Goal: Task Accomplishment & Management: Complete application form

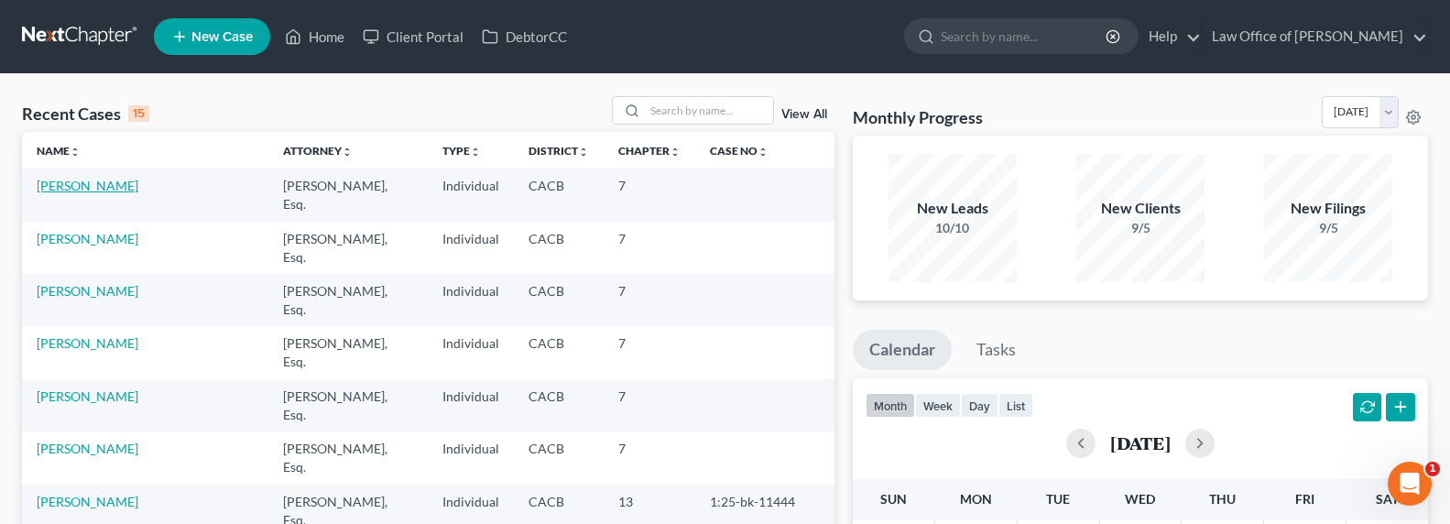
click at [63, 184] on link "[PERSON_NAME]" at bounding box center [88, 186] width 102 height 16
click at [84, 185] on link "[PERSON_NAME]" at bounding box center [88, 186] width 102 height 16
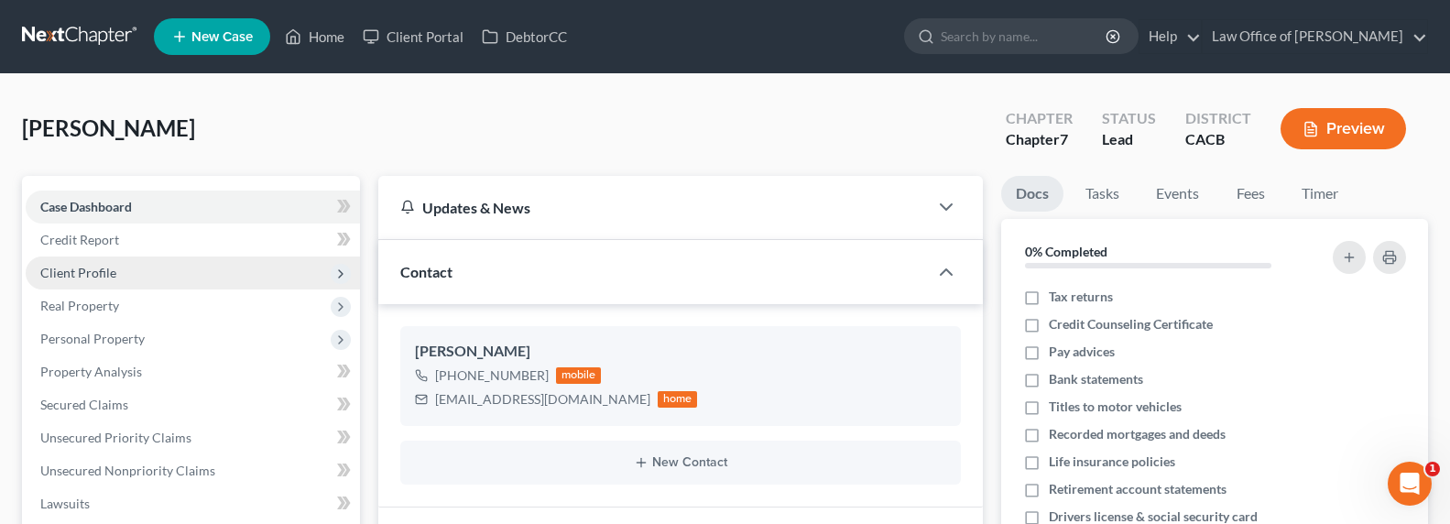
click at [89, 273] on span "Client Profile" at bounding box center [78, 273] width 76 height 16
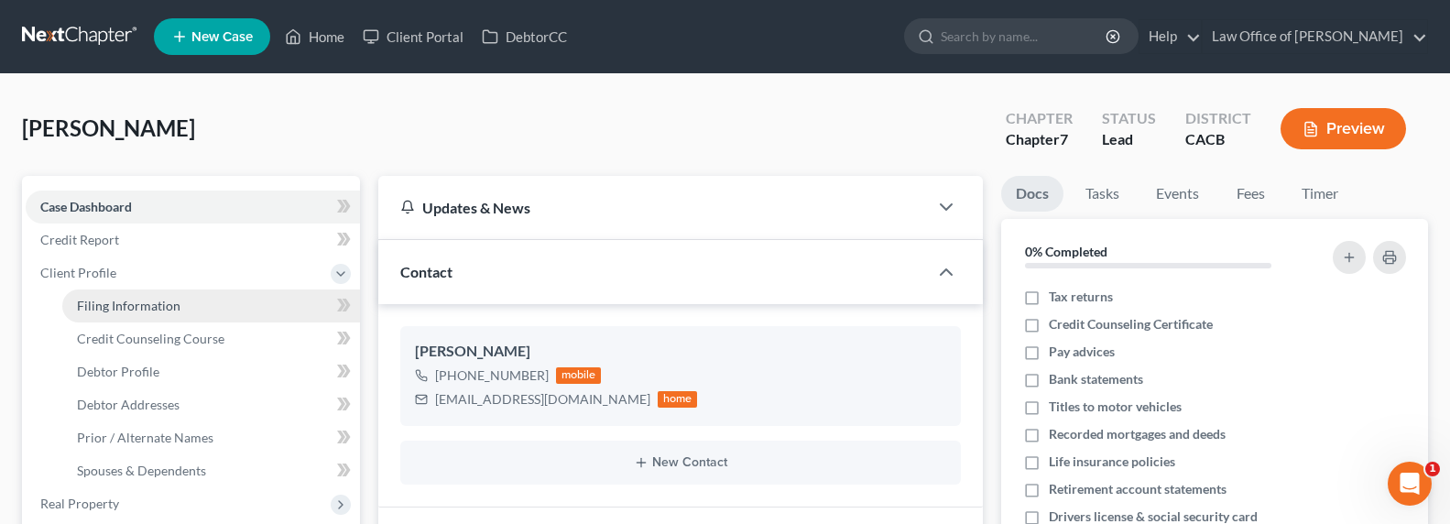
click at [126, 306] on span "Filing Information" at bounding box center [129, 306] width 104 height 16
select select "1"
select select "0"
select select "4"
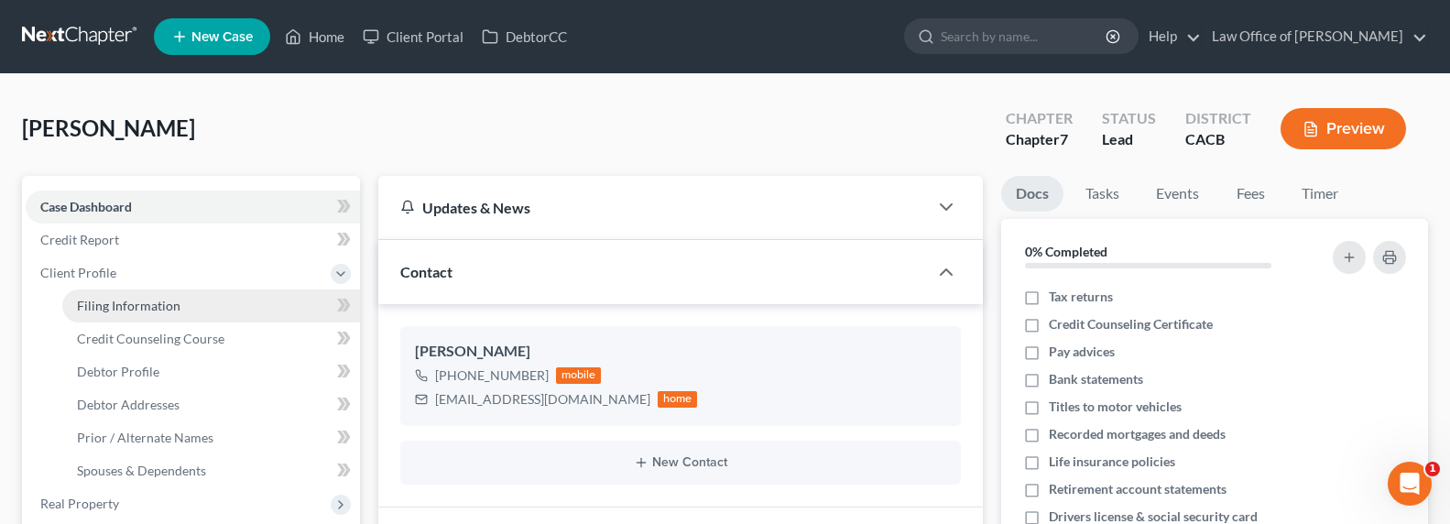
select select "0"
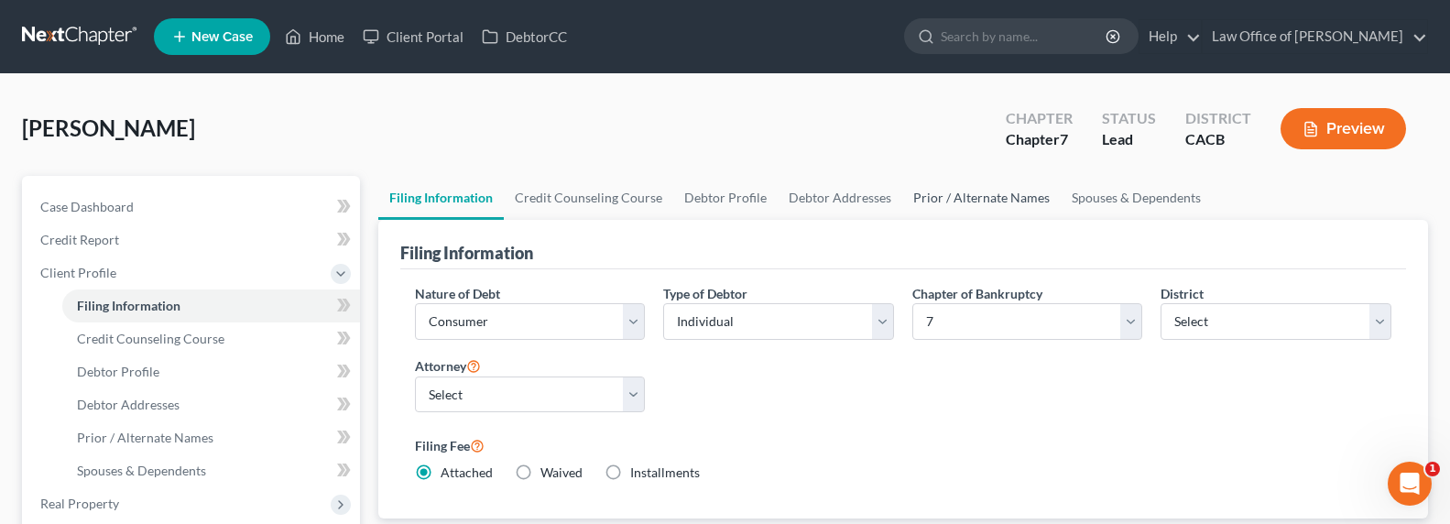
click at [1042, 196] on link "Prior / Alternate Names" at bounding box center [981, 198] width 158 height 44
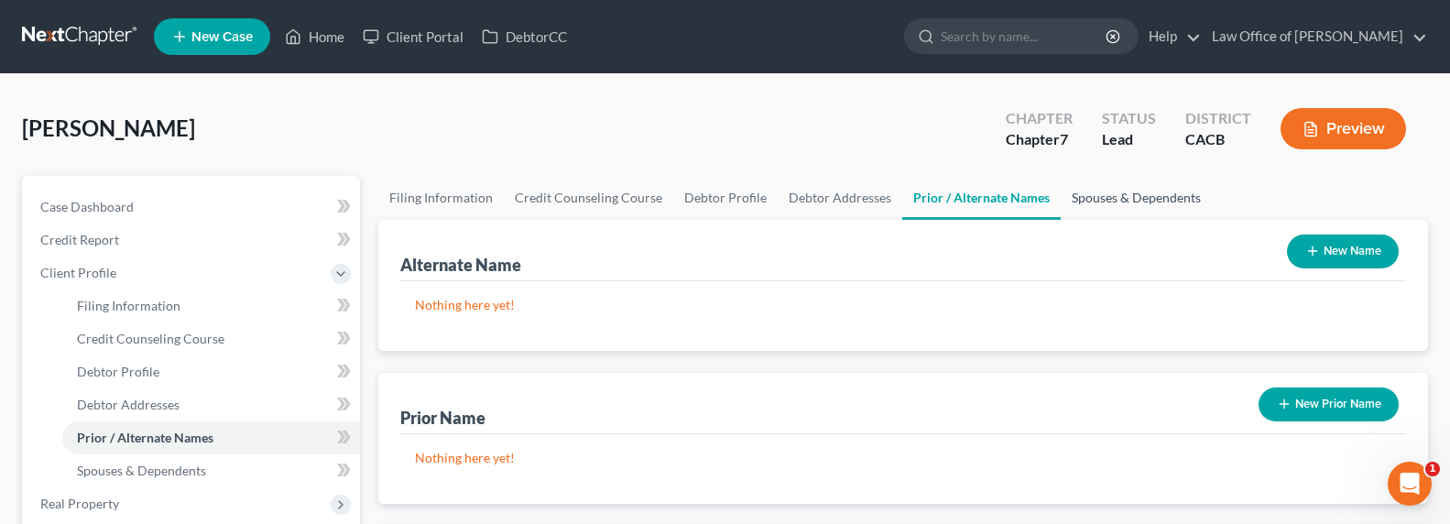
click at [1173, 196] on link "Spouses & Dependents" at bounding box center [1136, 198] width 151 height 44
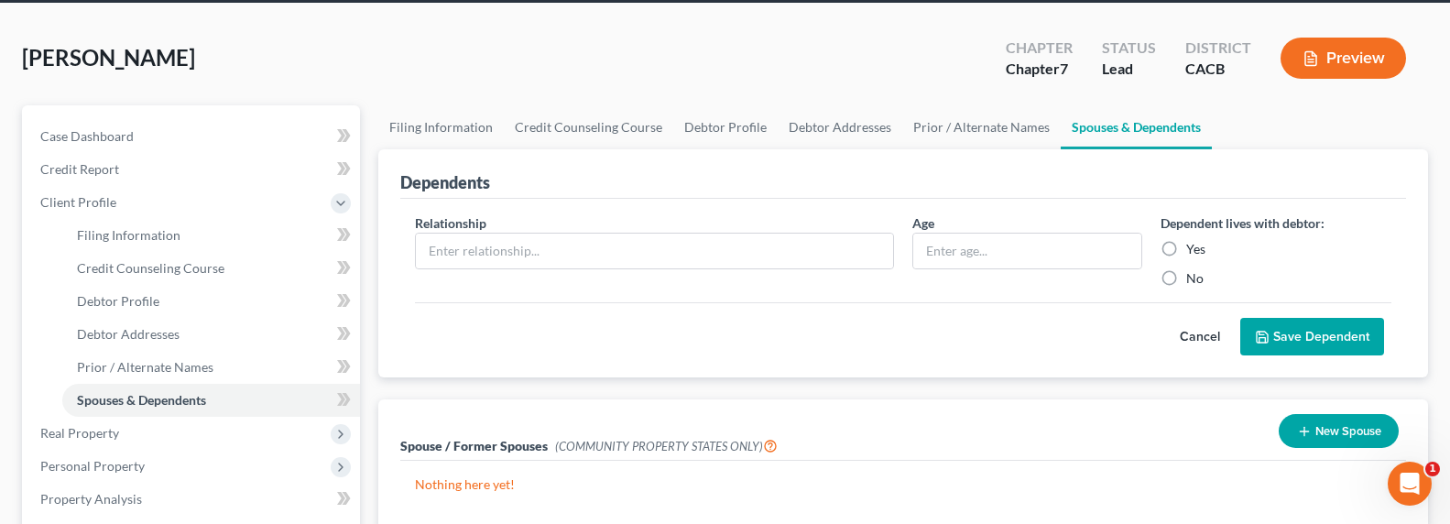
scroll to position [184, 0]
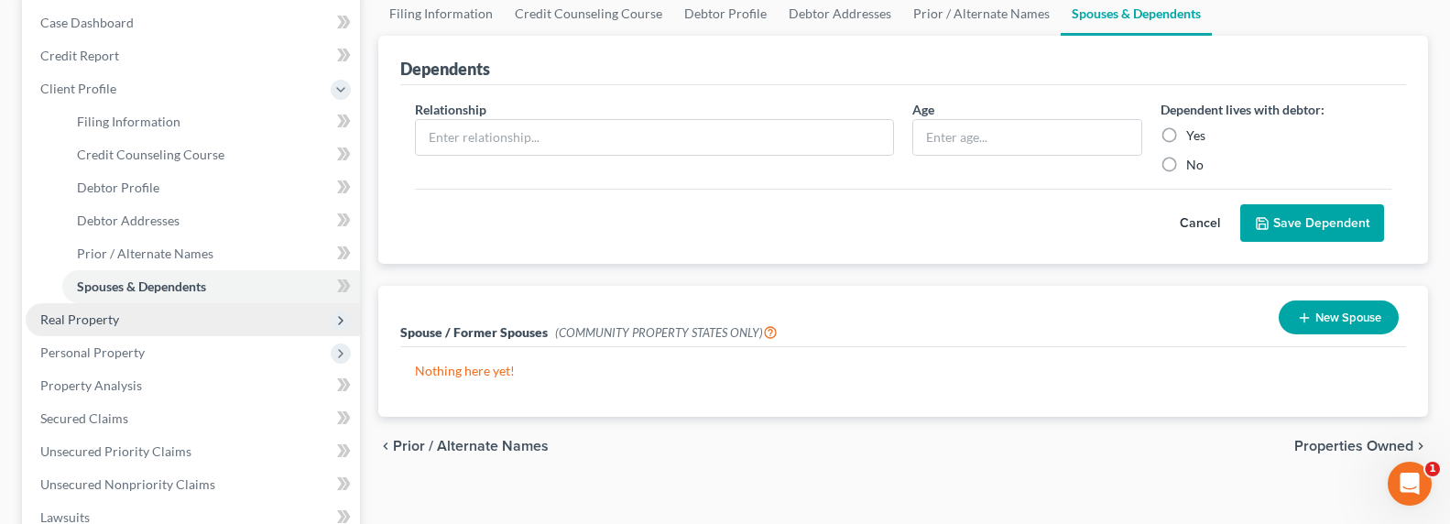
click at [76, 328] on span "Real Property" at bounding box center [193, 319] width 334 height 33
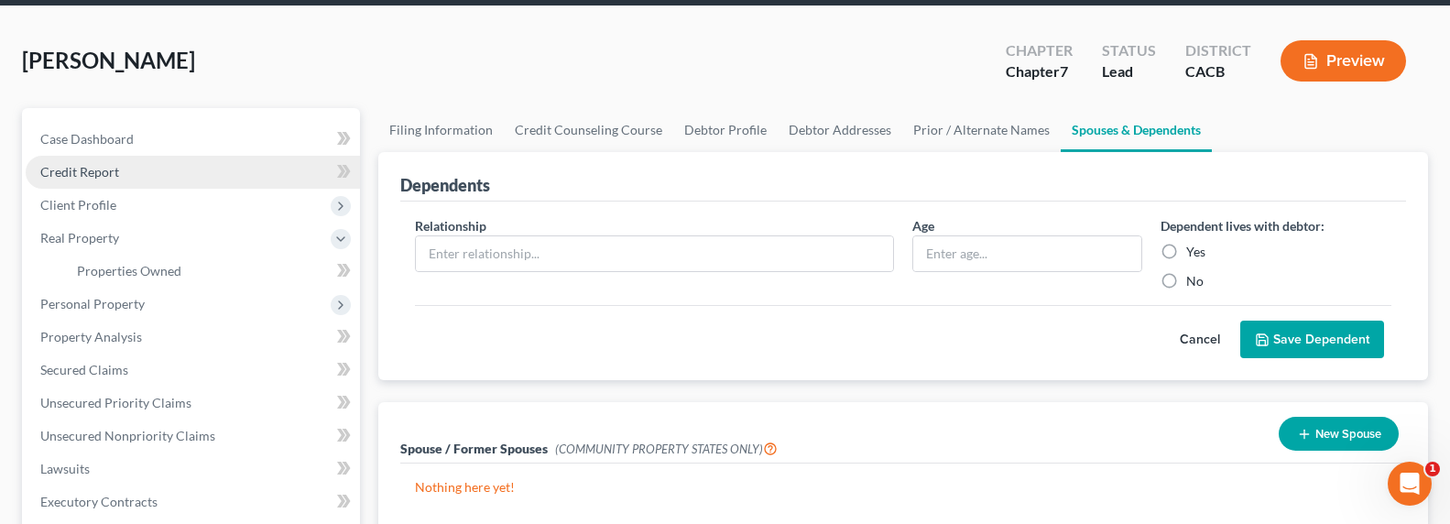
scroll to position [0, 0]
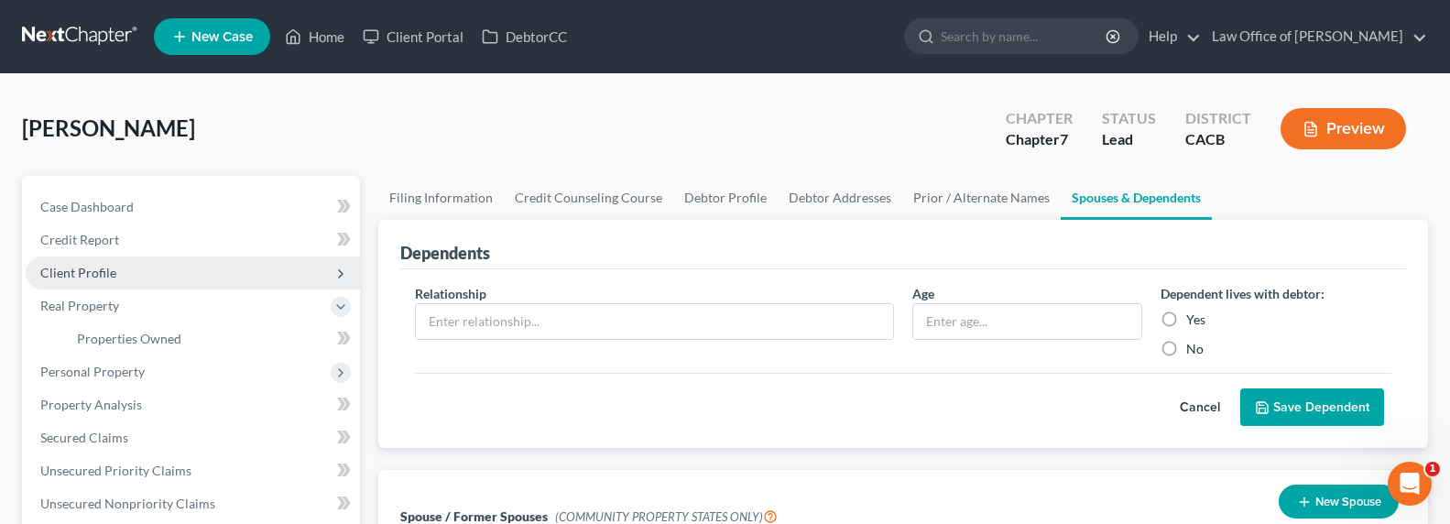
click at [85, 267] on span "Client Profile" at bounding box center [78, 273] width 76 height 16
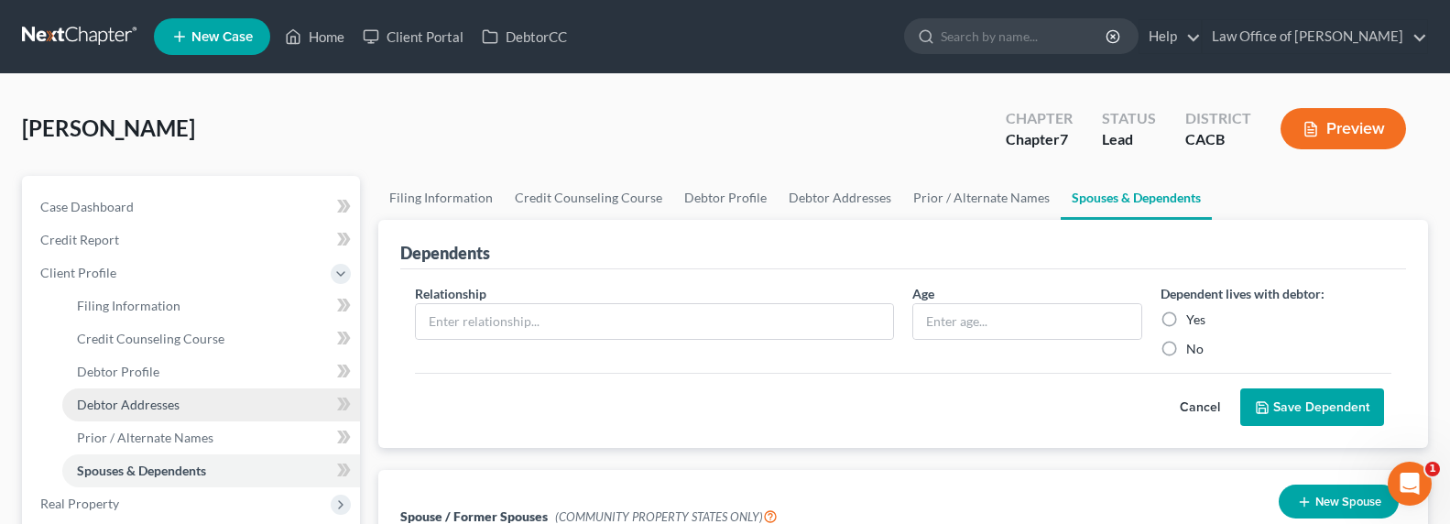
click at [124, 402] on span "Debtor Addresses" at bounding box center [128, 405] width 103 height 16
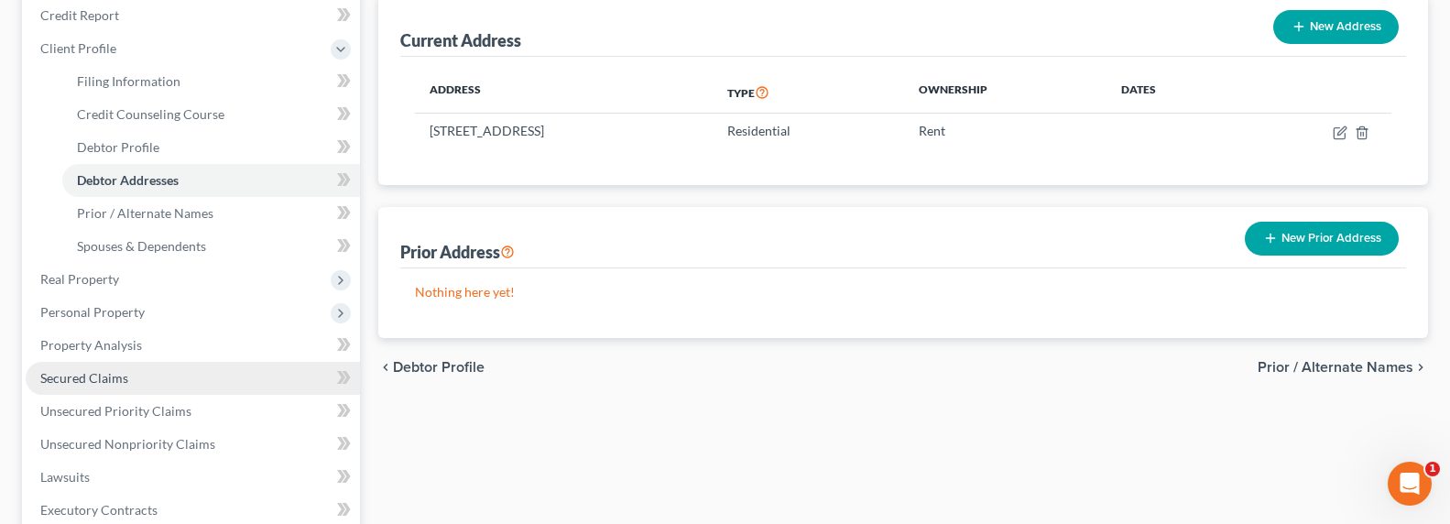
scroll to position [225, 0]
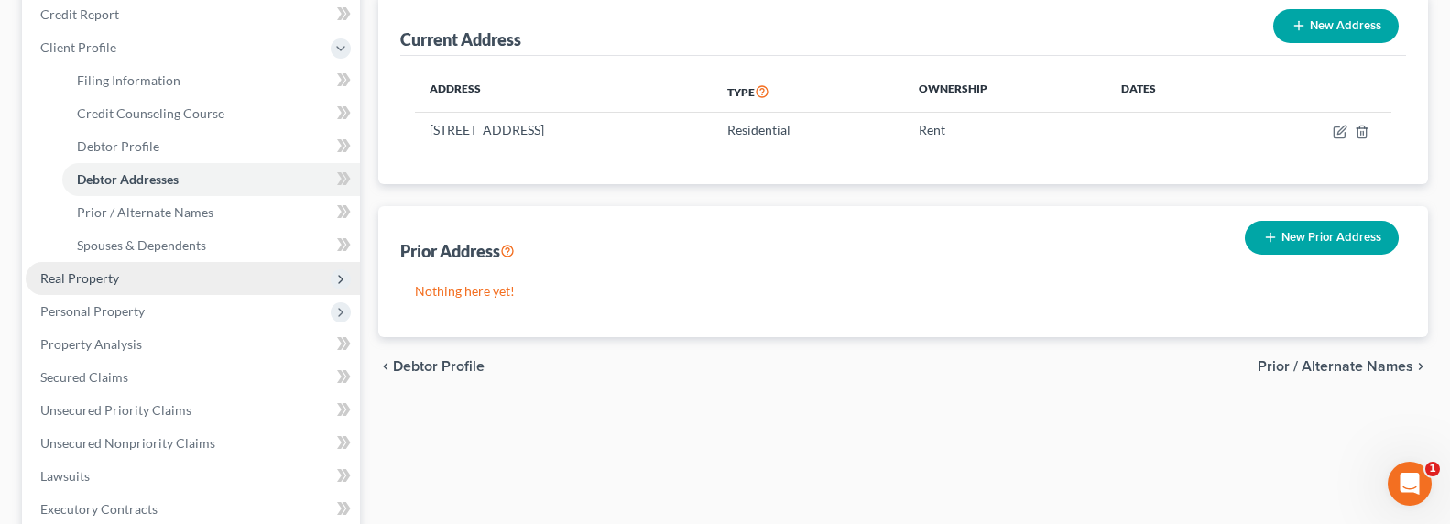
click at [80, 271] on span "Real Property" at bounding box center [79, 278] width 79 height 16
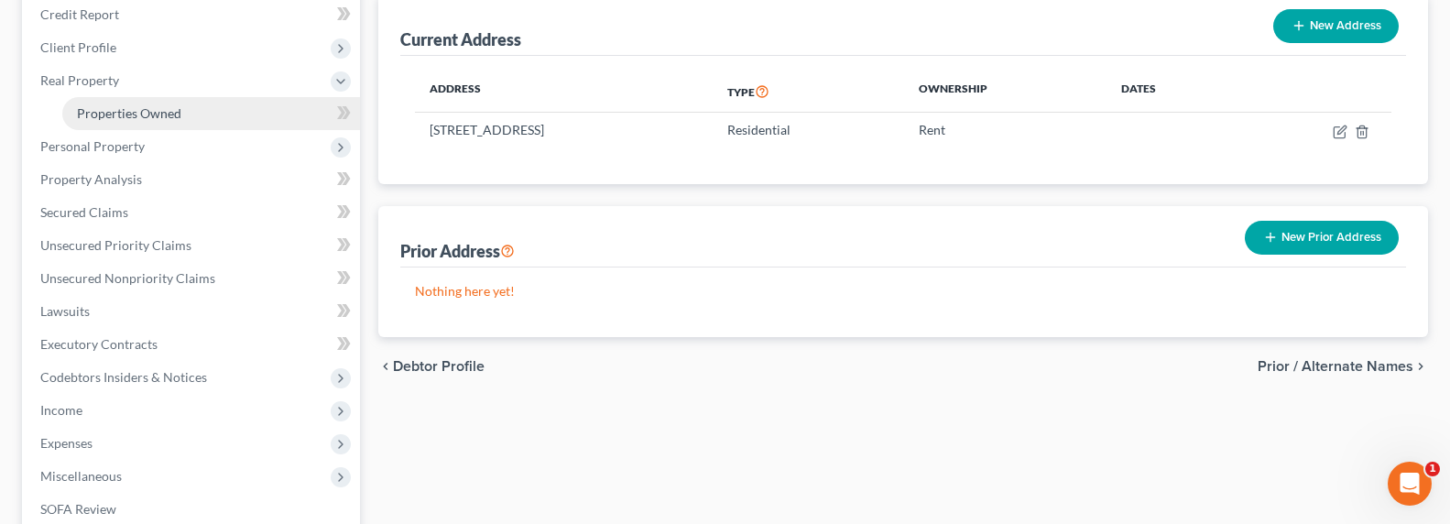
click at [129, 120] on span "Properties Owned" at bounding box center [129, 113] width 104 height 16
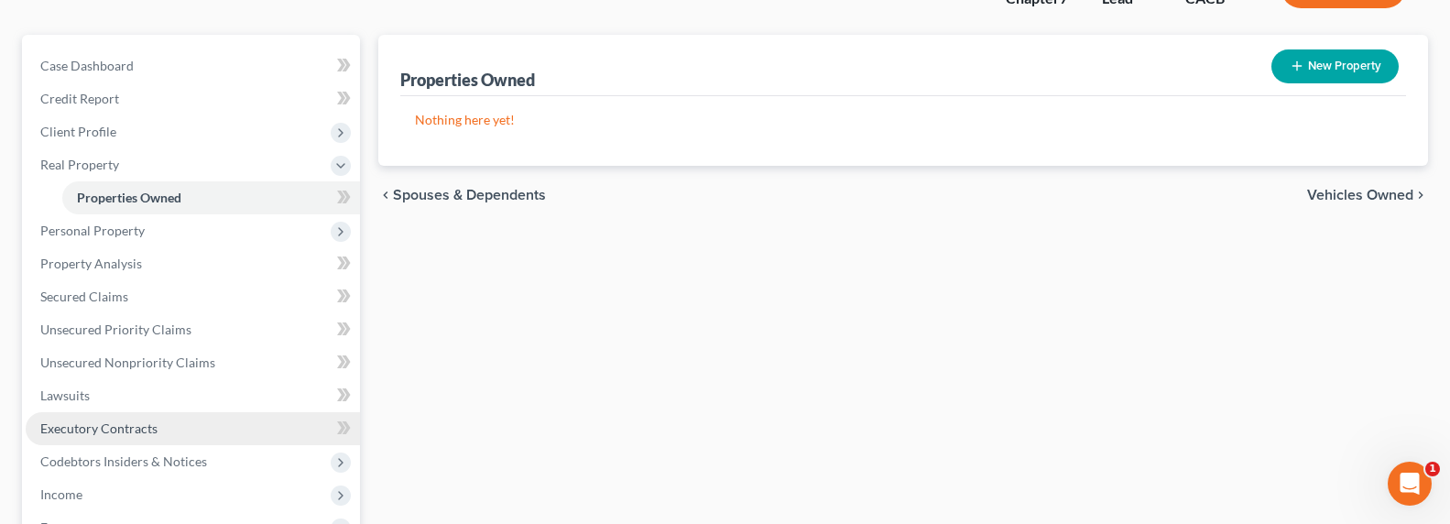
scroll to position [187, 0]
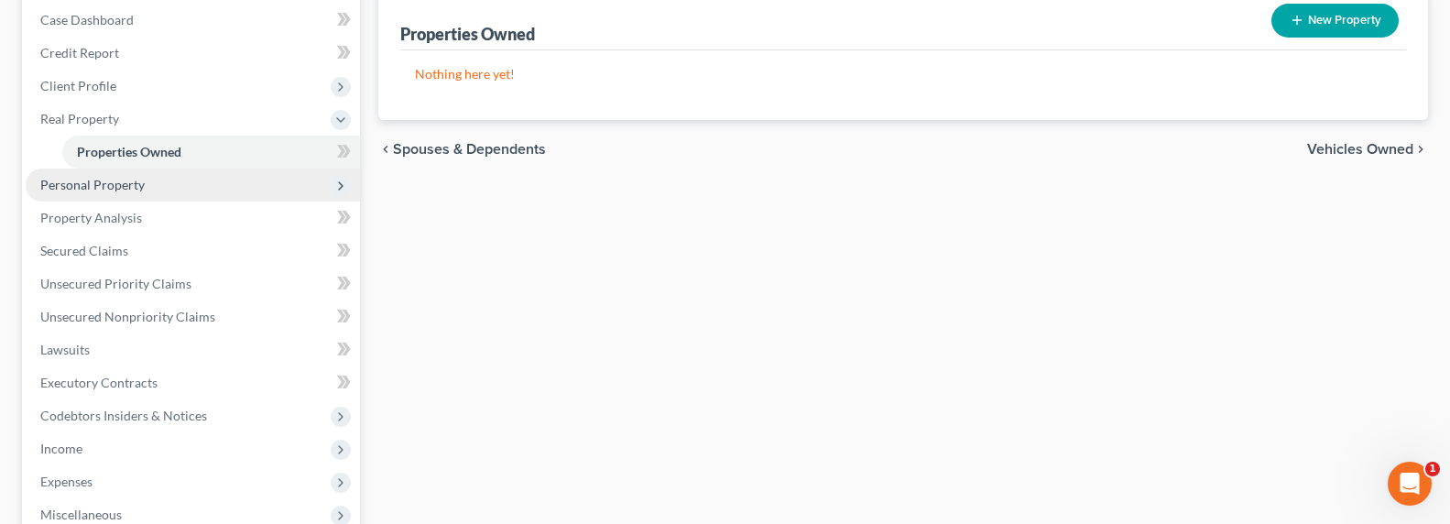
click at [76, 186] on span "Personal Property" at bounding box center [92, 185] width 104 height 16
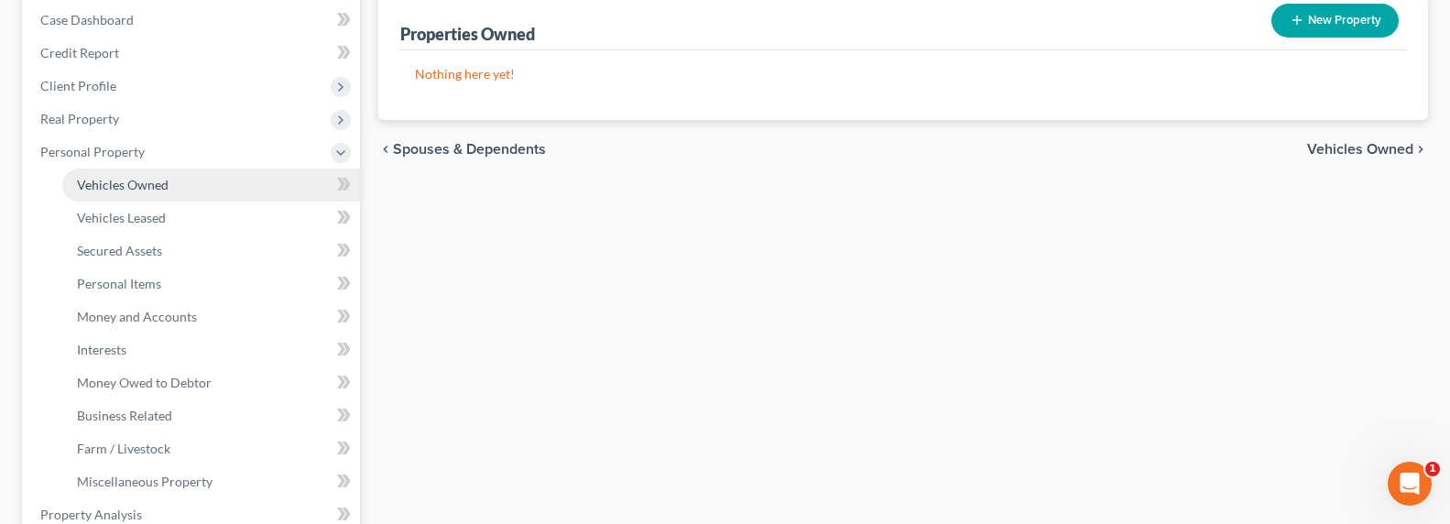
click at [100, 187] on span "Vehicles Owned" at bounding box center [123, 185] width 92 height 16
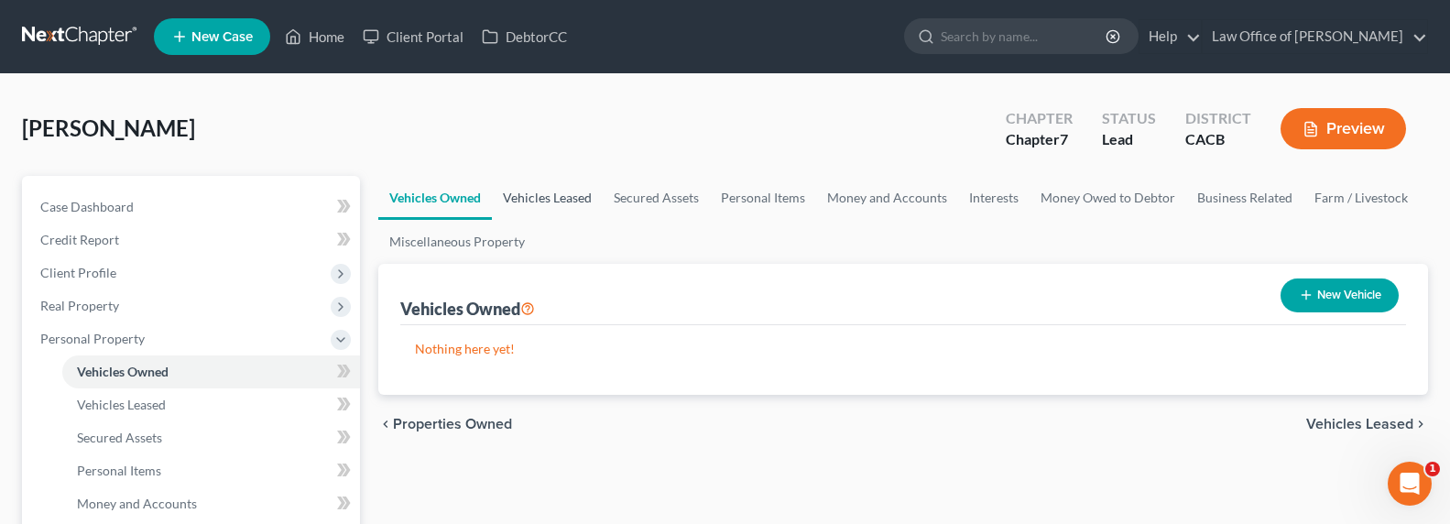
click at [523, 210] on link "Vehicles Leased" at bounding box center [547, 198] width 111 height 44
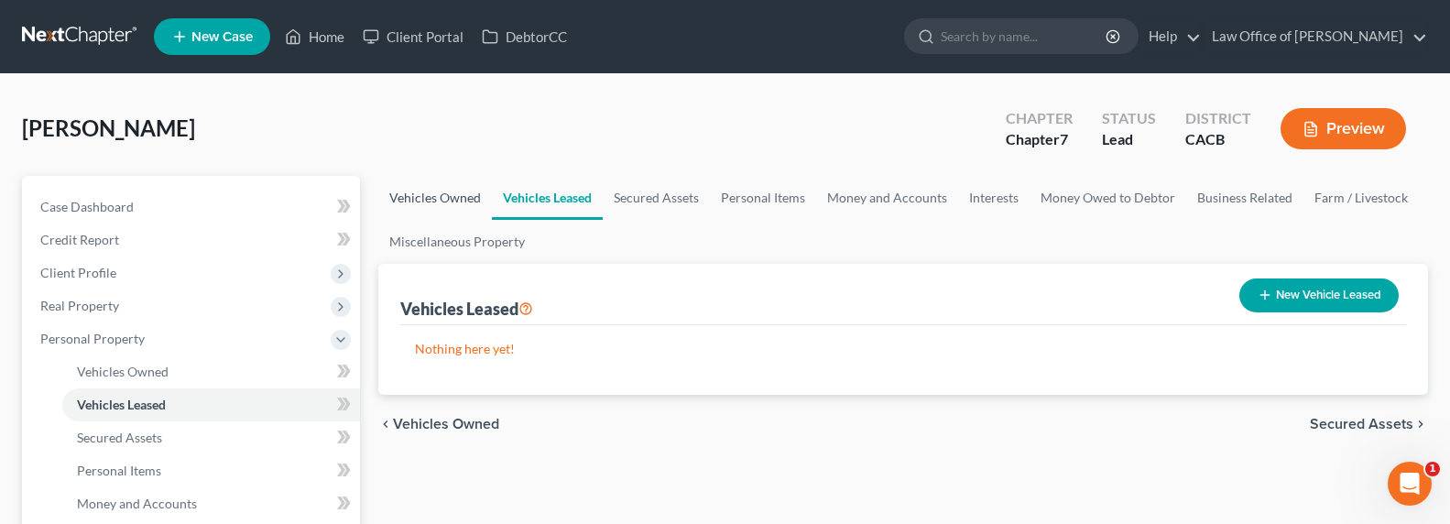
click at [466, 195] on link "Vehicles Owned" at bounding box center [435, 198] width 114 height 44
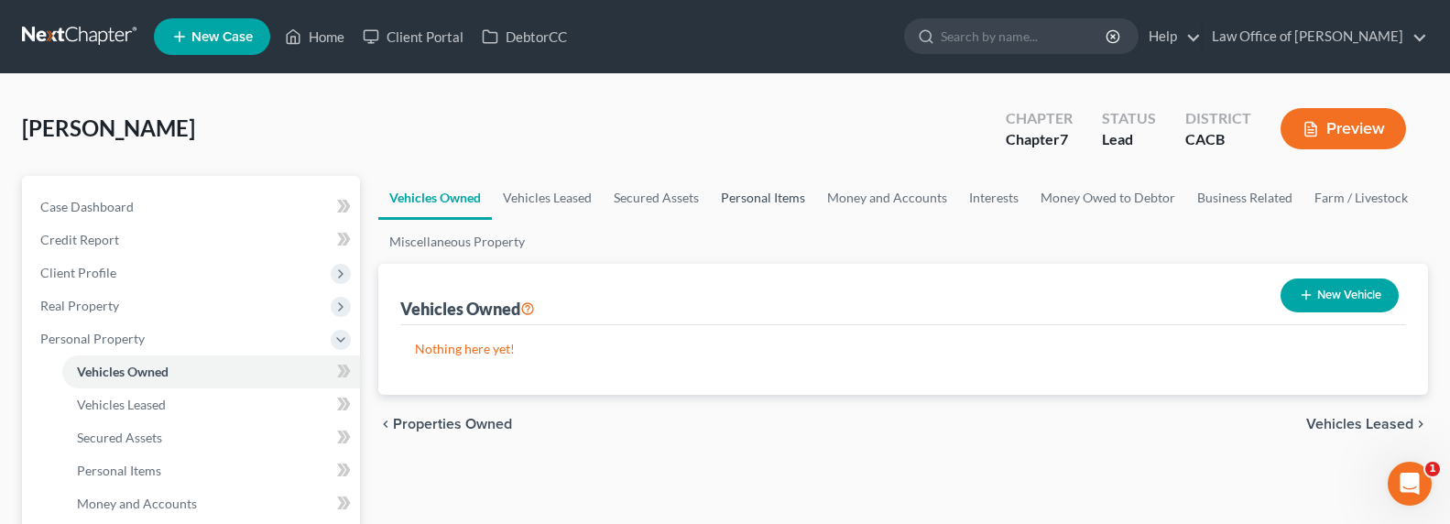
click at [788, 200] on link "Personal Items" at bounding box center [763, 198] width 106 height 44
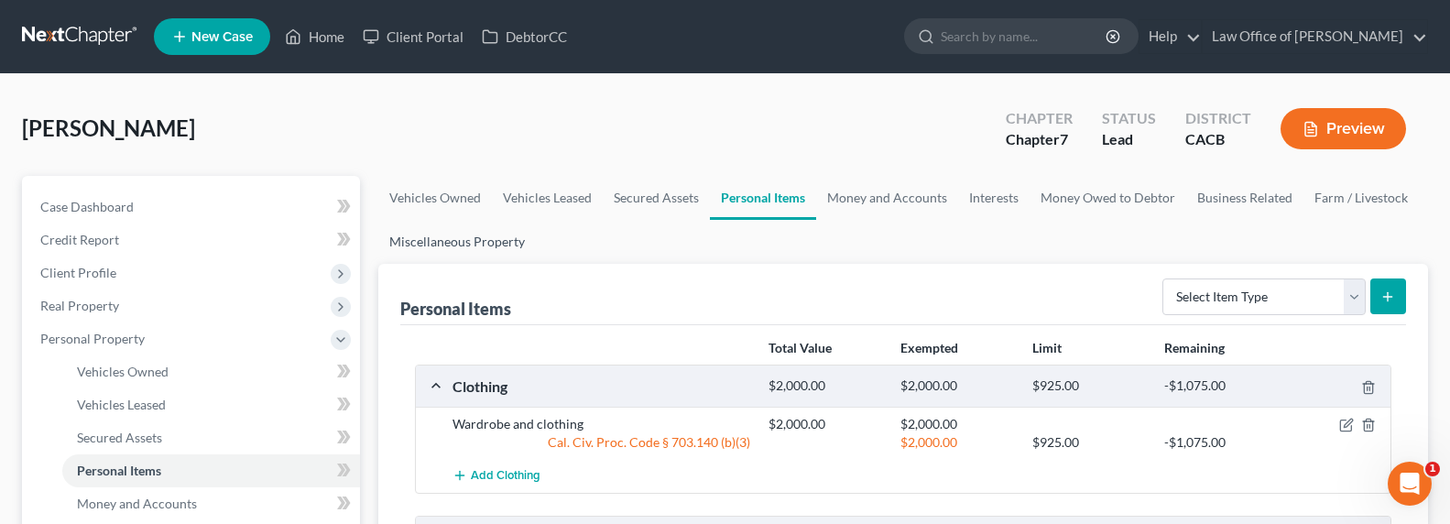
click at [466, 236] on link "Miscellaneous Property" at bounding box center [457, 242] width 158 height 44
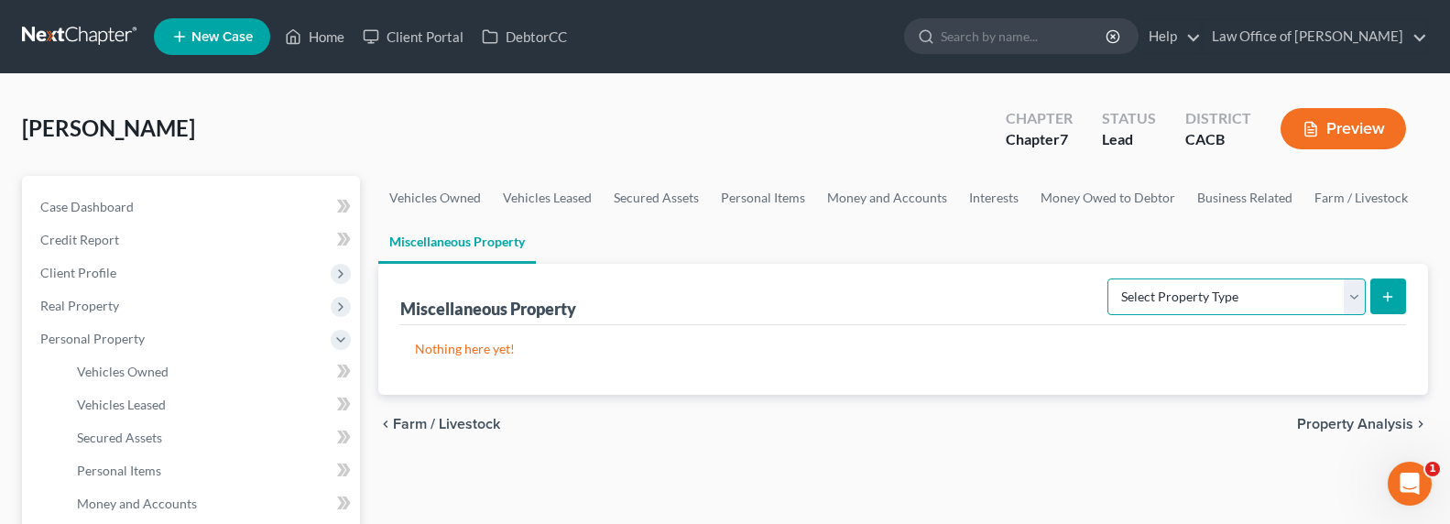
click at [1182, 293] on select "Select Property Type Assigned for Creditor Benefit Within 1 Year Holding for An…" at bounding box center [1237, 296] width 258 height 37
select select "not_yet_listed"
click at [1108, 278] on select "Select Property Type Assigned for Creditor Benefit Within 1 Year Holding for An…" at bounding box center [1237, 296] width 258 height 37
click at [1395, 296] on button "submit" at bounding box center [1388, 296] width 36 height 36
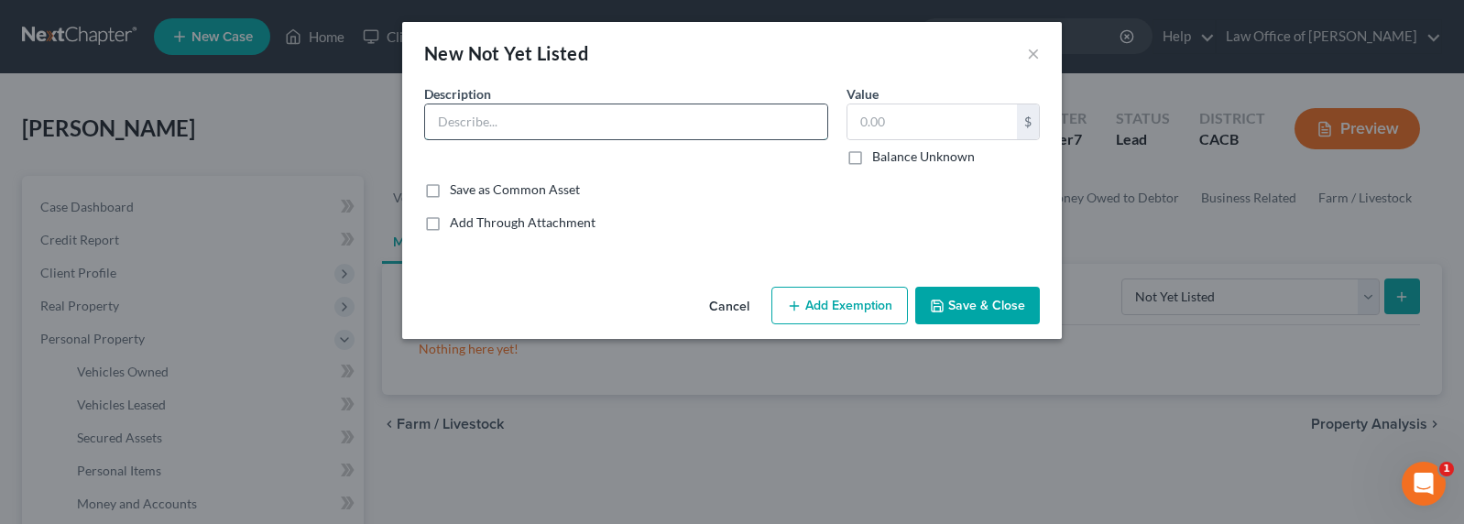
click at [538, 136] on input "text" at bounding box center [626, 121] width 402 height 35
click at [570, 121] on input "Debtor drives his dad's car (not in his name) - listed here for disclosure." at bounding box center [626, 121] width 402 height 35
type input "Debtor drives his dad's car 2018 Mazda 6 (not in his name) - listed here for di…"
click at [884, 151] on label "Balance Unknown" at bounding box center [923, 156] width 103 height 18
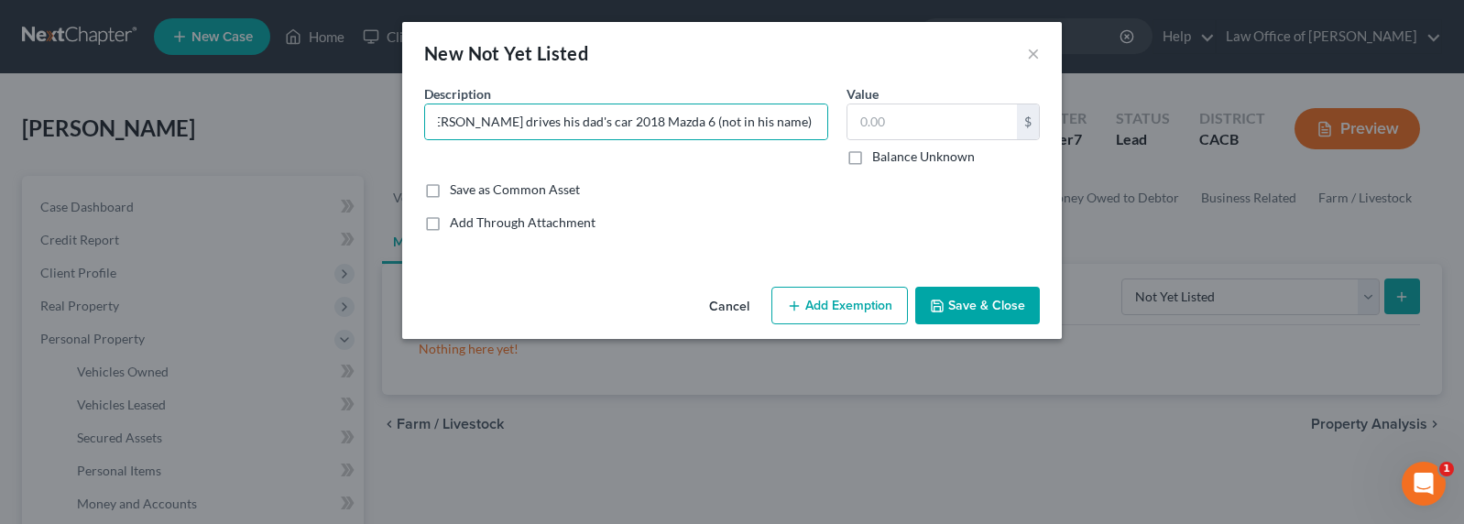
click at [884, 151] on input "Balance Unknown" at bounding box center [885, 153] width 12 height 12
checkbox input "true"
type input "0.00"
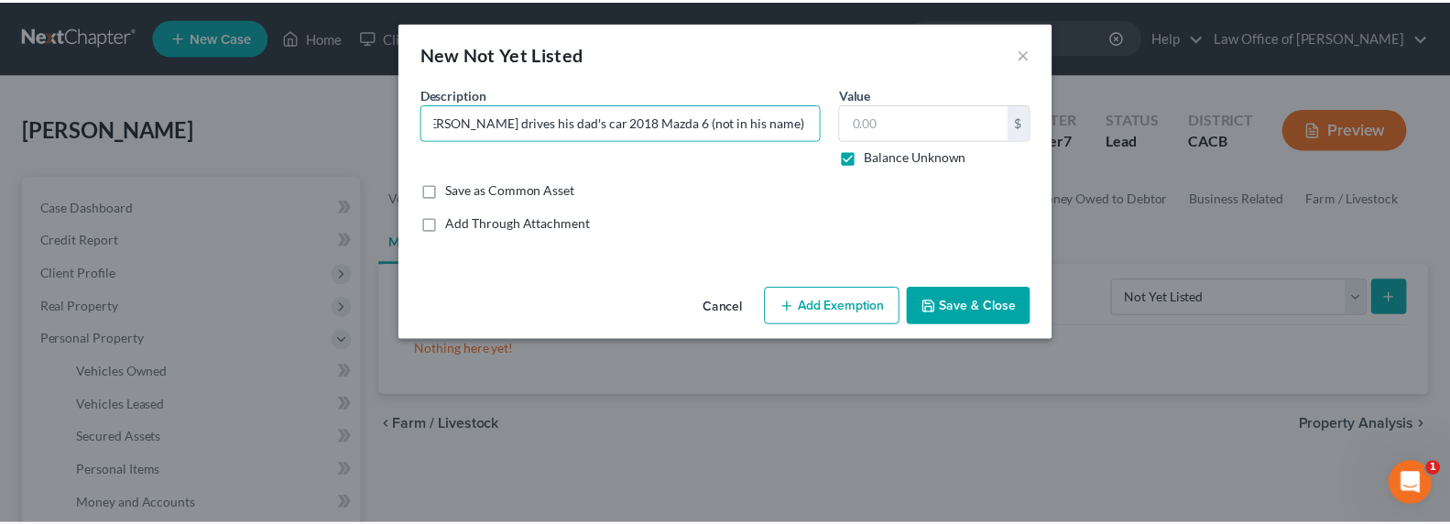
scroll to position [0, 0]
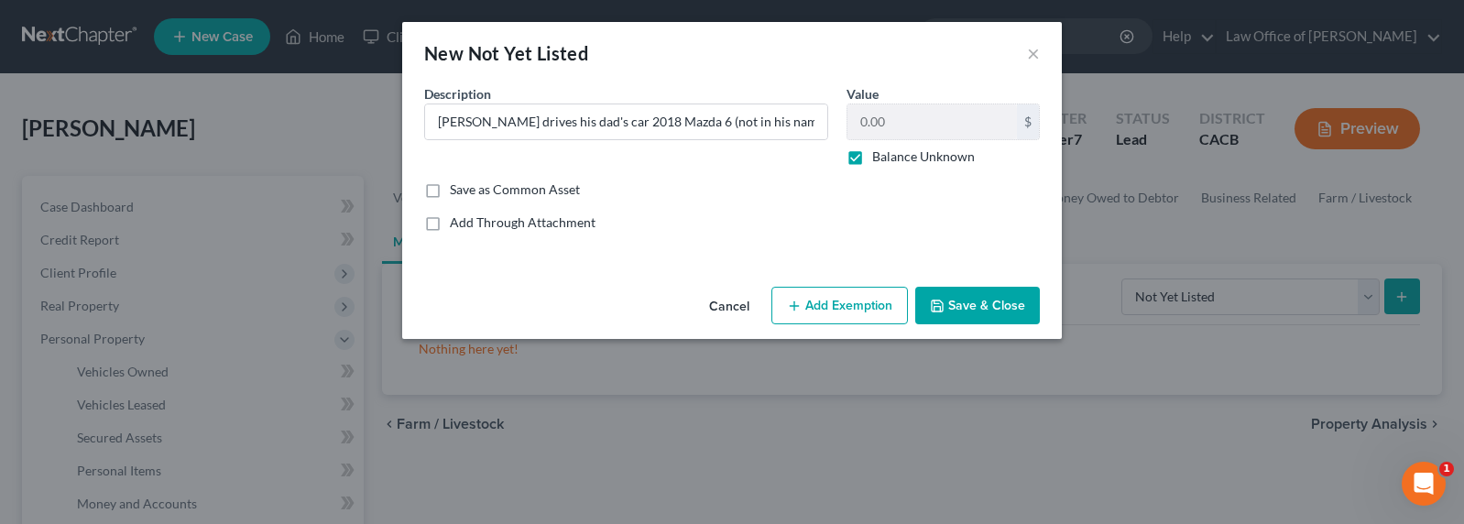
click at [967, 300] on button "Save & Close" at bounding box center [977, 306] width 125 height 38
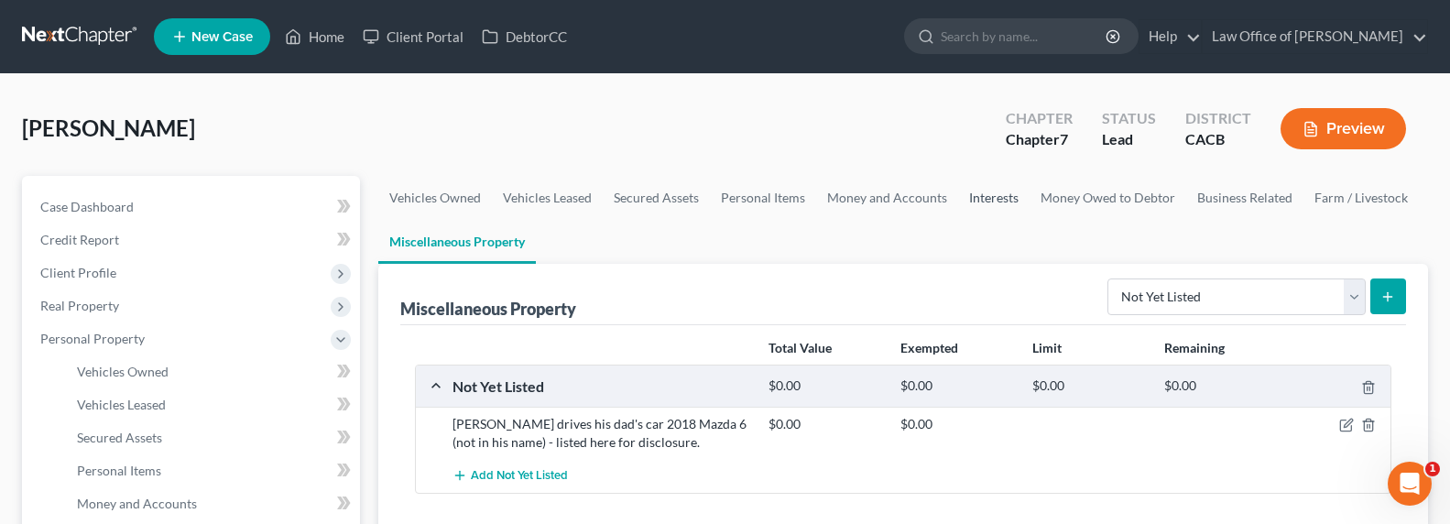
drag, startPoint x: 980, startPoint y: 187, endPoint x: 965, endPoint y: 198, distance: 19.1
click at [979, 187] on link "Interests" at bounding box center [993, 198] width 71 height 44
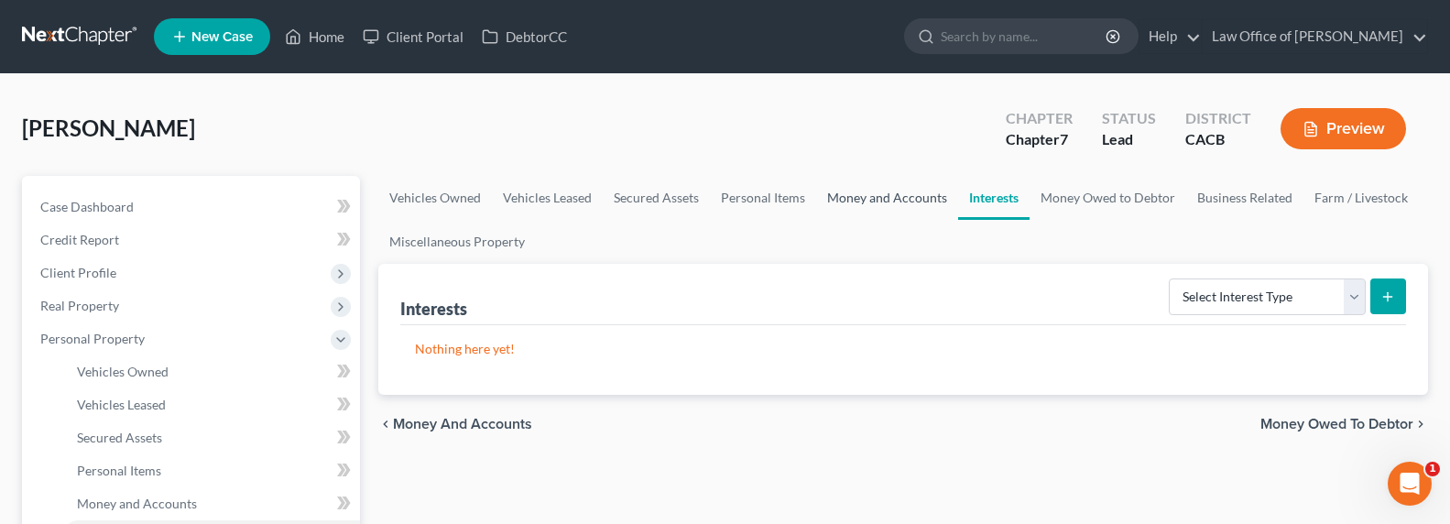
click at [855, 195] on link "Money and Accounts" at bounding box center [887, 198] width 142 height 44
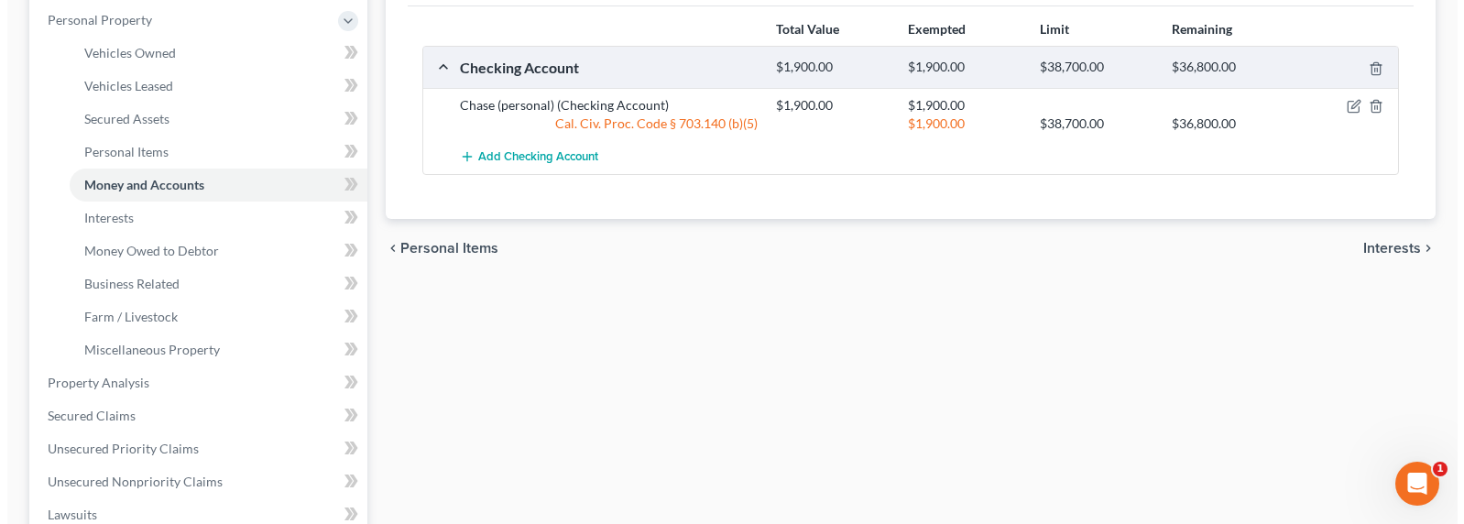
scroll to position [210, 0]
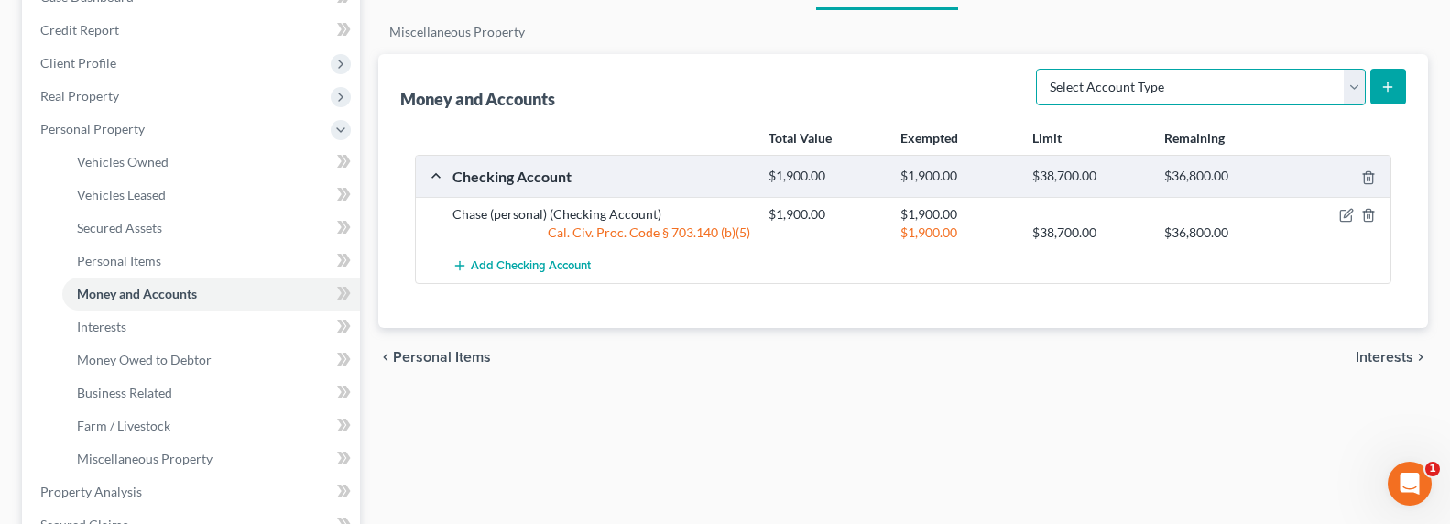
click at [1153, 88] on select "Select Account Type Brokerage Cash on Hand Certificates of Deposit Checking Acc…" at bounding box center [1201, 87] width 330 height 37
select select "cash_on_hand"
click at [1040, 69] on select "Select Account Type Brokerage Cash on Hand Certificates of Deposit Checking Acc…" at bounding box center [1201, 87] width 330 height 37
click at [1389, 77] on button "submit" at bounding box center [1388, 87] width 36 height 36
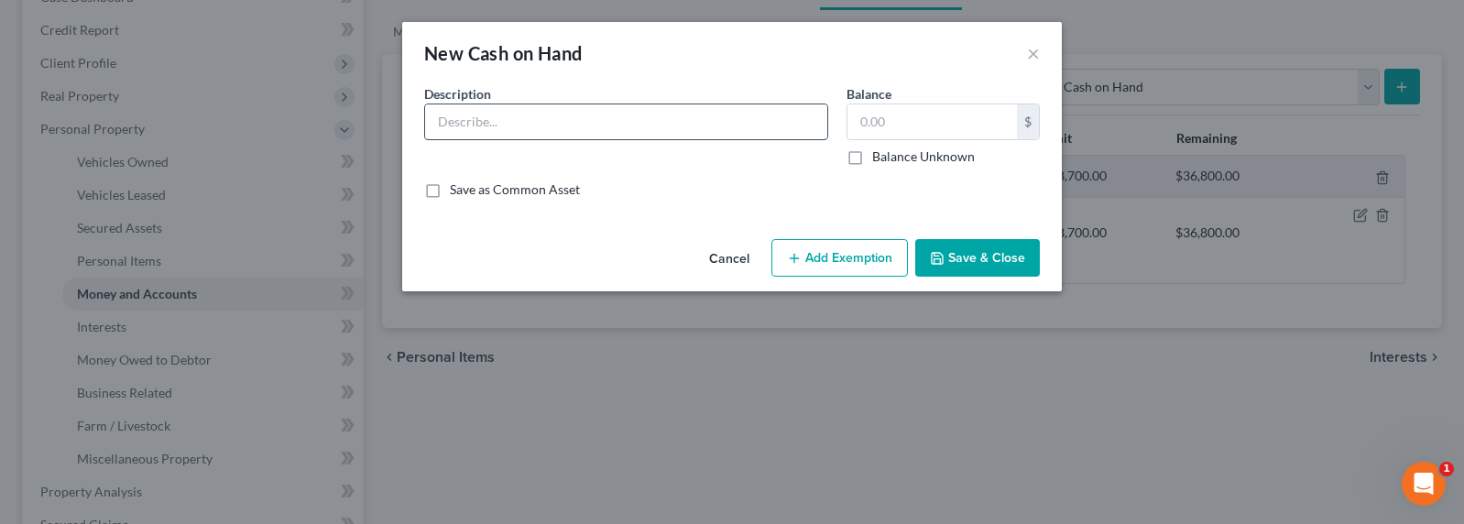
click at [600, 128] on input "text" at bounding box center [626, 121] width 402 height 35
type input "Cash on hand"
click at [894, 123] on input "text" at bounding box center [931, 121] width 169 height 35
type input "100"
click at [866, 247] on button "Add Exemption" at bounding box center [839, 258] width 136 height 38
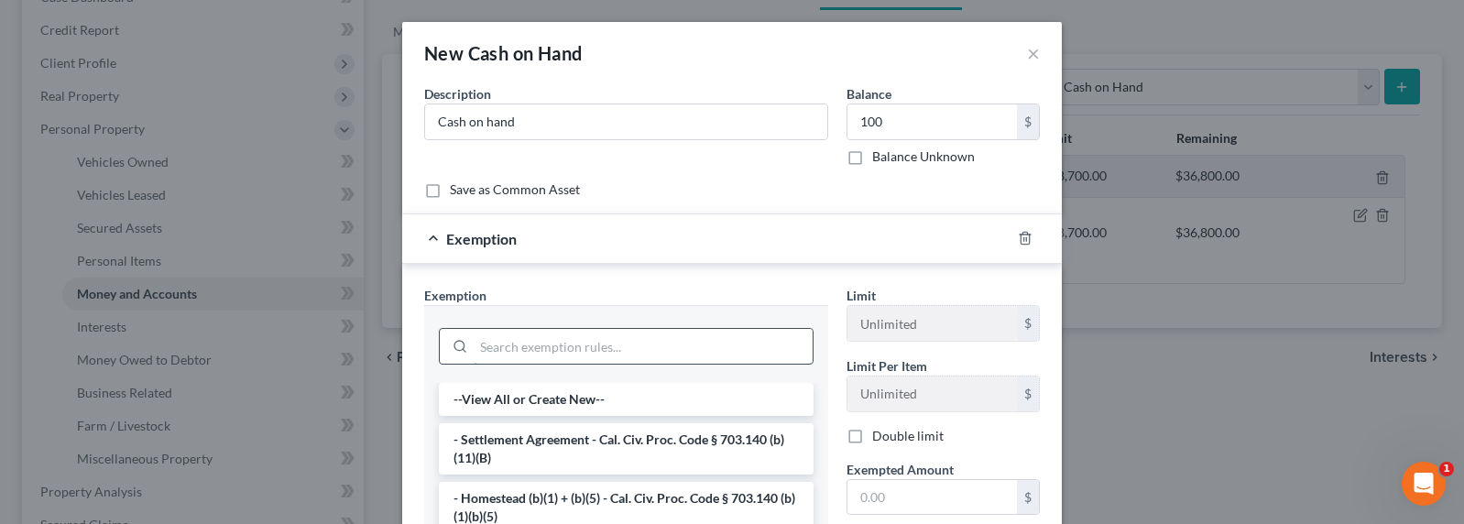
click at [556, 353] on input "search" at bounding box center [643, 346] width 339 height 35
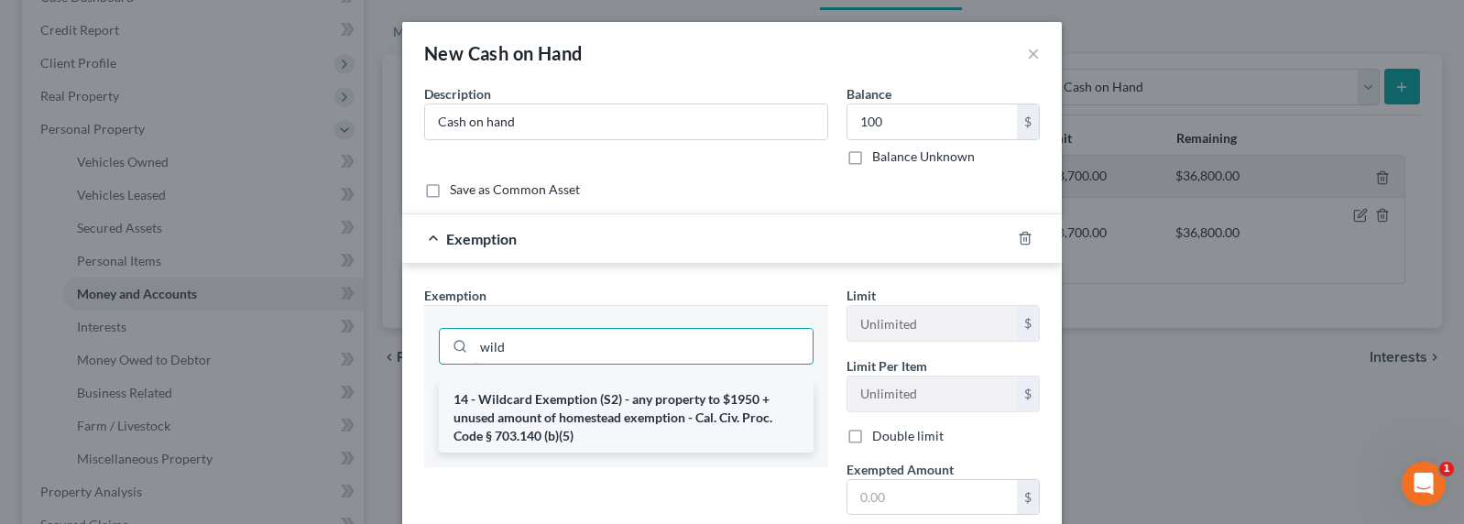
type input "wild"
click at [574, 416] on li "14 - Wildcard Exemption (S2) - any property to $1950 + unused amount of homeste…" at bounding box center [626, 418] width 375 height 70
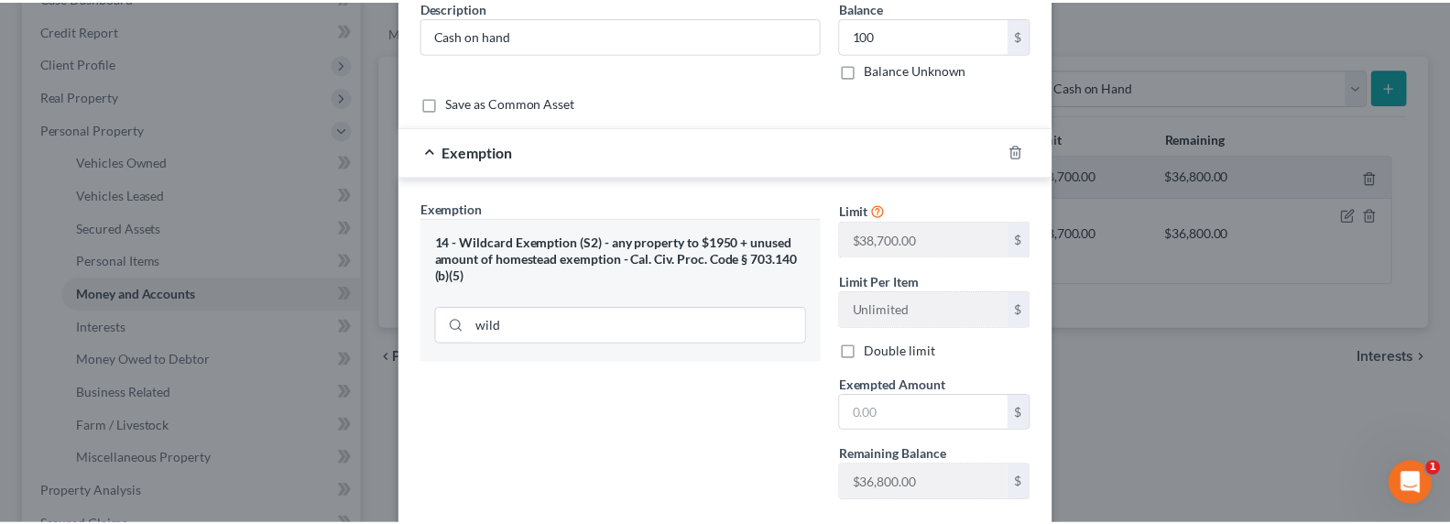
scroll to position [191, 0]
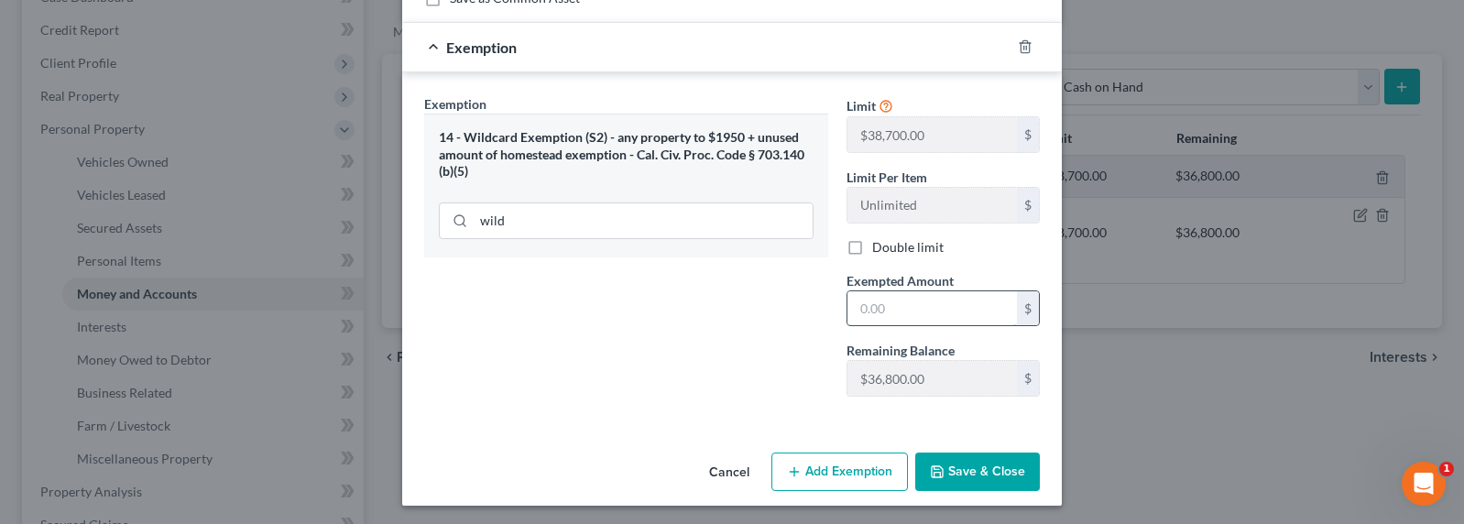
click at [911, 301] on input "text" at bounding box center [931, 308] width 169 height 35
type input "100"
click at [673, 398] on div "Exemption Set must be selected for CA. Exemption * 14 - Wildcard Exemption (S2)…" at bounding box center [626, 252] width 422 height 317
click at [992, 464] on button "Save & Close" at bounding box center [977, 472] width 125 height 38
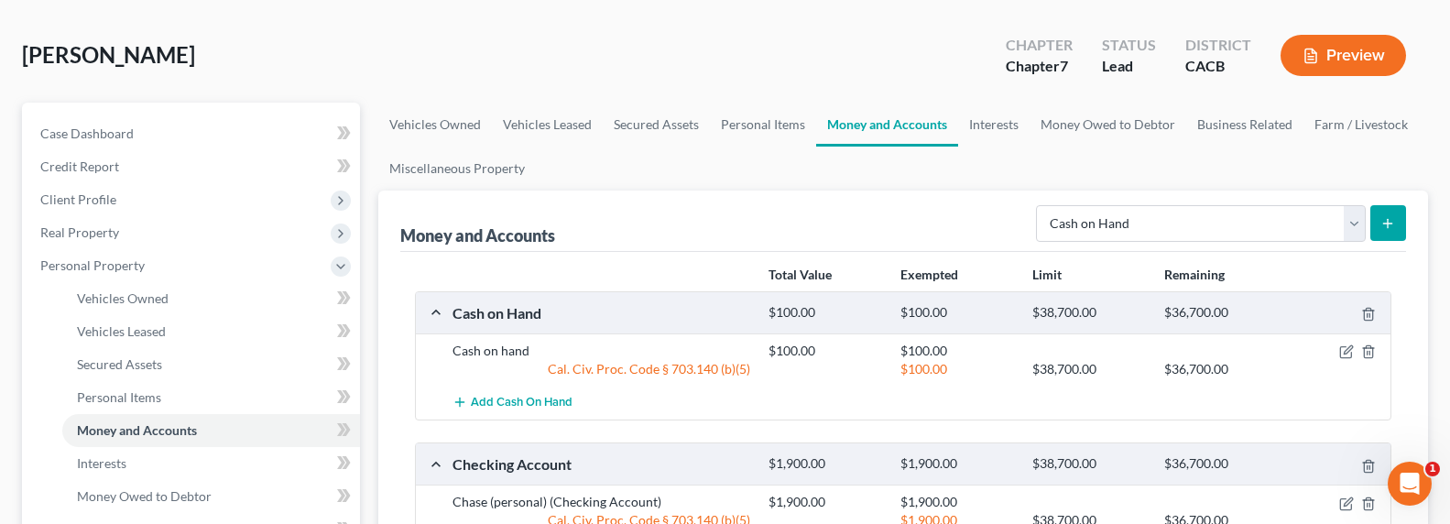
scroll to position [0, 0]
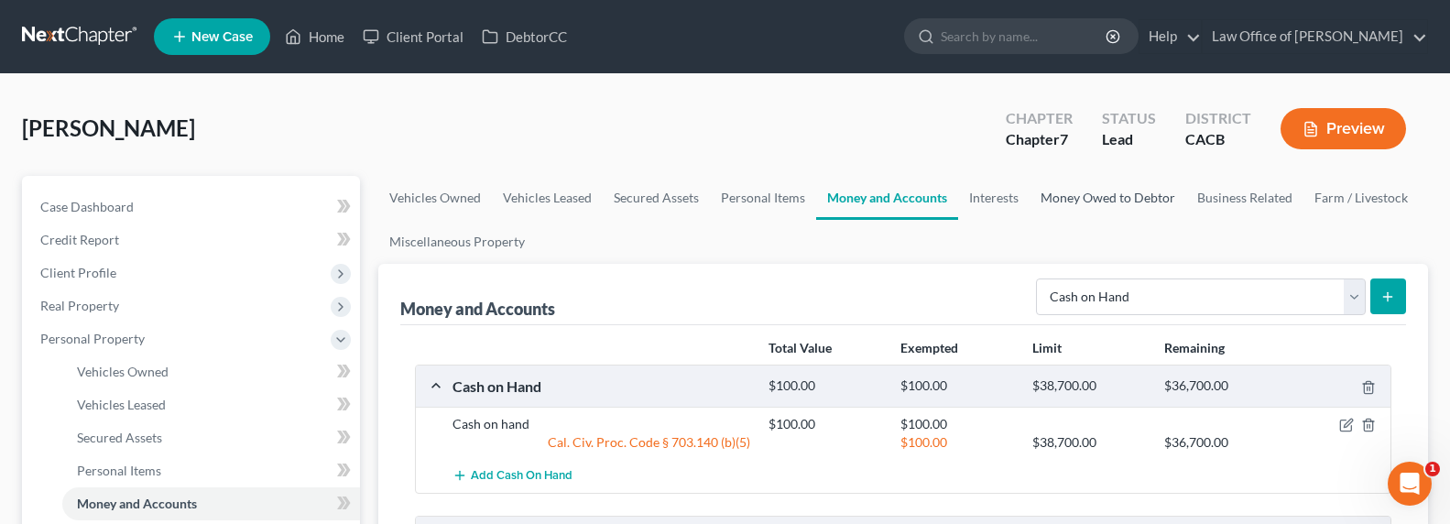
click at [1125, 195] on link "Money Owed to Debtor" at bounding box center [1108, 198] width 157 height 44
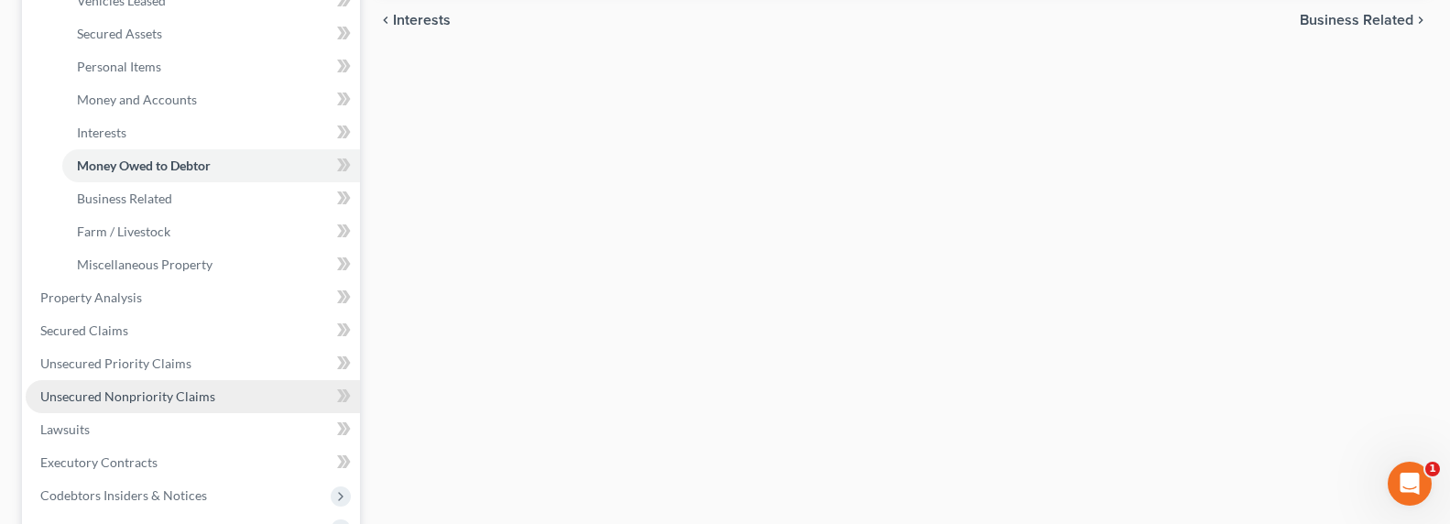
scroll to position [420, 0]
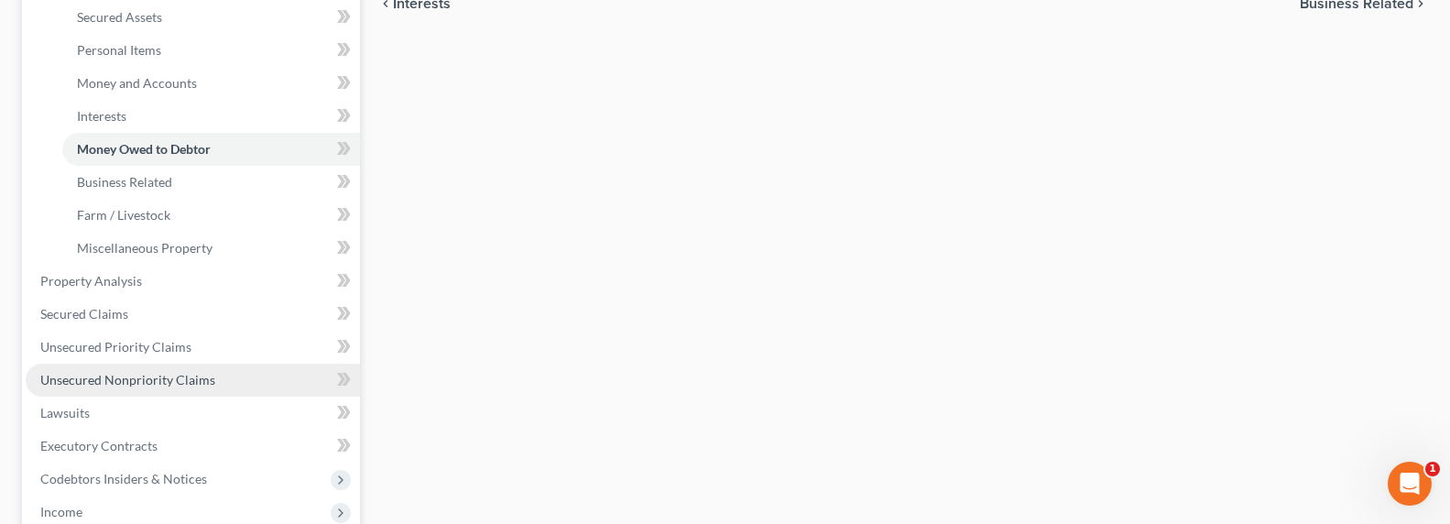
click at [104, 373] on span "Unsecured Nonpriority Claims" at bounding box center [127, 380] width 175 height 16
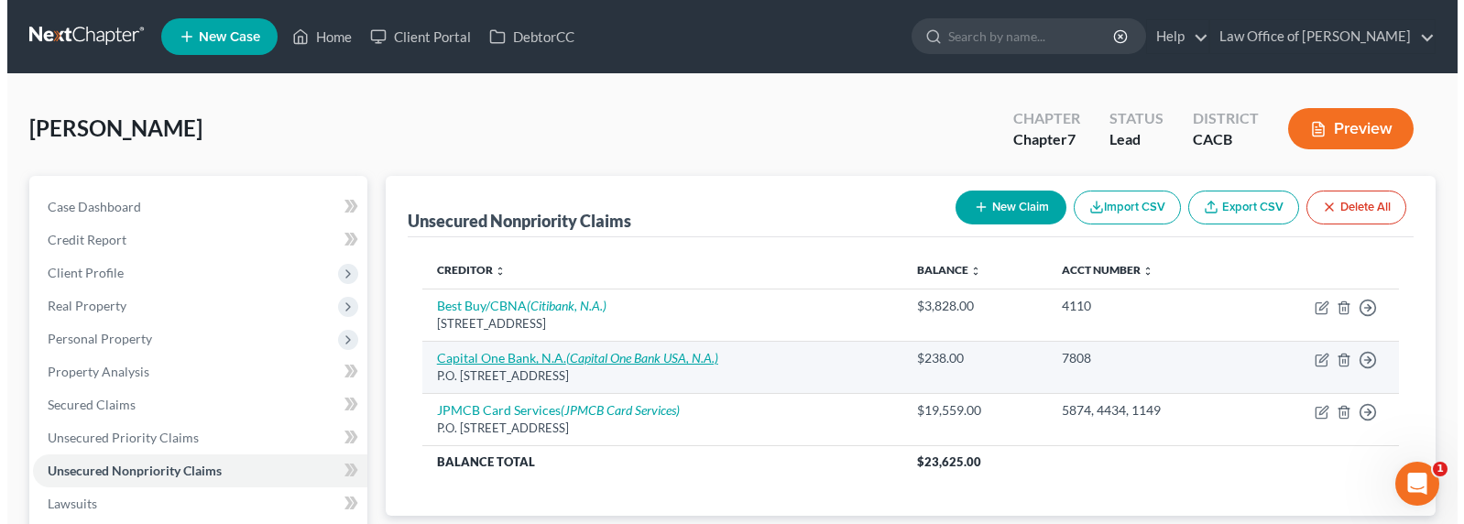
scroll to position [4, 0]
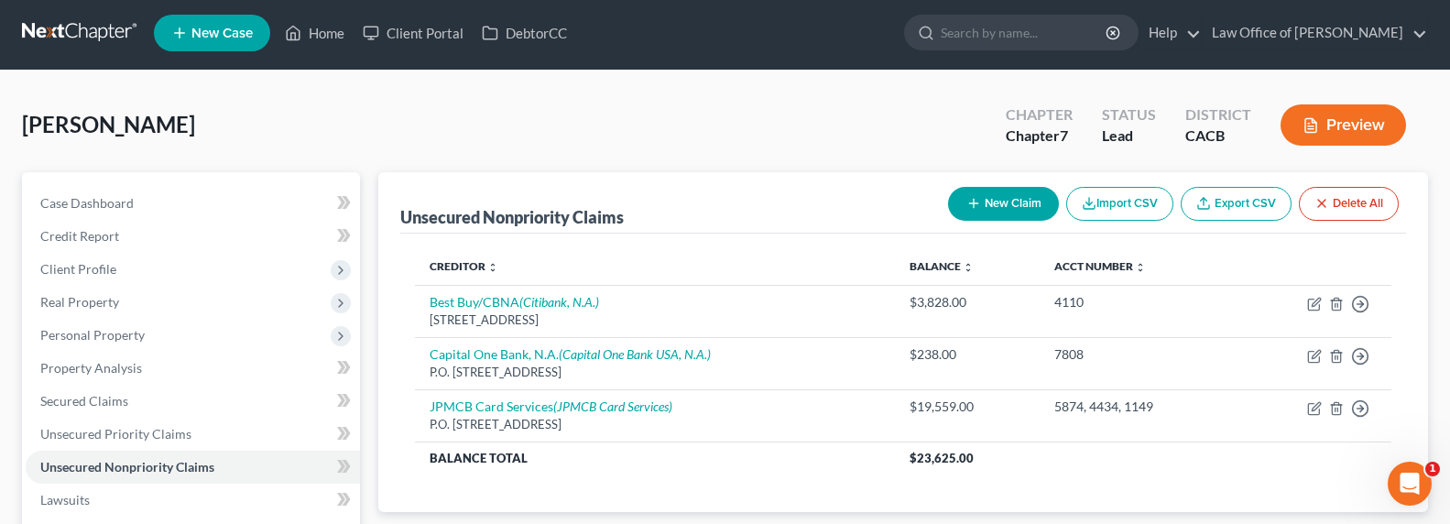
click at [786, 213] on div "Unsecured Nonpriority Claims New Claim Import CSV Export CSV Delete All" at bounding box center [903, 202] width 1006 height 61
click at [966, 197] on icon "button" at bounding box center [973, 203] width 15 height 15
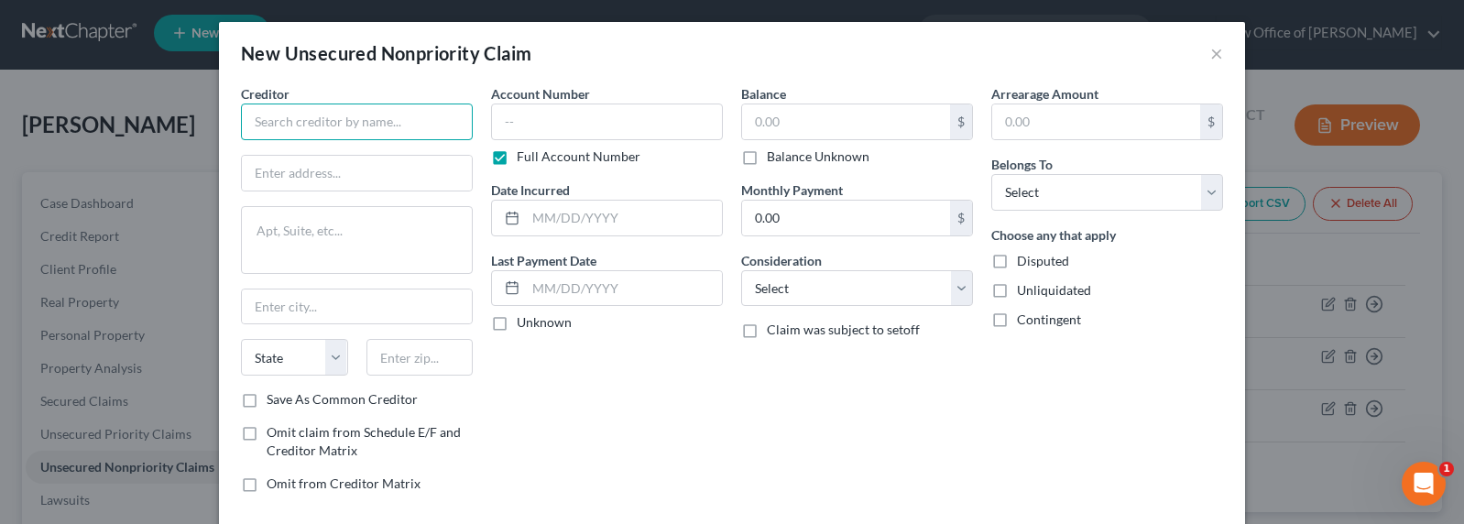
click at [369, 115] on input "text" at bounding box center [357, 122] width 232 height 37
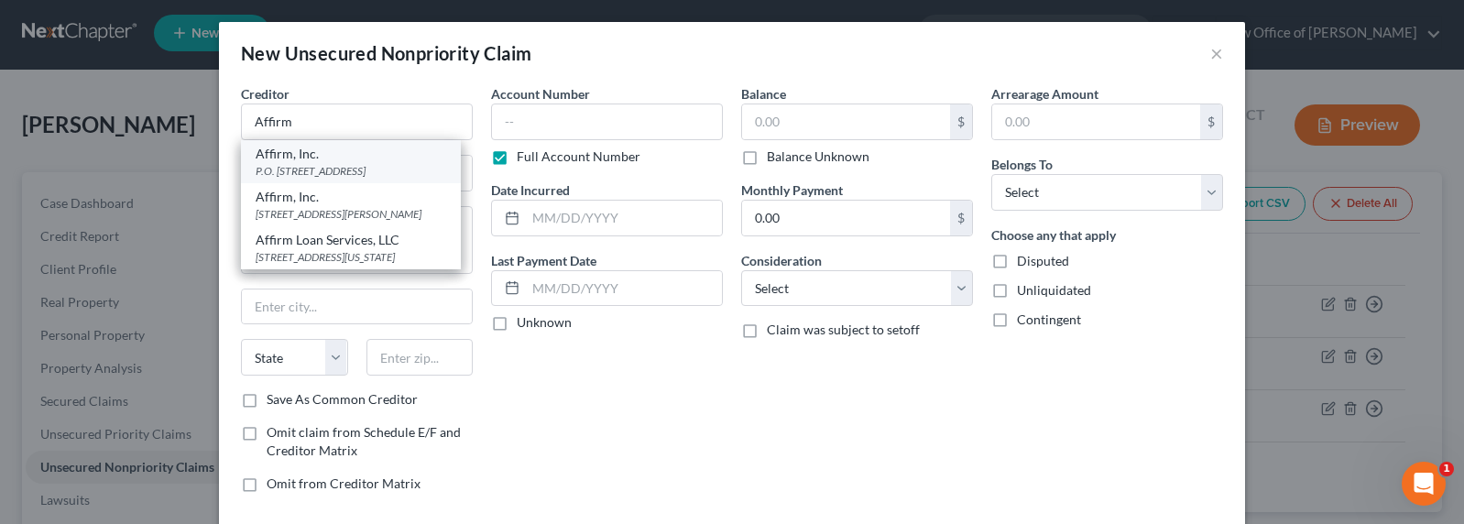
click at [344, 166] on div "P.O. Box 720, San Francisco, CA 94104" at bounding box center [351, 171] width 191 height 16
type input "Affirm, Inc."
type input "P.O. Box 720"
type input "San Francisco"
select select "4"
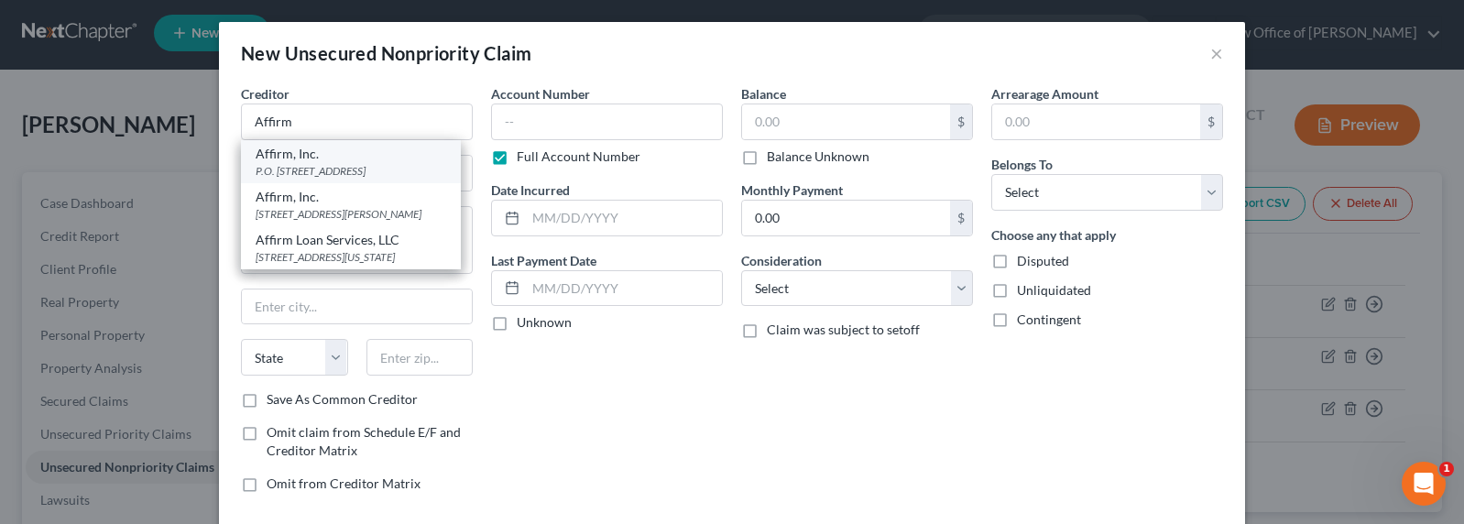
type input "94104"
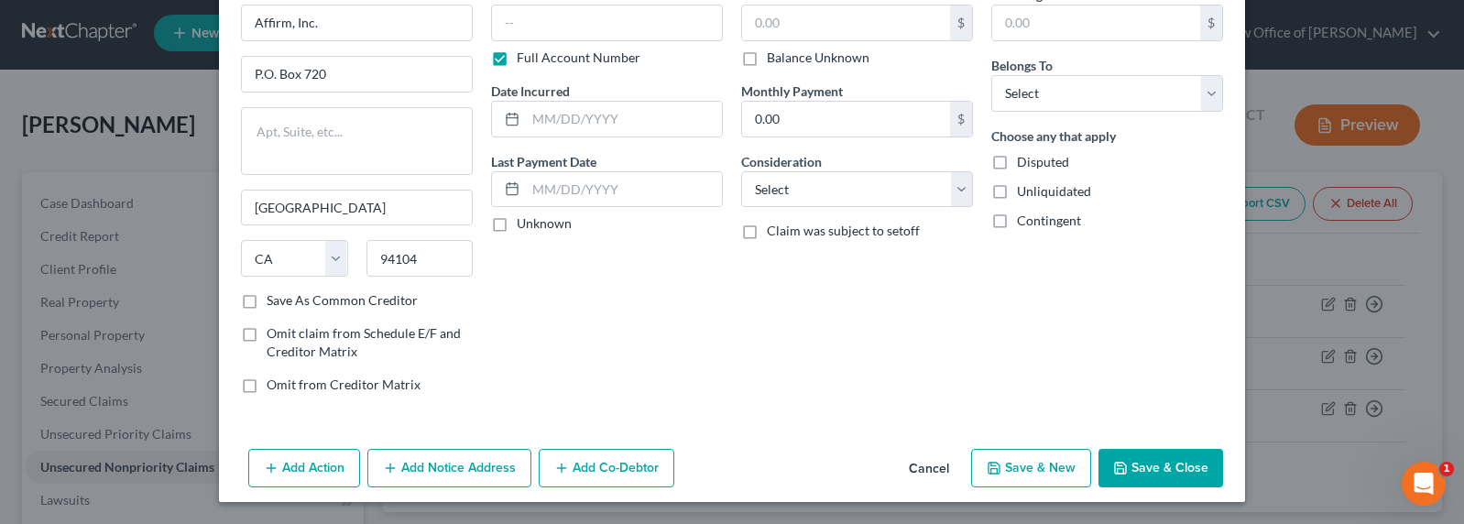
click at [454, 467] on button "Add Notice Address" at bounding box center [449, 468] width 164 height 38
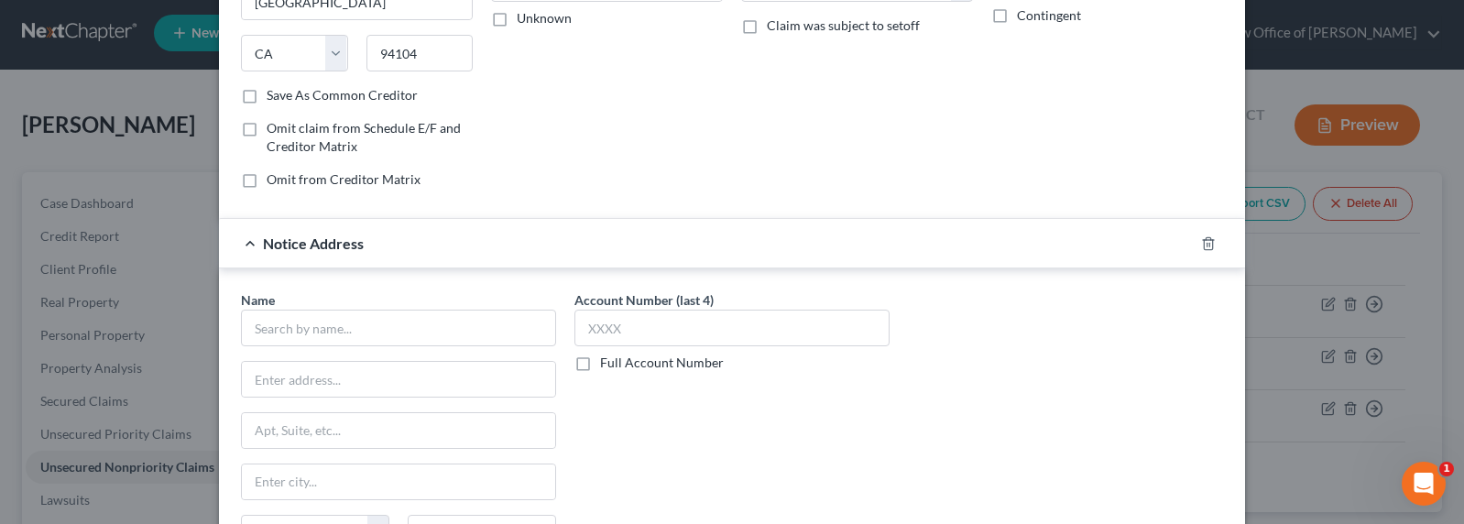
scroll to position [305, 0]
click at [355, 323] on input "text" at bounding box center [398, 327] width 315 height 37
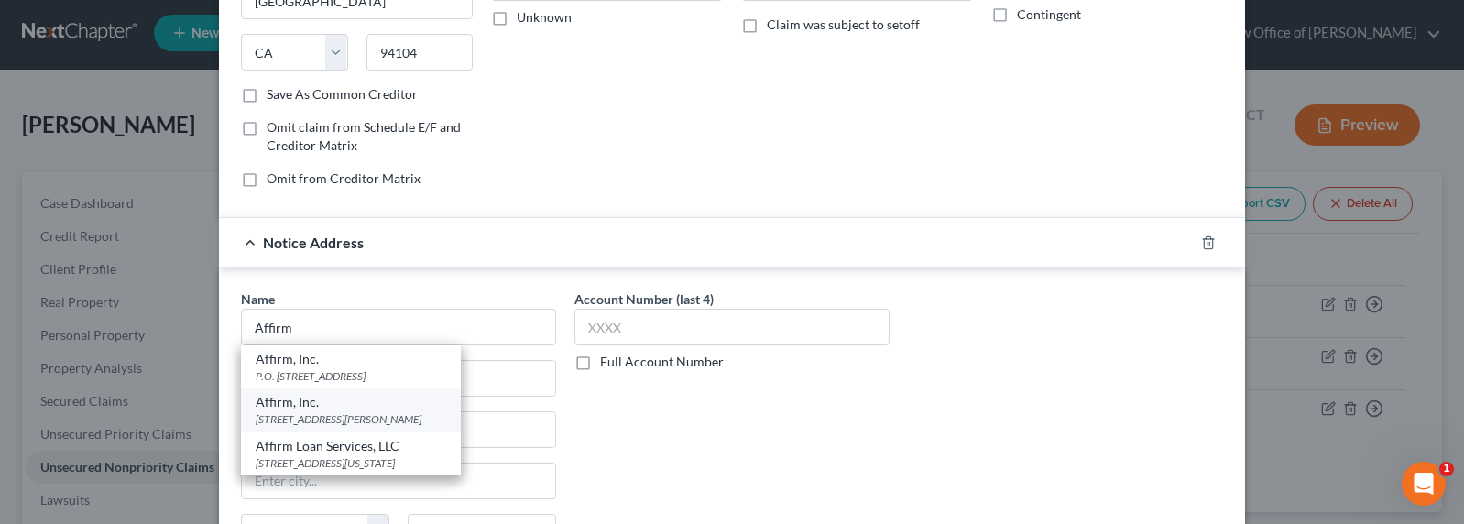
click at [276, 405] on div "Affirm, Inc." at bounding box center [351, 402] width 191 height 18
type input "Affirm, Inc."
type input "30 Isabella Street, Floor 4"
type input "Pittsburgh"
select select "39"
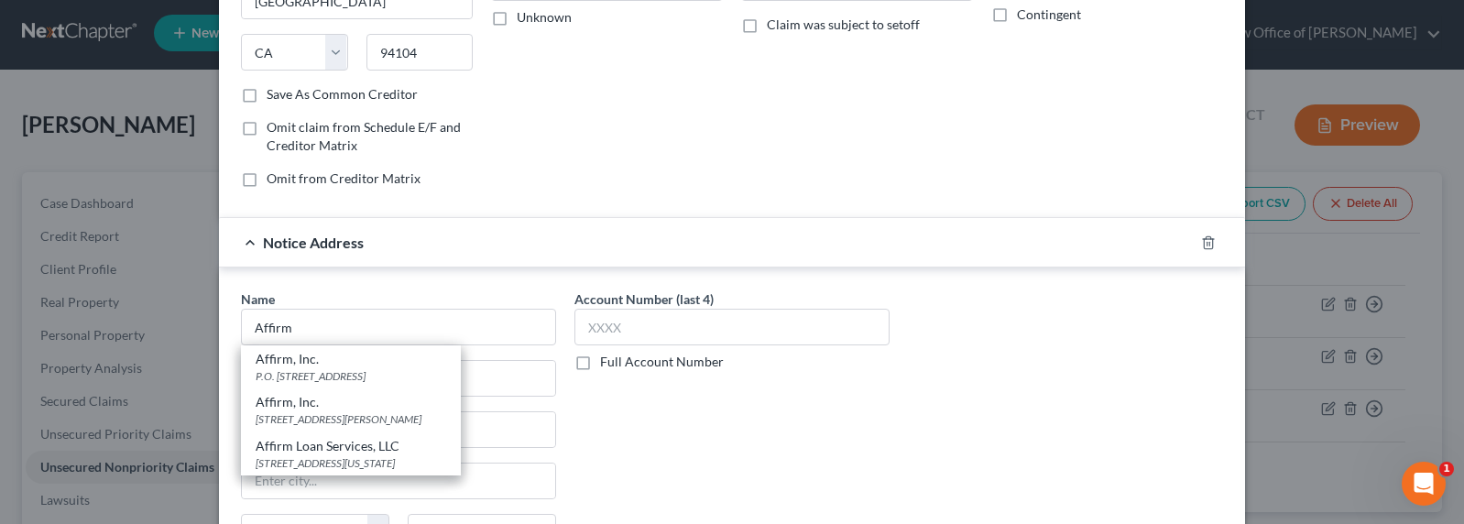
type input "15212"
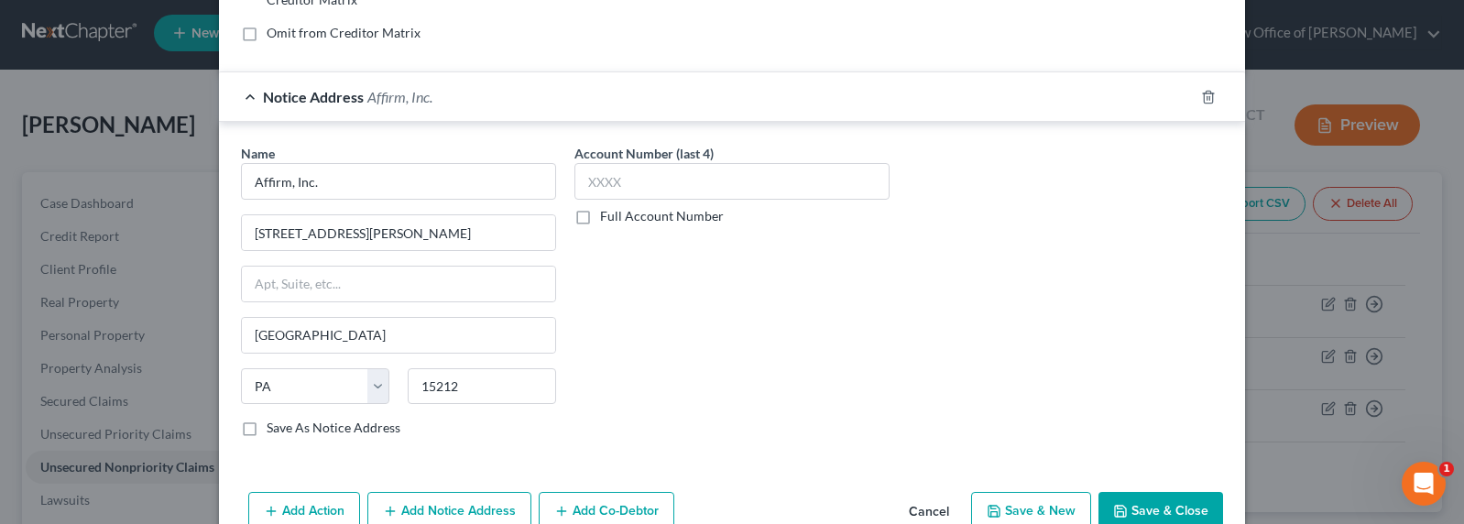
scroll to position [494, 0]
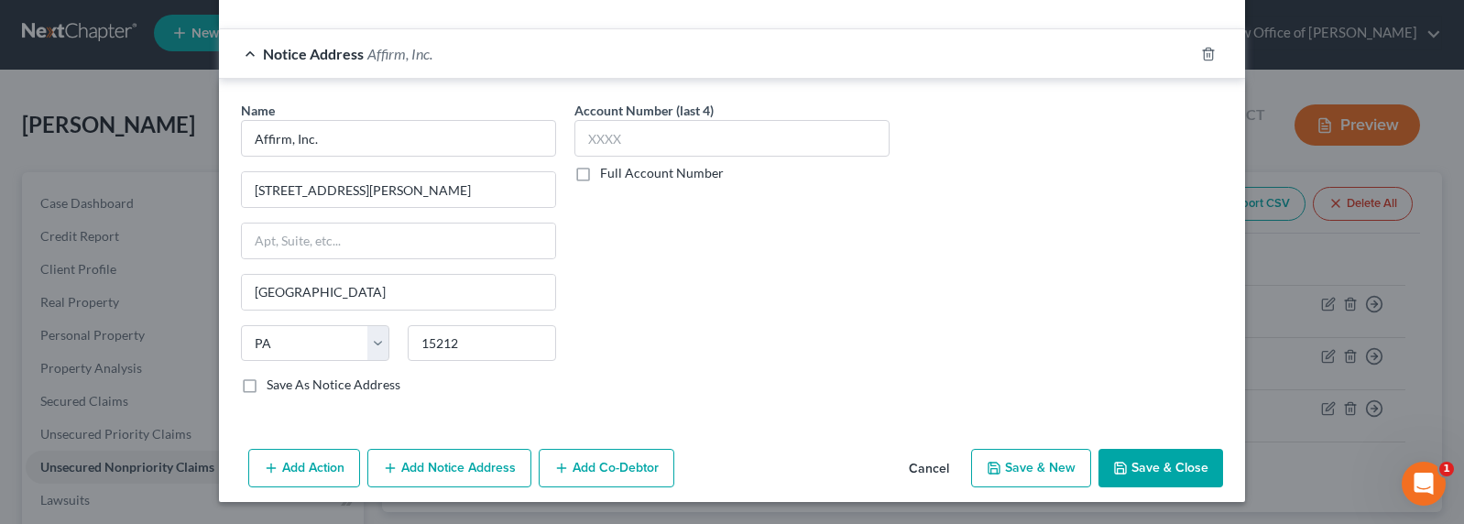
click at [480, 473] on button "Add Notice Address" at bounding box center [449, 468] width 164 height 38
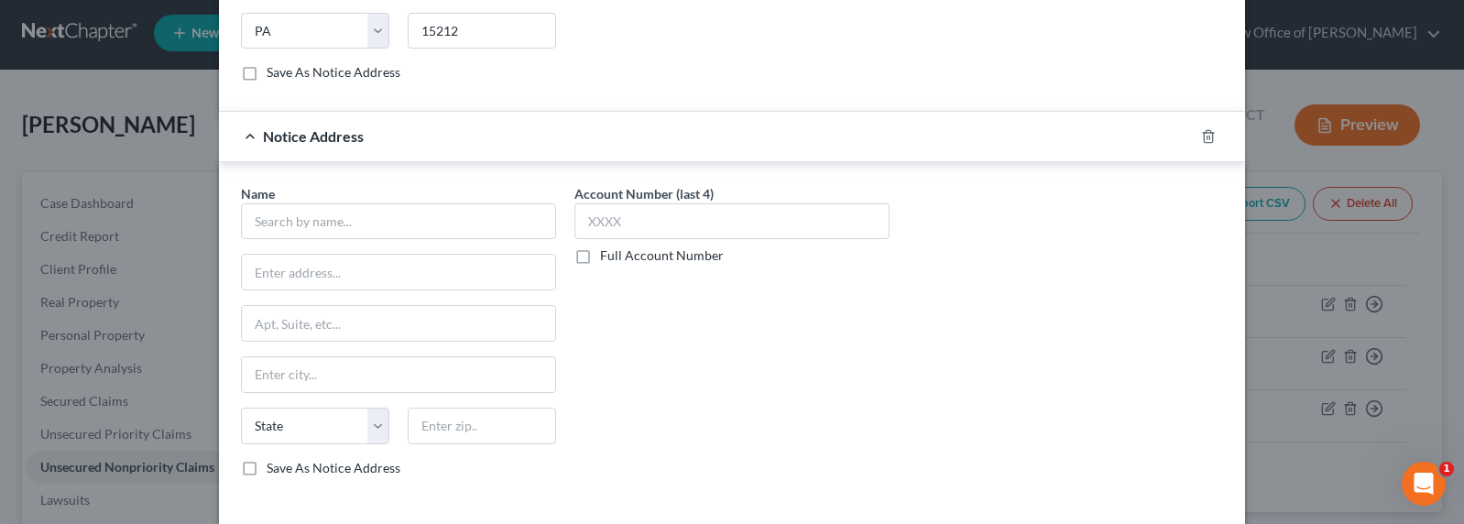
scroll to position [889, 0]
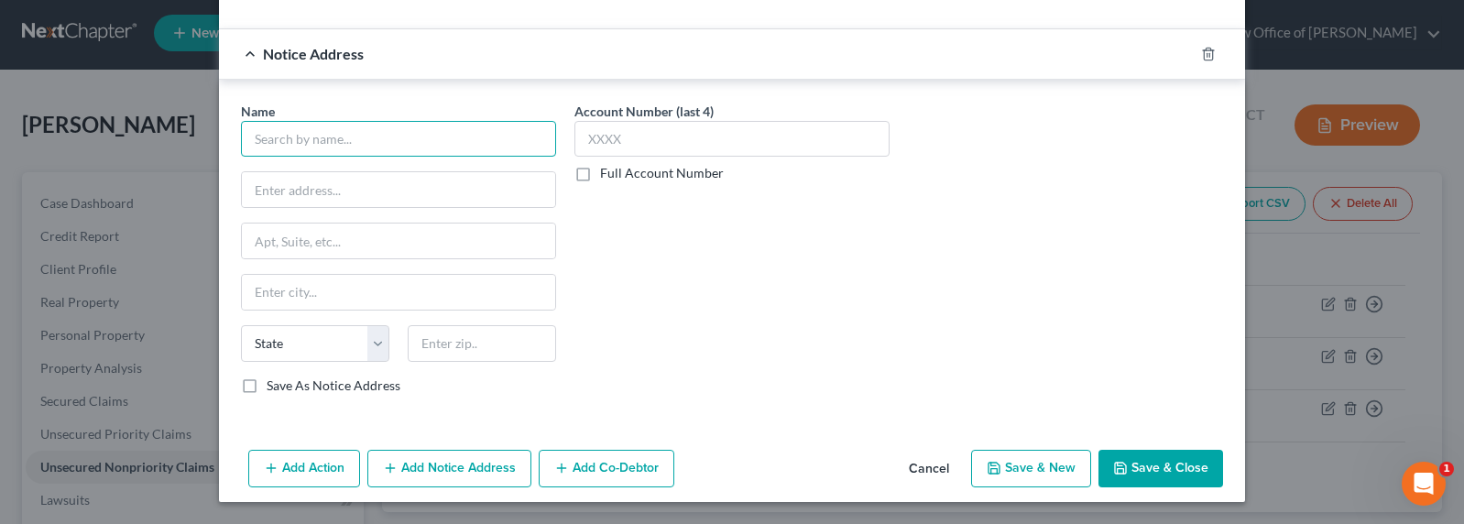
click at [311, 145] on input "text" at bounding box center [398, 139] width 315 height 37
drag, startPoint x: 333, startPoint y: 140, endPoint x: 218, endPoint y: 139, distance: 115.4
click at [219, 139] on div "Name * Affirm State AL AK AR AZ CA CO CT DE DC FL GA GU HI ID IL IN IA KS KY LA…" at bounding box center [732, 252] width 1026 height 344
type input "January Technologies Inc."
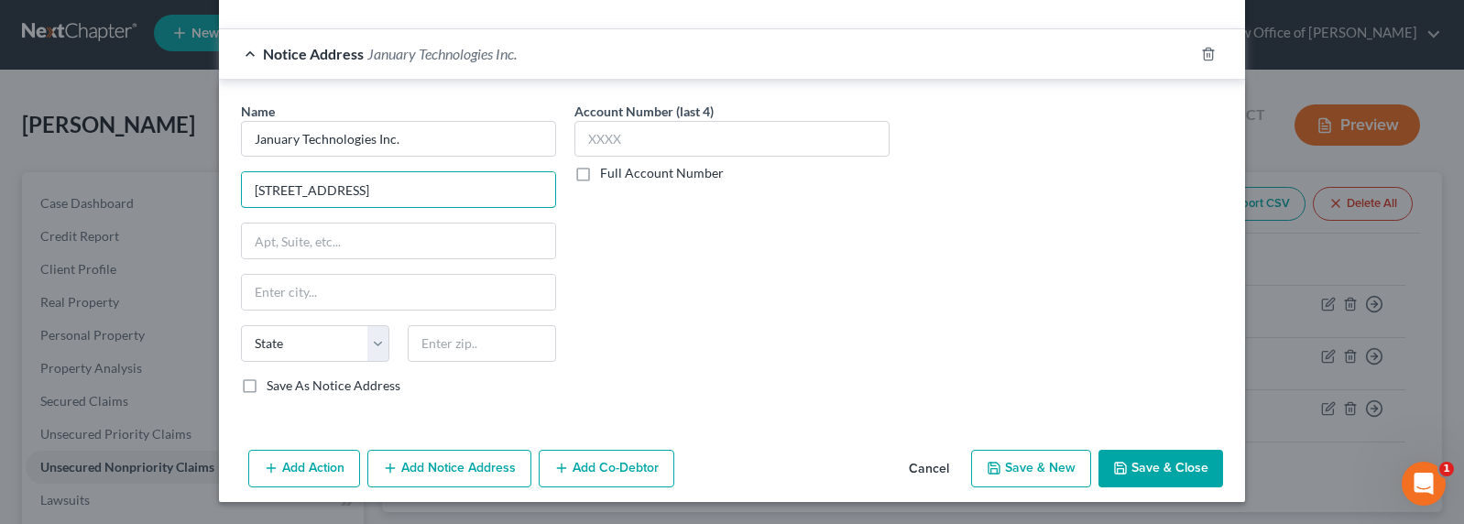
type input "176 Grand Street 4th Floor"
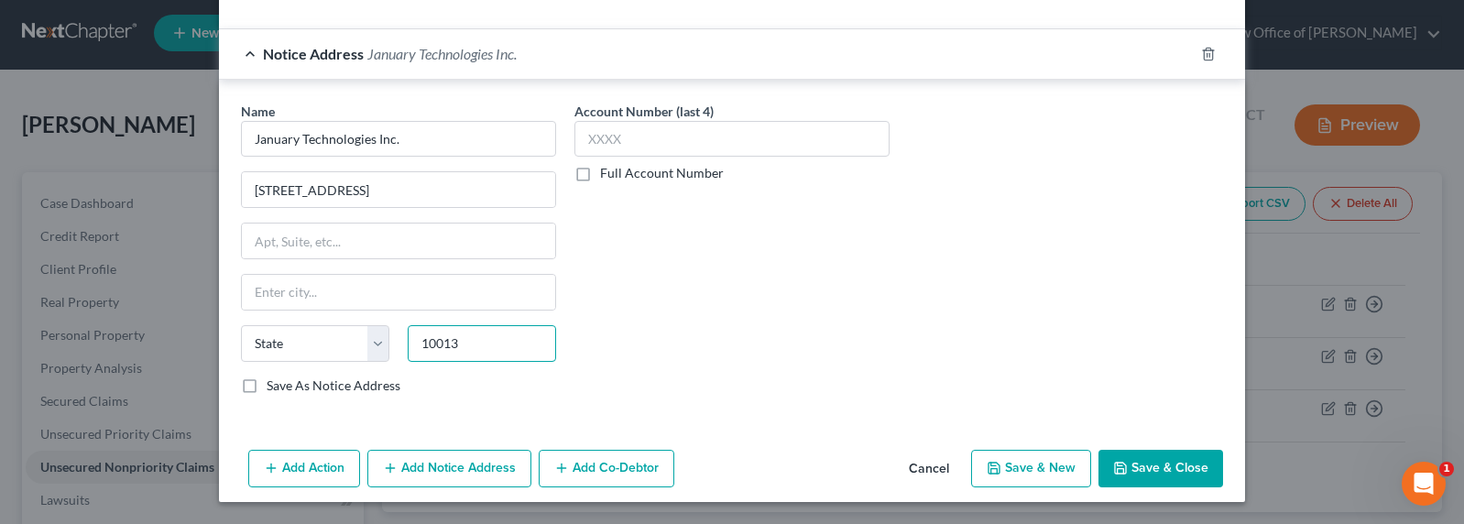
type input "10013"
type input "New York"
select select "35"
click at [669, 175] on label "Full Account Number" at bounding box center [662, 173] width 124 height 18
click at [619, 175] on input "Full Account Number" at bounding box center [613, 170] width 12 height 12
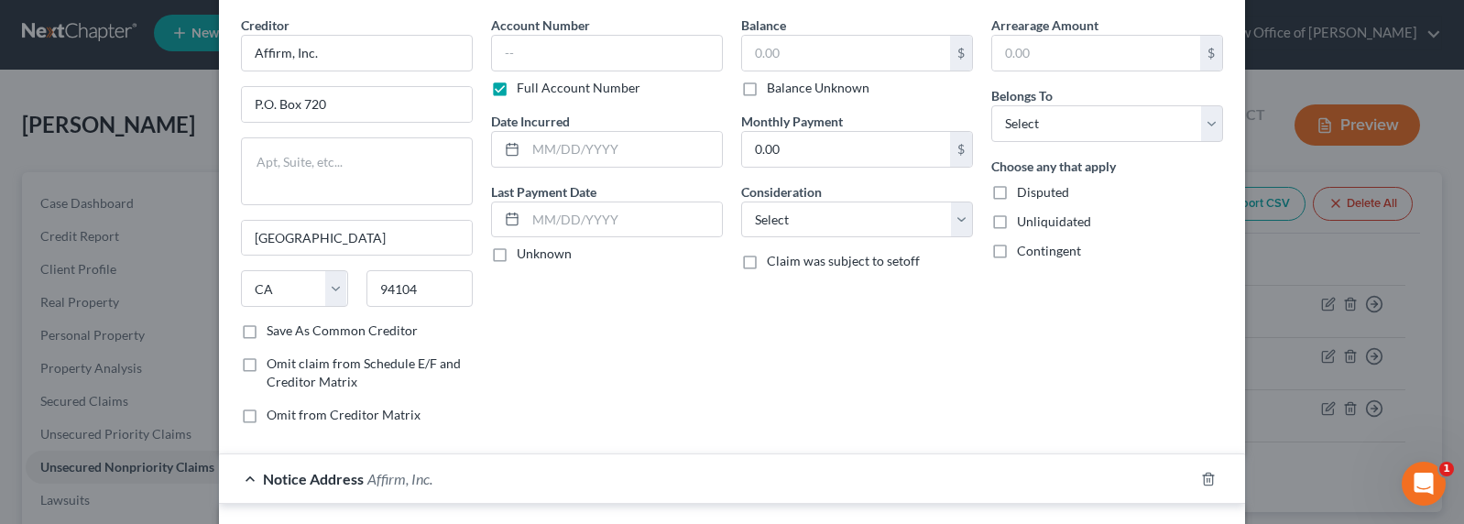
scroll to position [0, 0]
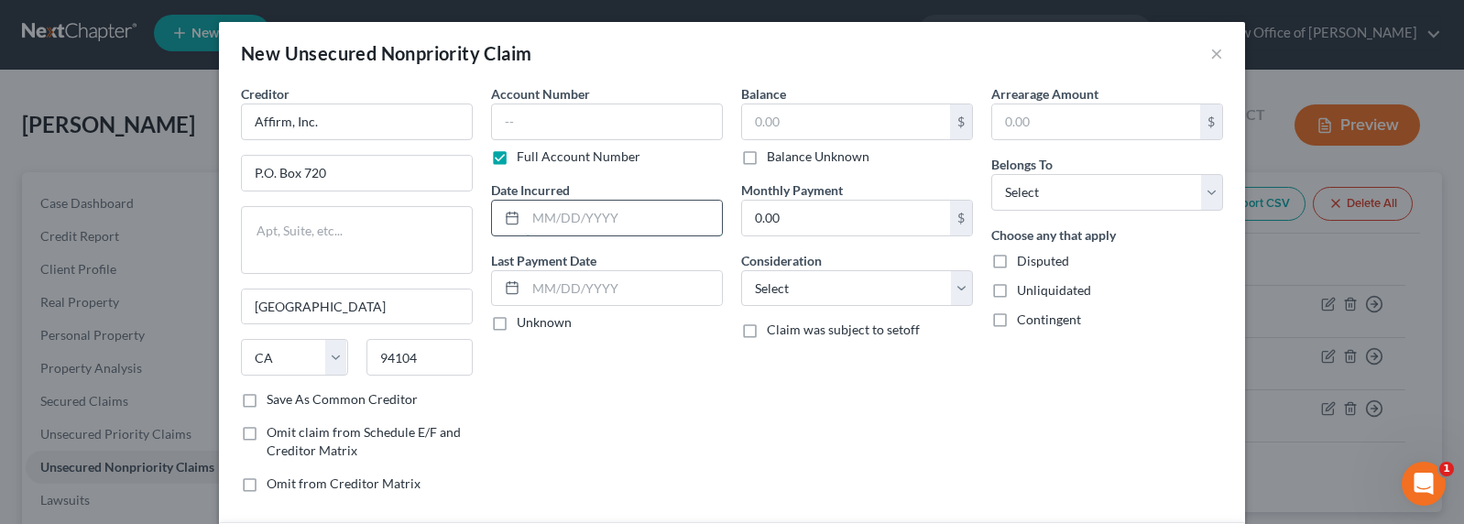
click at [610, 214] on input "text" at bounding box center [624, 218] width 196 height 35
type input "2022-2025"
click at [835, 128] on input "text" at bounding box center [846, 121] width 208 height 35
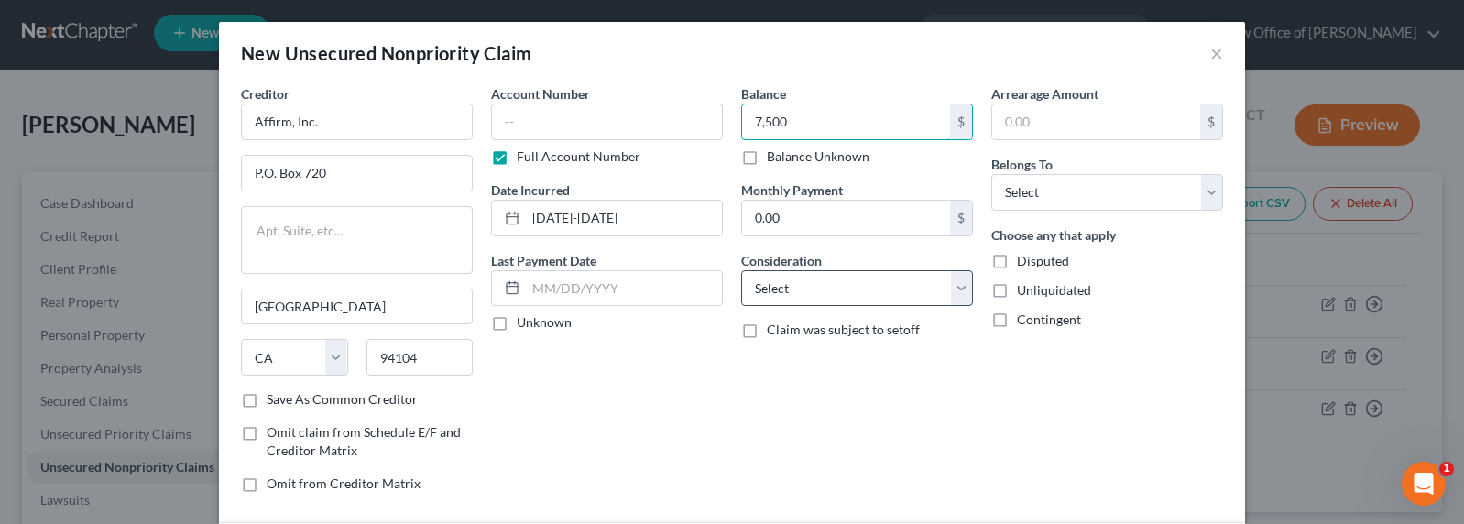
type input "7,500"
click at [927, 291] on select "Select Cable / Satellite Services Collection Agency Credit Card Debt Debt Couns…" at bounding box center [857, 288] width 232 height 37
select select "10"
click at [741, 270] on select "Select Cable / Satellite Services Collection Agency Credit Card Debt Debt Couns…" at bounding box center [857, 288] width 232 height 37
click at [1042, 194] on select "Select Debtor 1 Only Debtor 2 Only Debtor 1 And Debtor 2 Only At Least One Of T…" at bounding box center [1107, 192] width 232 height 37
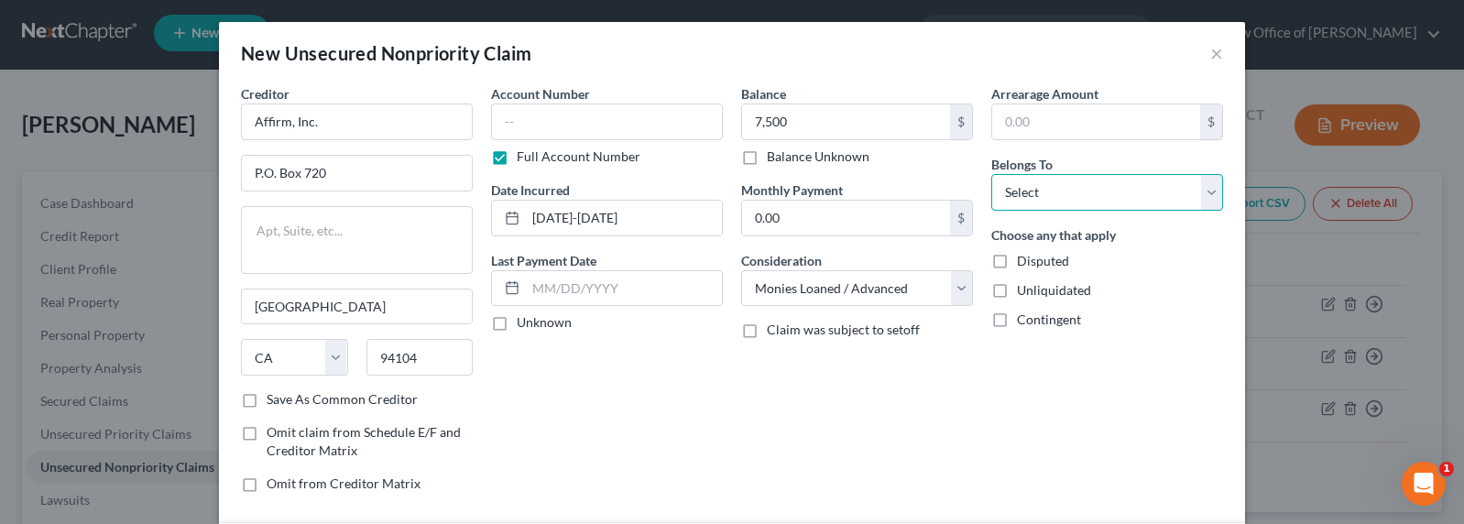
select select "0"
click at [991, 174] on select "Select Debtor 1 Only Debtor 2 Only Debtor 1 And Debtor 2 Only At Least One Of T…" at bounding box center [1107, 192] width 232 height 37
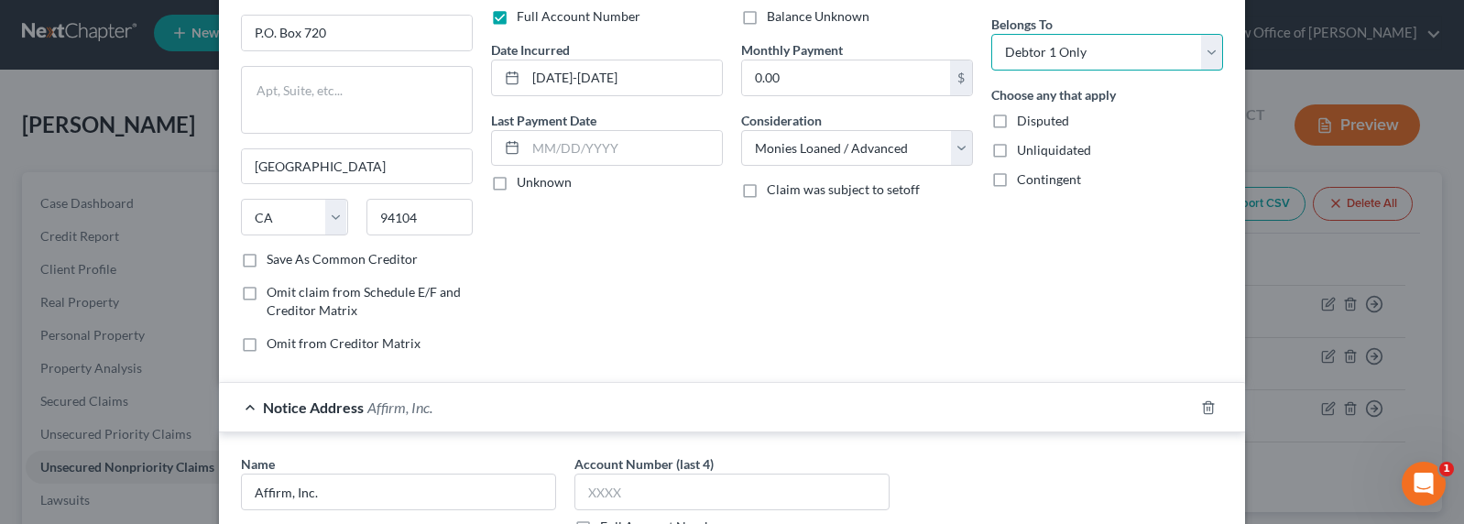
scroll to position [187, 0]
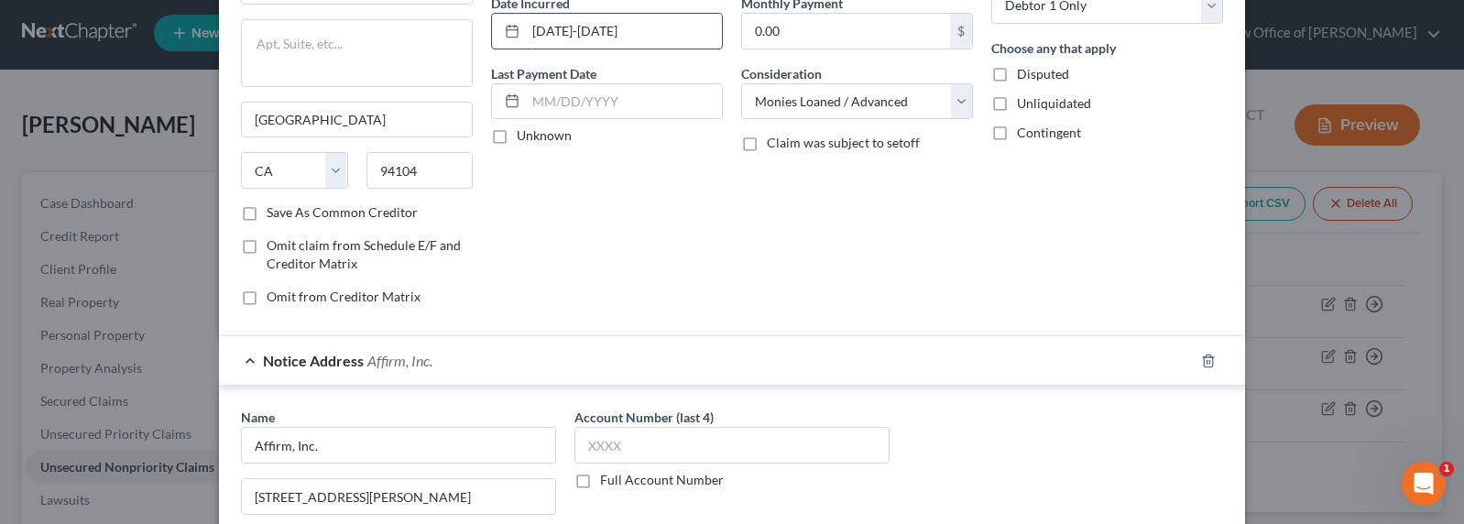
click at [547, 36] on input "2022-2025" at bounding box center [624, 31] width 196 height 35
click at [550, 33] on input "2022-2025" at bounding box center [624, 31] width 196 height 35
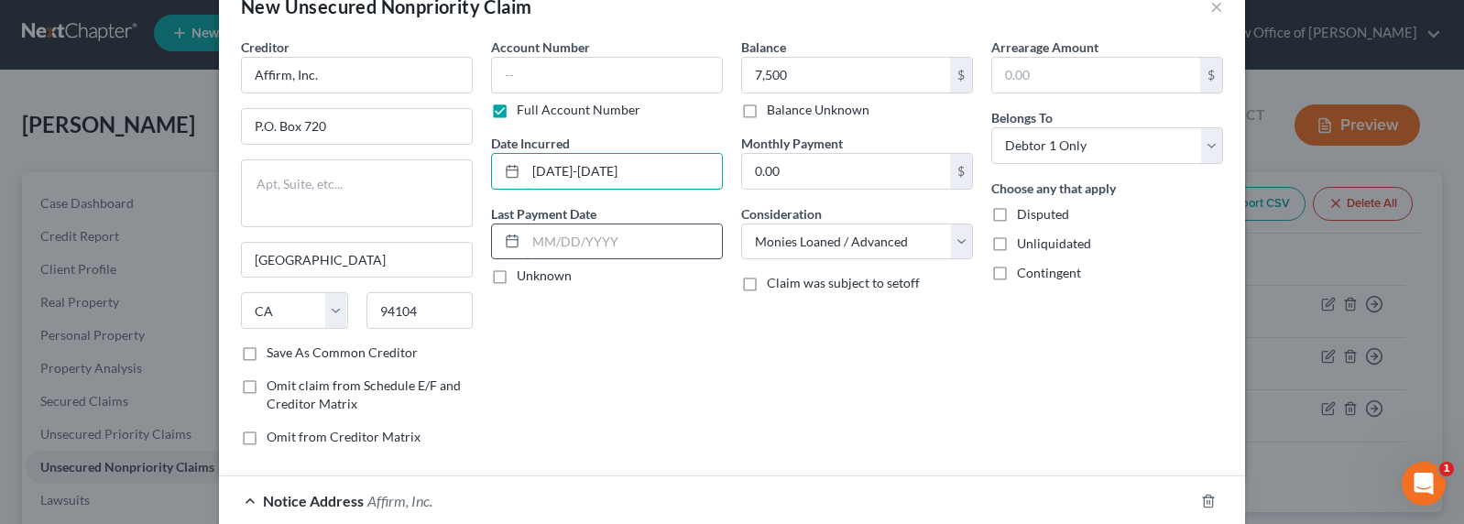
scroll to position [0, 0]
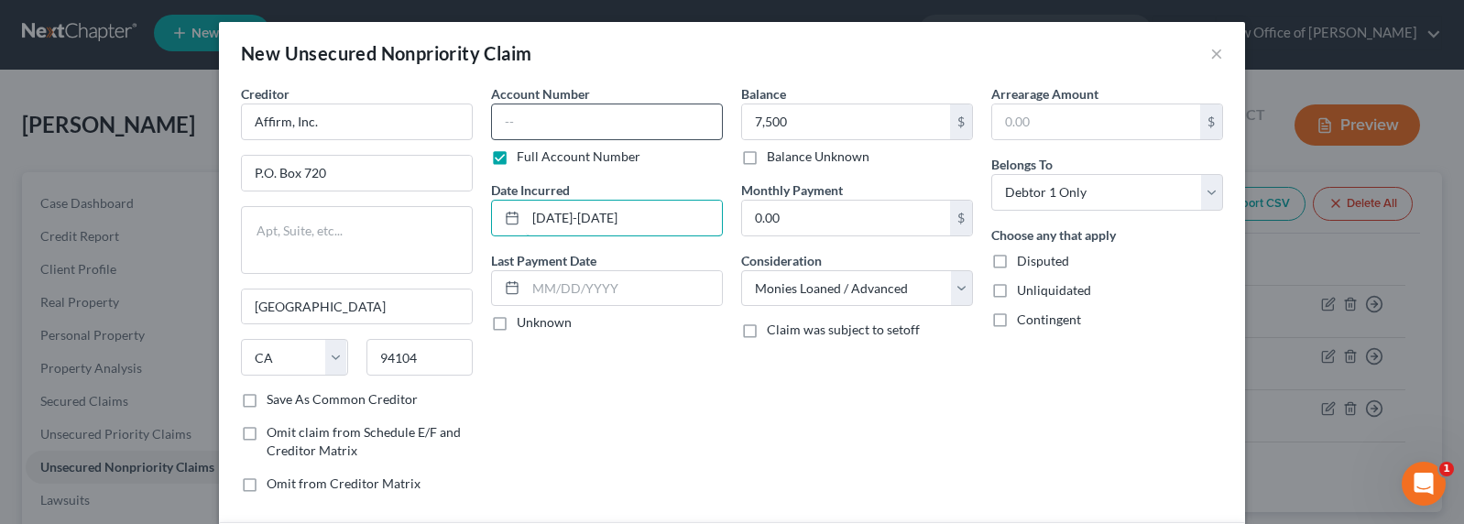
type input "2024-2025"
click at [524, 122] on input "text" at bounding box center [607, 122] width 232 height 37
drag, startPoint x: 566, startPoint y: 121, endPoint x: 457, endPoint y: 121, distance: 109.0
click at [457, 121] on div "Creditor * Affirm, Inc. P.O. Box 720 San Francisco State AL AK AR AZ CA CO CT D…" at bounding box center [732, 295] width 1000 height 423
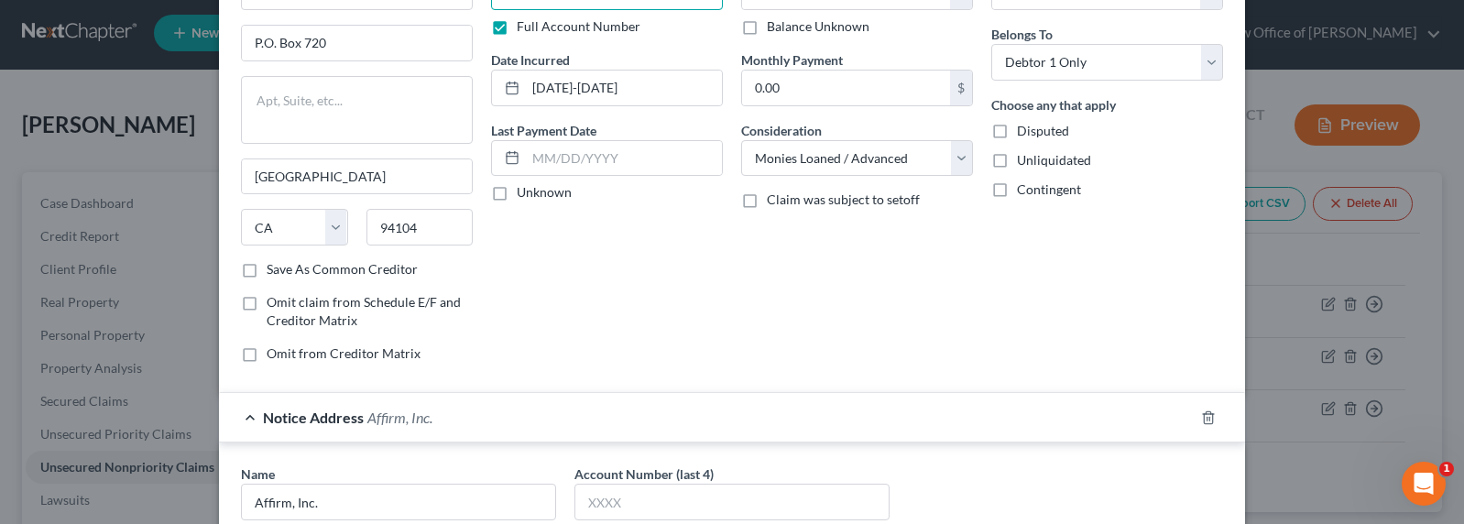
scroll to position [396, 0]
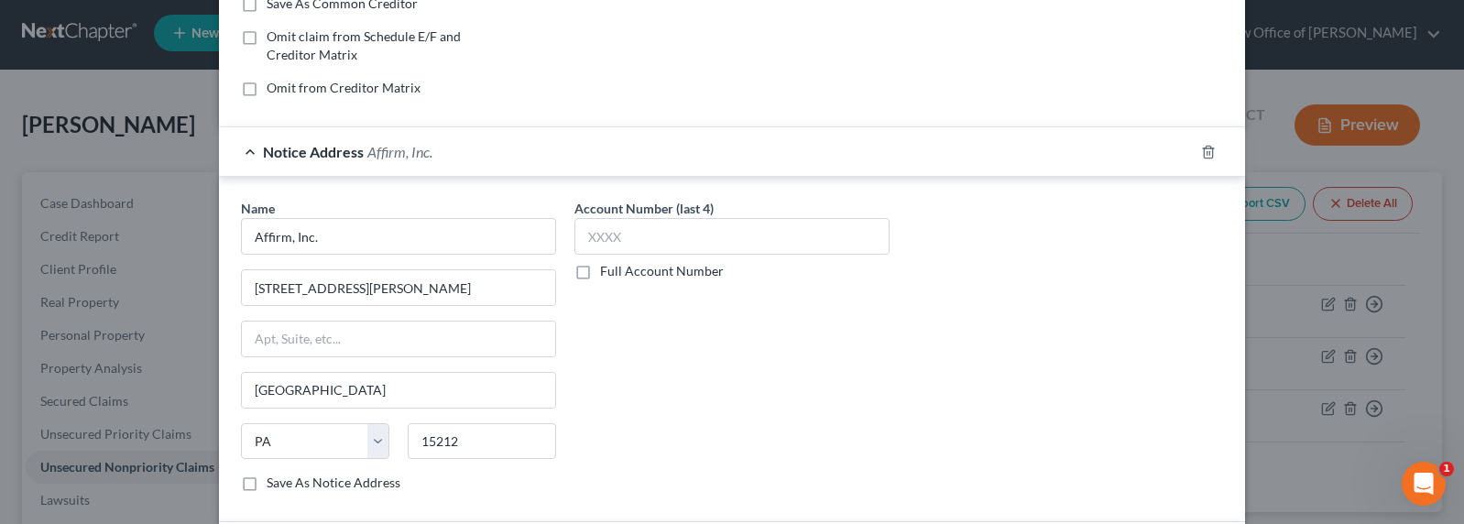
type input "SSN 6336"
click at [611, 265] on label "Full Account Number" at bounding box center [662, 271] width 124 height 18
click at [611, 265] on input "Full Account Number" at bounding box center [613, 268] width 12 height 12
click at [623, 227] on input "text" at bounding box center [731, 236] width 315 height 37
paste input "SSN 6336"
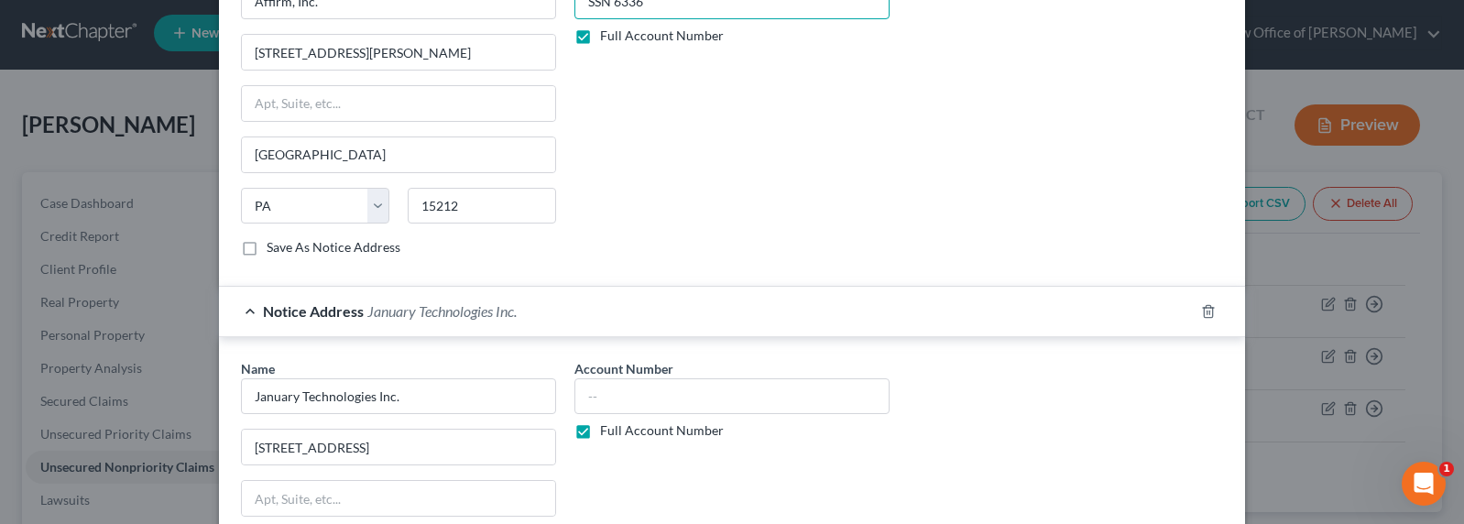
scroll to position [657, 0]
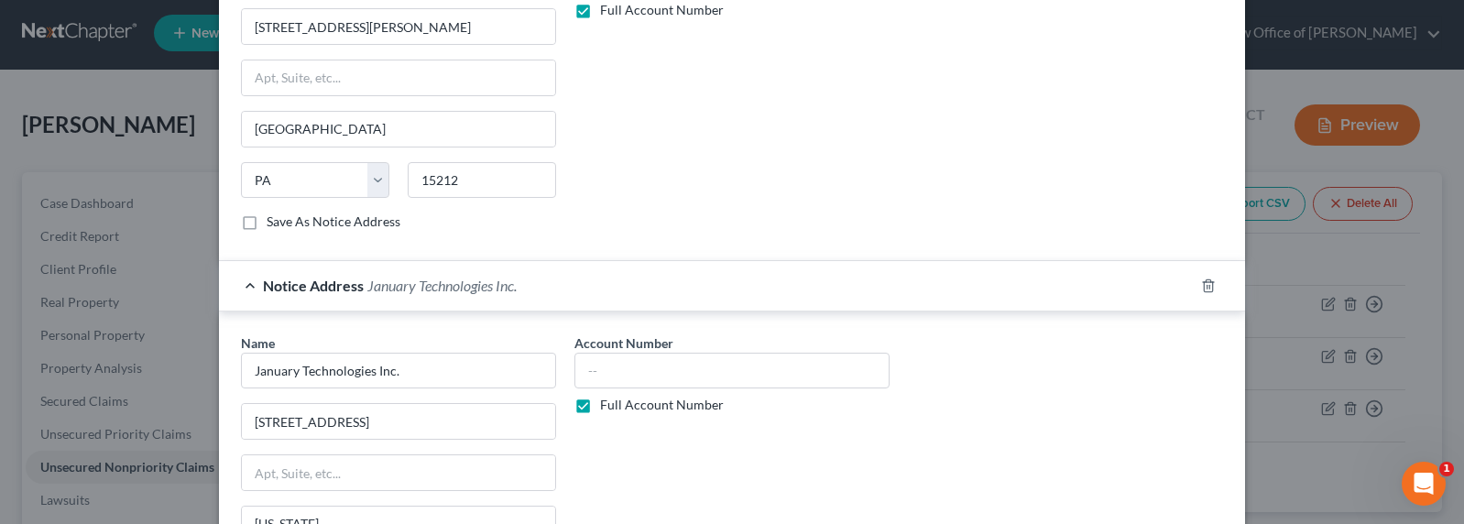
type input "SSN 6336"
click at [629, 410] on label "Full Account Number" at bounding box center [662, 405] width 124 height 18
click at [619, 408] on input "Full Account Number" at bounding box center [613, 402] width 12 height 12
click at [629, 409] on label "Full Account Number" at bounding box center [662, 405] width 124 height 18
click at [619, 408] on input "Full Account Number" at bounding box center [613, 402] width 12 height 12
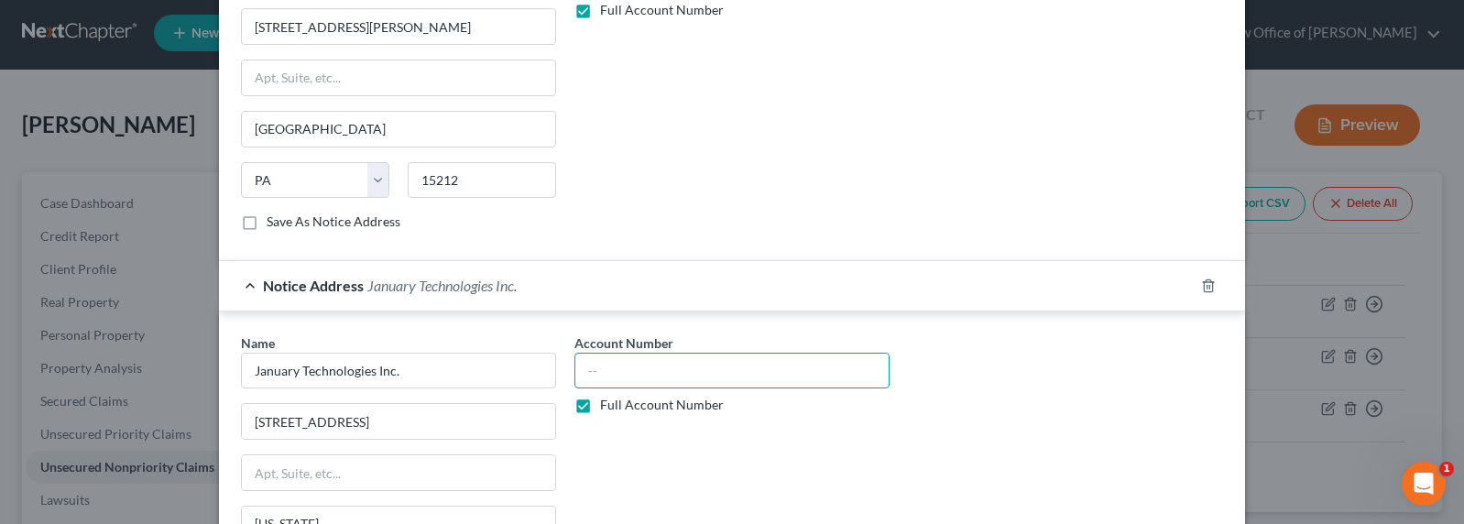
click at [628, 376] on input "text" at bounding box center [731, 371] width 315 height 37
paste input "SSN 6336"
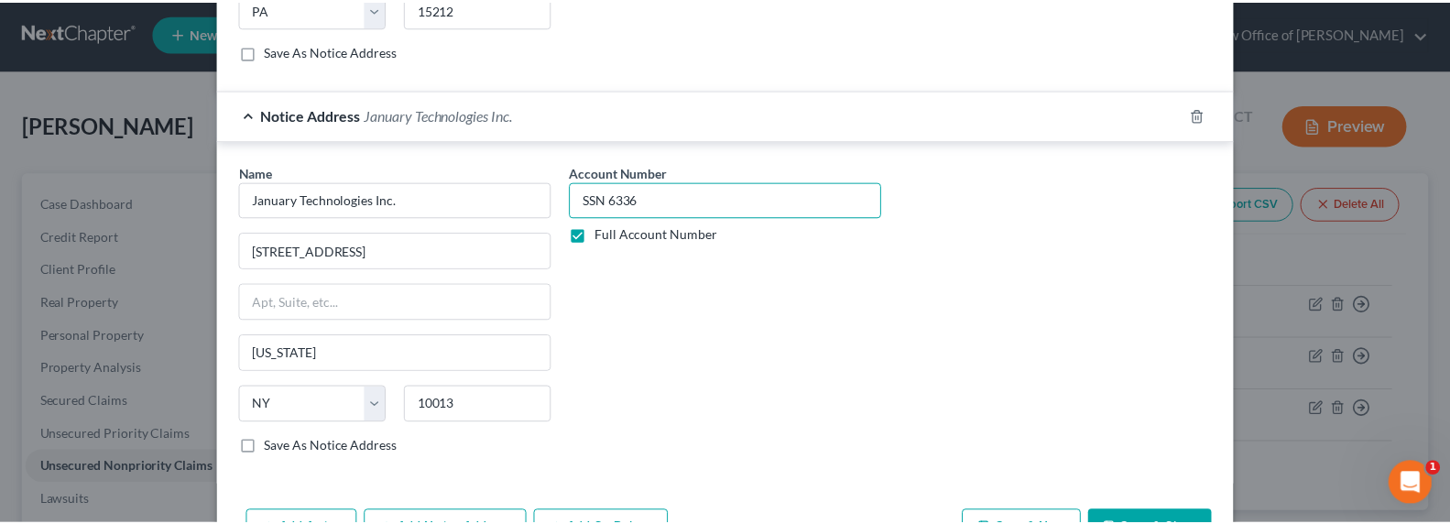
scroll to position [889, 0]
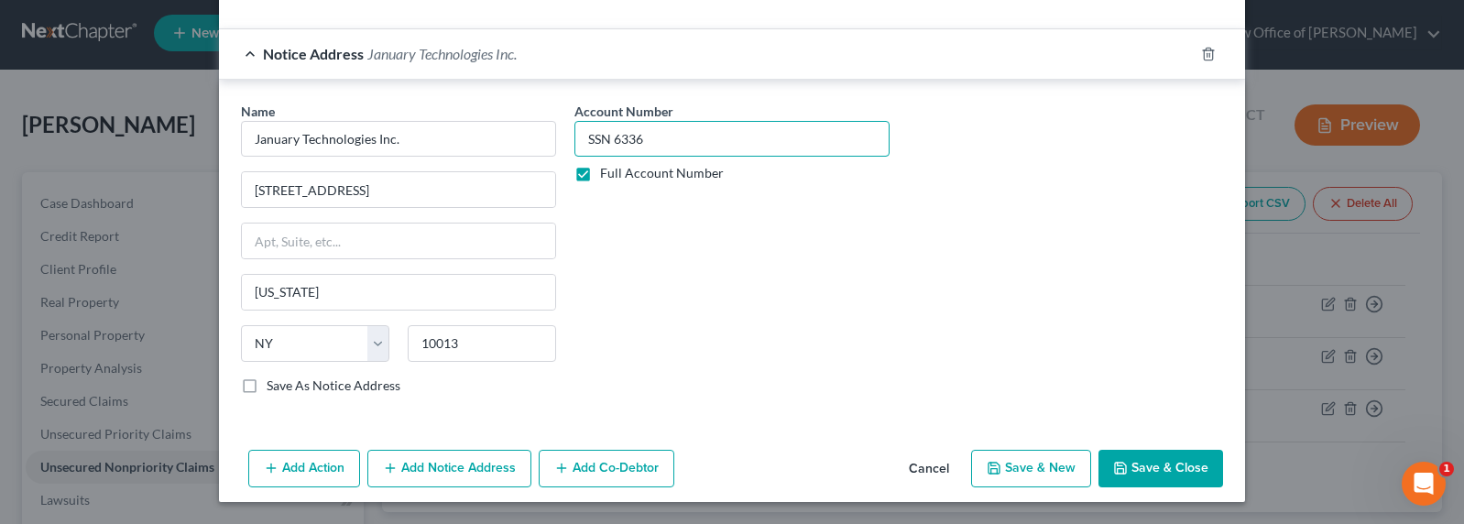
type input "SSN 6336"
click at [1148, 455] on button "Save & Close" at bounding box center [1160, 469] width 125 height 38
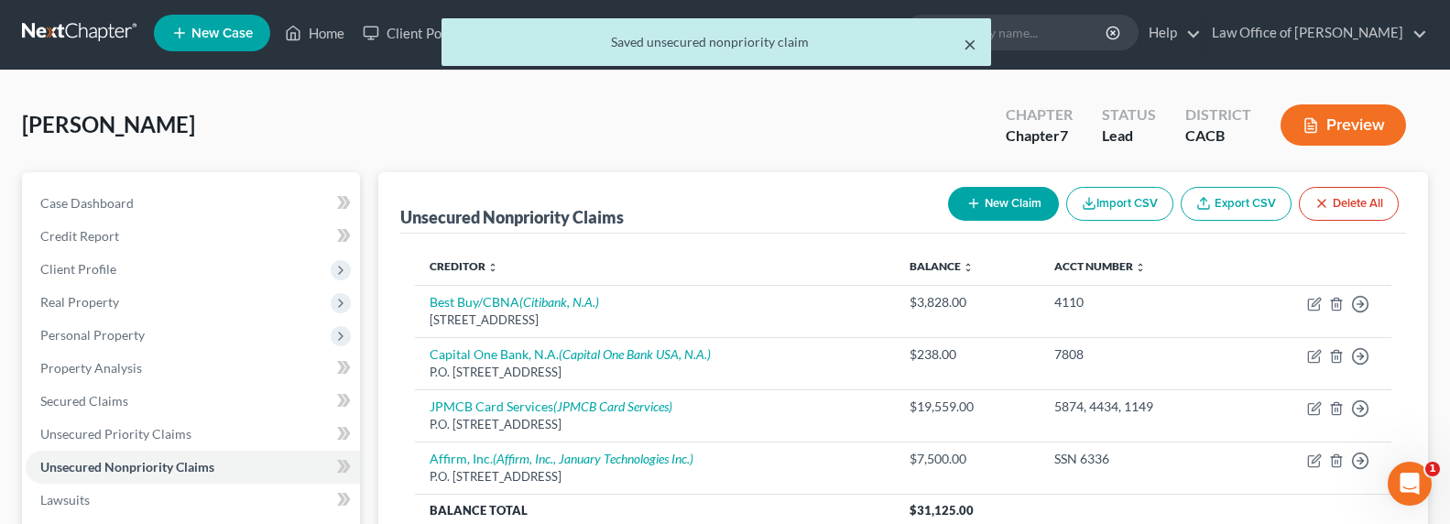
click at [965, 41] on button "×" at bounding box center [970, 44] width 13 height 22
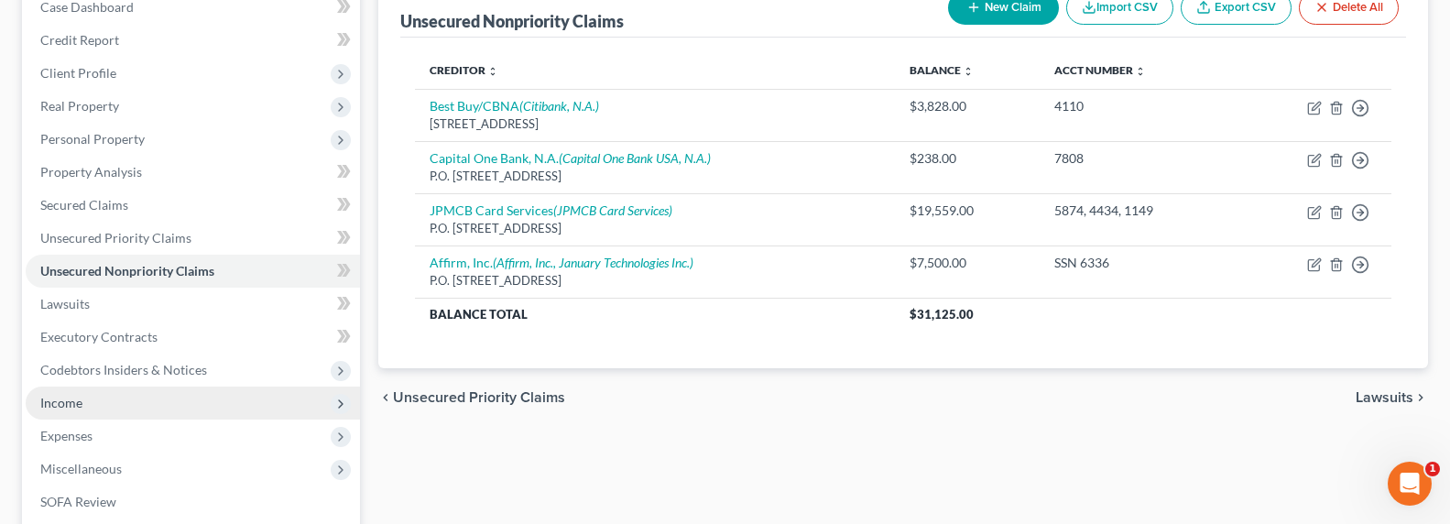
scroll to position [220, 0]
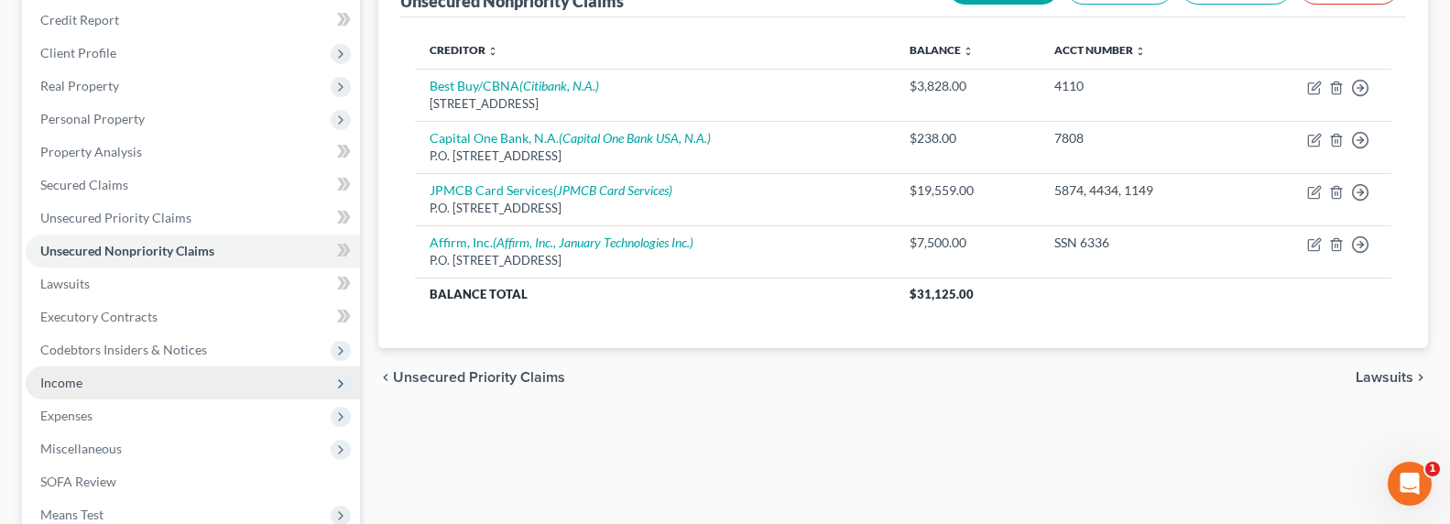
click at [82, 394] on span "Income" at bounding box center [193, 382] width 334 height 33
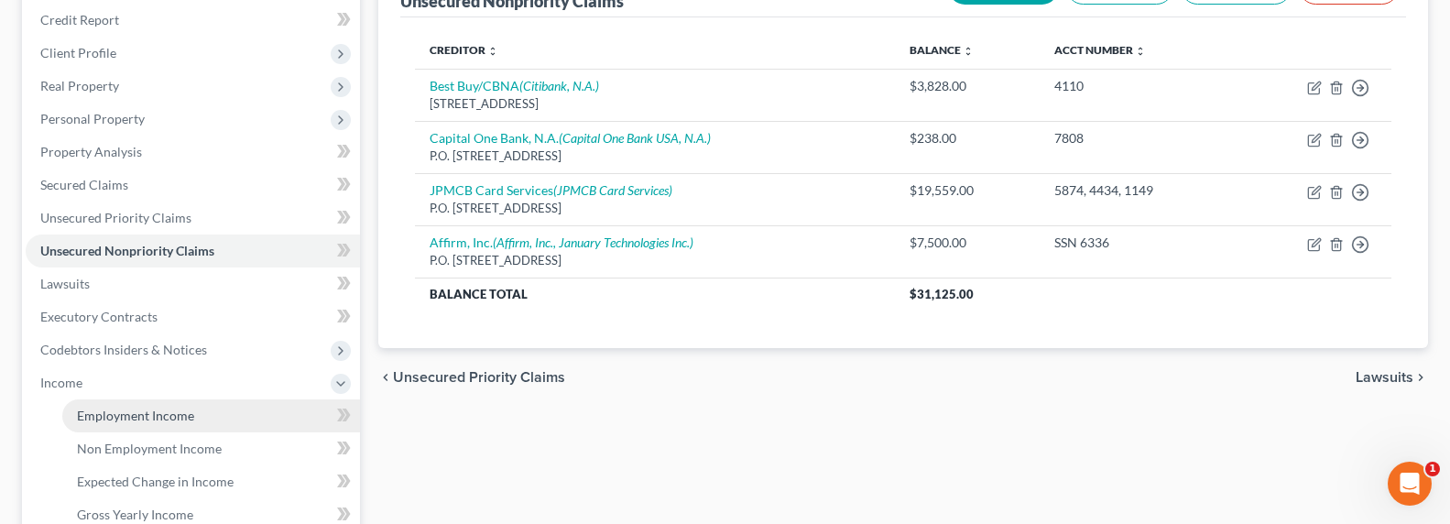
click at [110, 409] on span "Employment Income" at bounding box center [135, 416] width 117 height 16
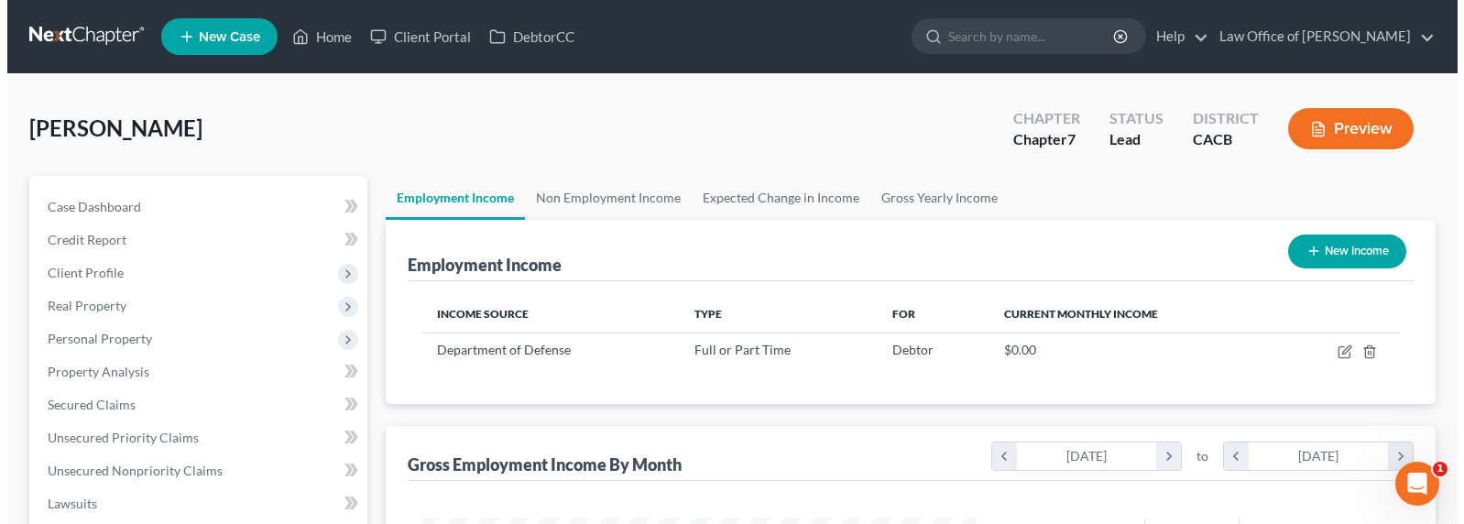
scroll to position [328, 591]
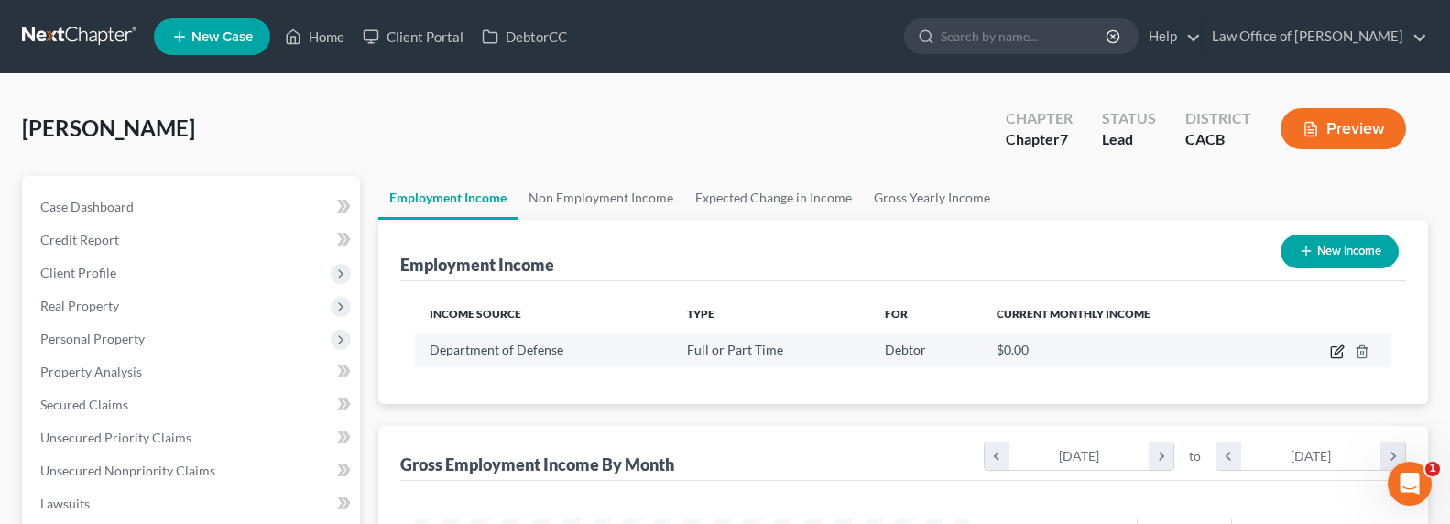
click at [1339, 349] on icon "button" at bounding box center [1337, 351] width 15 height 15
select select "0"
select select "4"
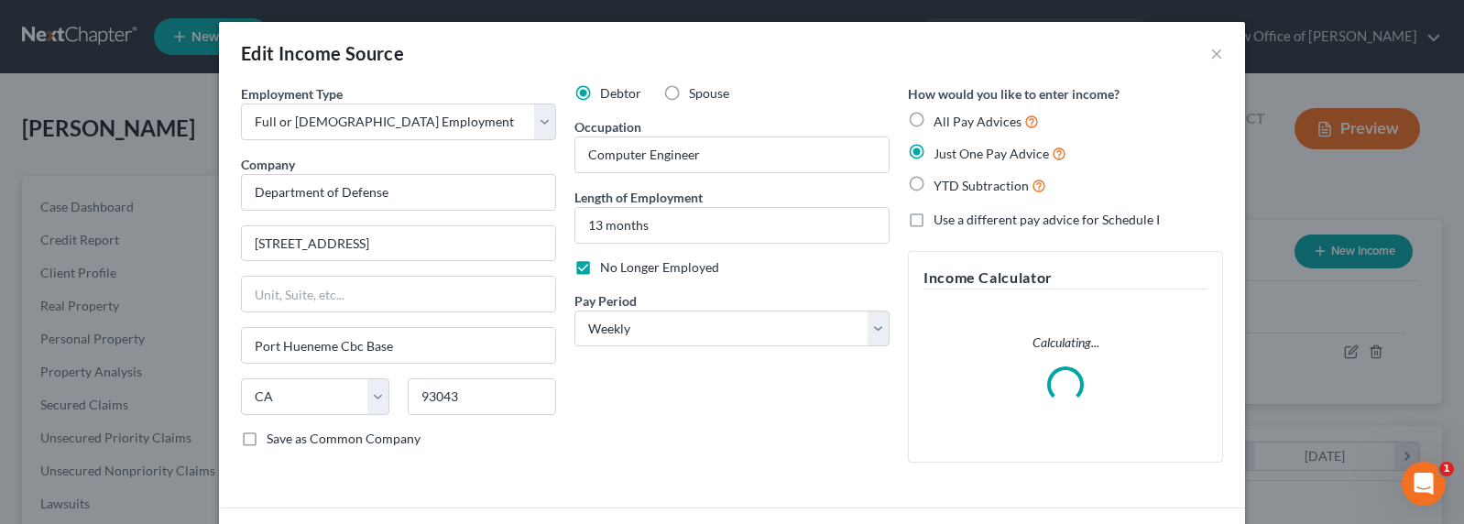
scroll to position [328, 597]
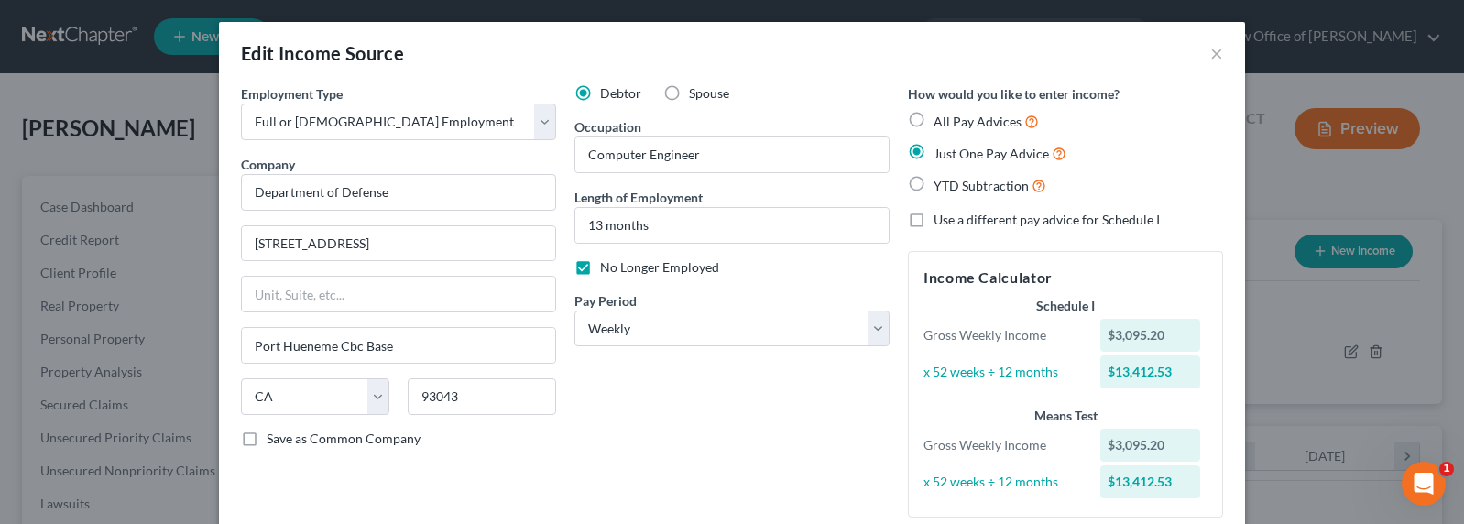
click at [816, 301] on div "Pay Period * Select Monthly Twice Monthly Every Other Week Weekly" at bounding box center [731, 319] width 315 height 56
click at [821, 409] on div "Debtor Spouse Occupation Computer Engineer Length of Employment 13 months No Lo…" at bounding box center [731, 308] width 333 height 448
click at [625, 330] on select "Select Monthly Twice Monthly Every Other Week Weekly" at bounding box center [731, 329] width 315 height 37
select select "2"
click at [574, 311] on select "Select Monthly Twice Monthly Every Other Week Weekly" at bounding box center [731, 329] width 315 height 37
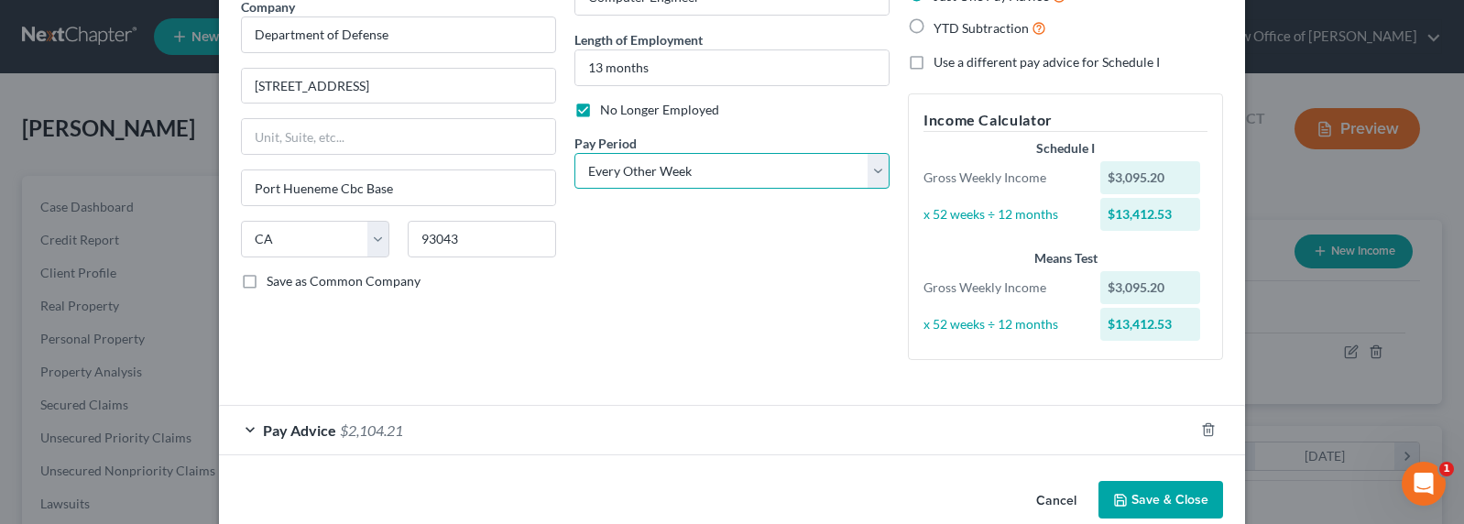
scroll to position [189, 0]
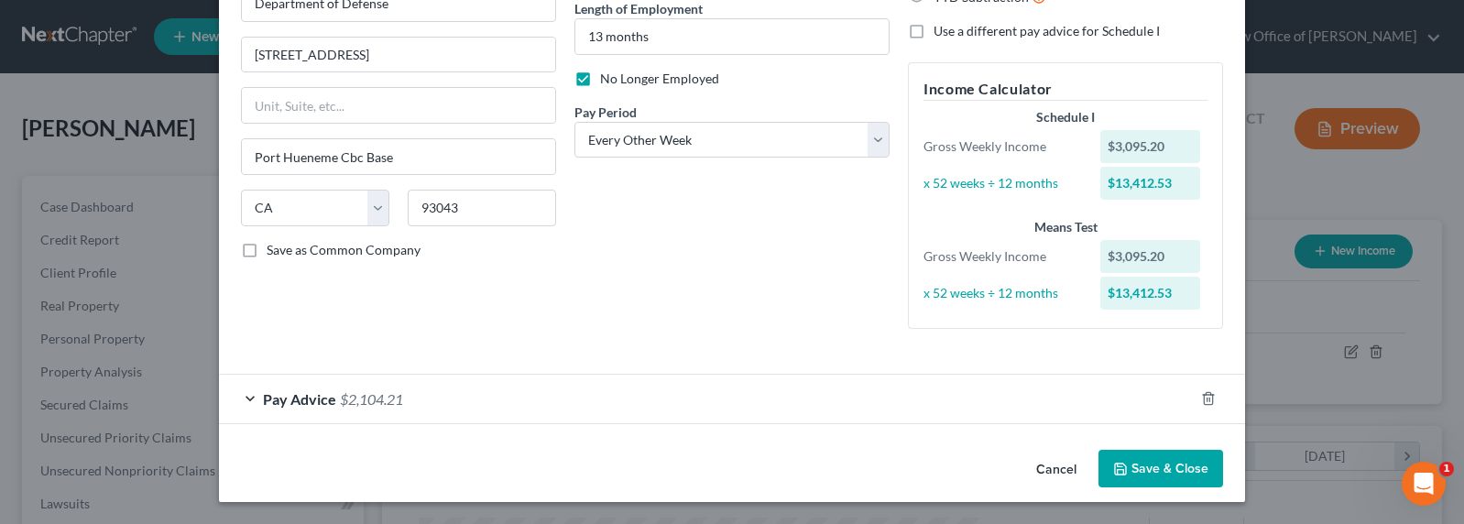
click at [495, 396] on div "Pay Advice $2,104.21" at bounding box center [706, 399] width 975 height 49
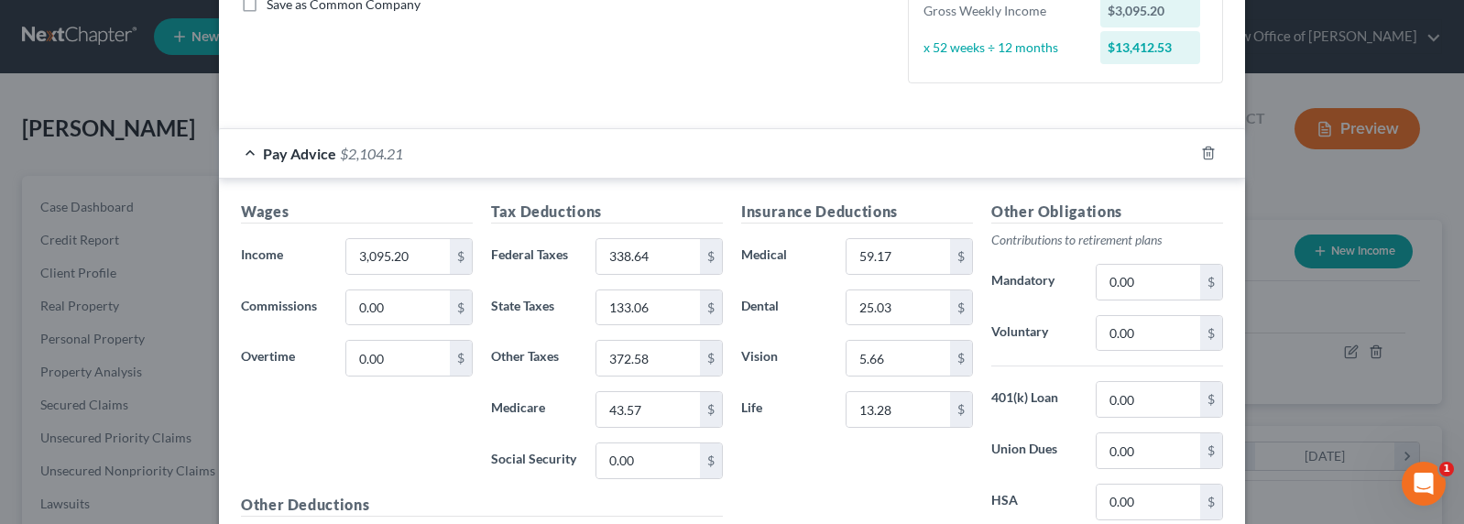
scroll to position [583, 0]
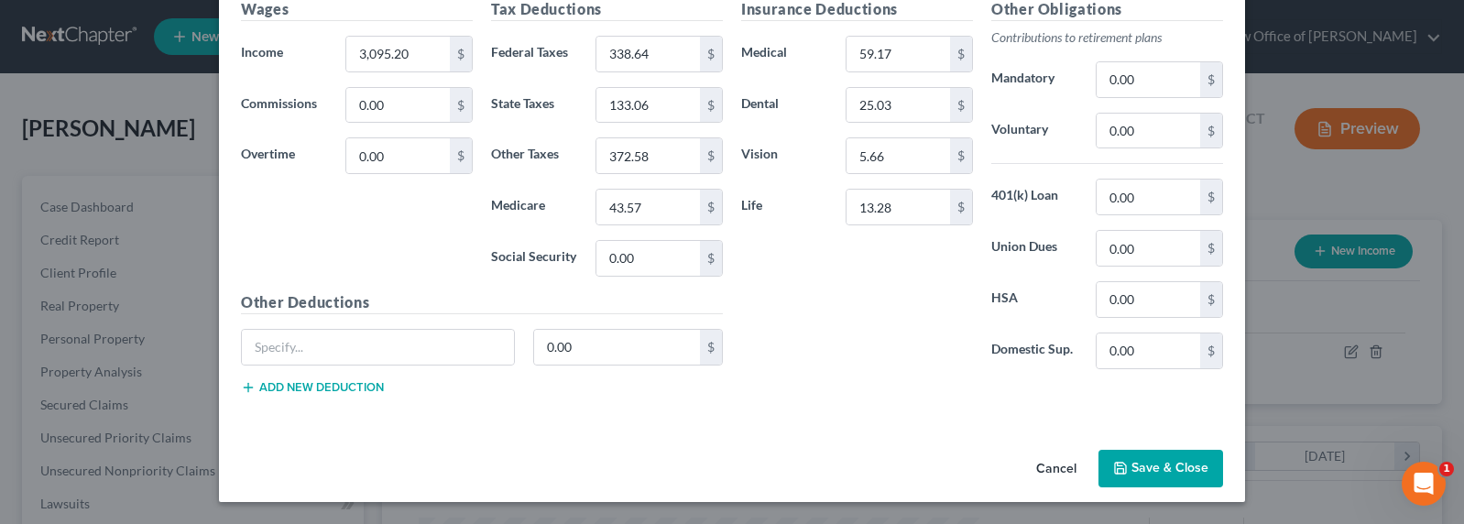
click at [1165, 464] on button "Save & Close" at bounding box center [1160, 469] width 125 height 38
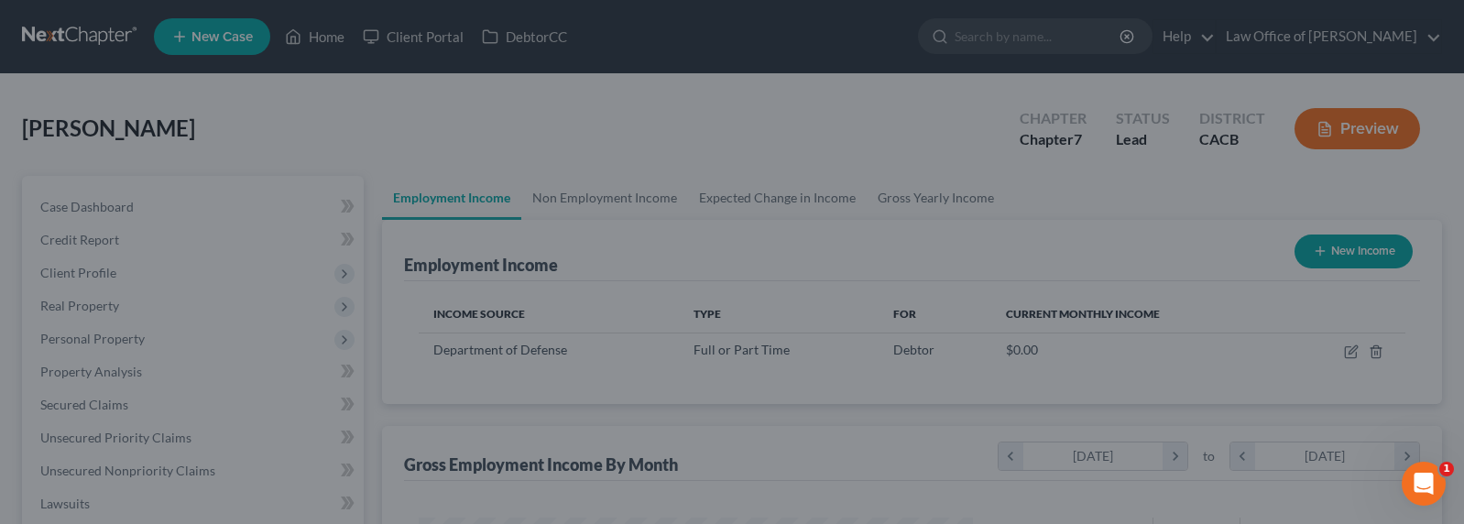
scroll to position [915742, 915479]
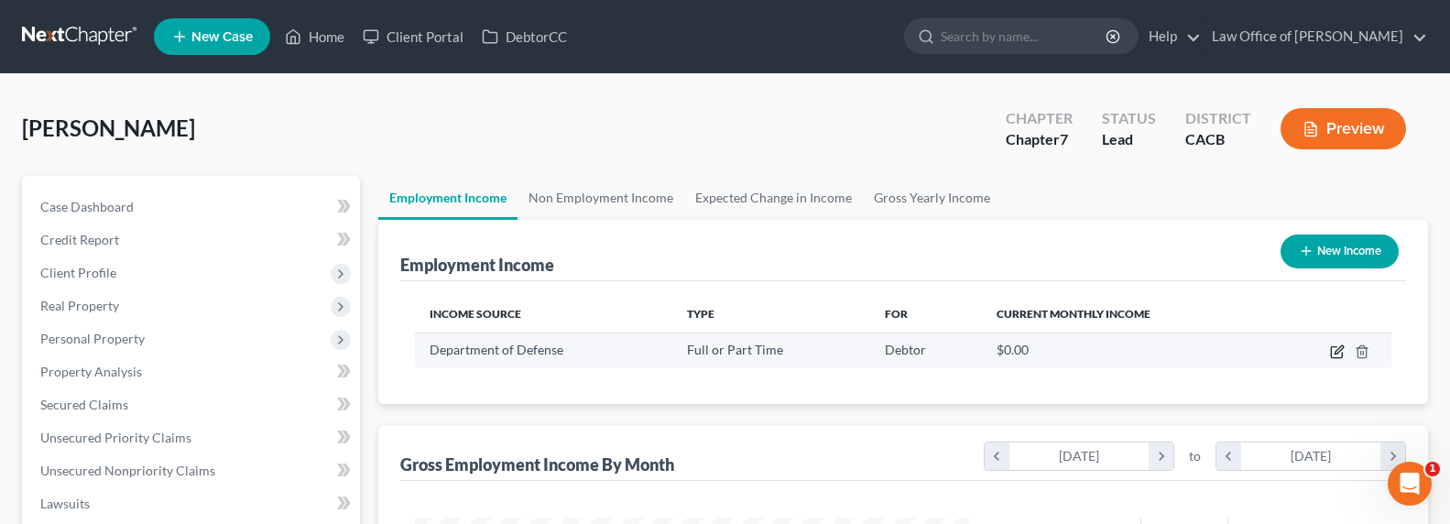
click at [1337, 350] on icon "button" at bounding box center [1339, 349] width 8 height 8
select select "0"
select select "4"
select select "2"
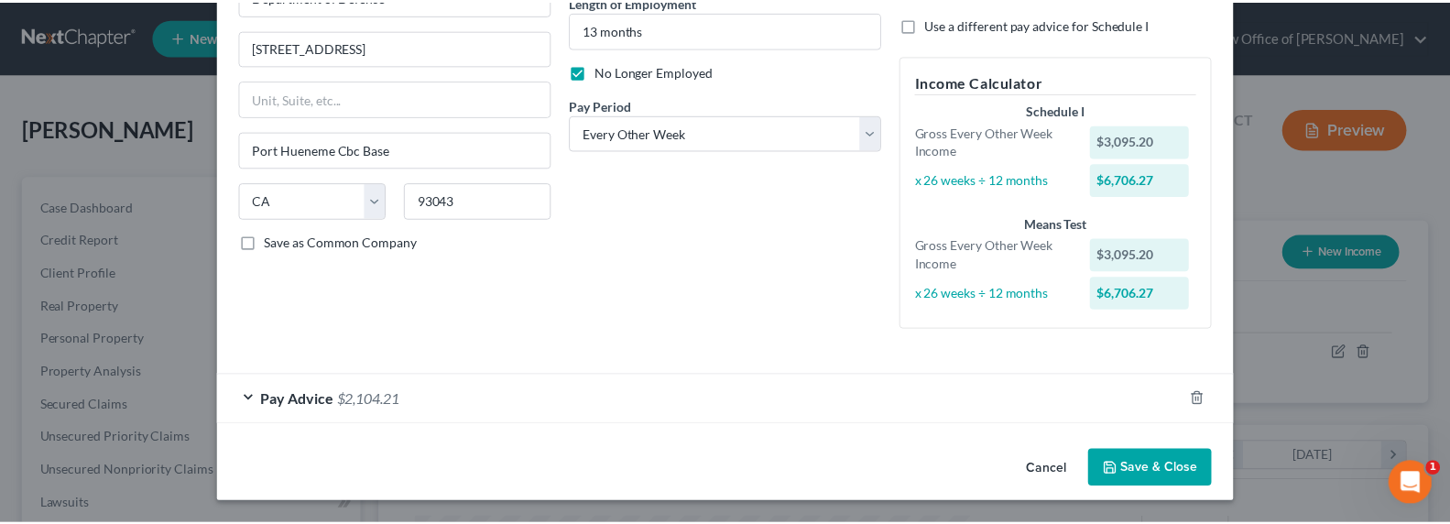
scroll to position [196, 0]
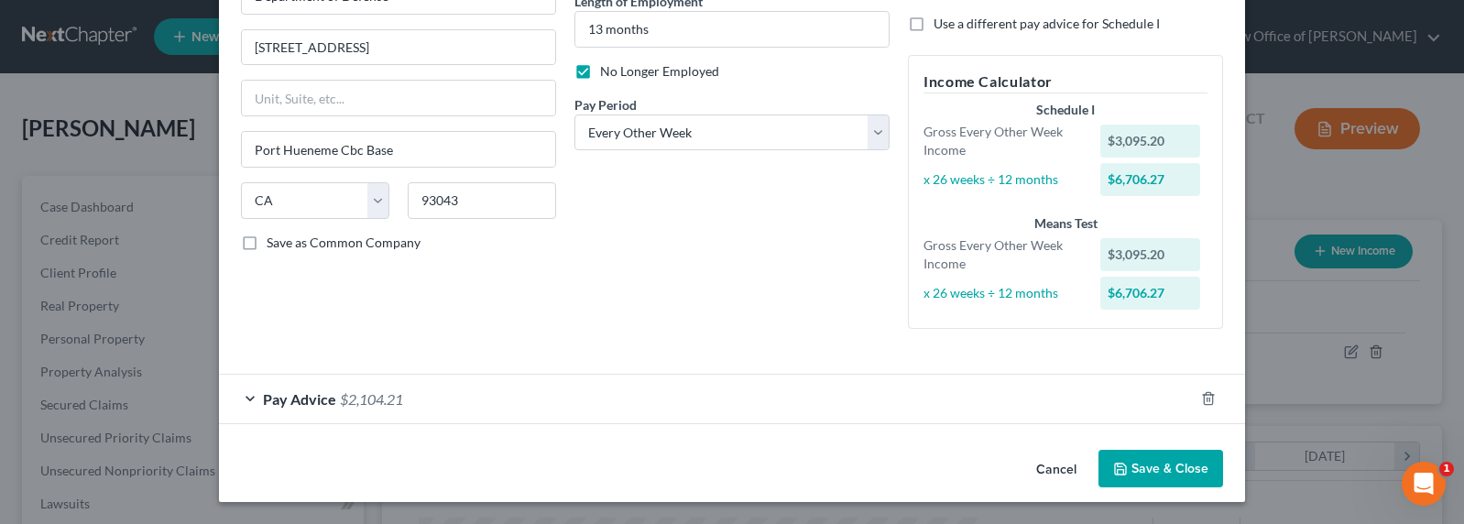
click at [1144, 465] on button "Save & Close" at bounding box center [1160, 469] width 125 height 38
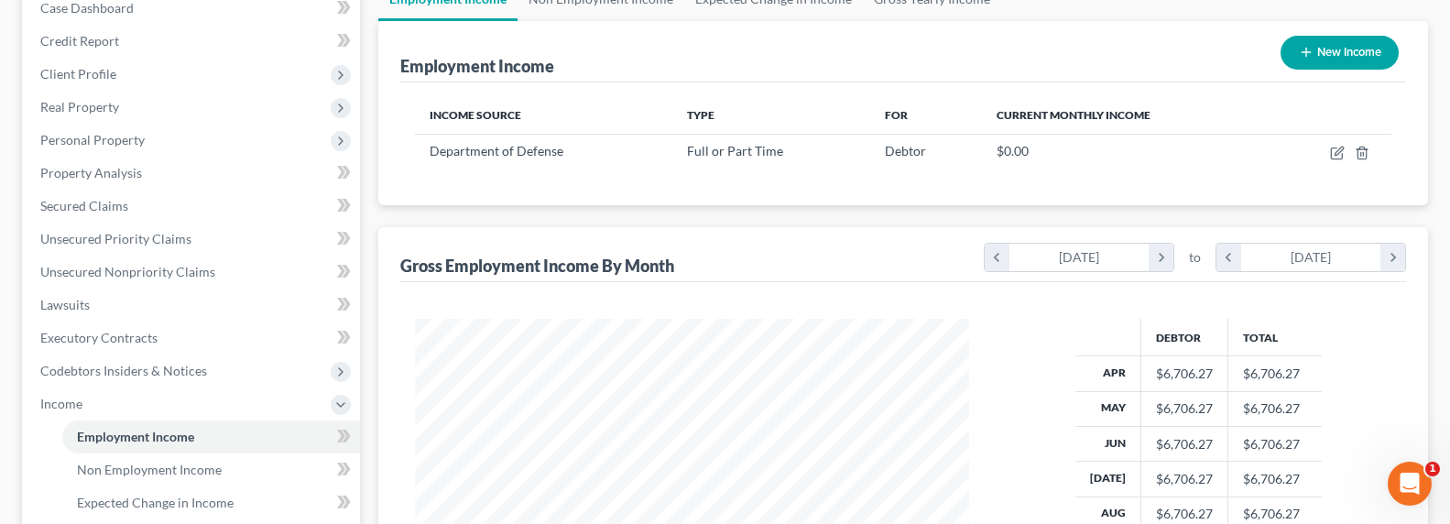
scroll to position [580, 0]
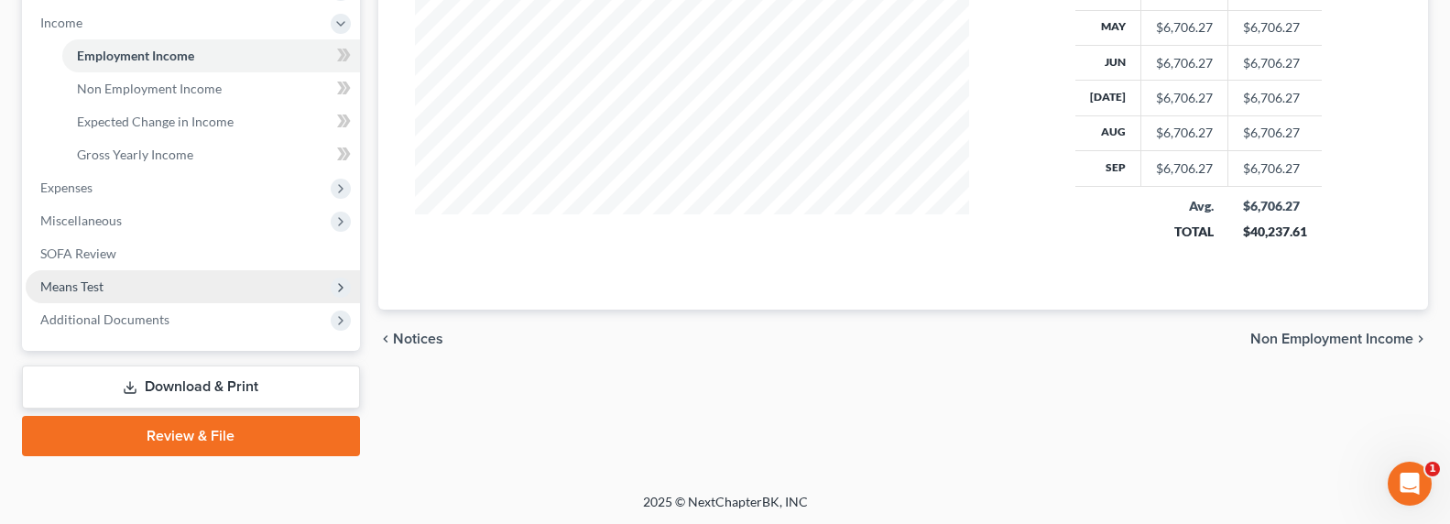
click at [100, 295] on span "Means Test" at bounding box center [193, 286] width 334 height 33
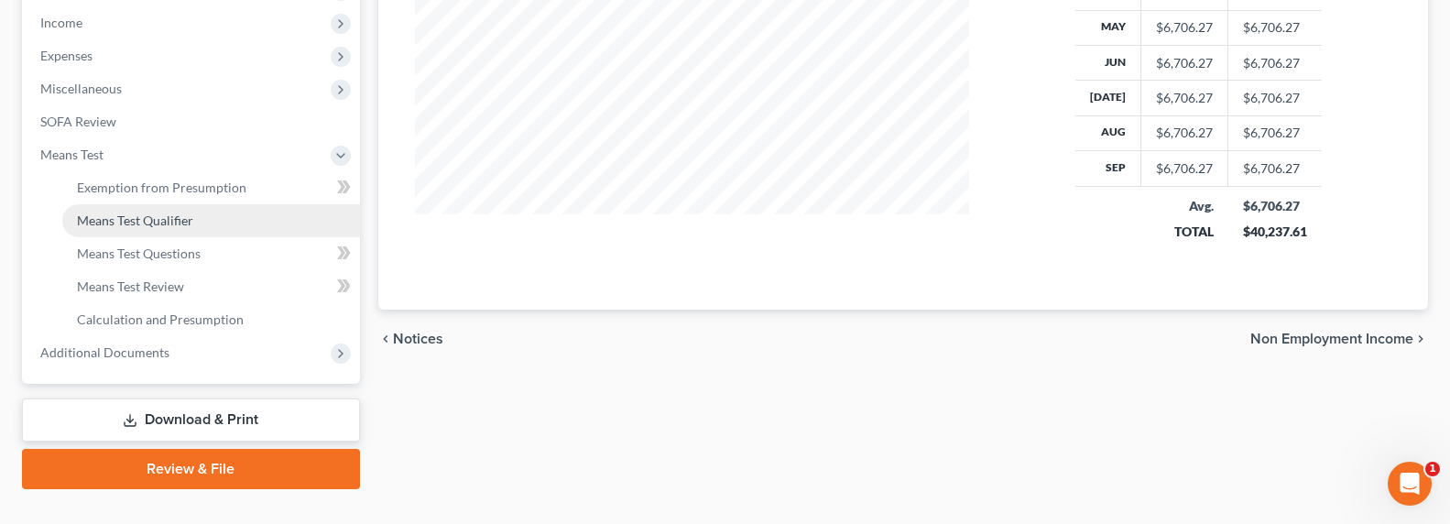
click at [125, 214] on span "Means Test Qualifier" at bounding box center [135, 221] width 116 height 16
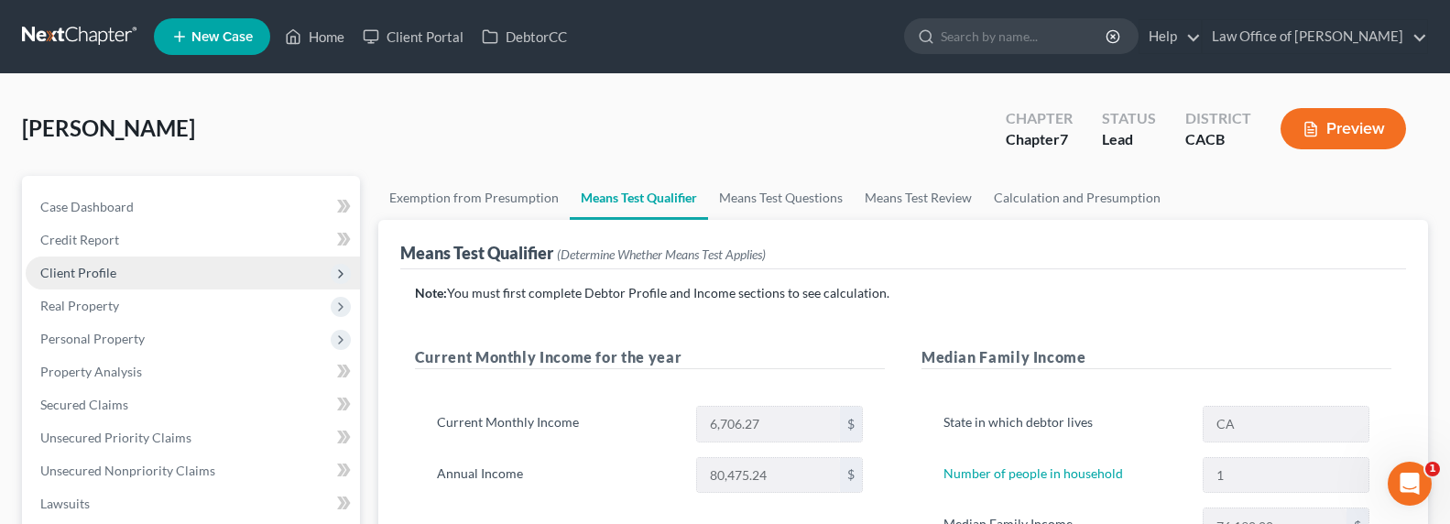
click at [80, 267] on span "Client Profile" at bounding box center [78, 273] width 76 height 16
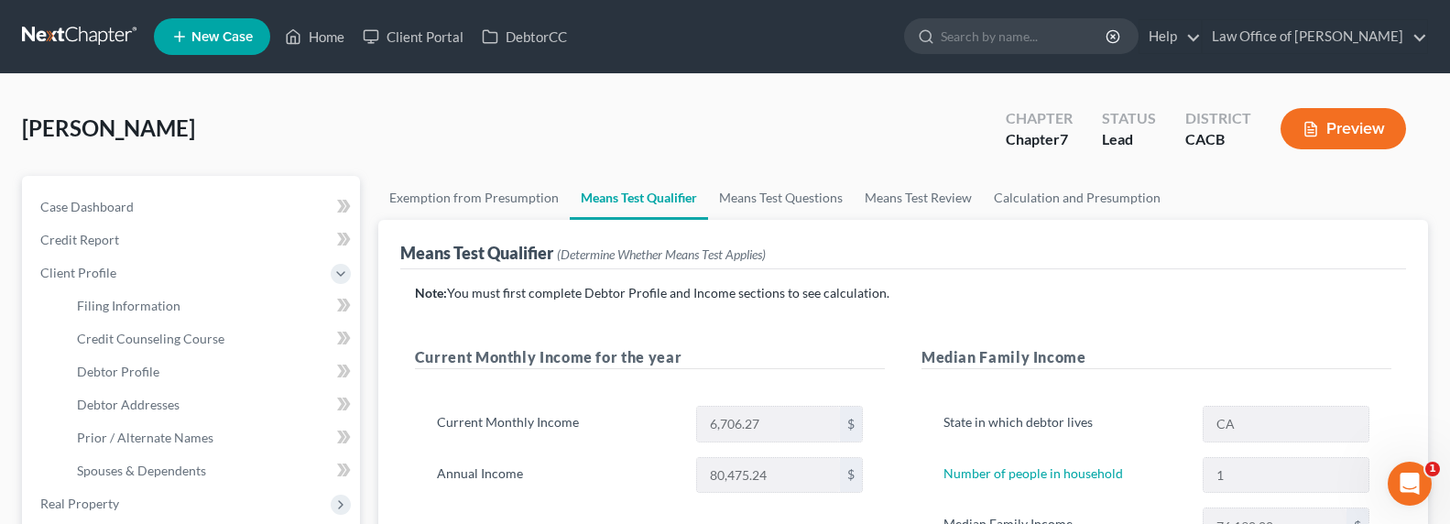
drag, startPoint x: 993, startPoint y: 226, endPoint x: 1027, endPoint y: 223, distance: 34.1
click at [994, 226] on div "Means Test Qualifier (Determine Whether Means Test Applies)" at bounding box center [903, 244] width 1006 height 49
click at [1042, 202] on link "Calculation and Presumption" at bounding box center [1077, 198] width 189 height 44
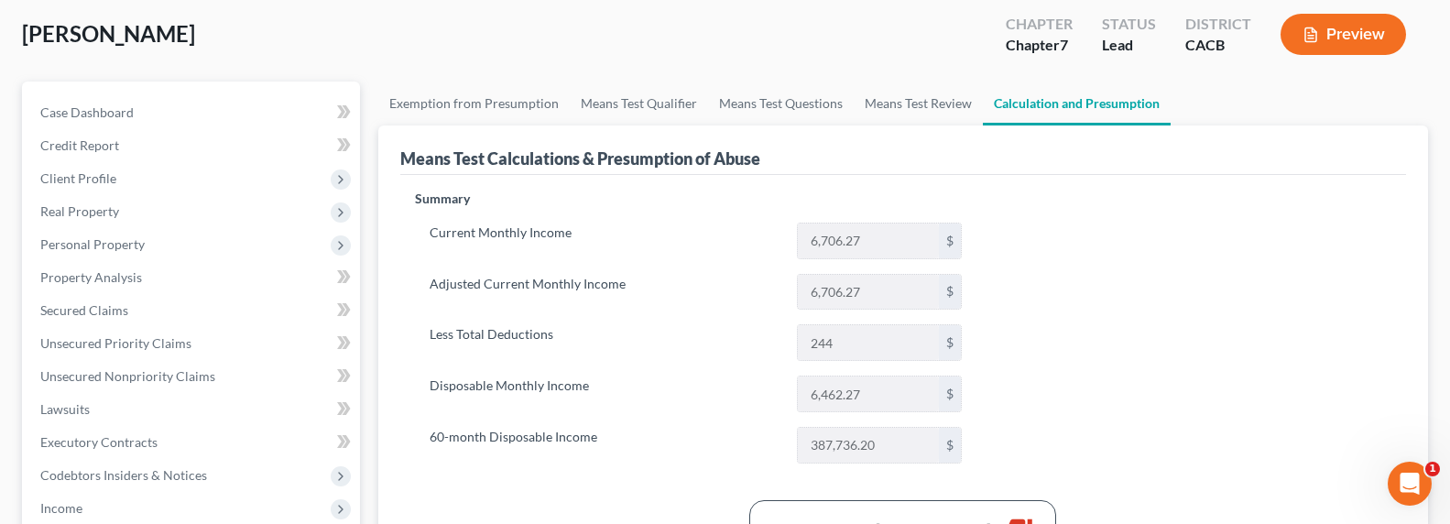
scroll to position [198, 0]
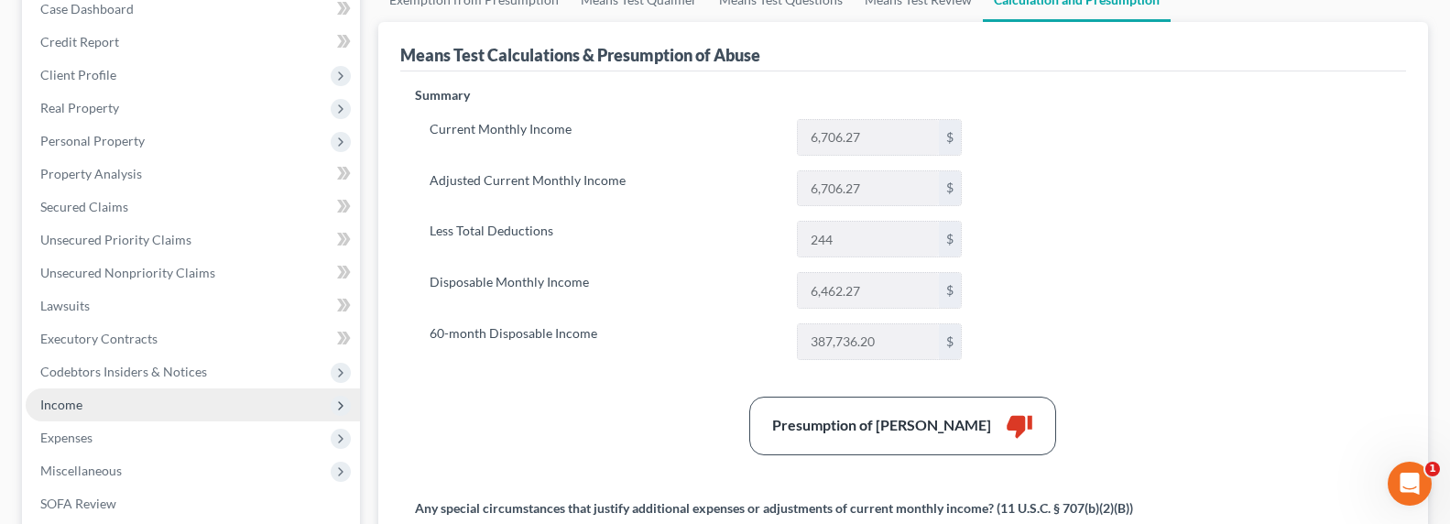
click at [60, 408] on span "Income" at bounding box center [61, 405] width 42 height 16
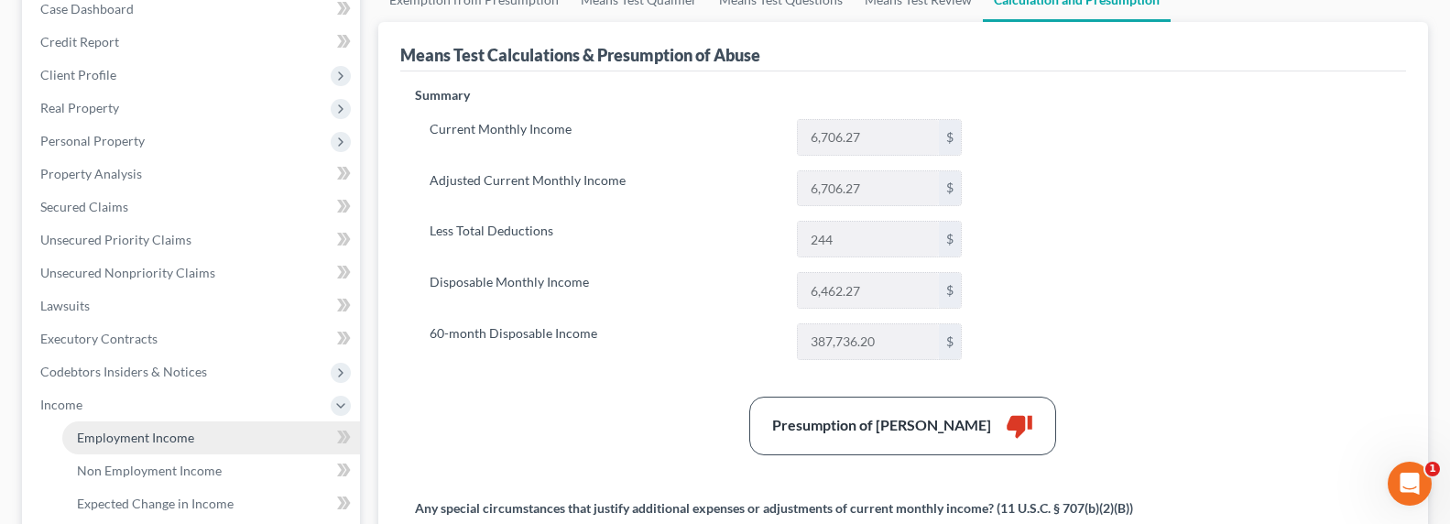
click at [116, 438] on span "Employment Income" at bounding box center [135, 438] width 117 height 16
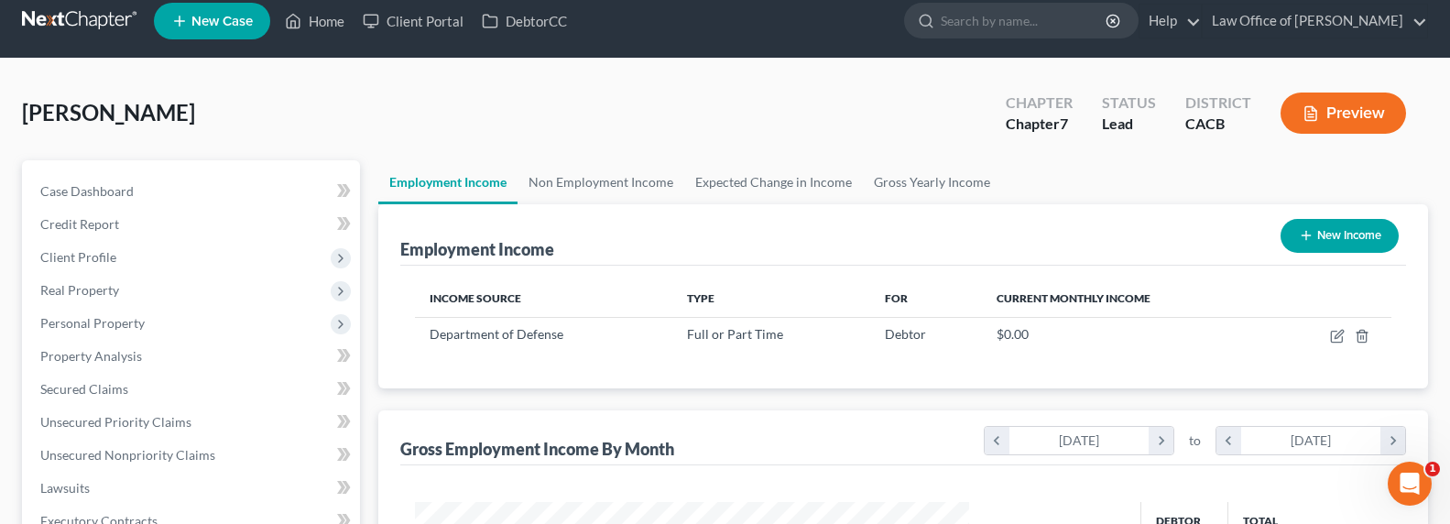
scroll to position [34, 0]
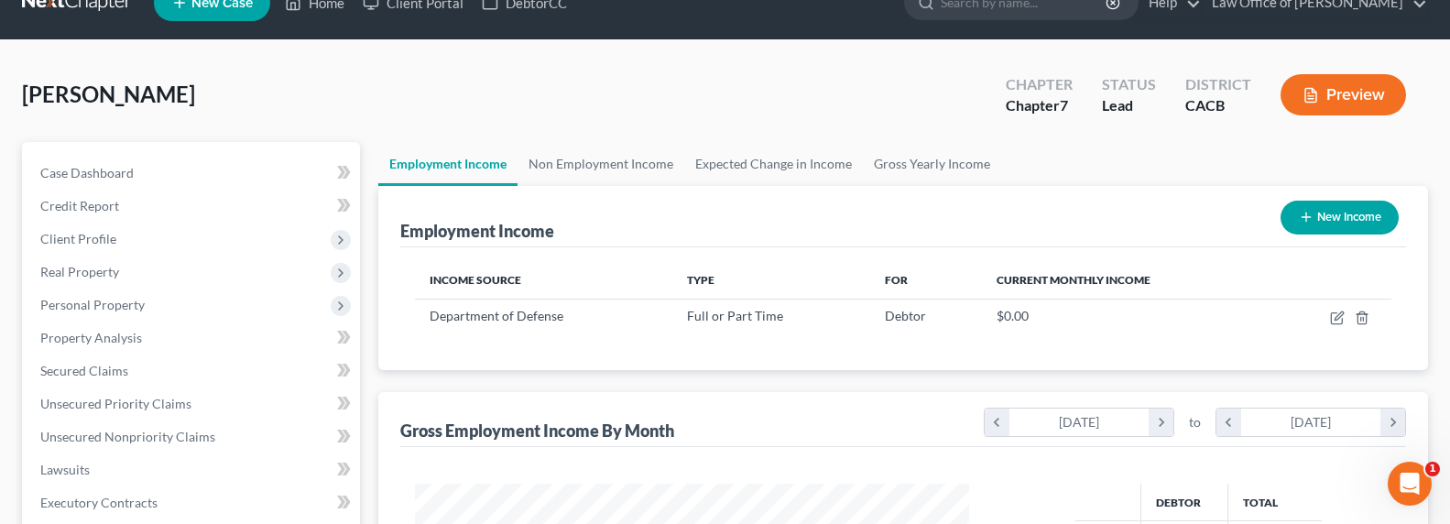
click at [851, 225] on div "Employment Income New Income" at bounding box center [903, 216] width 1006 height 61
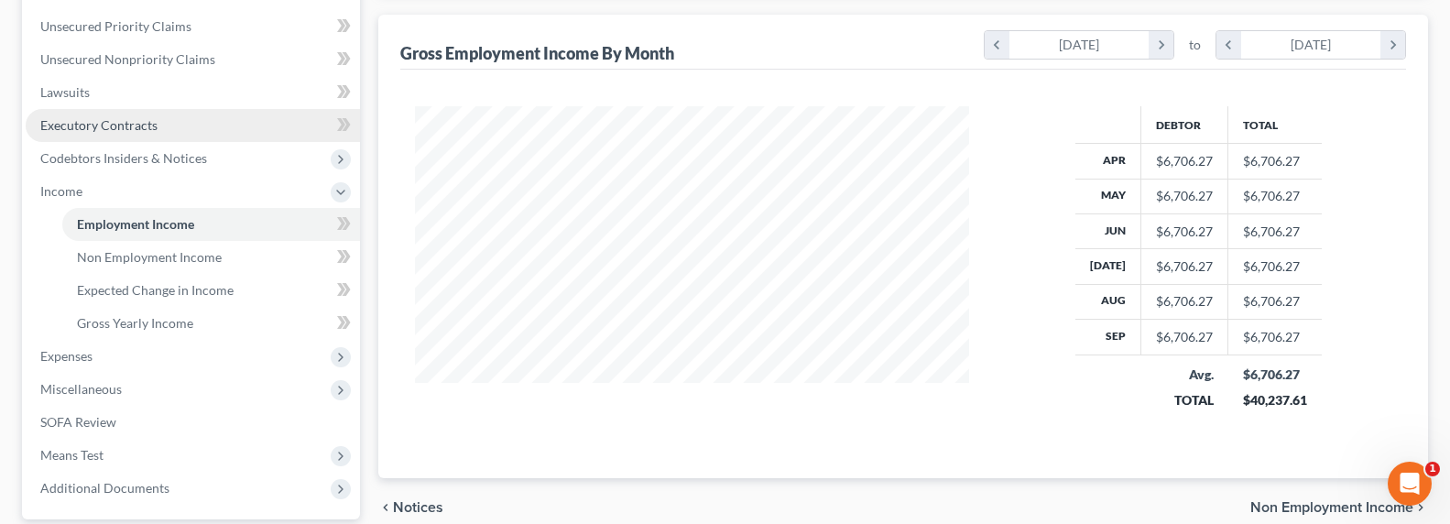
scroll to position [0, 0]
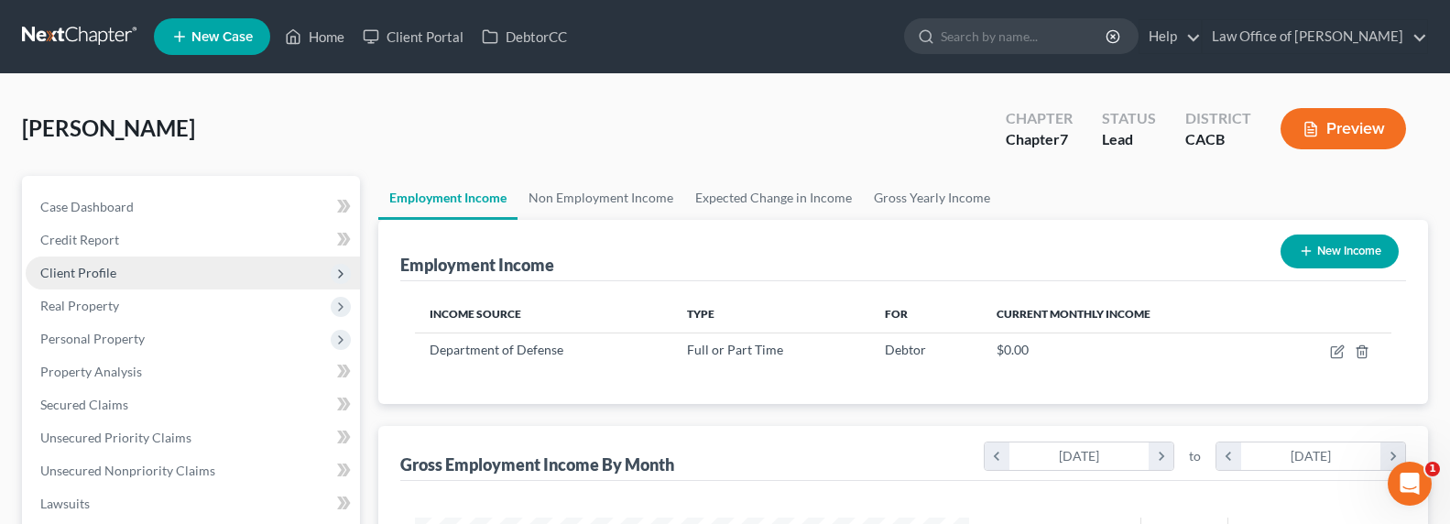
click at [92, 275] on span "Client Profile" at bounding box center [78, 273] width 76 height 16
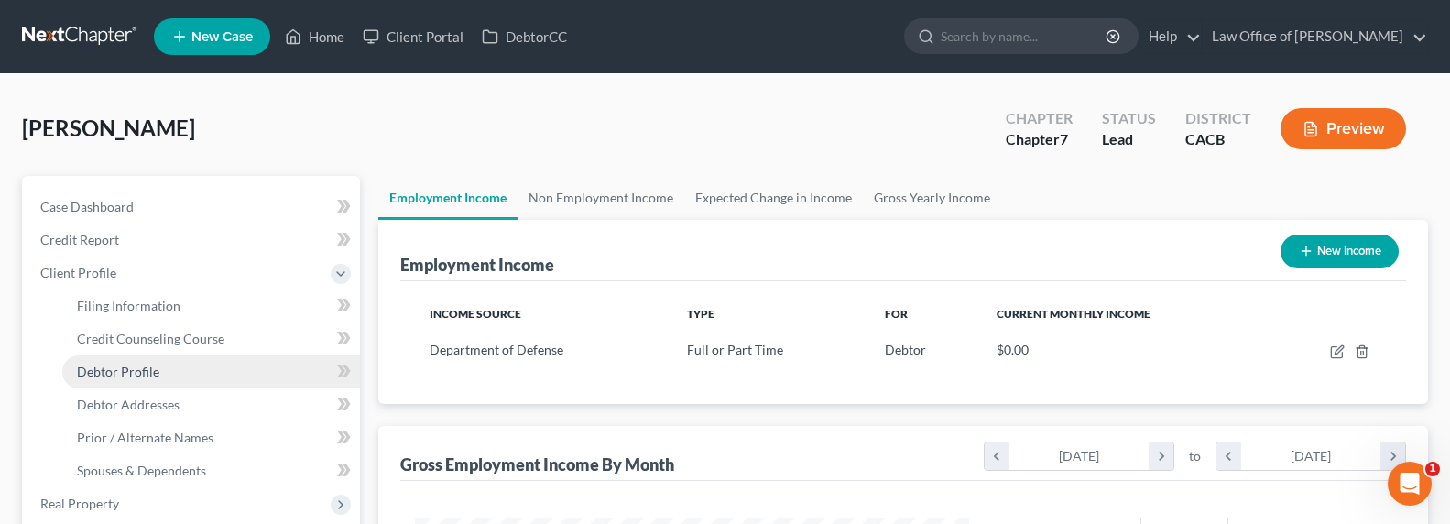
click at [124, 375] on span "Debtor Profile" at bounding box center [118, 372] width 82 height 16
select select "0"
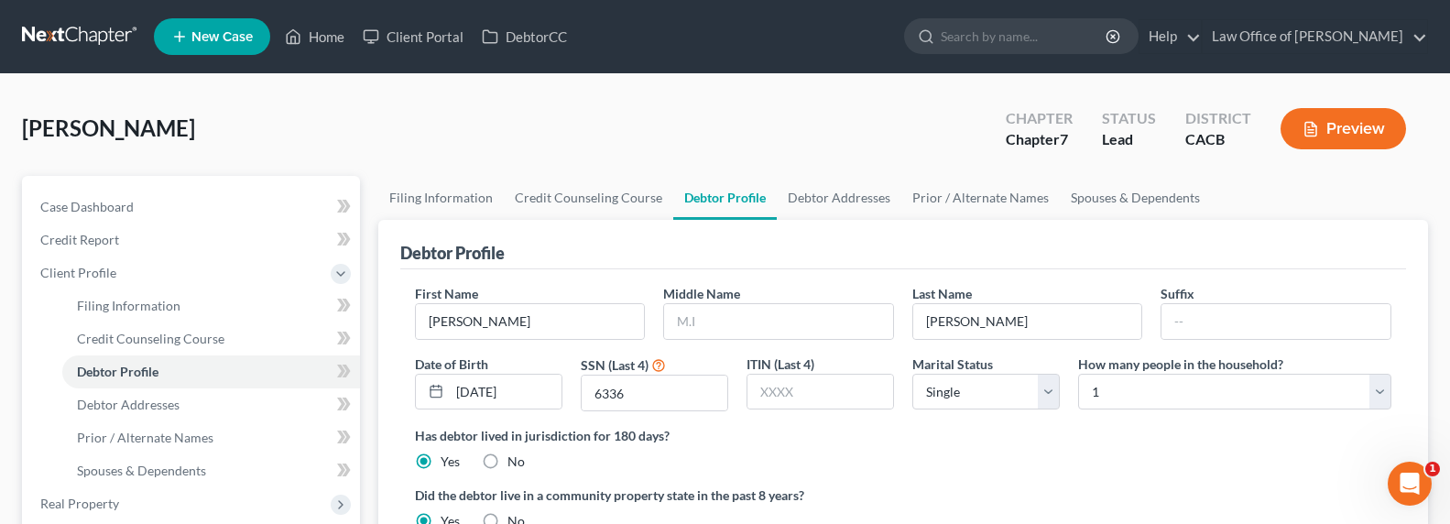
click at [1018, 252] on div "Debtor Profile" at bounding box center [903, 244] width 1006 height 49
click at [994, 240] on div "Debtor Profile" at bounding box center [903, 244] width 1006 height 49
click at [1132, 200] on link "Spouses & Dependents" at bounding box center [1135, 198] width 151 height 44
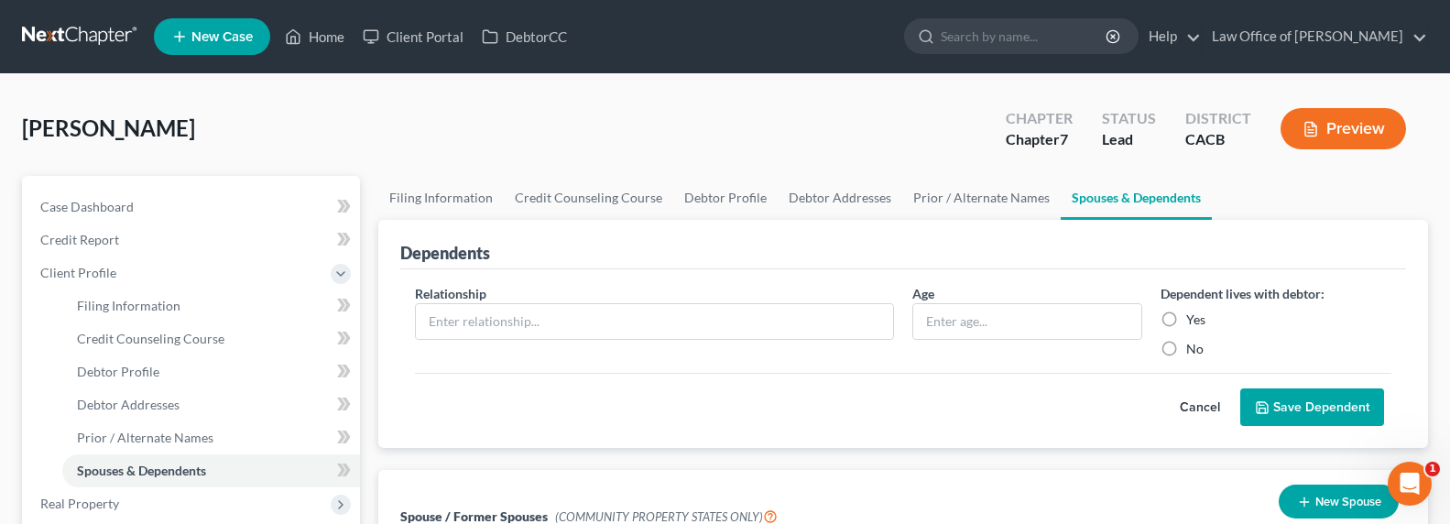
click at [715, 228] on div "Dependents" at bounding box center [903, 244] width 1006 height 49
click at [819, 188] on link "Debtor Addresses" at bounding box center [840, 198] width 125 height 44
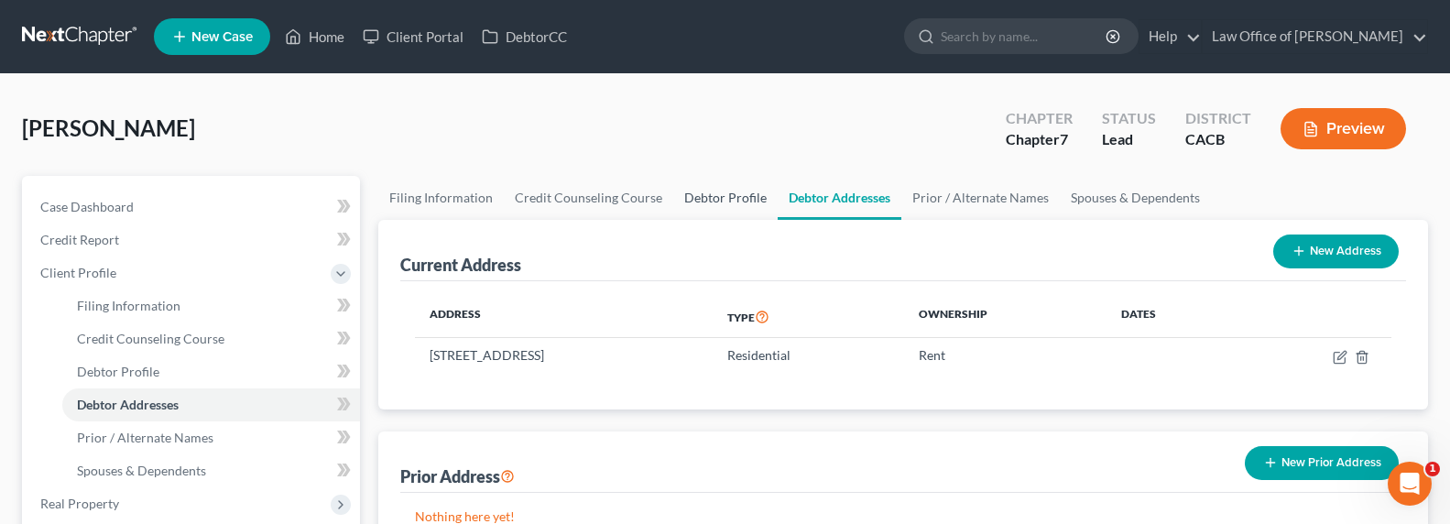
click at [748, 201] on link "Debtor Profile" at bounding box center [725, 198] width 104 height 44
select select "0"
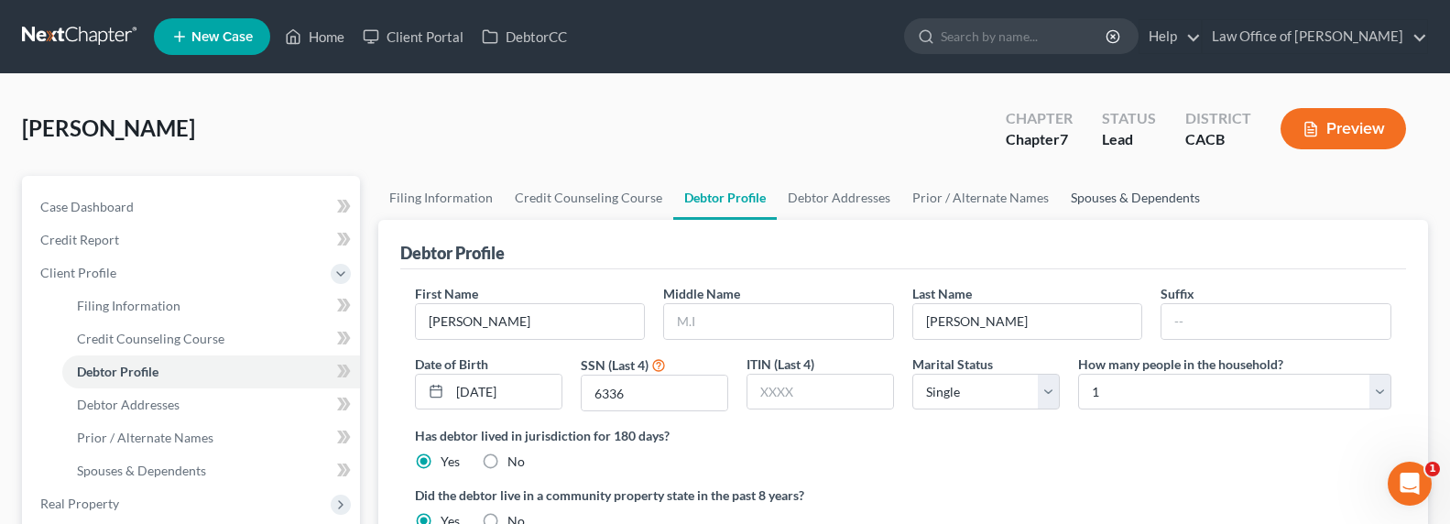
click at [1122, 204] on link "Spouses & Dependents" at bounding box center [1135, 198] width 151 height 44
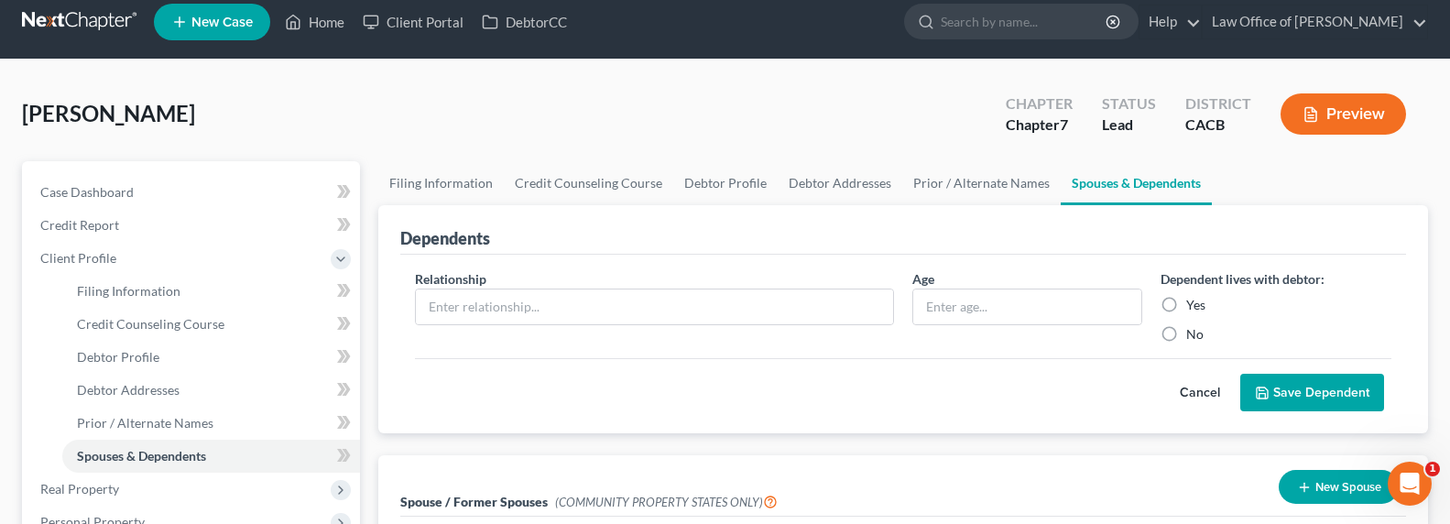
scroll to position [34, 0]
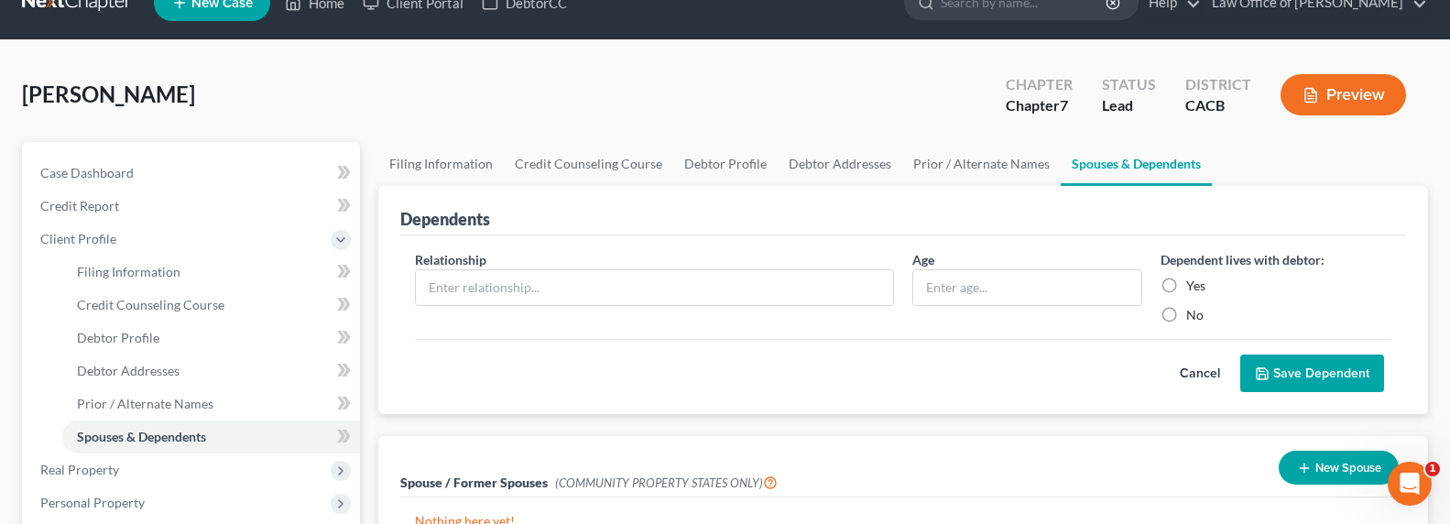
click at [1196, 282] on label "Yes" at bounding box center [1195, 286] width 19 height 18
click at [1196, 282] on input "Yes" at bounding box center [1200, 283] width 12 height 12
radio input "true"
click at [711, 282] on input "text" at bounding box center [654, 287] width 477 height 35
type input "Brother"
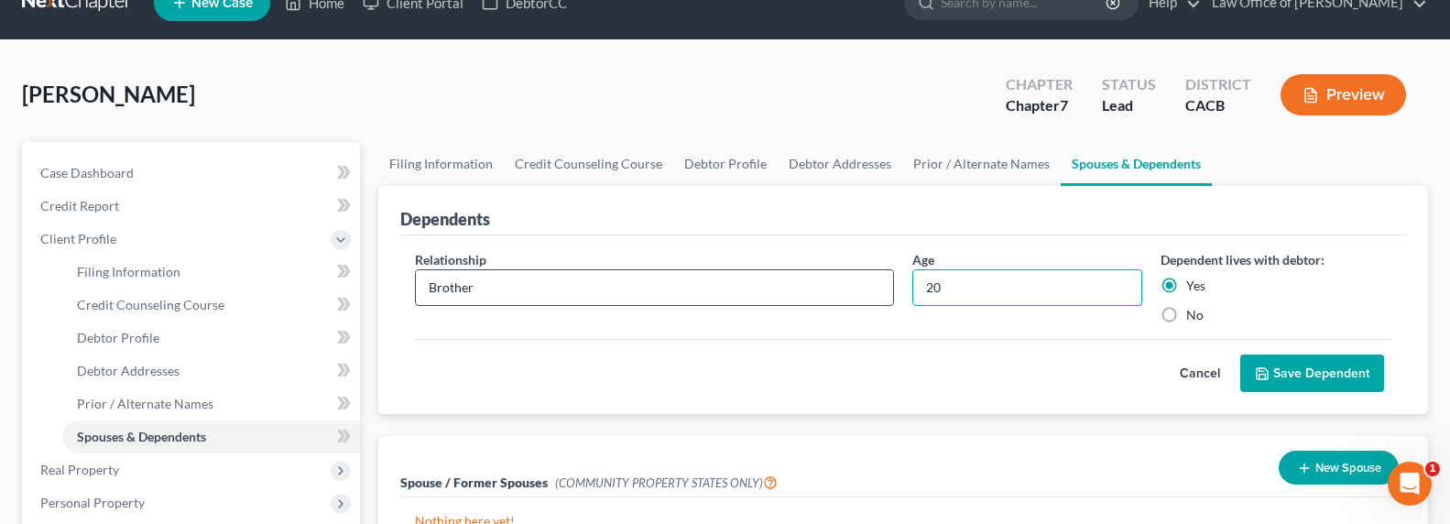
type input "20"
click at [1302, 370] on button "Save Dependent" at bounding box center [1312, 374] width 144 height 38
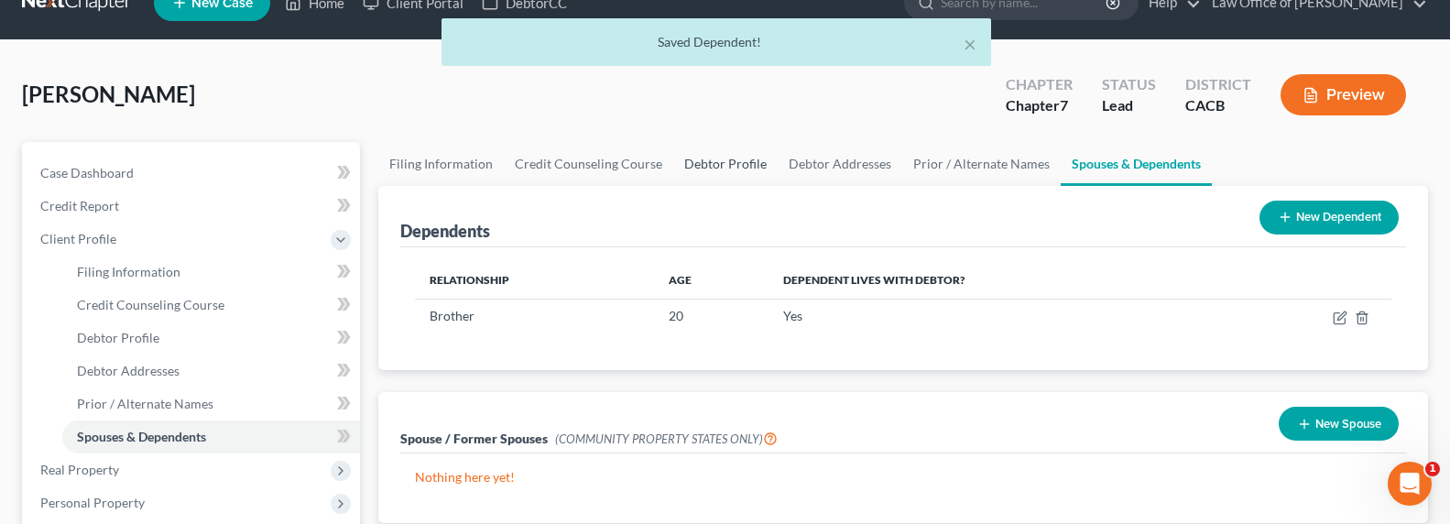
click at [708, 158] on link "Debtor Profile" at bounding box center [725, 164] width 104 height 44
select select "0"
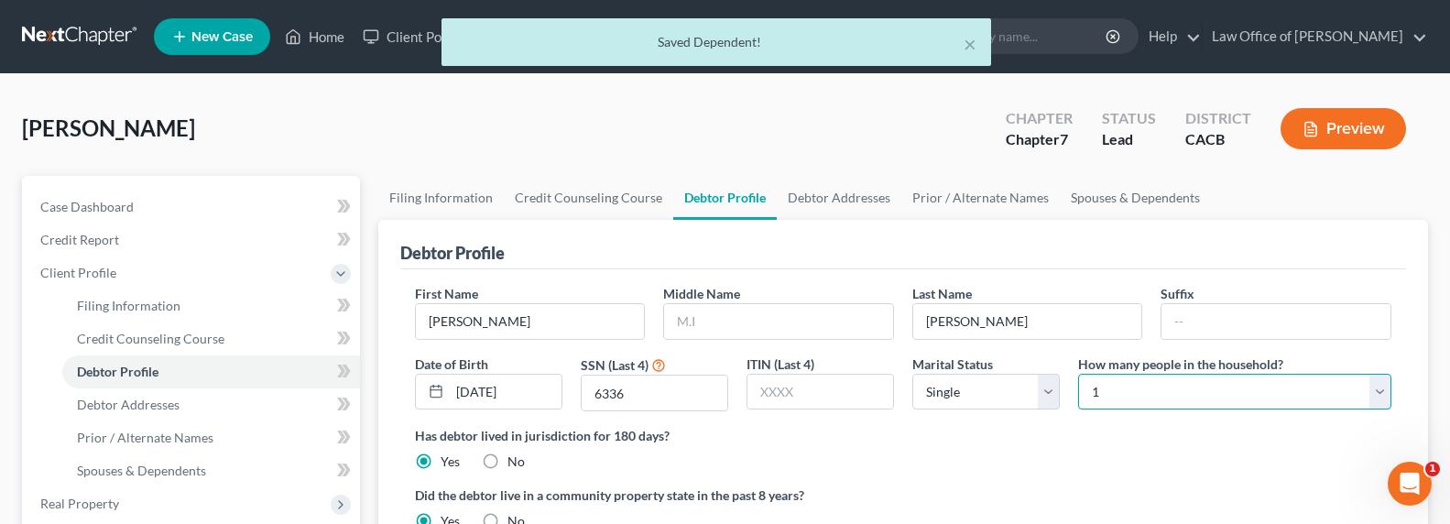
click at [1120, 388] on select "Select 1 2 3 4 5 6 7 8 9 10 11 12 13 14 15 16 17 18 19 20" at bounding box center [1234, 392] width 313 height 37
select select "1"
click at [1078, 374] on select "Select 1 2 3 4 5 6 7 8 9 10 11 12 13 14 15 16 17 18 19 20" at bounding box center [1234, 392] width 313 height 37
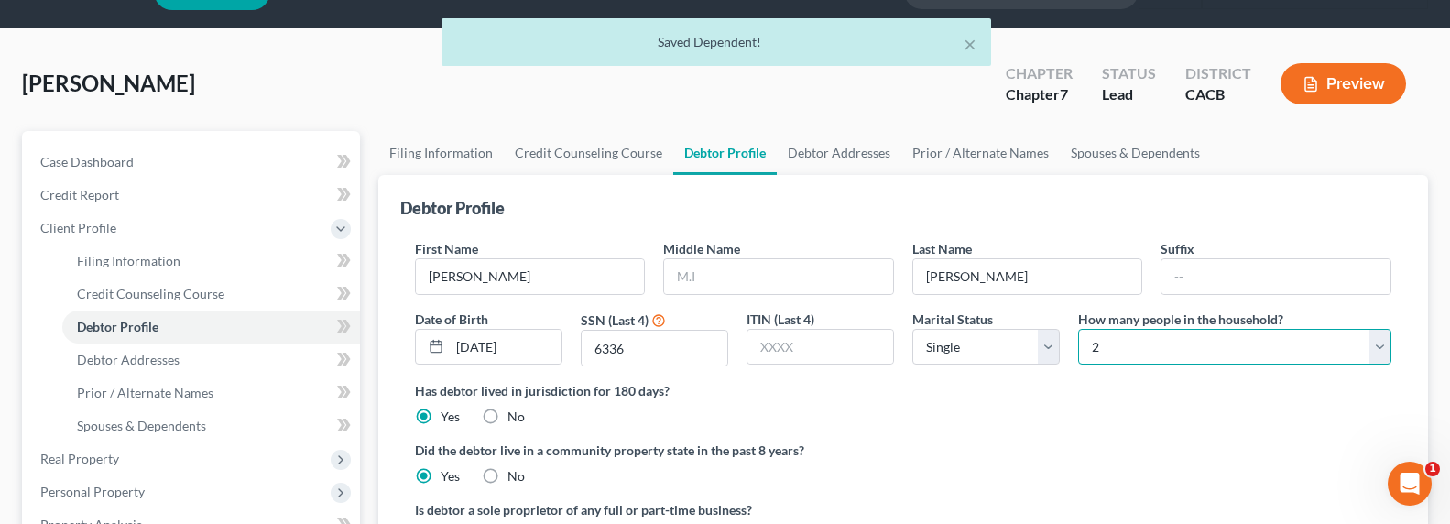
scroll to position [85, 0]
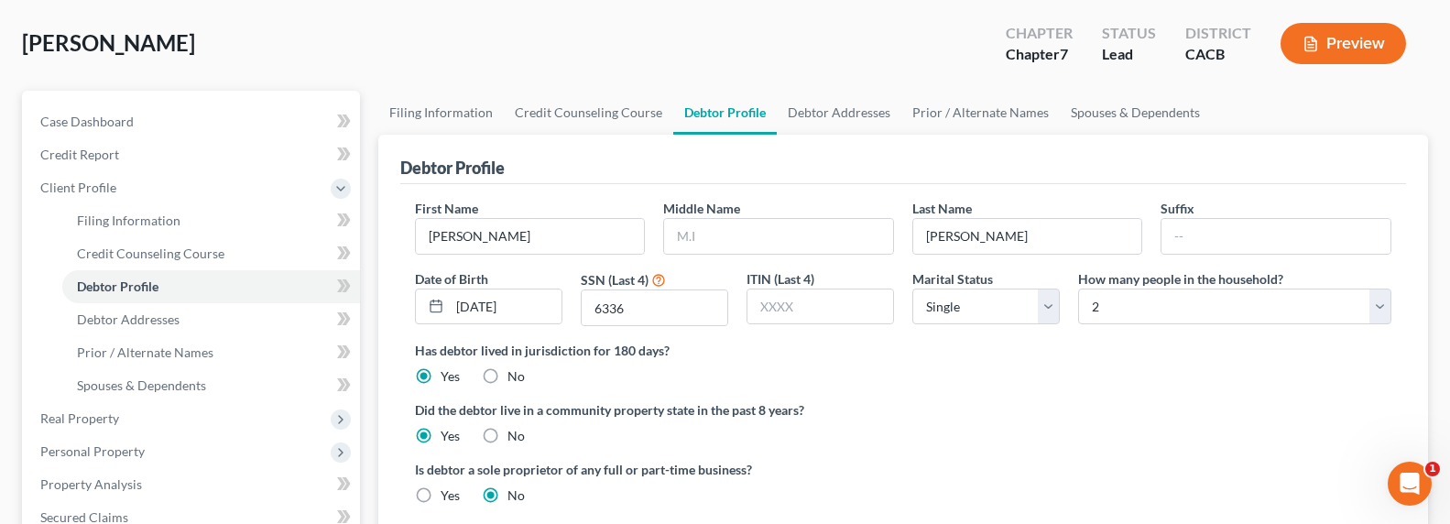
click at [836, 171] on div "Debtor Profile" at bounding box center [903, 159] width 1006 height 49
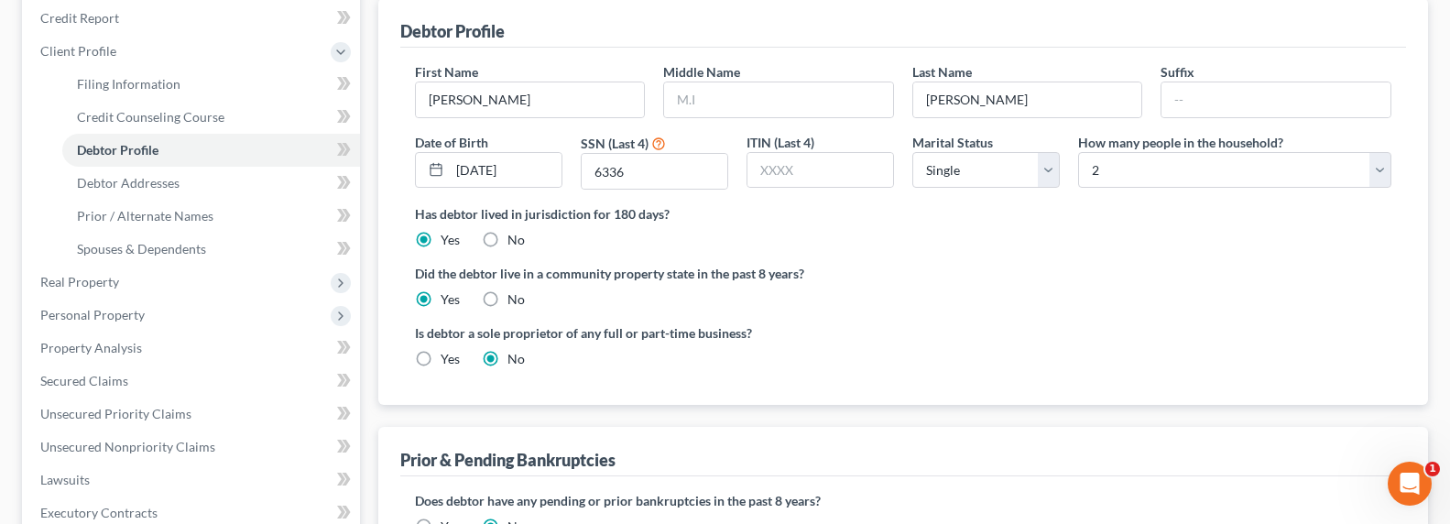
scroll to position [249, 0]
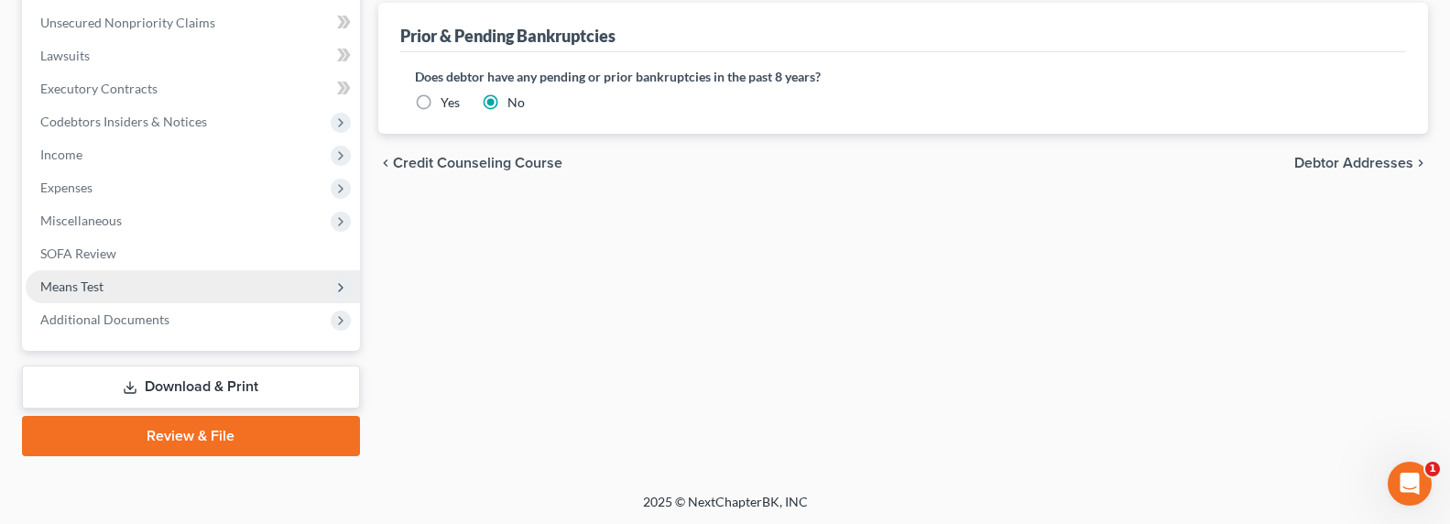
click at [71, 289] on span "Means Test" at bounding box center [71, 286] width 63 height 16
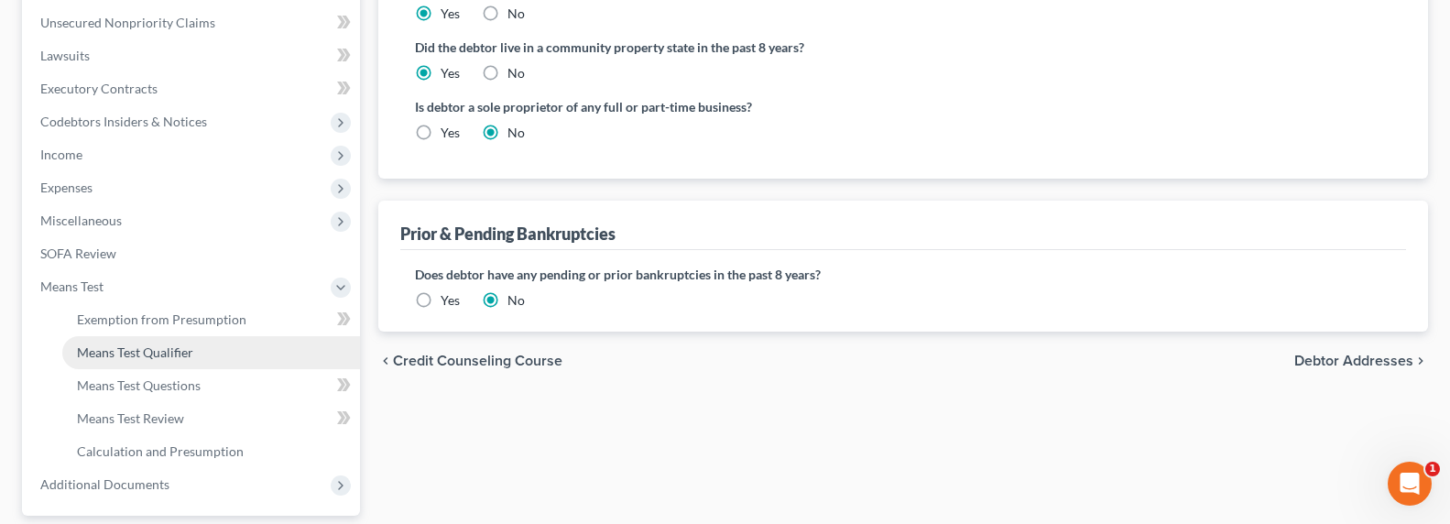
click at [107, 356] on span "Means Test Qualifier" at bounding box center [135, 352] width 116 height 16
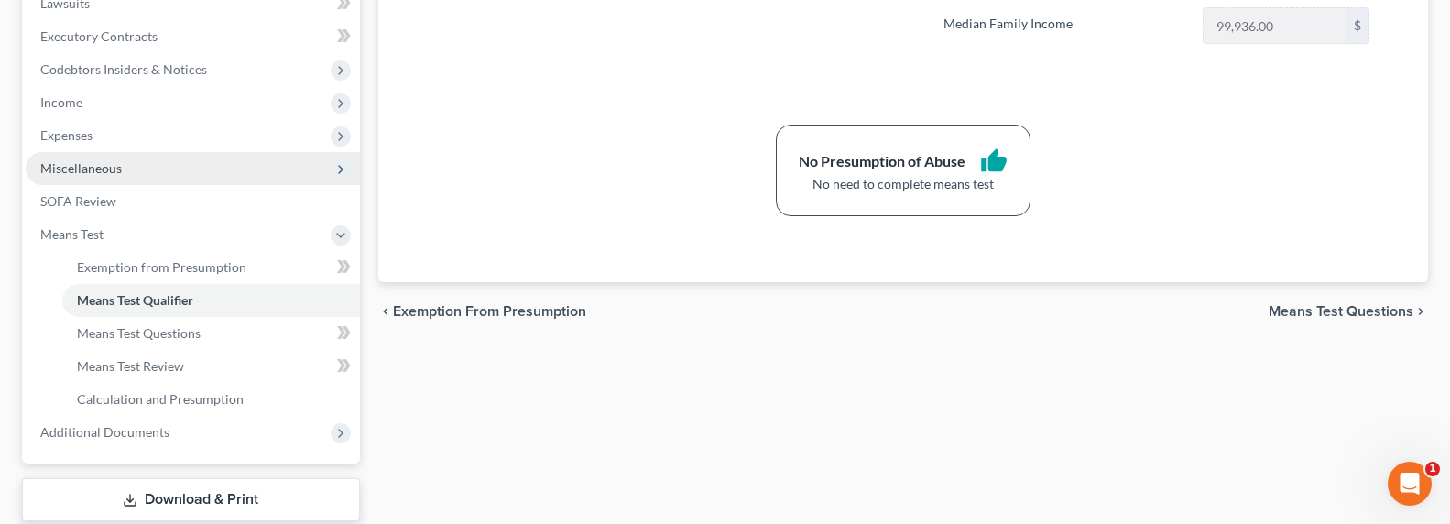
scroll to position [584, 0]
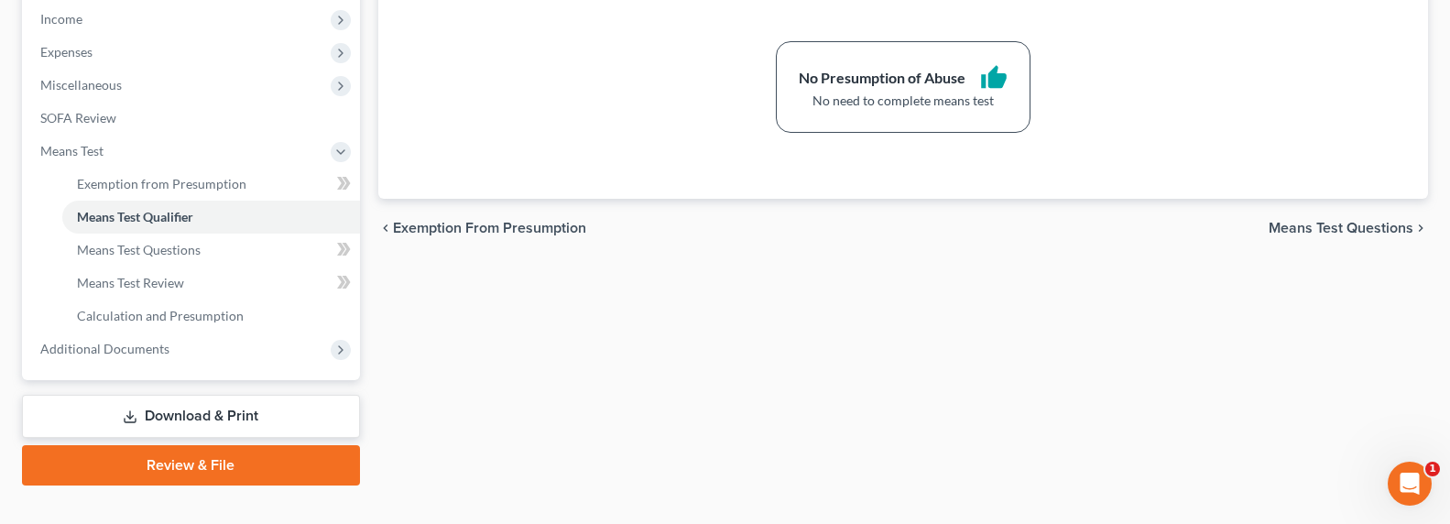
drag, startPoint x: 1141, startPoint y: 304, endPoint x: 1130, endPoint y: 306, distance: 11.1
click at [1140, 305] on div "Exemption from Presumption Means Test Qualifier Means Test Questions Means Test…" at bounding box center [903, 38] width 1068 height 893
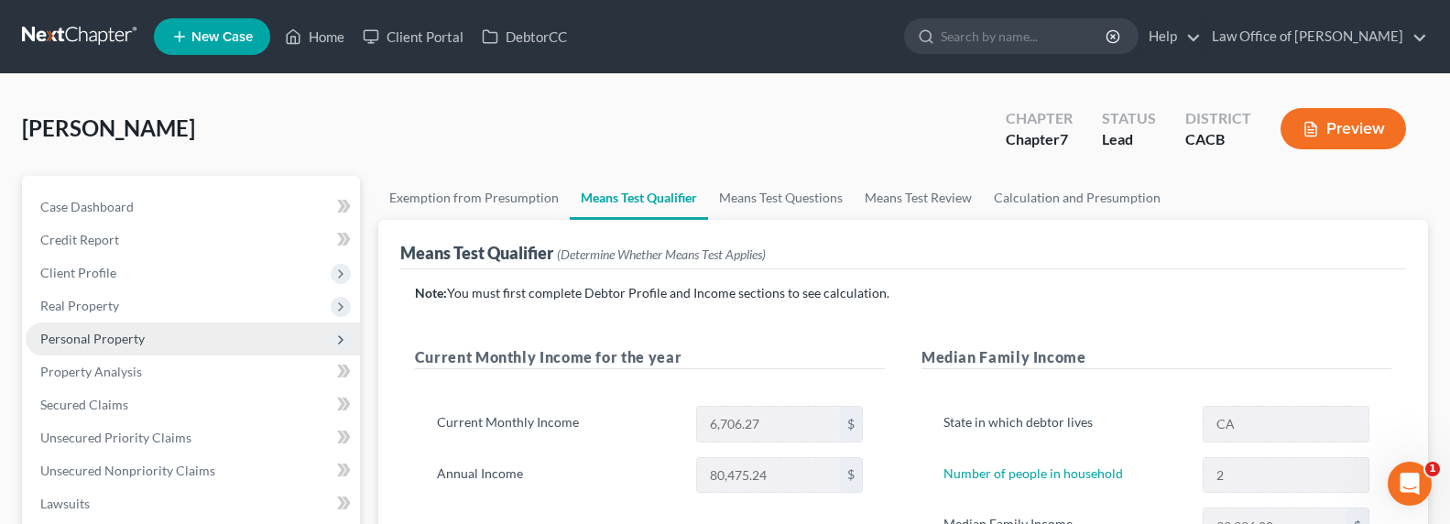
scroll to position [393, 0]
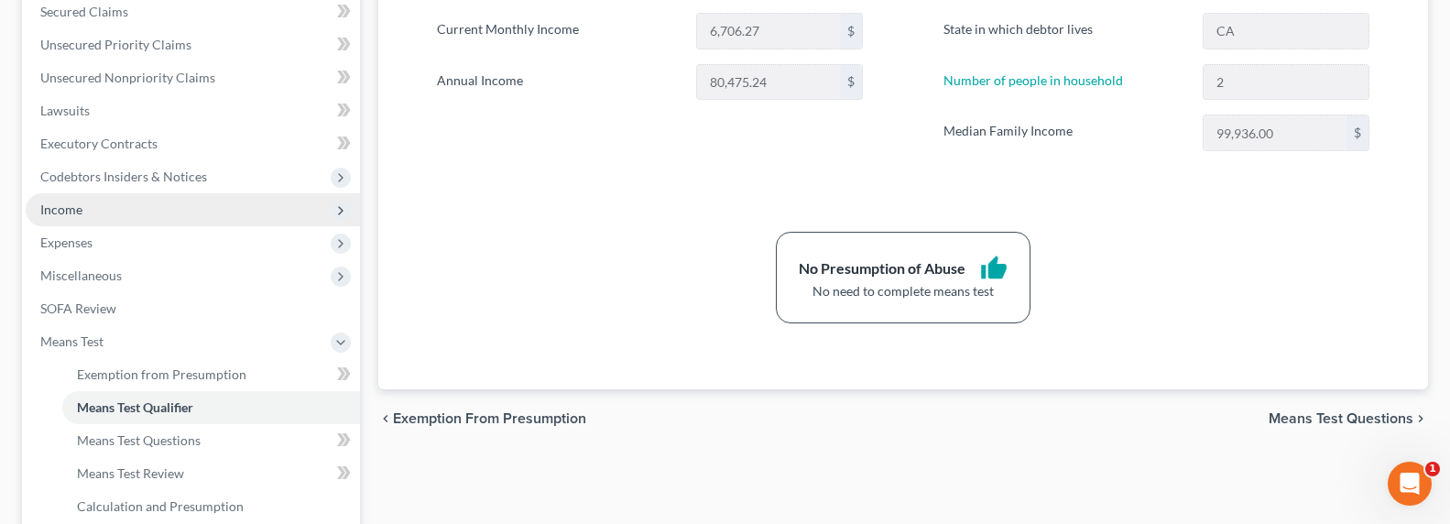
click at [60, 208] on span "Income" at bounding box center [61, 210] width 42 height 16
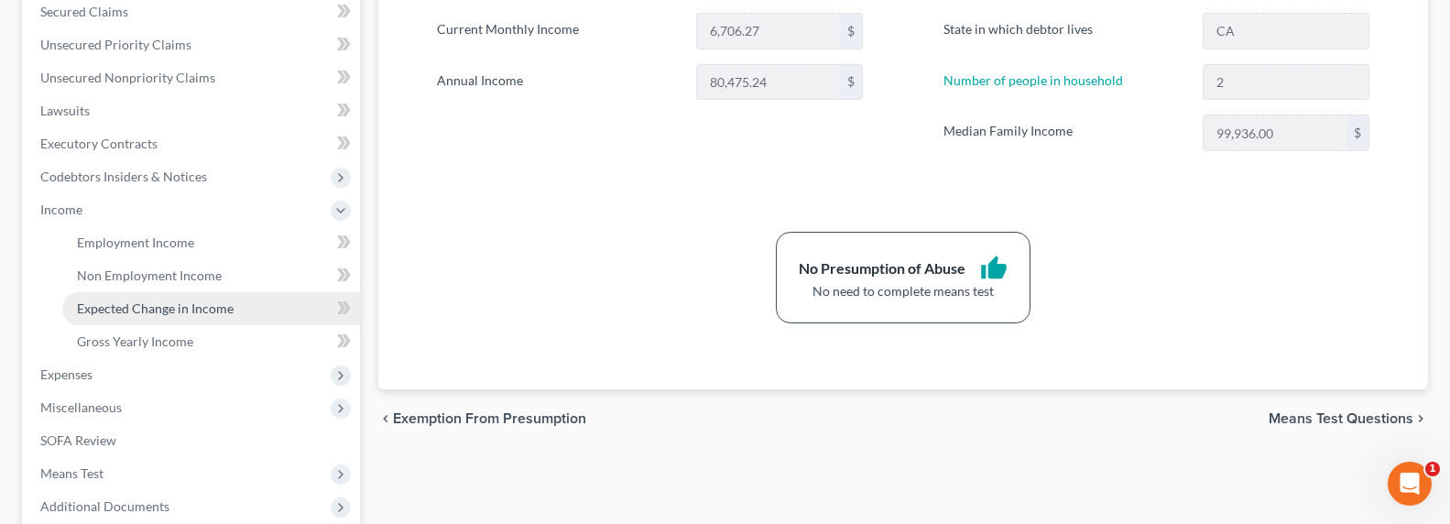
click at [123, 306] on span "Expected Change in Income" at bounding box center [155, 308] width 157 height 16
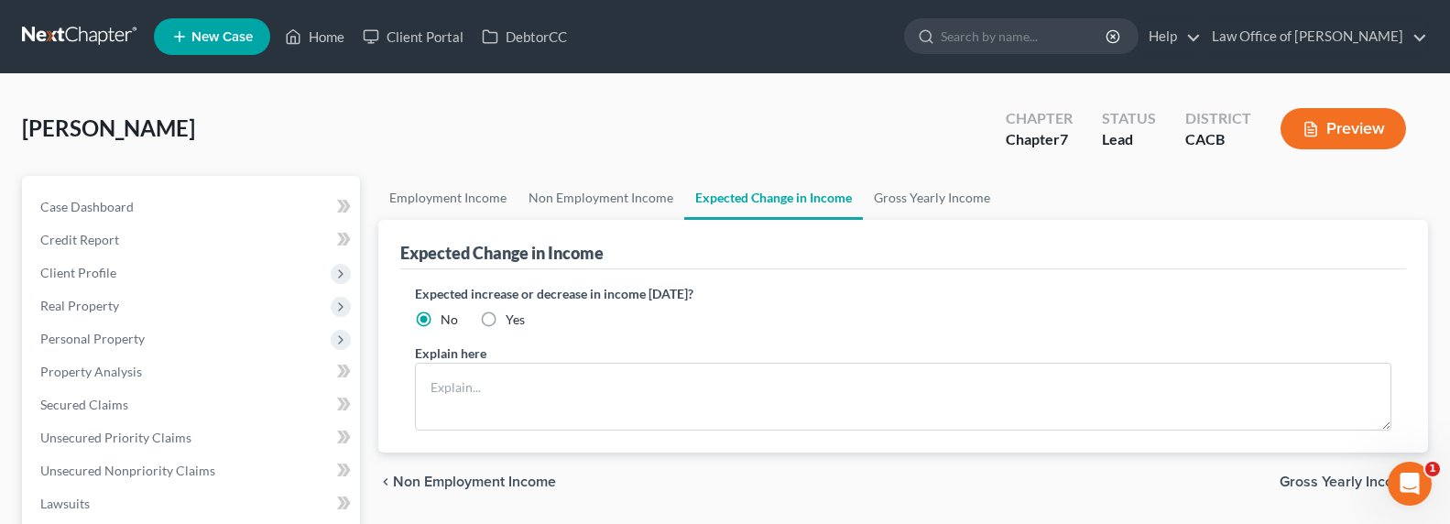
drag, startPoint x: 487, startPoint y: 317, endPoint x: 498, endPoint y: 339, distance: 24.6
click at [506, 318] on label "Yes" at bounding box center [515, 320] width 19 height 18
click at [513, 318] on input "Yes" at bounding box center [519, 317] width 12 height 12
radio input "true"
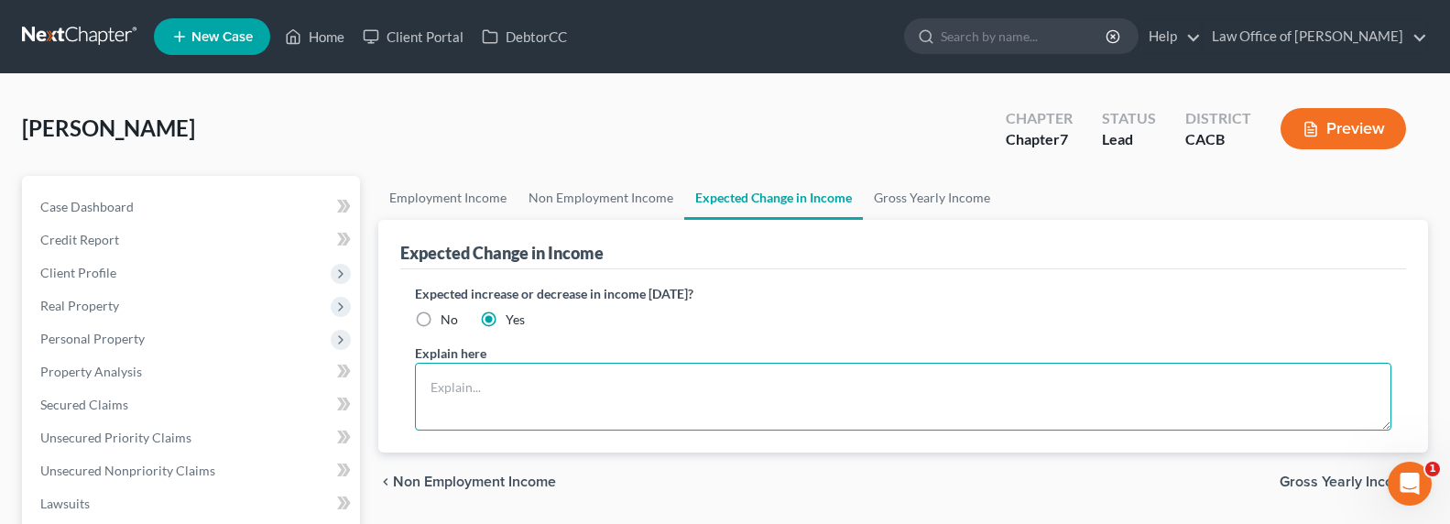
click at [525, 399] on textarea at bounding box center [903, 397] width 977 height 68
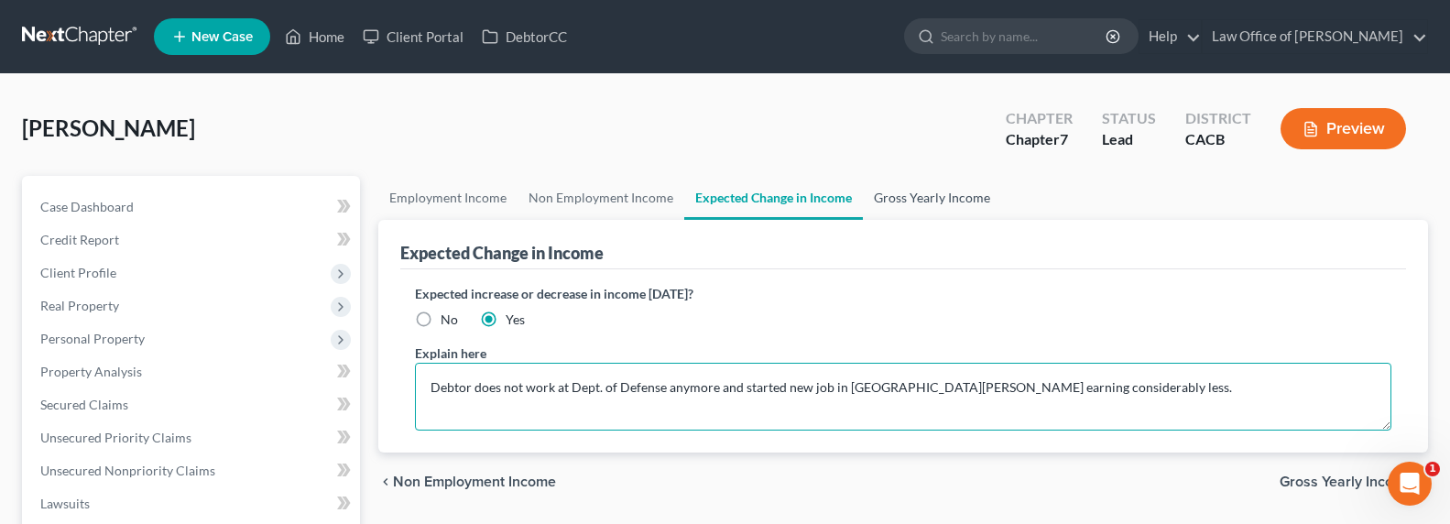
type textarea "Debtor does not work at Dept. of Defense anymore and started new job in Santa M…"
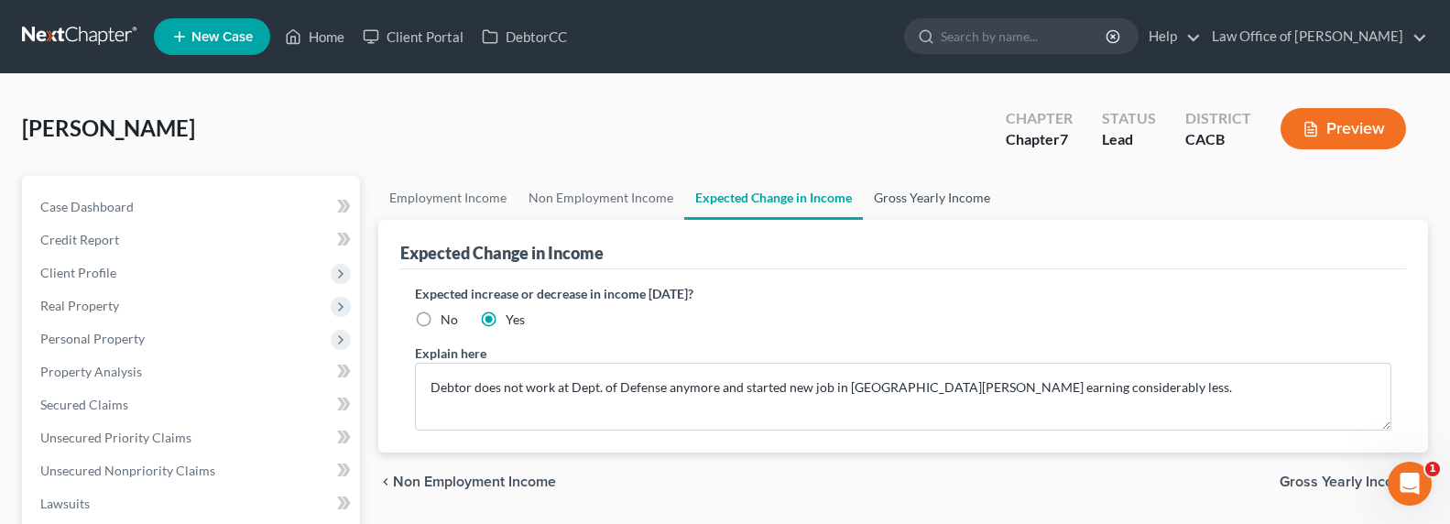
click at [936, 191] on link "Gross Yearly Income" at bounding box center [932, 198] width 138 height 44
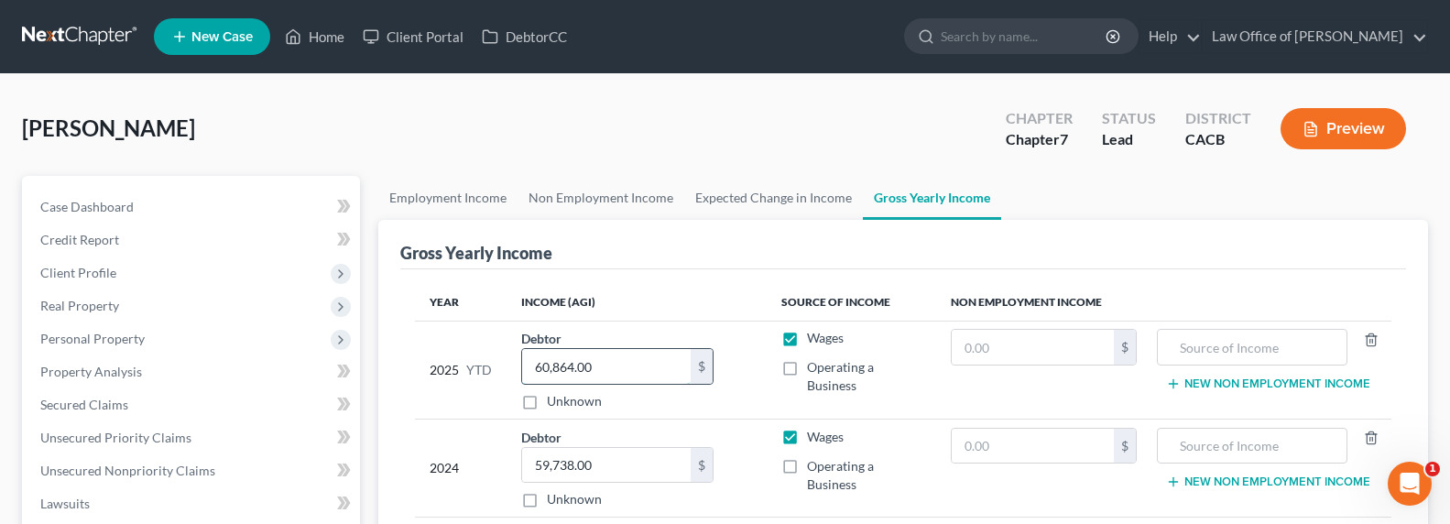
click at [630, 355] on input "60,864.00" at bounding box center [606, 366] width 169 height 35
click at [624, 349] on input "60,864.00" at bounding box center [606, 366] width 169 height 35
click at [598, 349] on input "60,864.00" at bounding box center [606, 366] width 169 height 35
click at [594, 349] on input "60,864.00" at bounding box center [606, 366] width 169 height 35
type input "67,864.00"
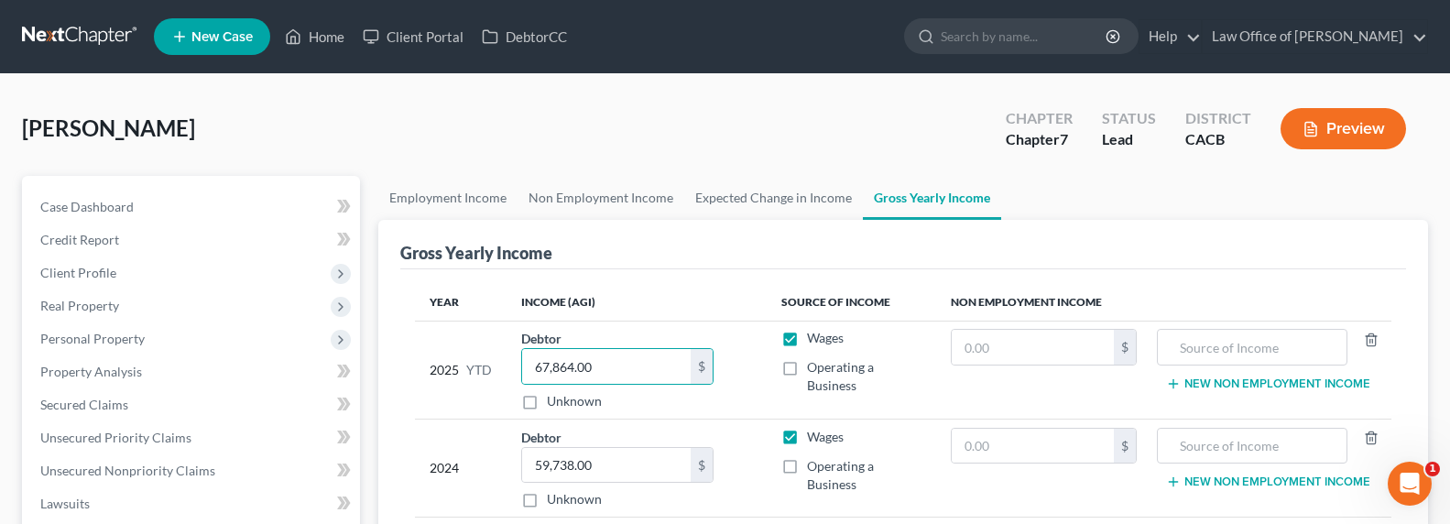
click at [665, 248] on div "Gross Yearly Income" at bounding box center [903, 244] width 1006 height 49
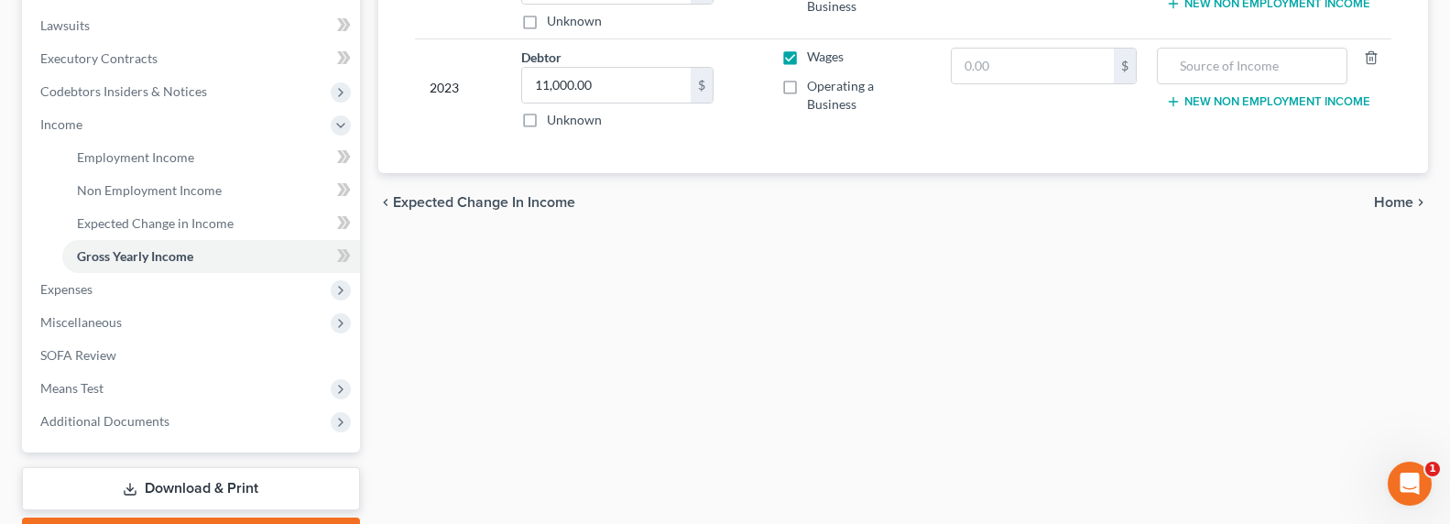
scroll to position [271, 0]
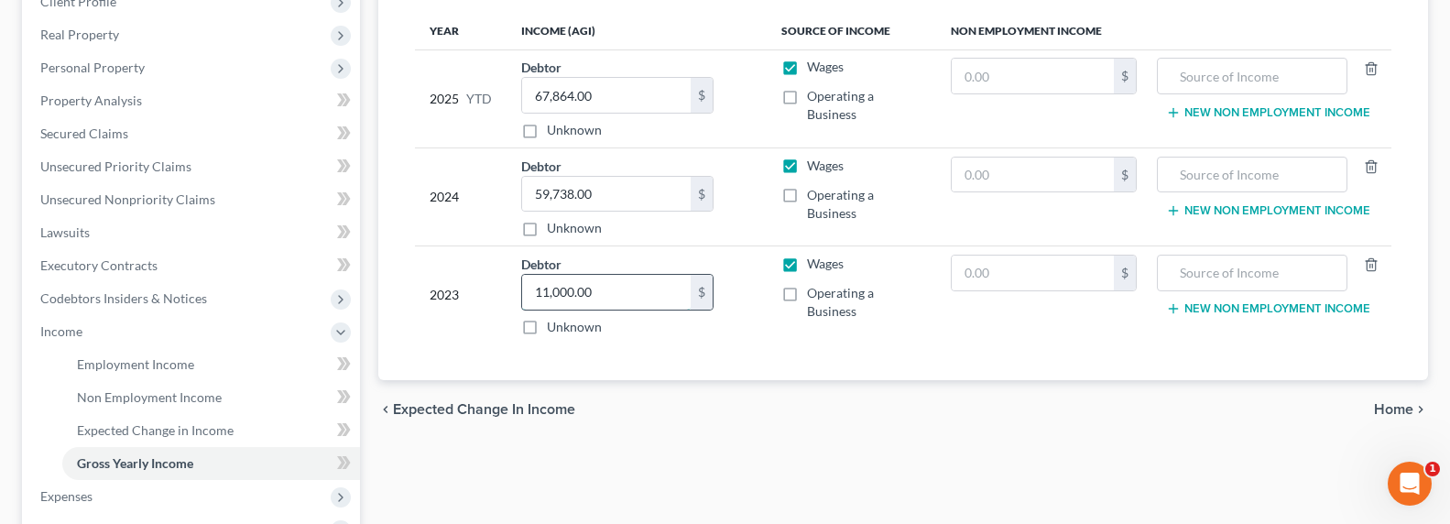
drag, startPoint x: 596, startPoint y: 233, endPoint x: 627, endPoint y: 234, distance: 30.2
click at [597, 275] on input "11,000.00" at bounding box center [606, 292] width 169 height 35
drag, startPoint x: 677, startPoint y: 235, endPoint x: 535, endPoint y: 237, distance: 142.0
click at [547, 255] on div "Debtor 11,000.00 $ Unknown Balance Undetermined 11,000.00 $ Unknown" at bounding box center [636, 296] width 231 height 82
type input "11,325"
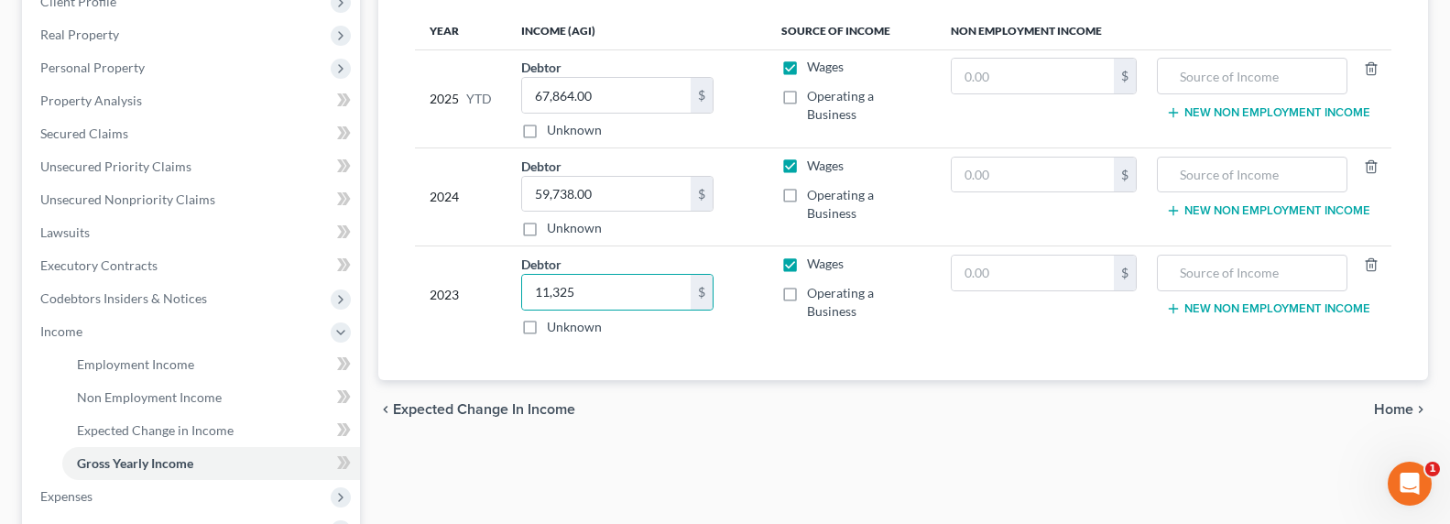
click at [529, 246] on td "Debtor 11,325.00 $ Unknown Balance Undetermined 11,325 $ Unknown" at bounding box center [637, 295] width 260 height 98
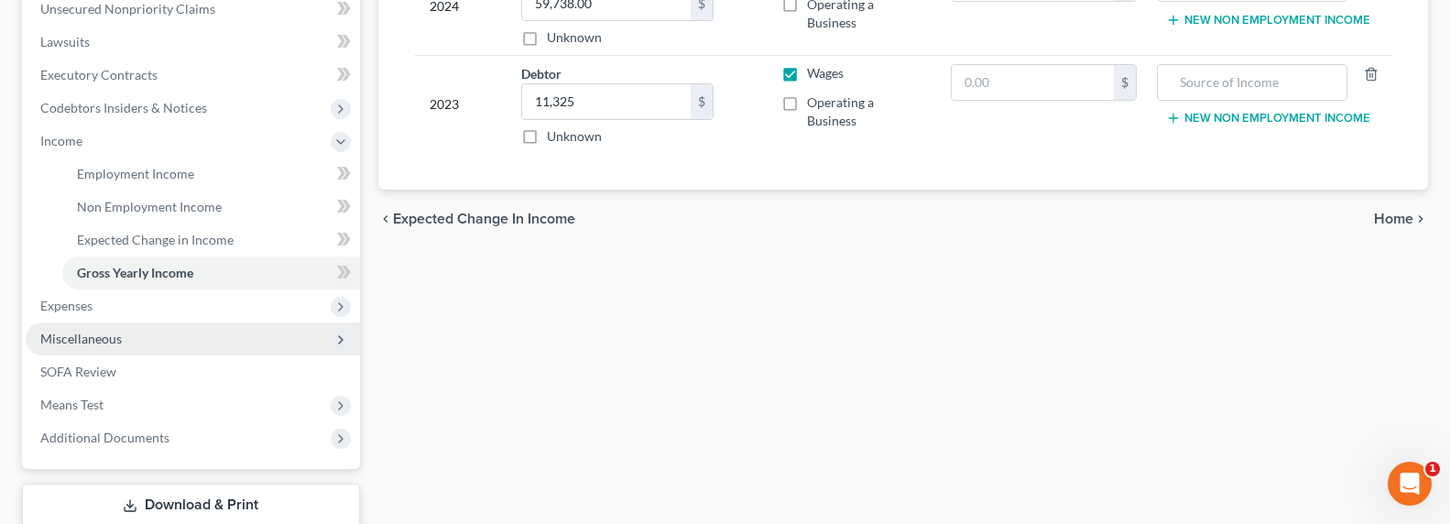
scroll to position [462, 0]
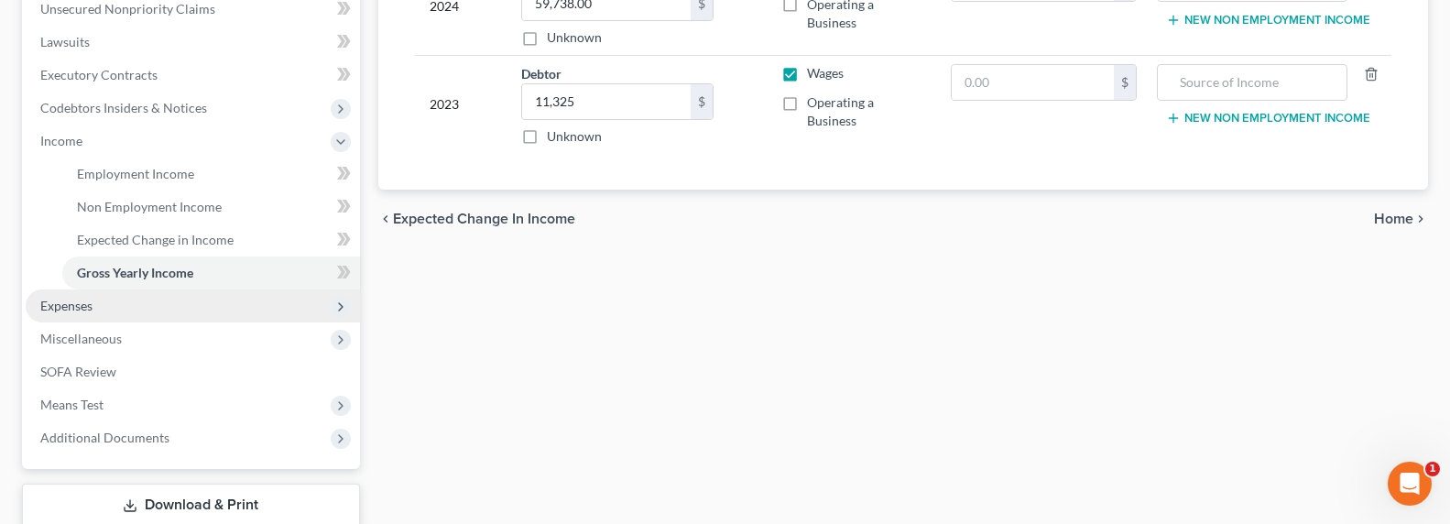
click at [92, 305] on span "Expenses" at bounding box center [66, 306] width 52 height 16
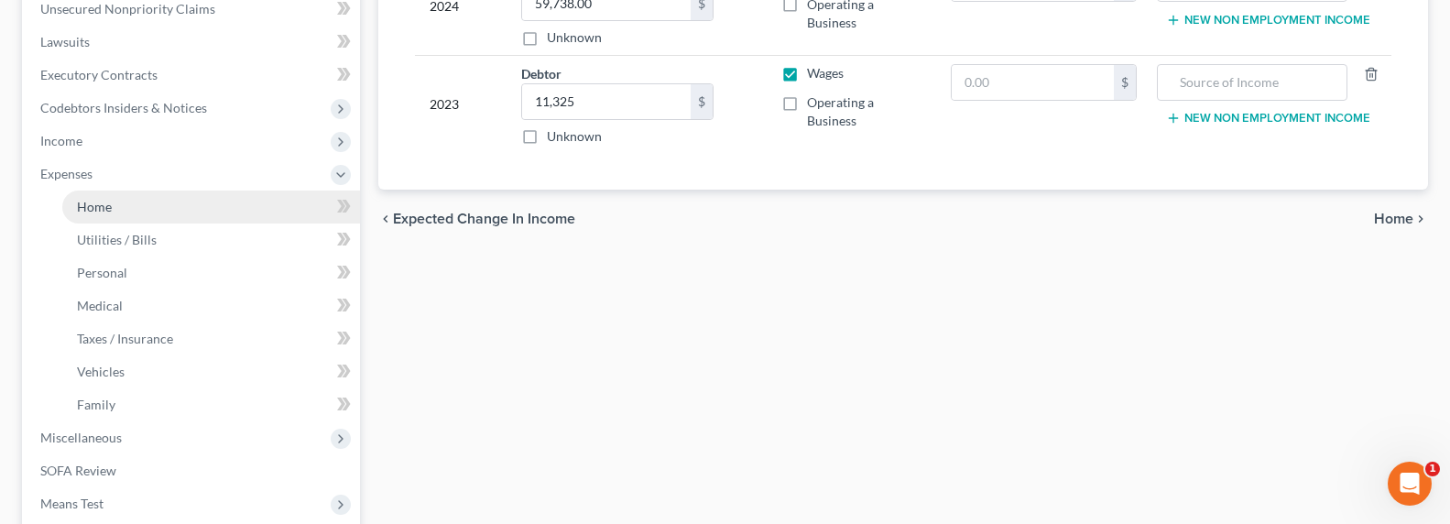
click at [95, 216] on link "Home" at bounding box center [211, 207] width 298 height 33
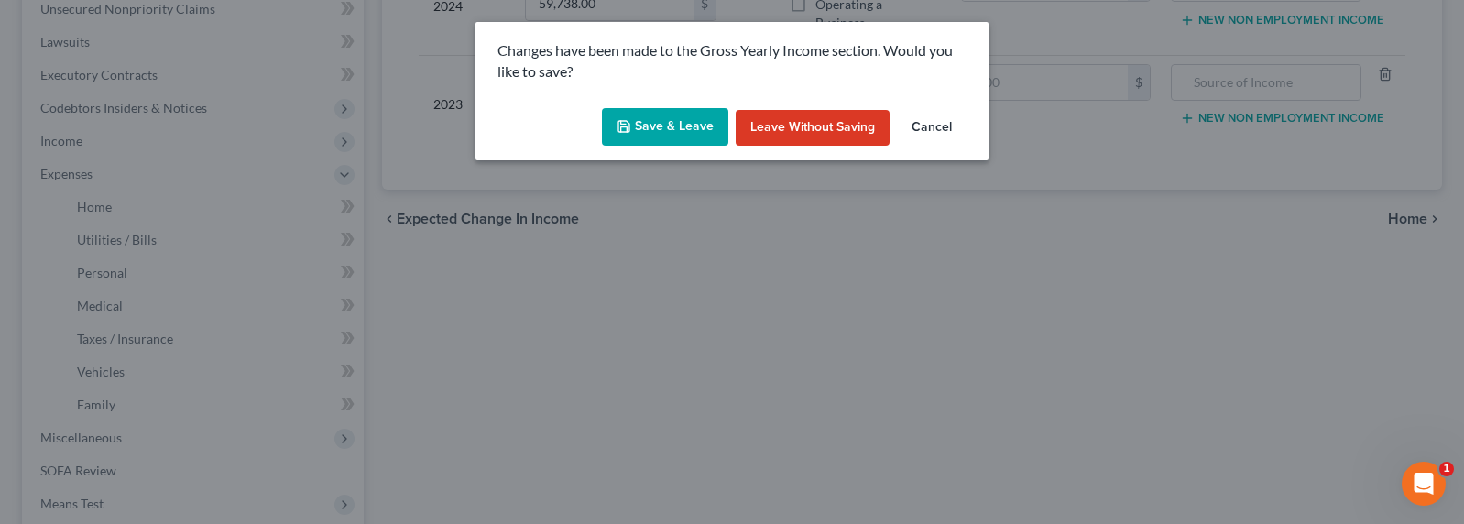
click at [616, 130] on button "Save & Leave" at bounding box center [665, 127] width 126 height 38
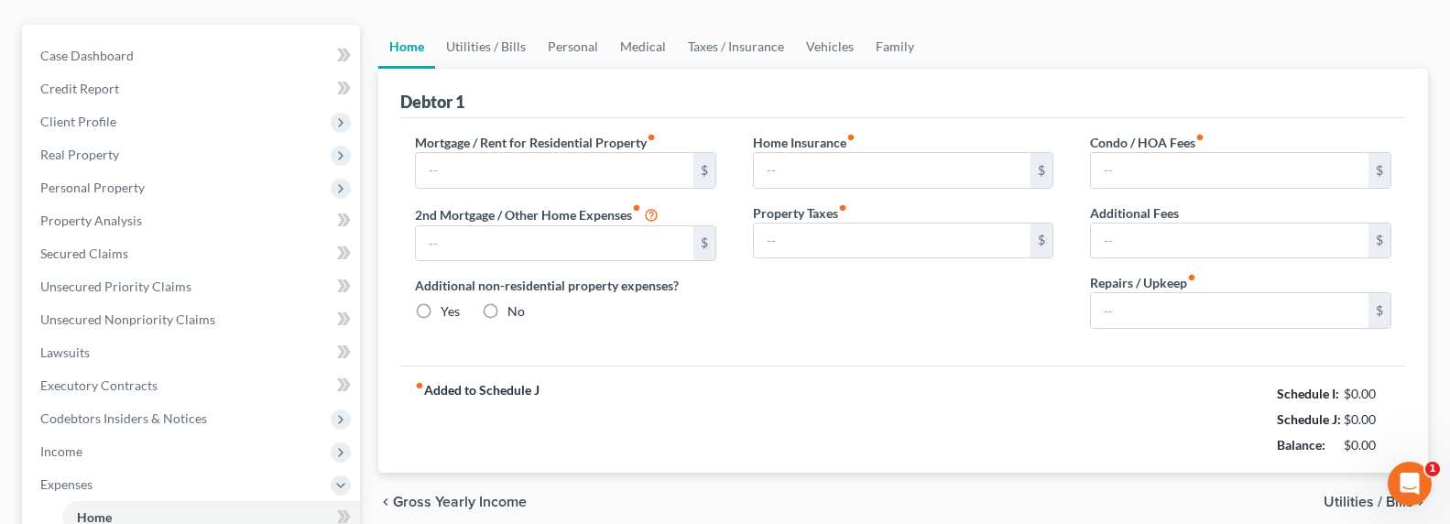
type input "0.00"
radio input "true"
type input "0.00"
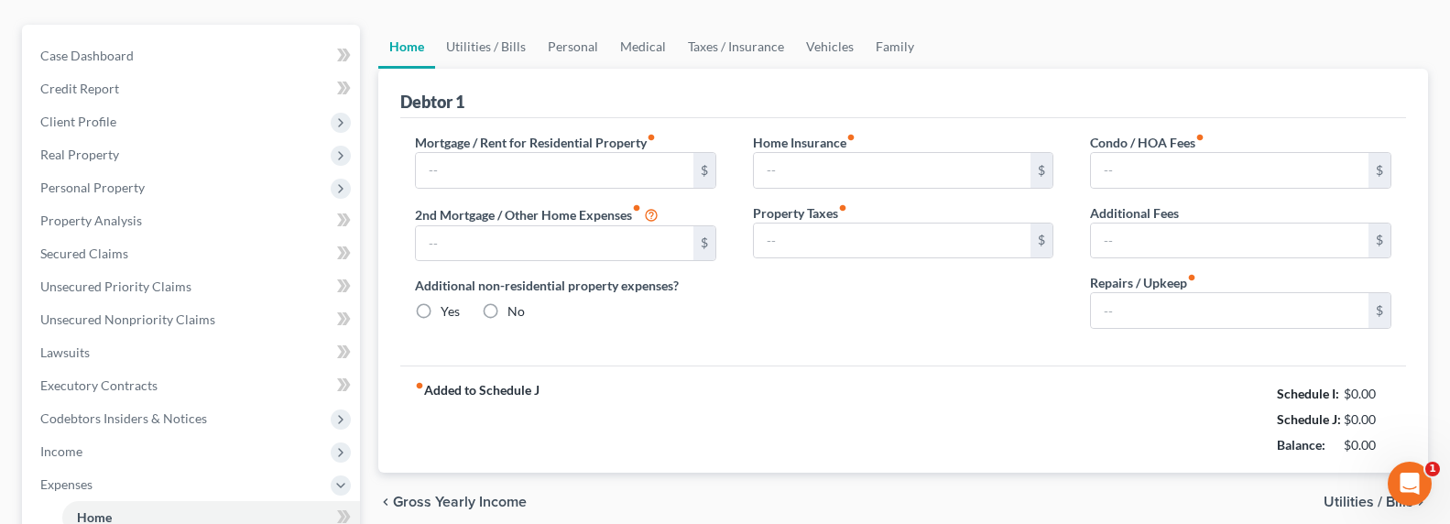
type input "0.00"
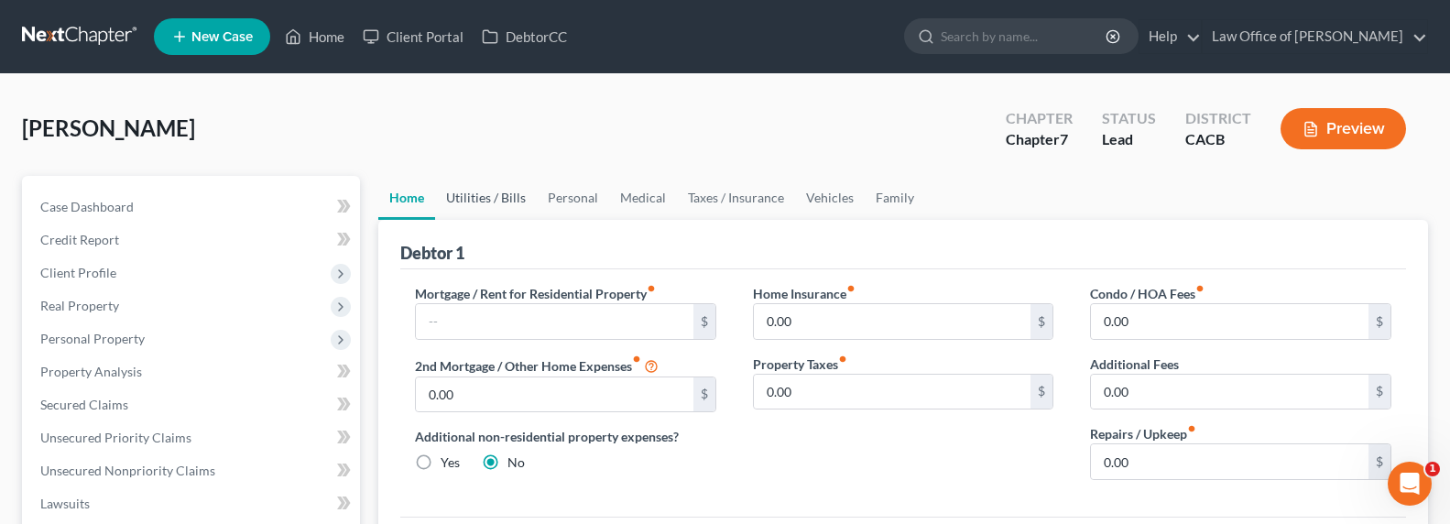
click at [500, 200] on link "Utilities / Bills" at bounding box center [486, 198] width 102 height 44
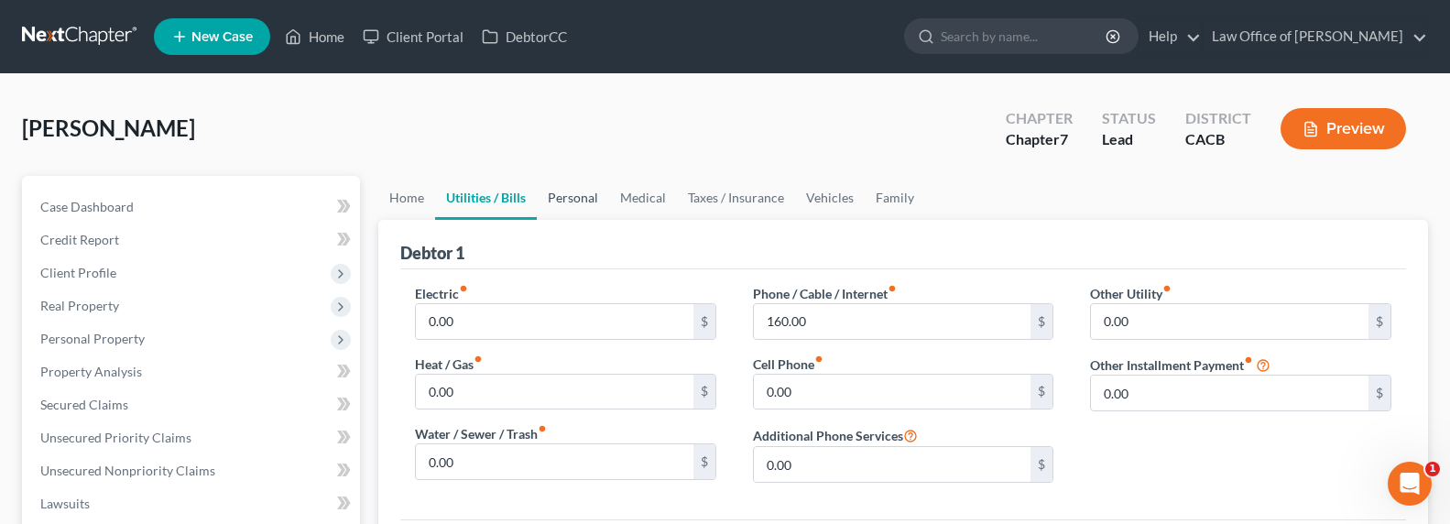
click at [577, 201] on link "Personal" at bounding box center [573, 198] width 72 height 44
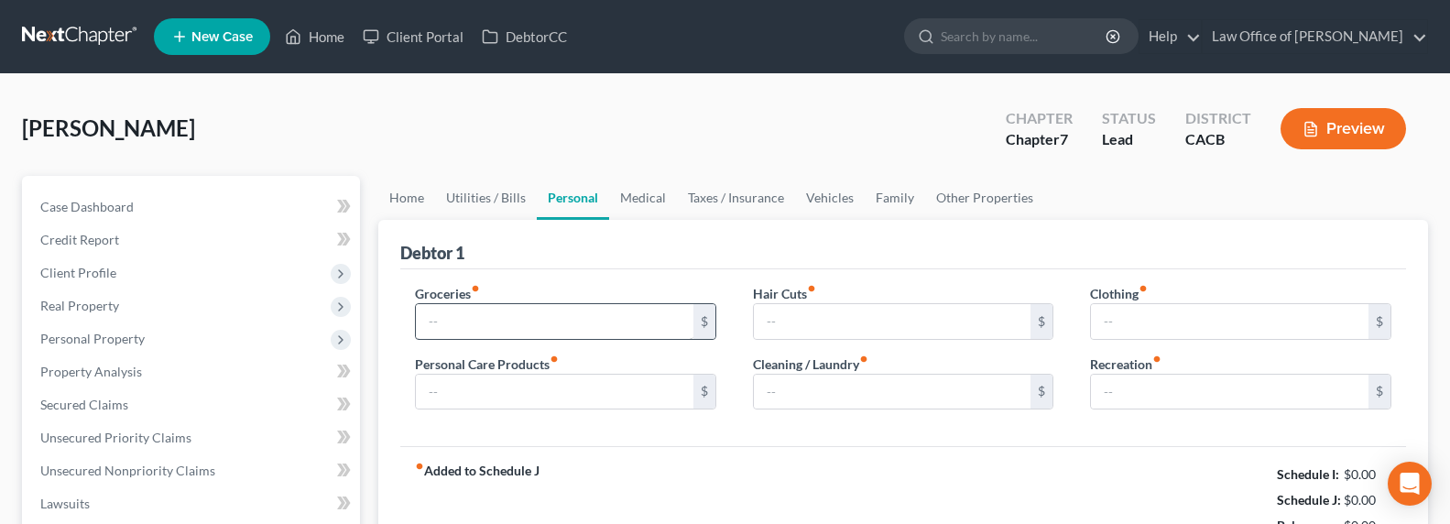
type input "0.00"
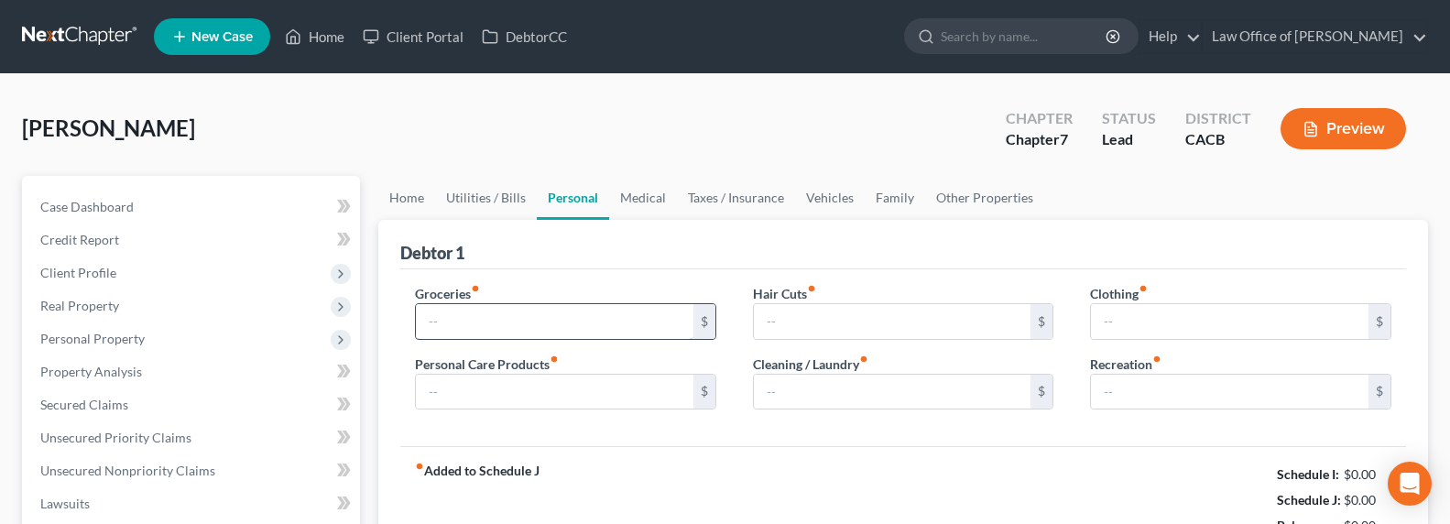
type input "0.00"
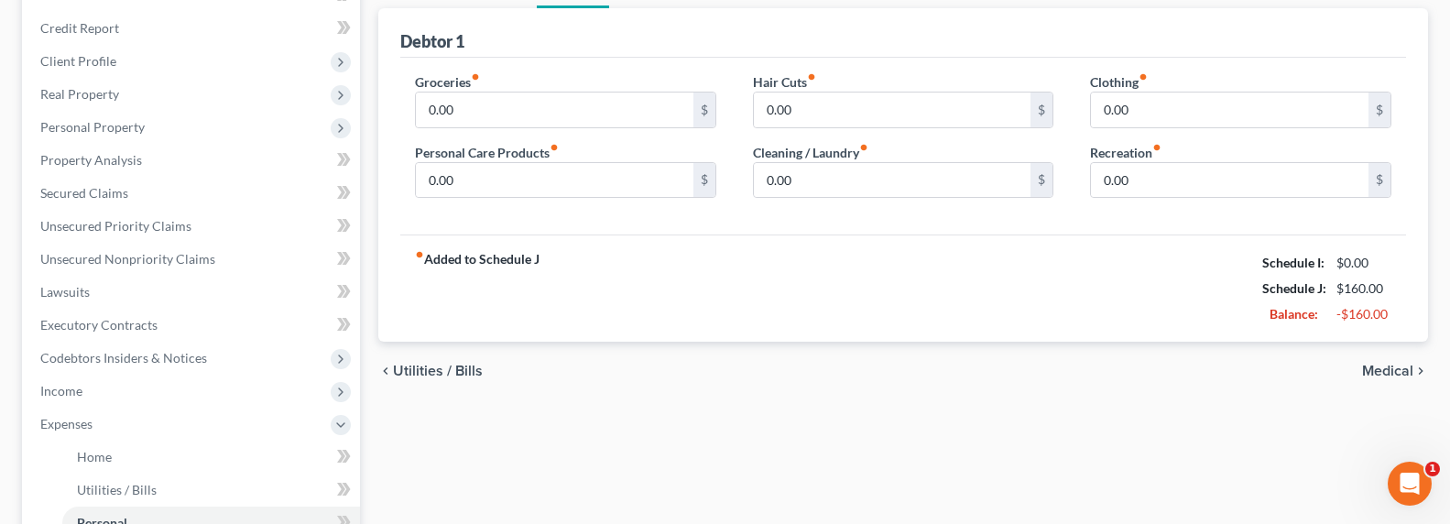
scroll to position [411, 0]
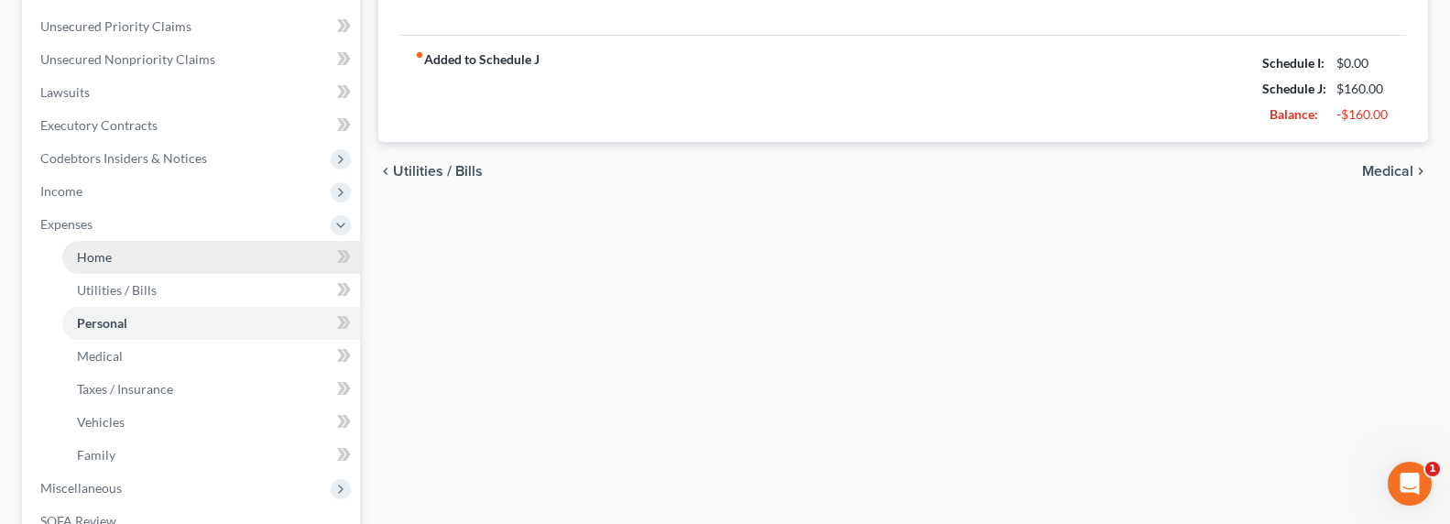
click at [86, 254] on span "Home" at bounding box center [94, 257] width 35 height 16
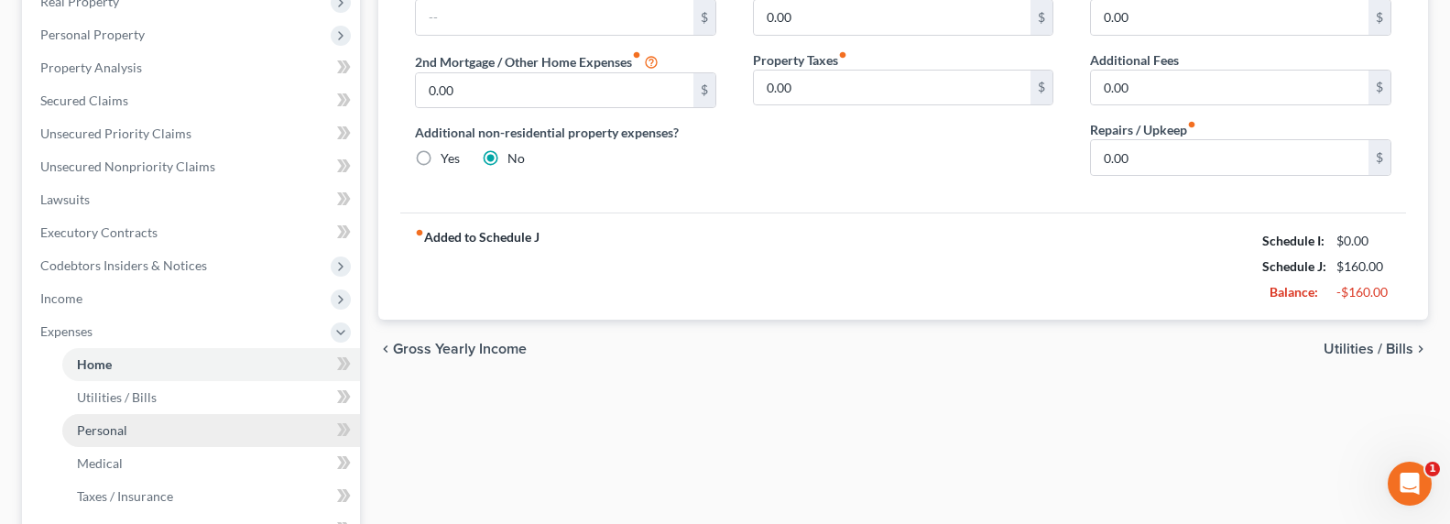
scroll to position [242, 0]
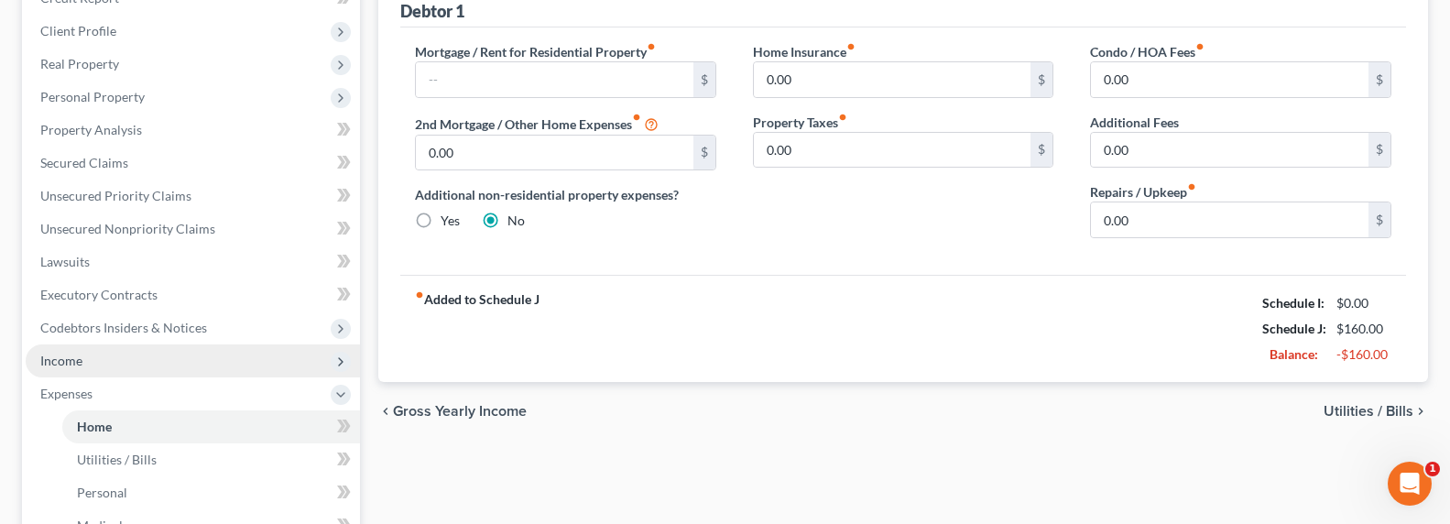
click at [63, 359] on span "Income" at bounding box center [61, 361] width 42 height 16
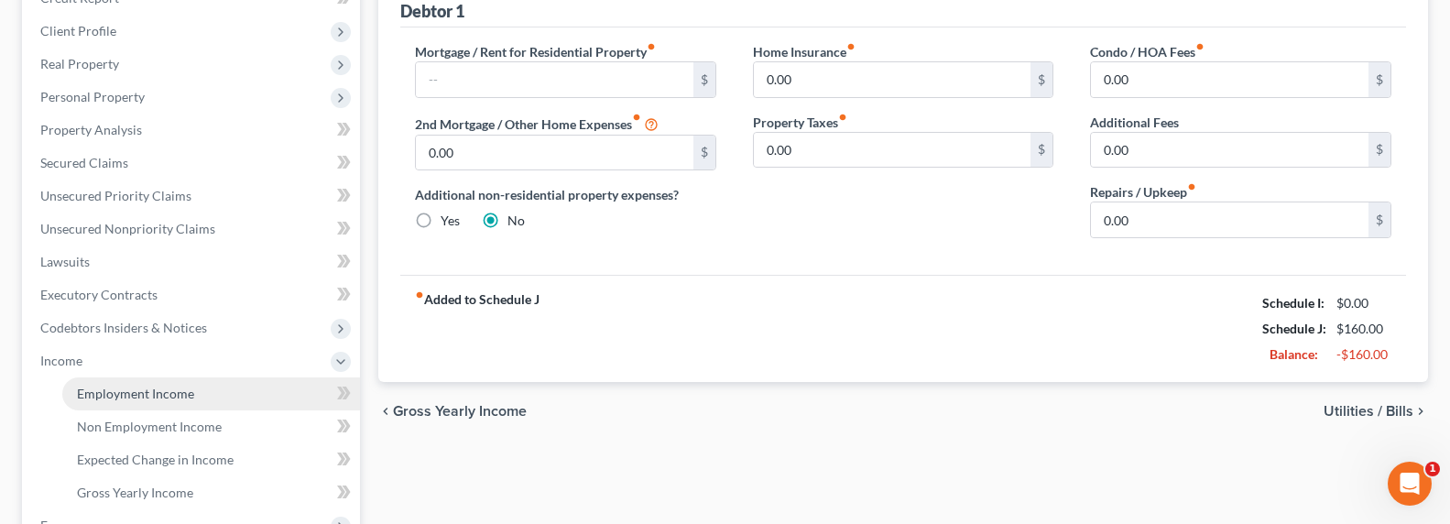
click at [166, 389] on span "Employment Income" at bounding box center [135, 394] width 117 height 16
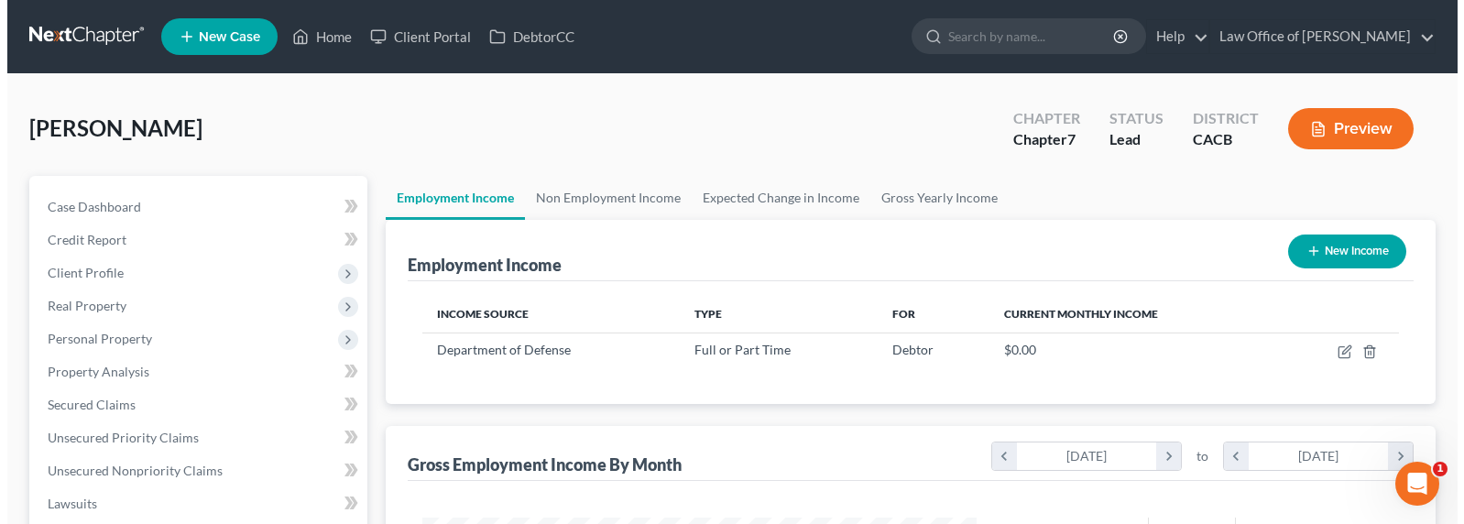
scroll to position [328, 591]
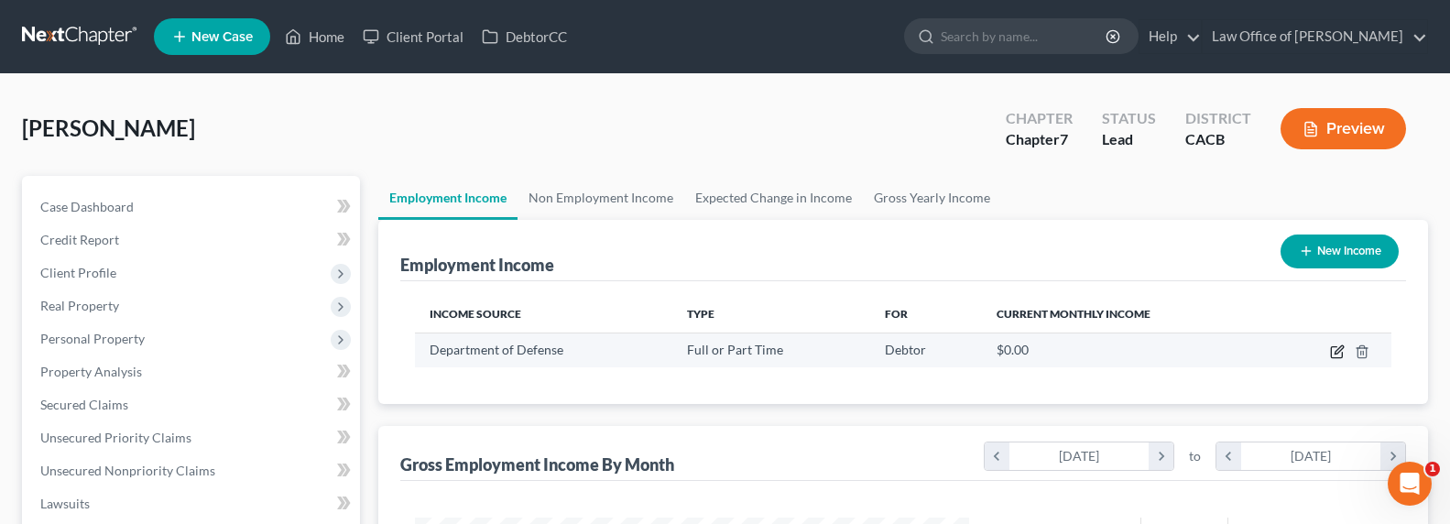
click at [1337, 348] on icon "button" at bounding box center [1337, 351] width 15 height 15
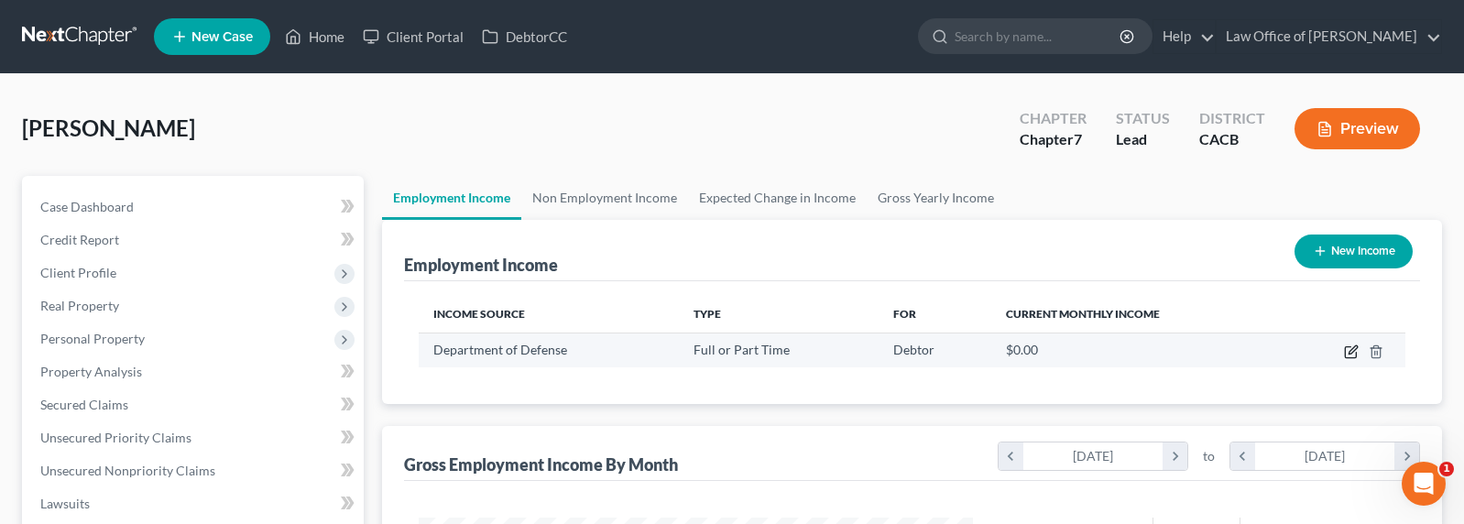
scroll to position [328, 597]
select select "0"
select select "4"
select select "2"
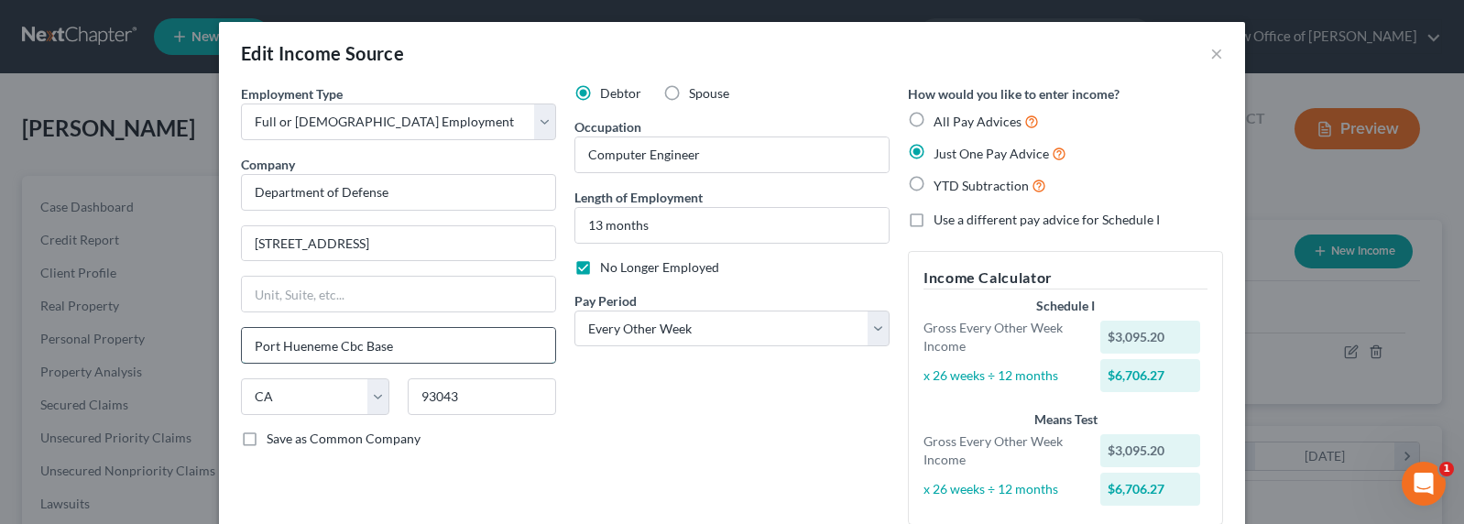
click at [305, 341] on input "Port Hueneme Cbc Base" at bounding box center [398, 345] width 313 height 35
drag, startPoint x: 430, startPoint y: 341, endPoint x: 186, endPoint y: 341, distance: 243.7
click at [186, 341] on div "Edit Income Source × Employment Type * Select Full or [DEMOGRAPHIC_DATA] Employ…" at bounding box center [732, 262] width 1464 height 524
type input "Port Hueneme,"
click at [966, 222] on span "Use a different pay advice for Schedule I" at bounding box center [1046, 220] width 226 height 16
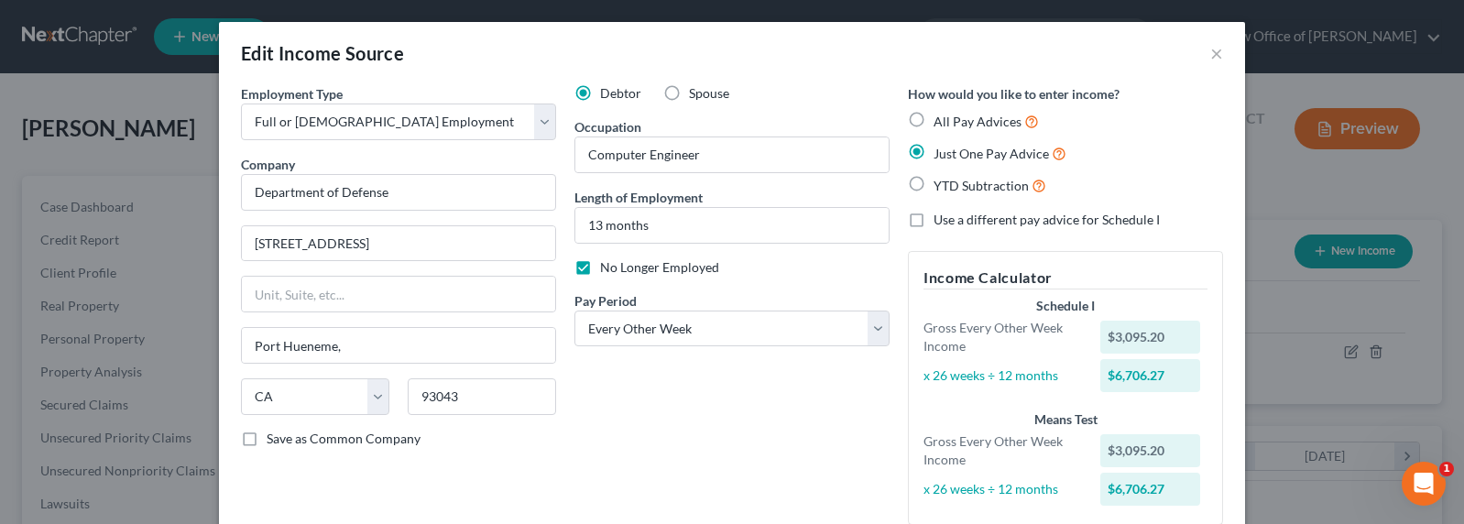
click at [953, 222] on input "Use a different pay advice for Schedule I" at bounding box center [947, 217] width 12 height 12
checkbox input "true"
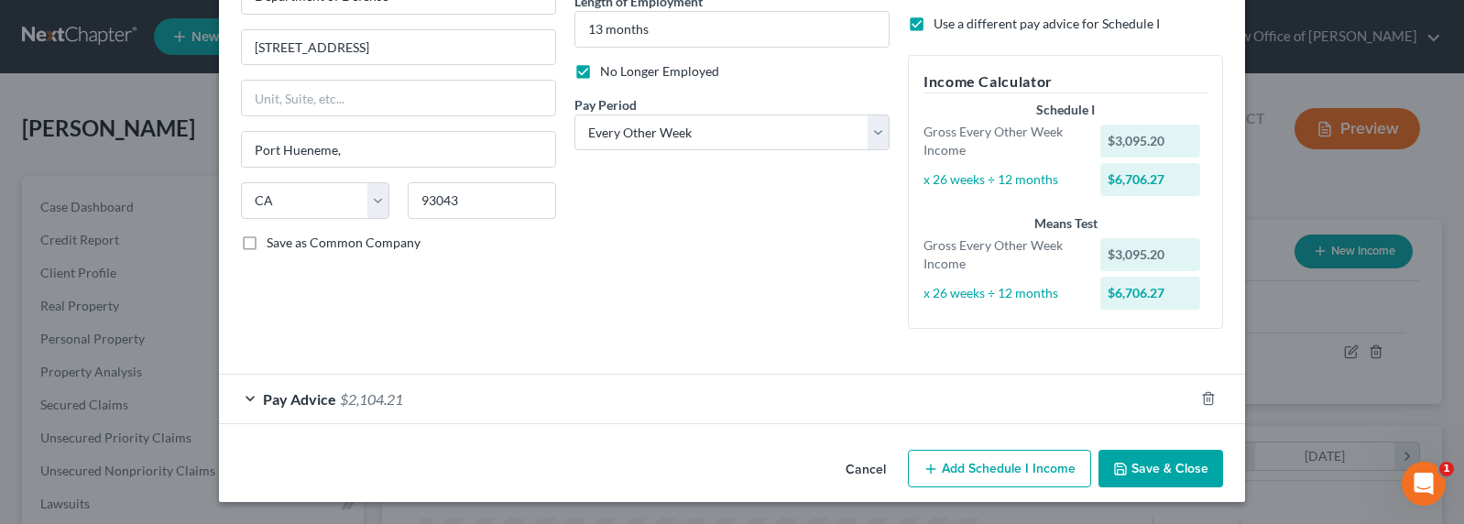
click at [461, 394] on div "Pay Advice $2,104.21" at bounding box center [706, 399] width 975 height 49
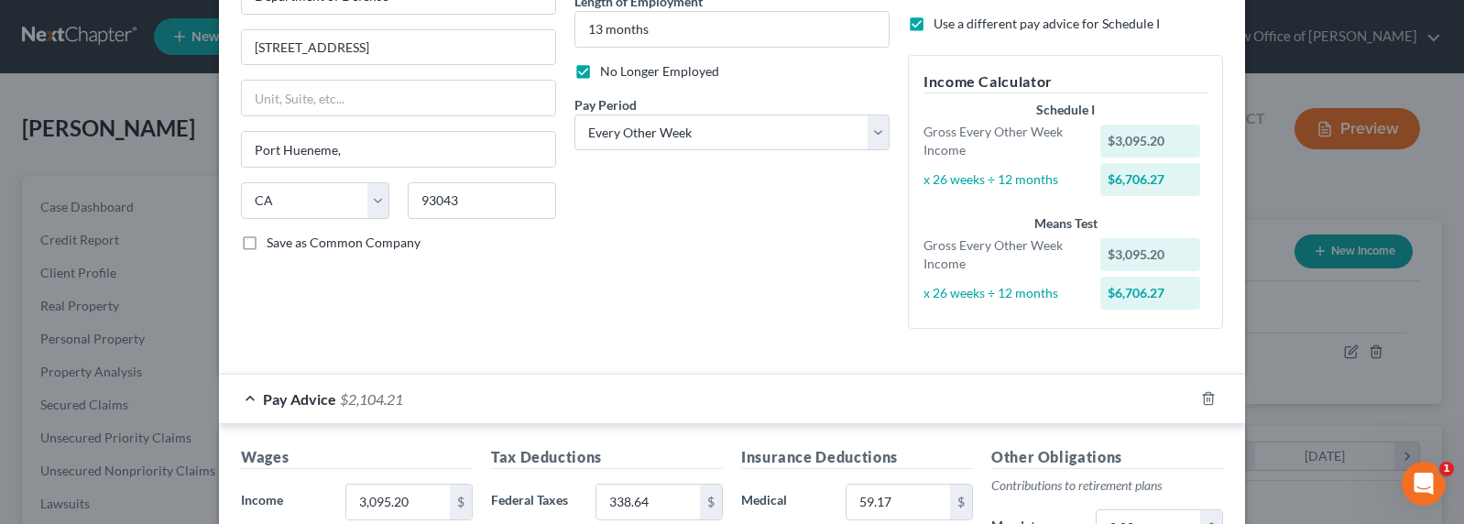
scroll to position [383, 0]
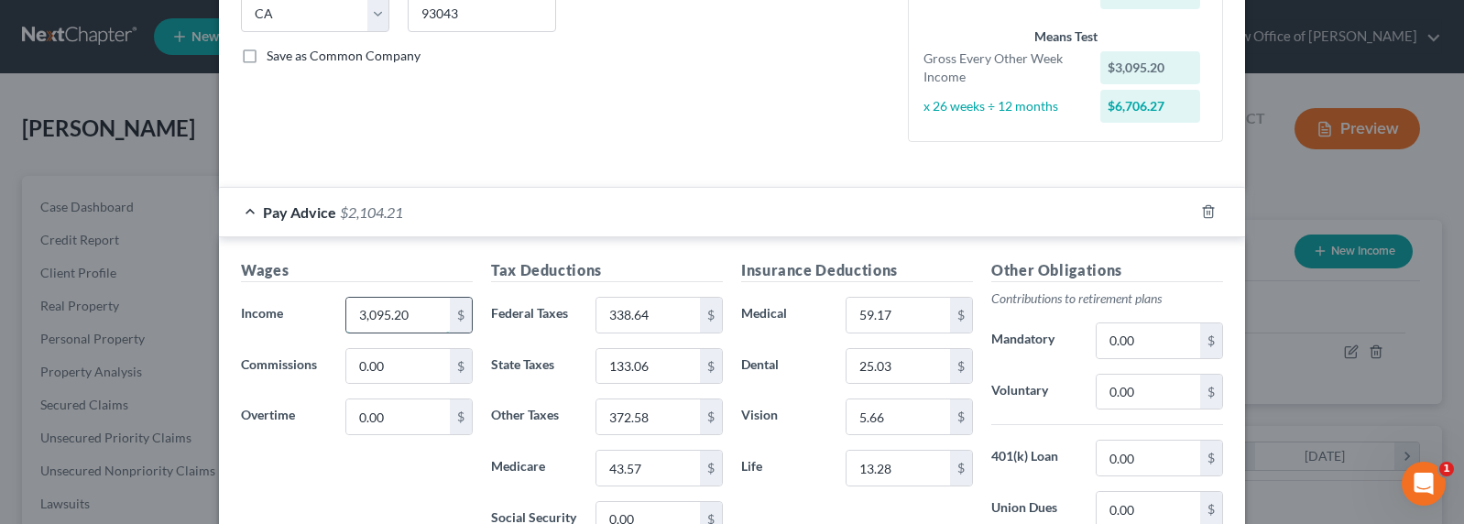
click at [365, 331] on input "3,095.20" at bounding box center [398, 315] width 104 height 35
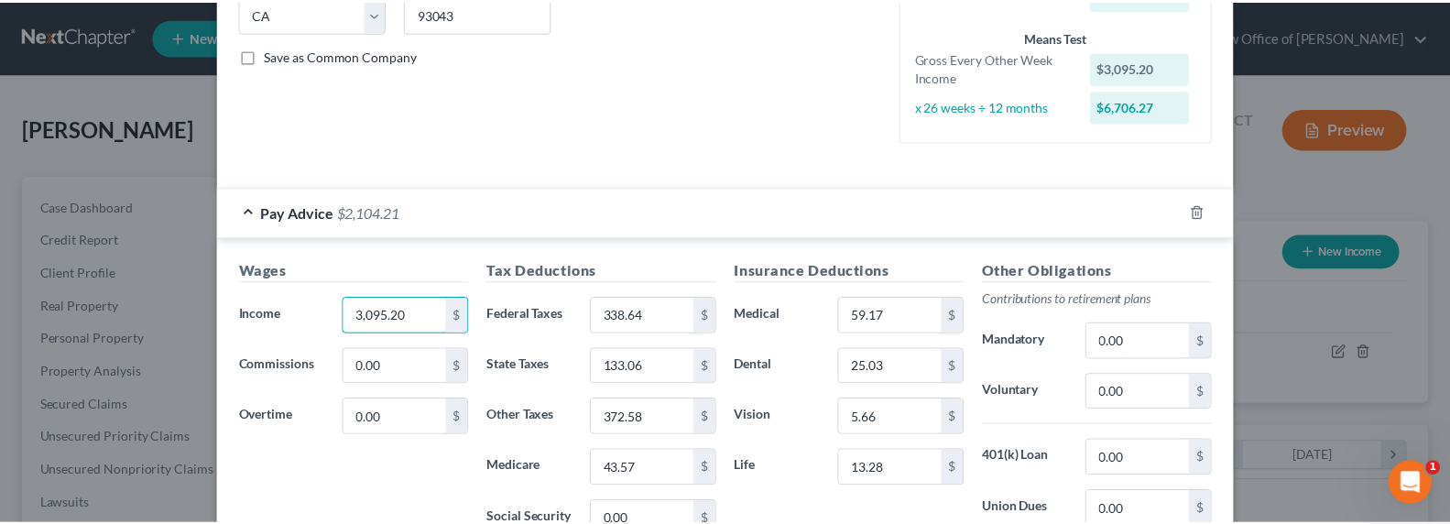
scroll to position [644, 0]
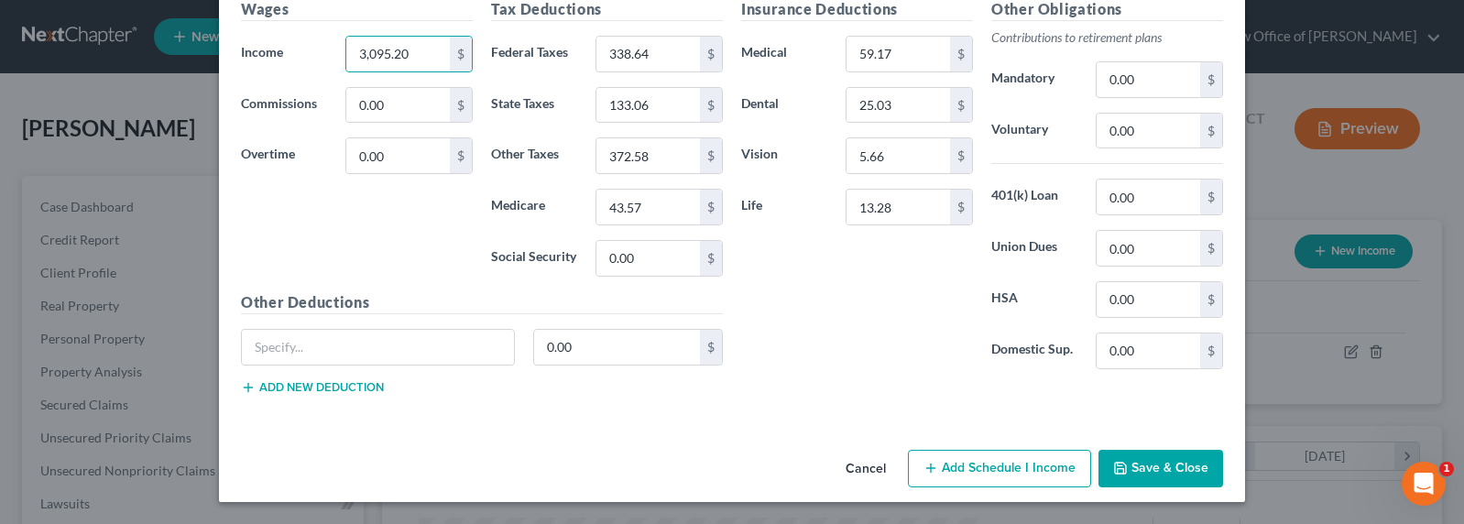
click at [1144, 465] on button "Save & Close" at bounding box center [1160, 469] width 125 height 38
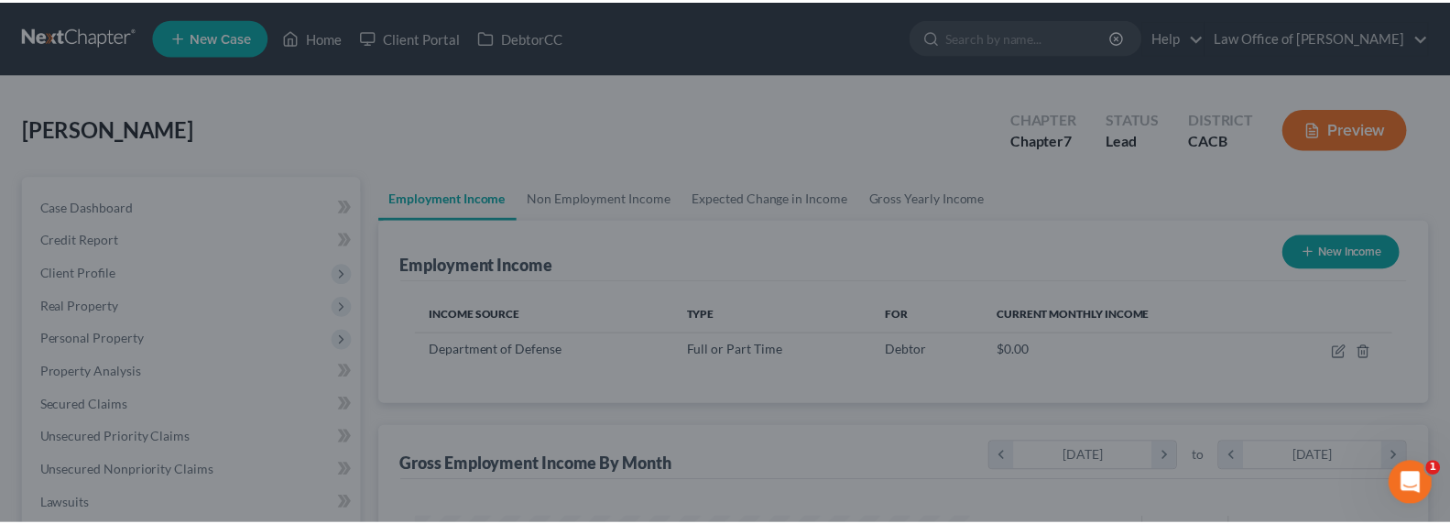
scroll to position [328, 591]
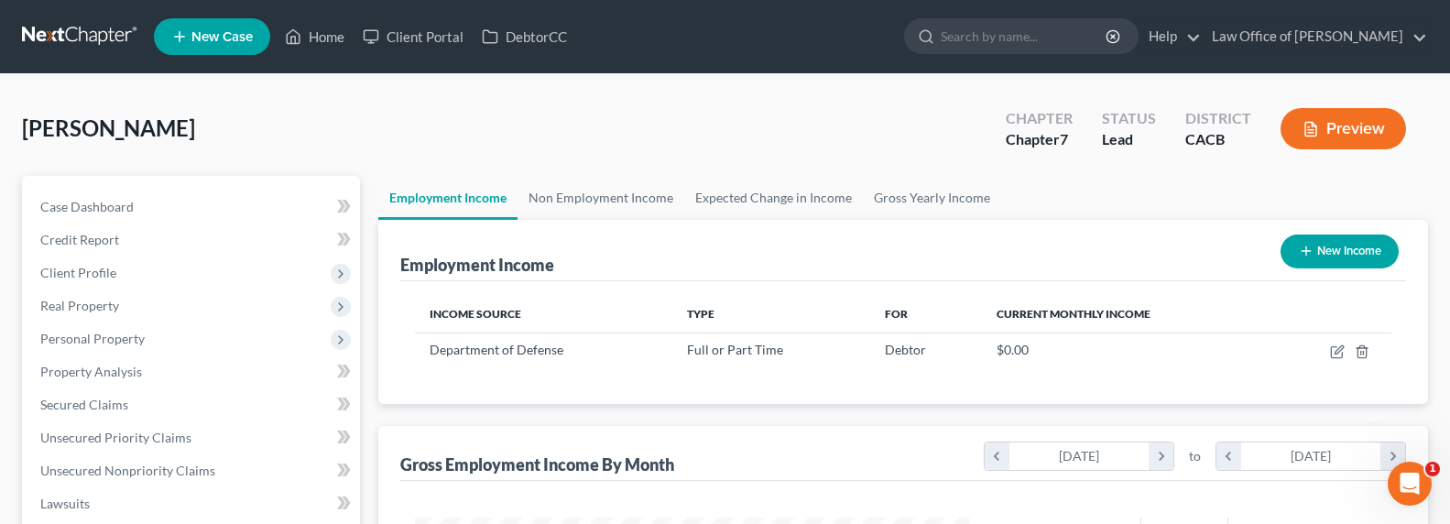
click at [1318, 259] on button "New Income" at bounding box center [1340, 252] width 118 height 34
select select "0"
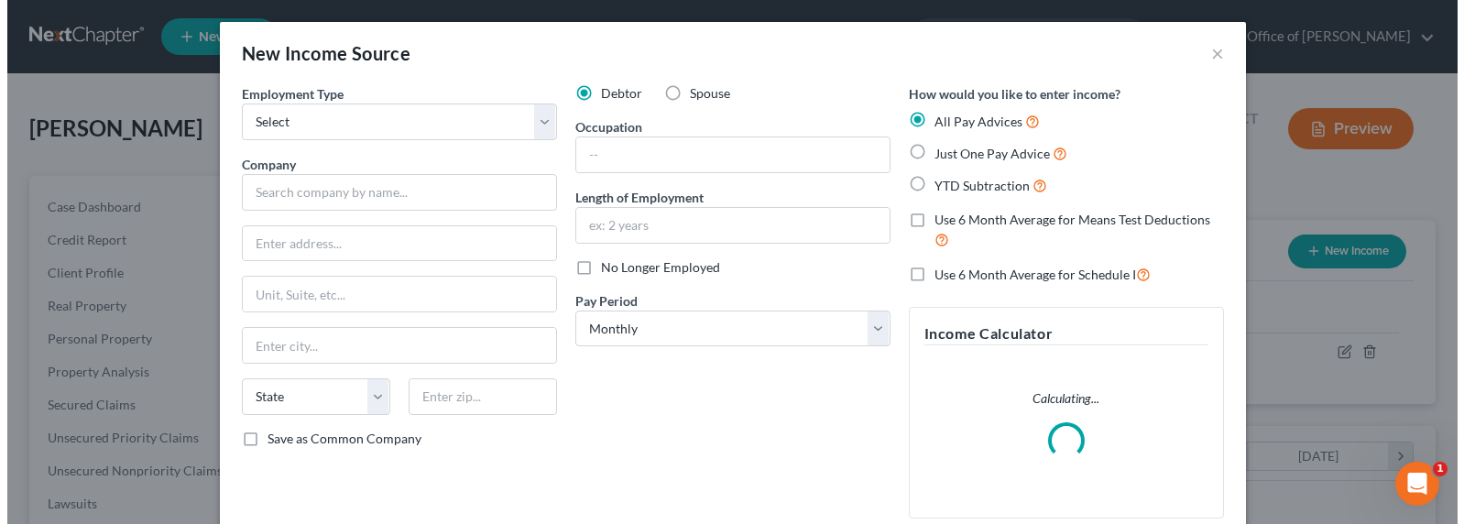
scroll to position [328, 597]
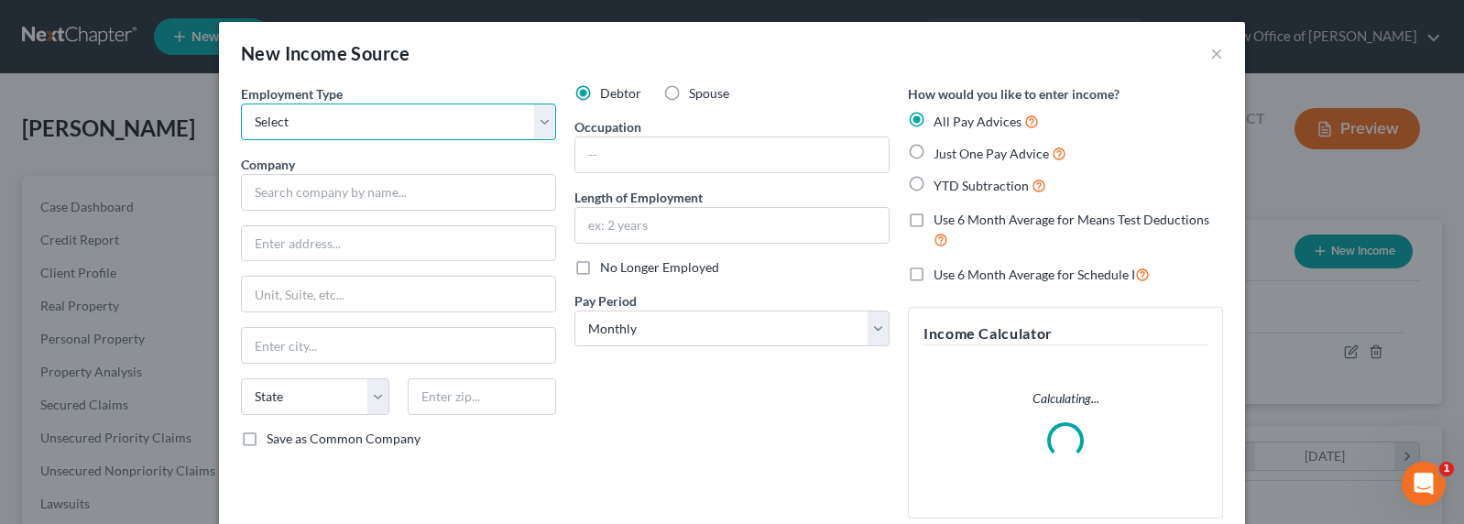
click at [340, 113] on select "Select Full or [DEMOGRAPHIC_DATA] Employment Self Employment" at bounding box center [398, 122] width 315 height 37
select select "0"
click at [241, 104] on select "Select Full or [DEMOGRAPHIC_DATA] Employment Self Employment" at bounding box center [398, 122] width 315 height 37
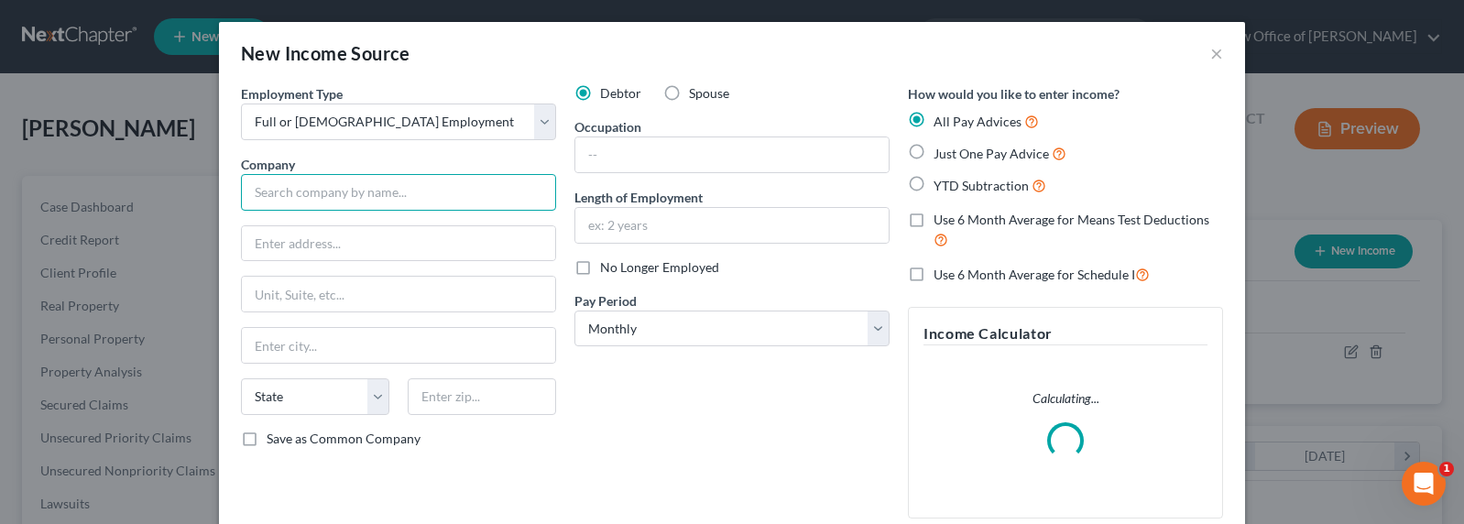
click at [316, 184] on input "text" at bounding box center [398, 192] width 315 height 37
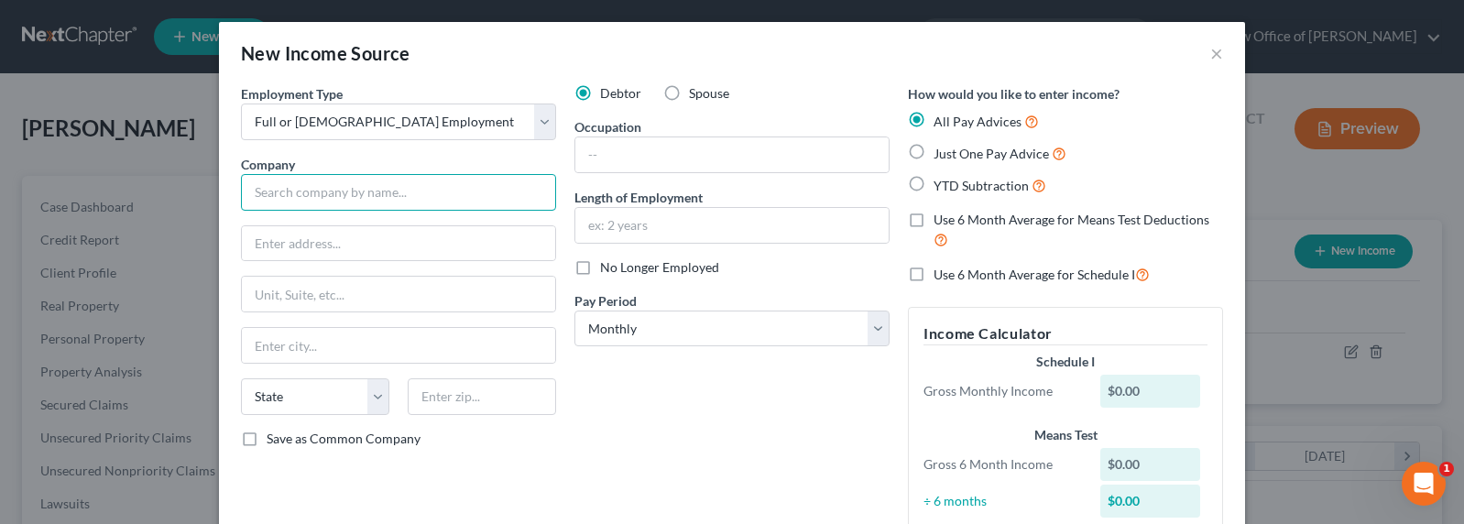
click at [338, 191] on input "text" at bounding box center [398, 192] width 315 height 37
type input "Big Loud Rock"
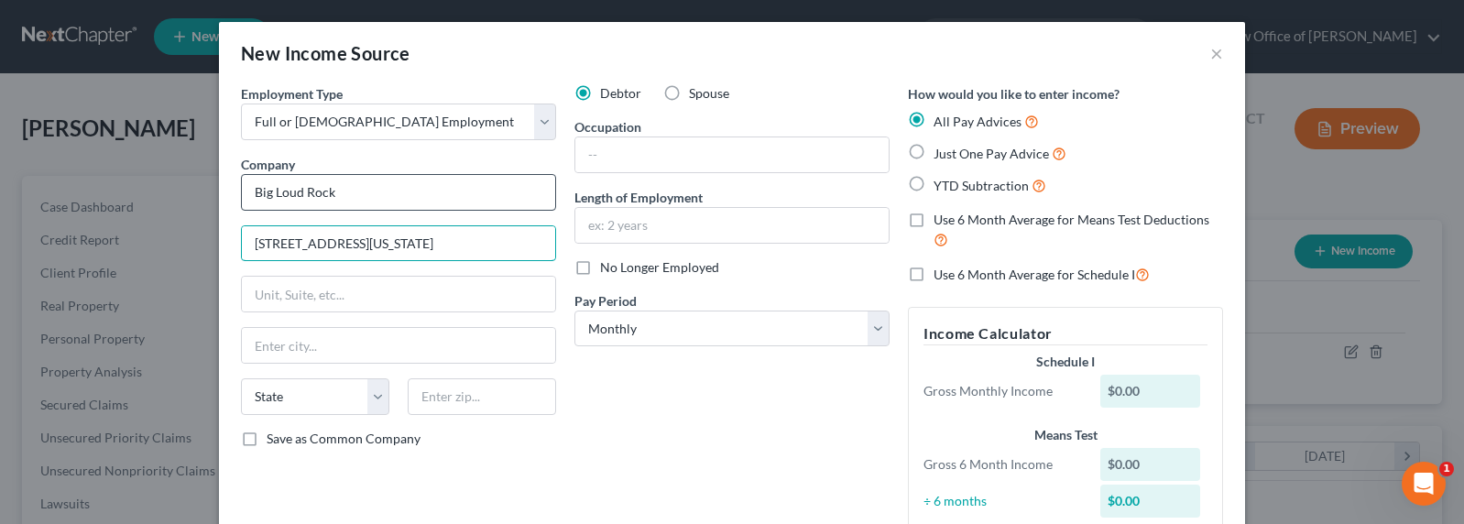
type input "[STREET_ADDRESS][US_STATE]"
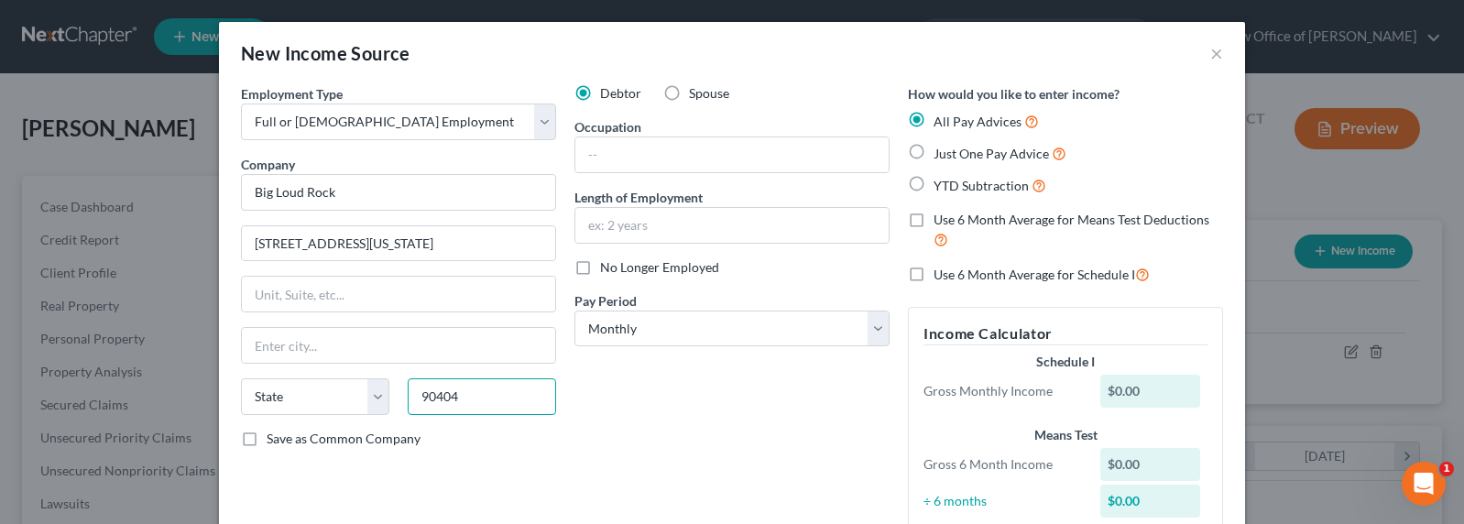
type input "90404"
type input "[GEOGRAPHIC_DATA][PERSON_NAME]"
select select "4"
click at [695, 160] on input "text" at bounding box center [731, 154] width 313 height 35
type input "I.T. HelpDesk"
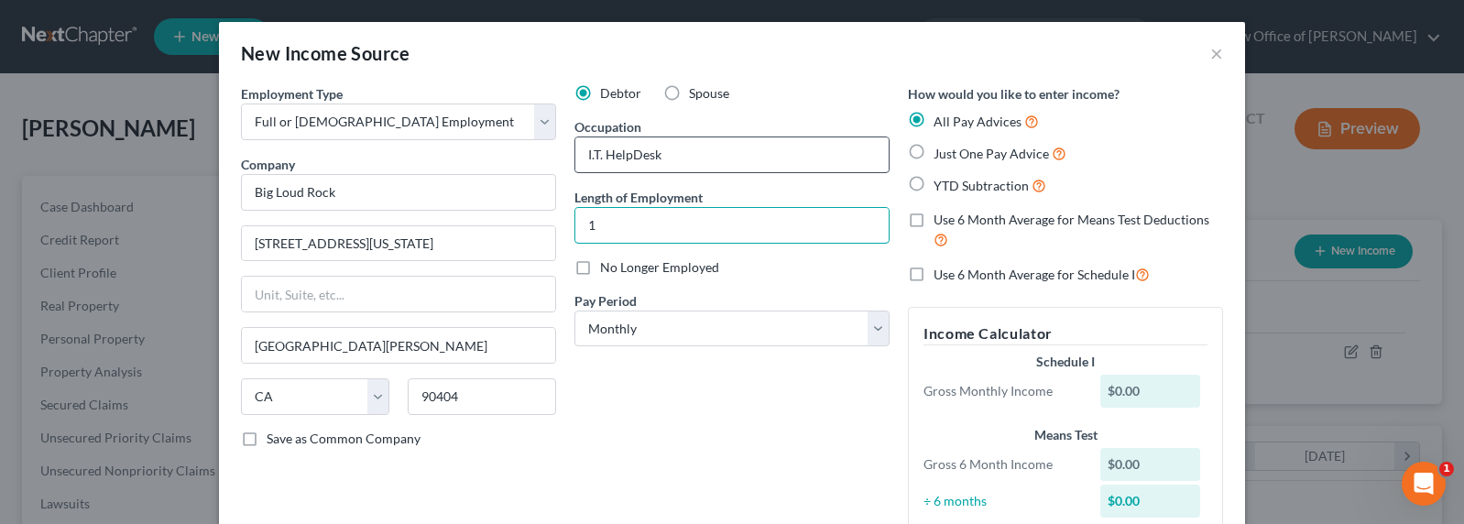
type input "1"
type input "2 months"
click at [975, 150] on span "Just One Pay Advice" at bounding box center [990, 154] width 115 height 16
click at [953, 150] on input "Just One Pay Advice" at bounding box center [947, 149] width 12 height 12
radio input "true"
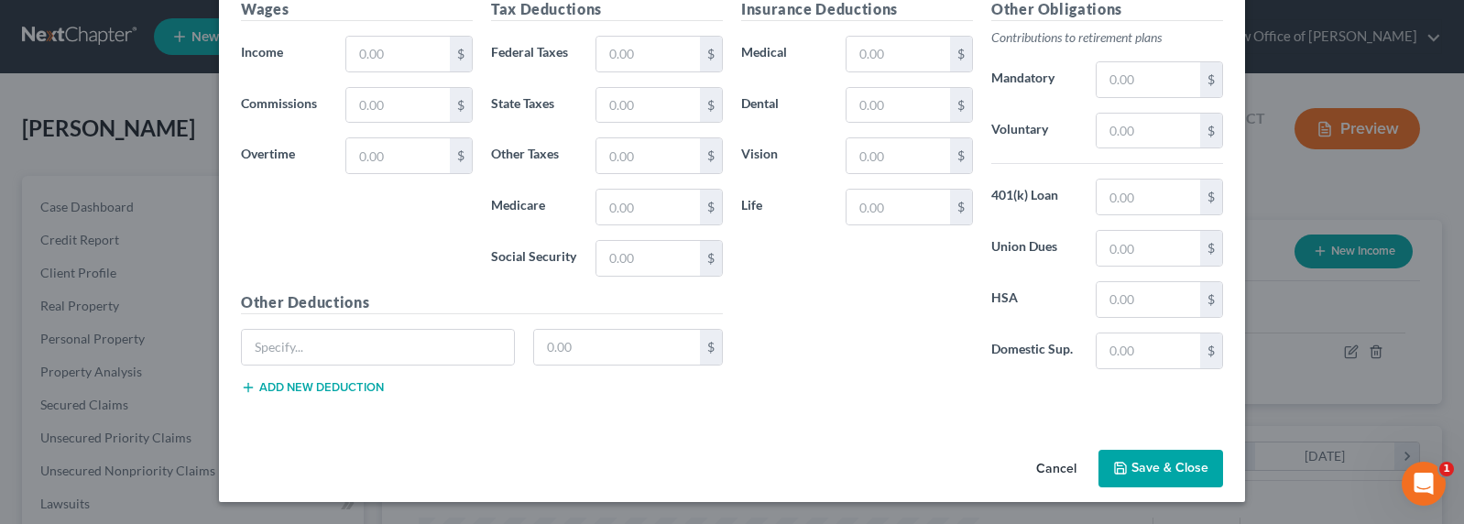
scroll to position [567, 0]
click at [370, 53] on input "text" at bounding box center [398, 54] width 104 height 35
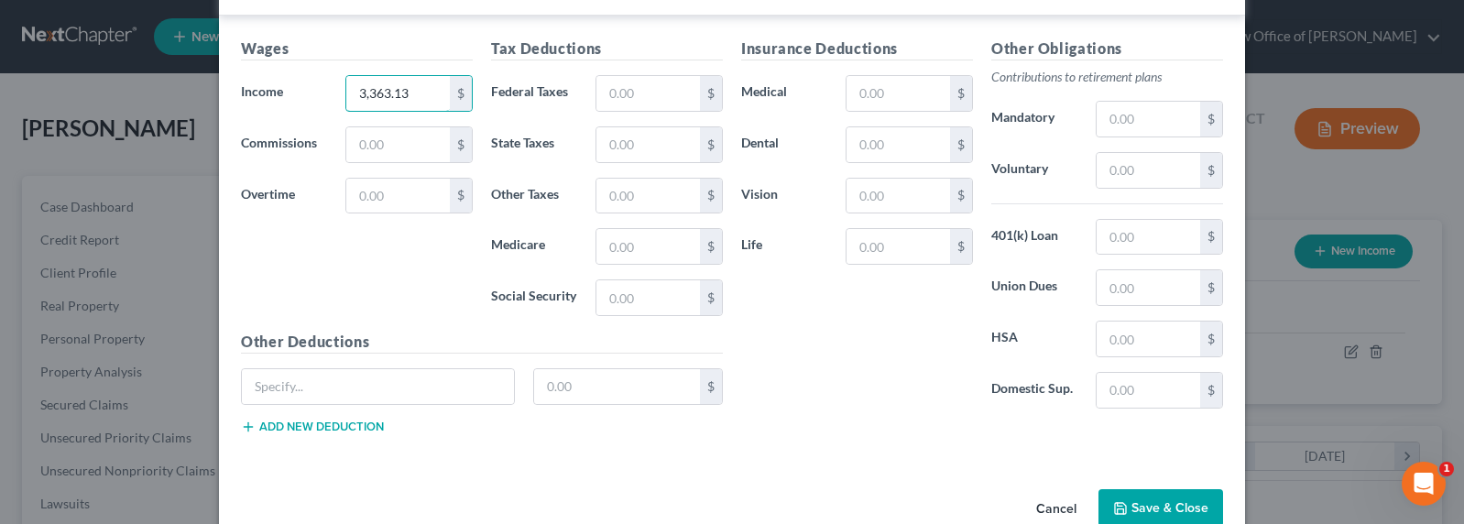
scroll to position [527, 0]
type input "3,363.13"
click at [638, 93] on input "text" at bounding box center [648, 94] width 104 height 35
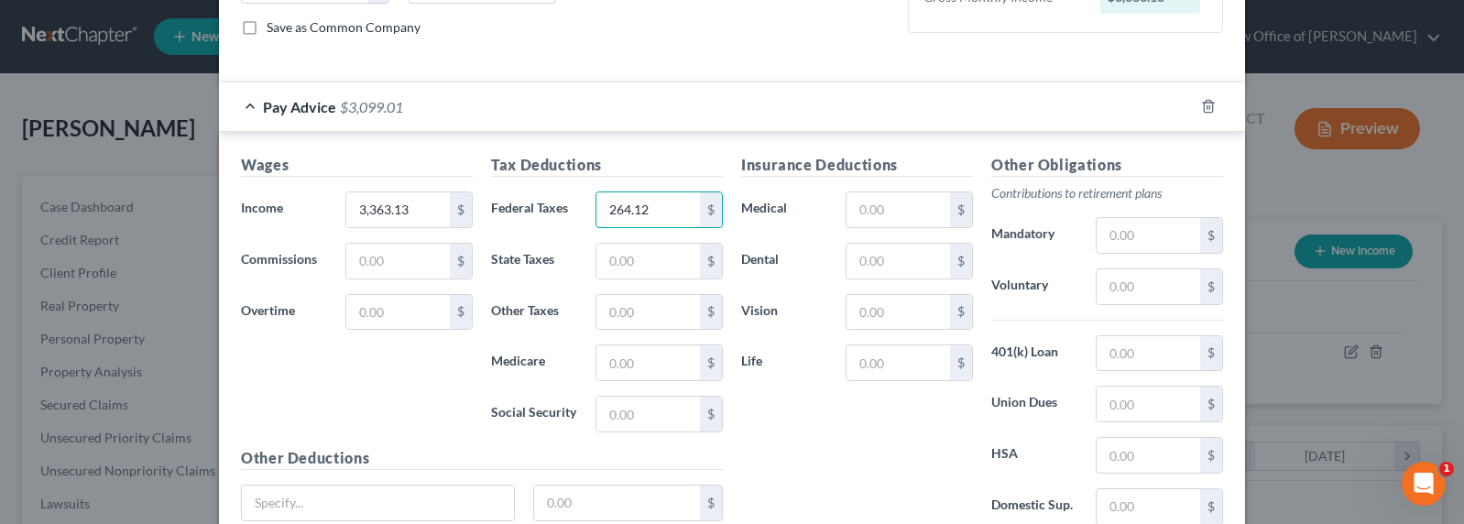
scroll to position [341, 0]
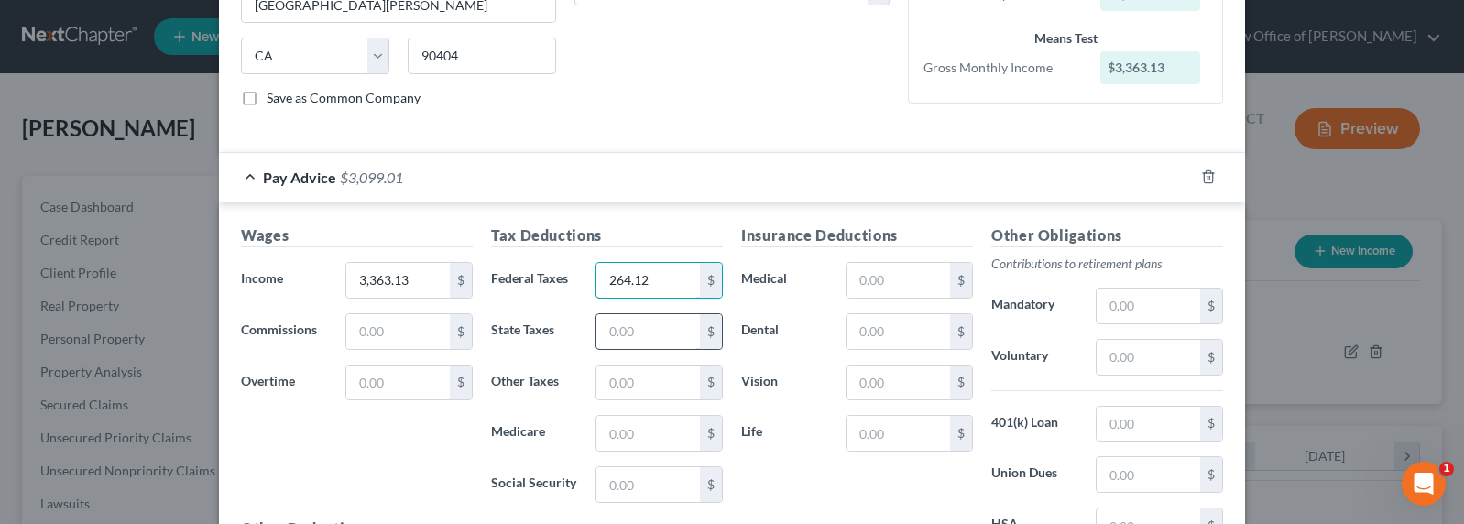
type input "264.12"
click at [635, 330] on input "text" at bounding box center [648, 331] width 104 height 35
type input "140"
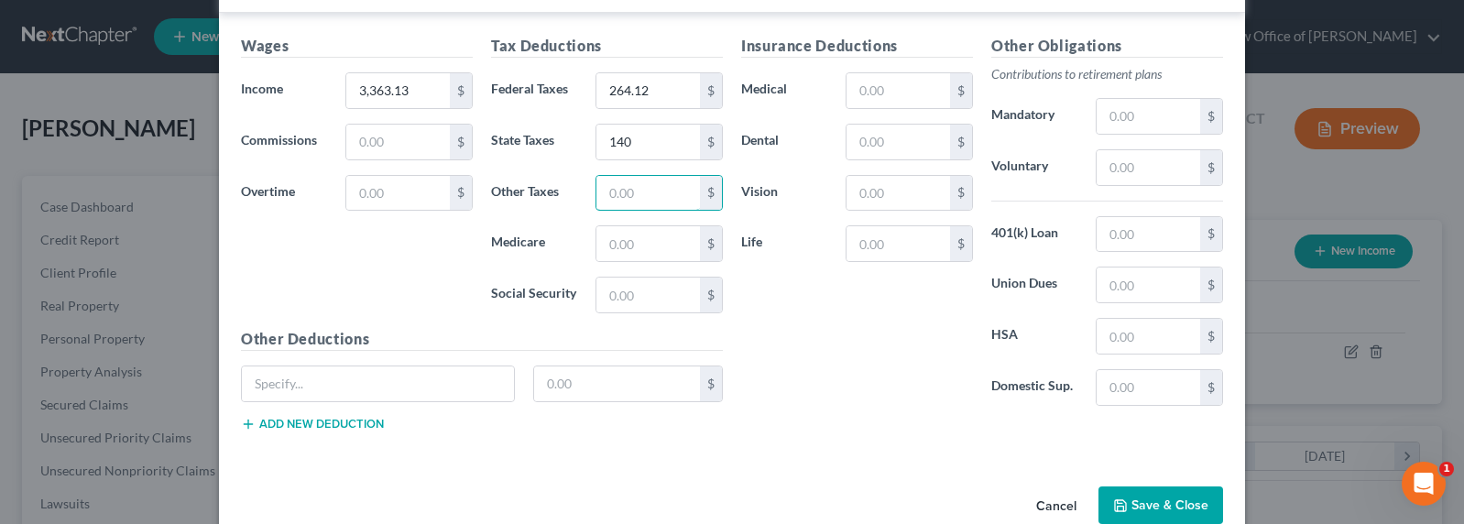
scroll to position [530, 0]
click at [625, 293] on input "text" at bounding box center [648, 295] width 104 height 35
type input "95"
click at [469, 253] on div "Wages Income * 3,363.13 $ Commissions $ Overtime $" at bounding box center [357, 181] width 250 height 293
click at [374, 82] on input "3,363.13" at bounding box center [398, 90] width 104 height 35
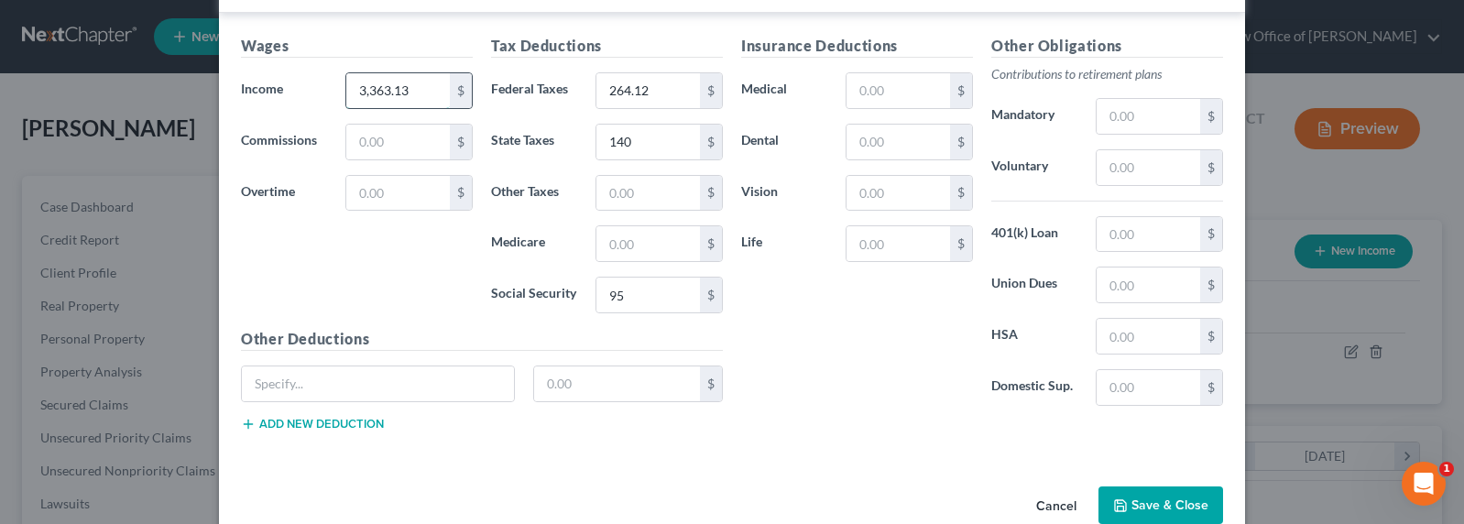
click at [370, 91] on input "3,363.13" at bounding box center [398, 90] width 104 height 35
click at [364, 93] on input "3,363.13" at bounding box center [398, 90] width 104 height 35
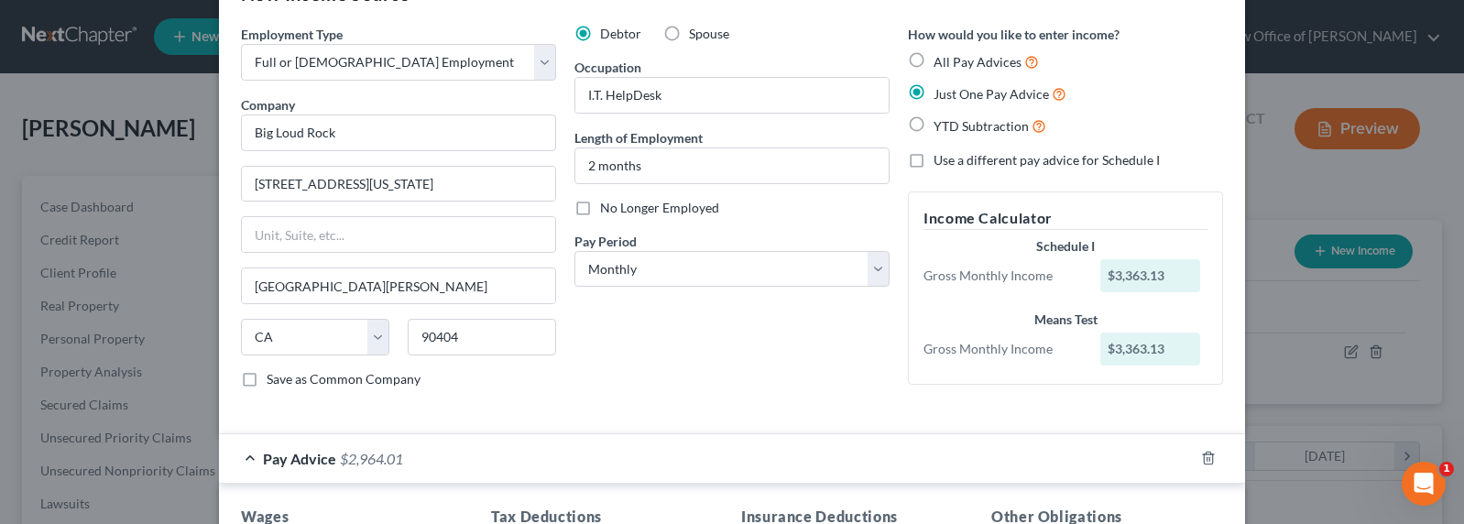
scroll to position [0, 0]
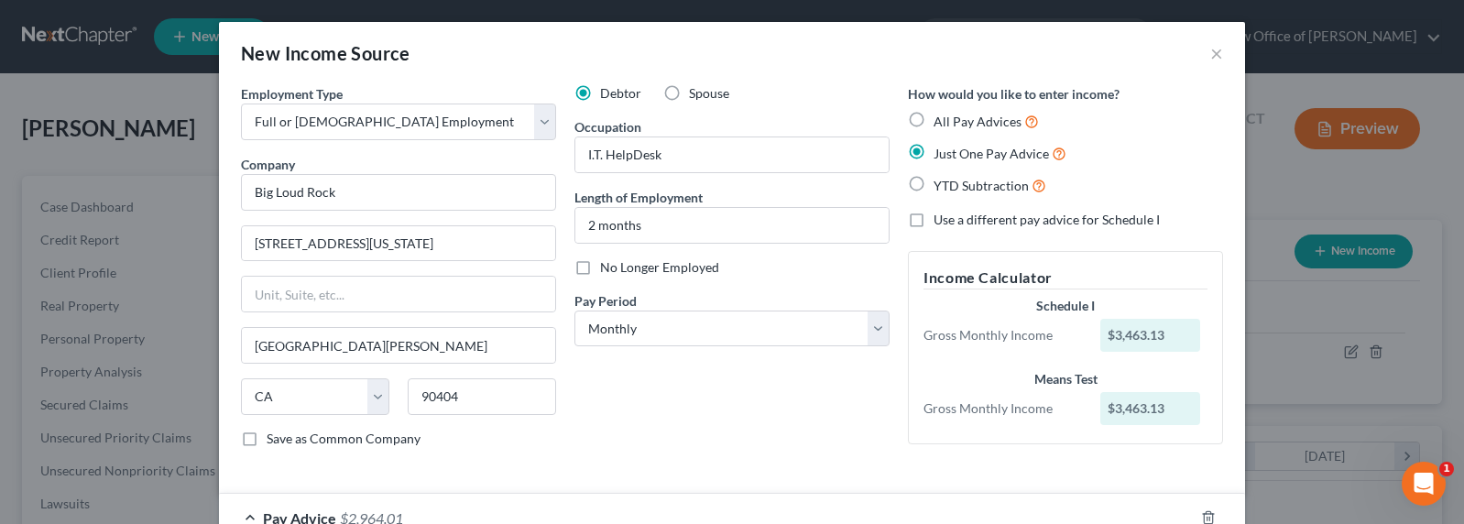
type input "3,463.13"
click at [998, 218] on span "Use a different pay advice for Schedule I" at bounding box center [1046, 220] width 226 height 16
click at [953, 218] on input "Use a different pay advice for Schedule I" at bounding box center [947, 217] width 12 height 12
checkbox input "true"
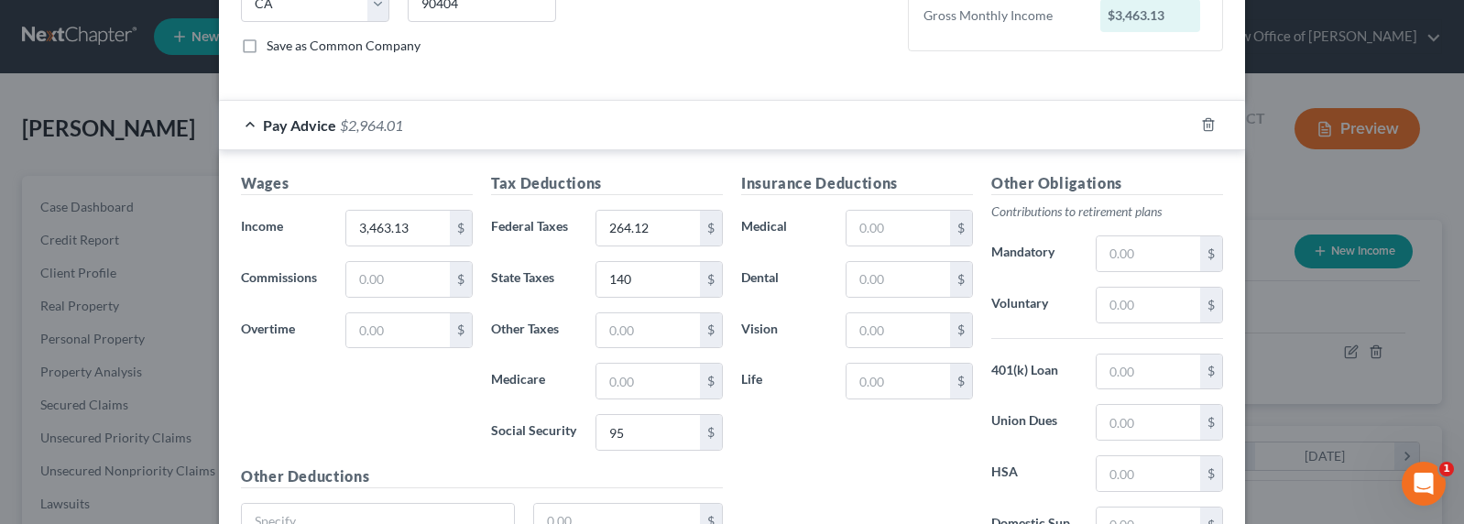
scroll to position [567, 0]
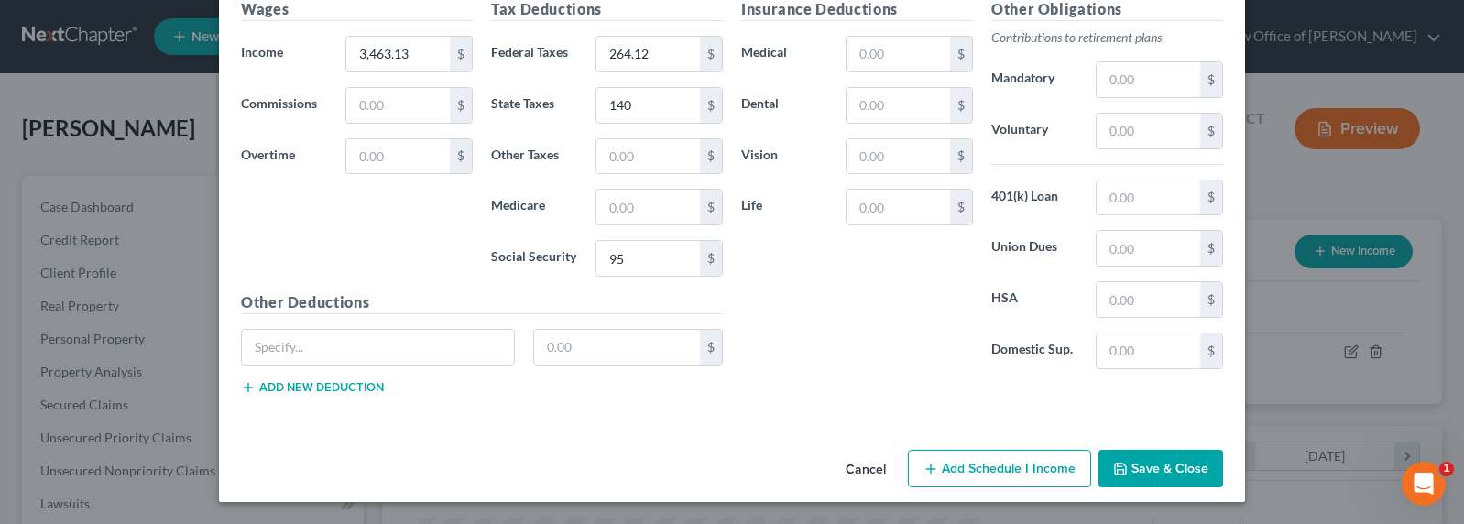
click at [1030, 464] on button "Add Schedule I Income" at bounding box center [999, 469] width 183 height 38
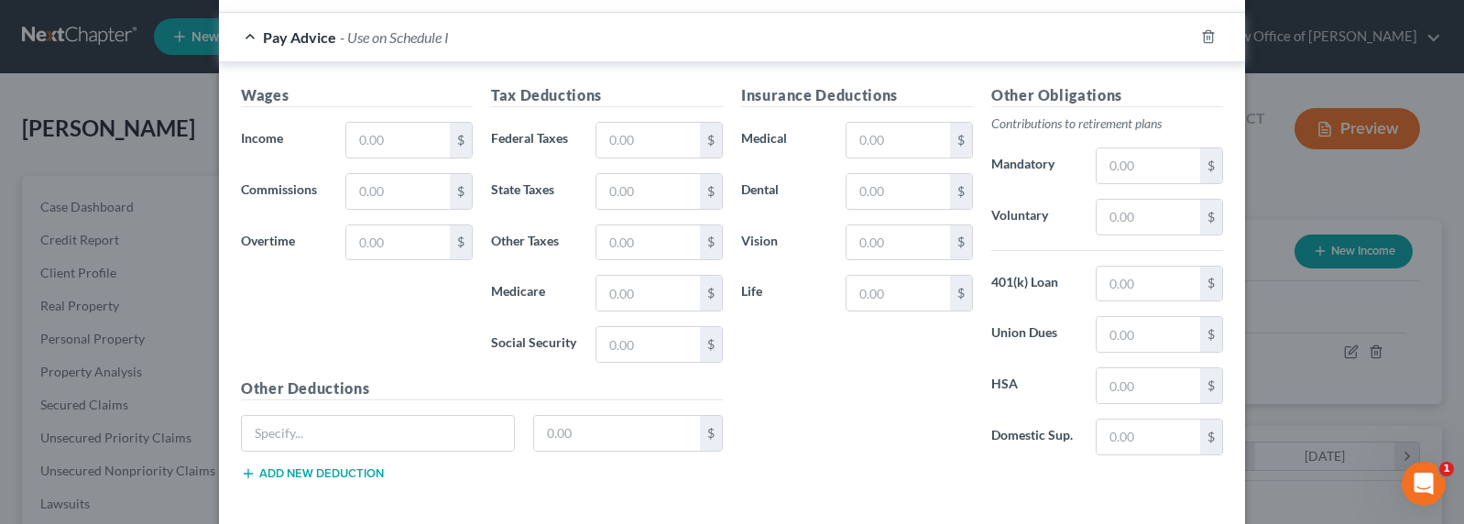
scroll to position [1065, 0]
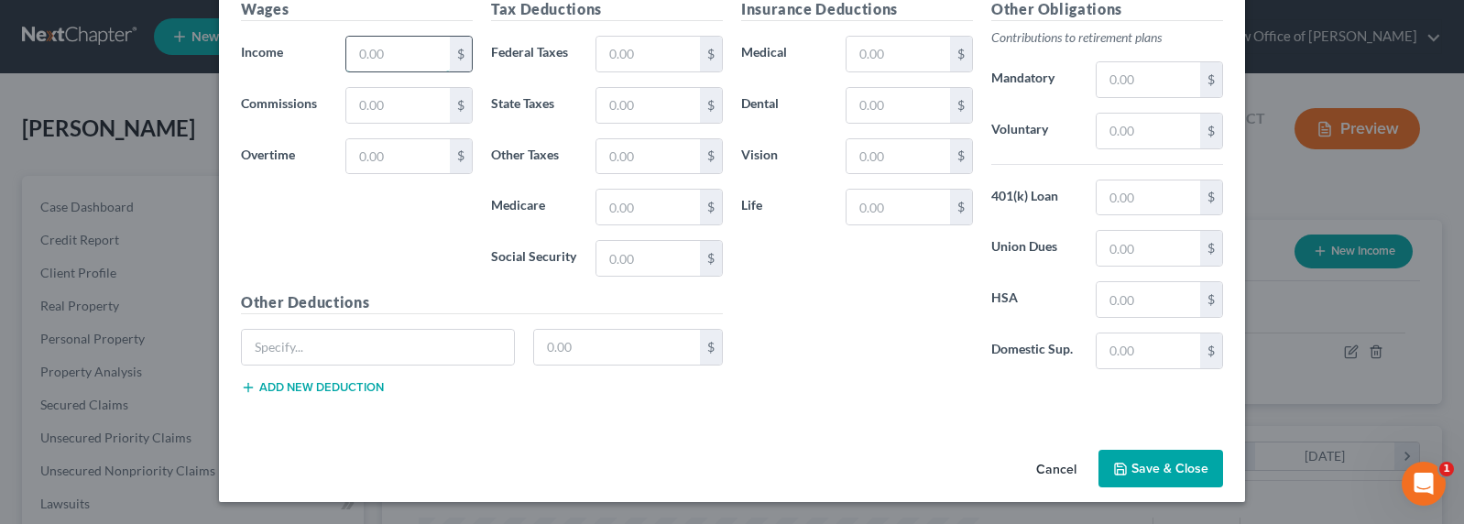
click at [381, 67] on input "text" at bounding box center [398, 54] width 104 height 35
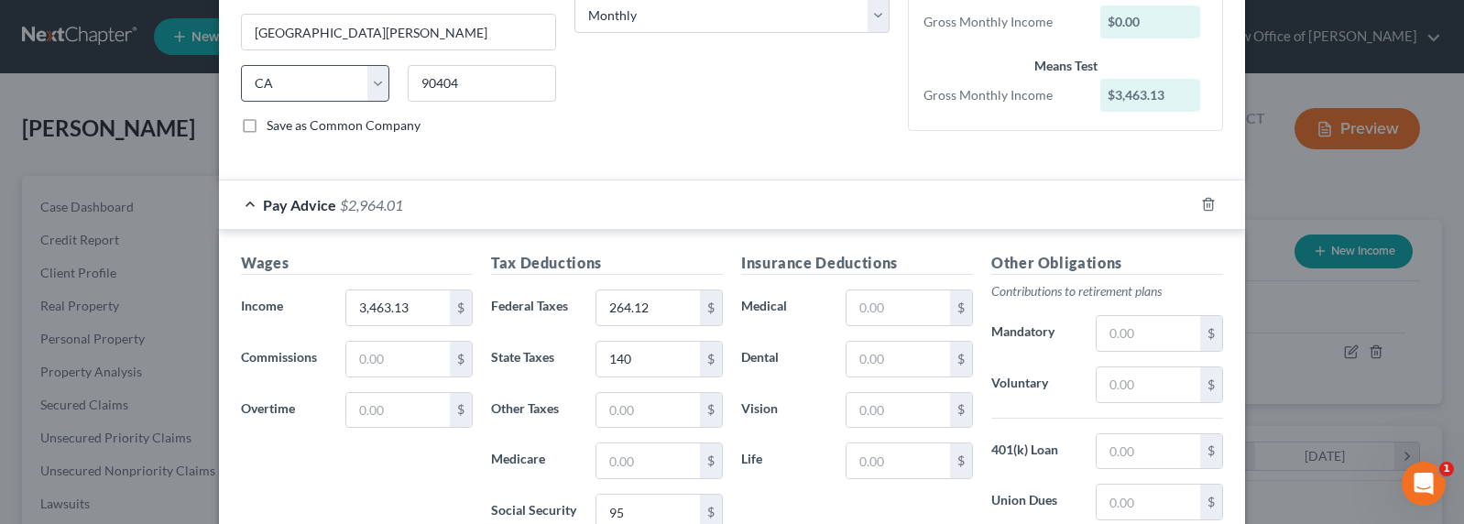
scroll to position [242, 0]
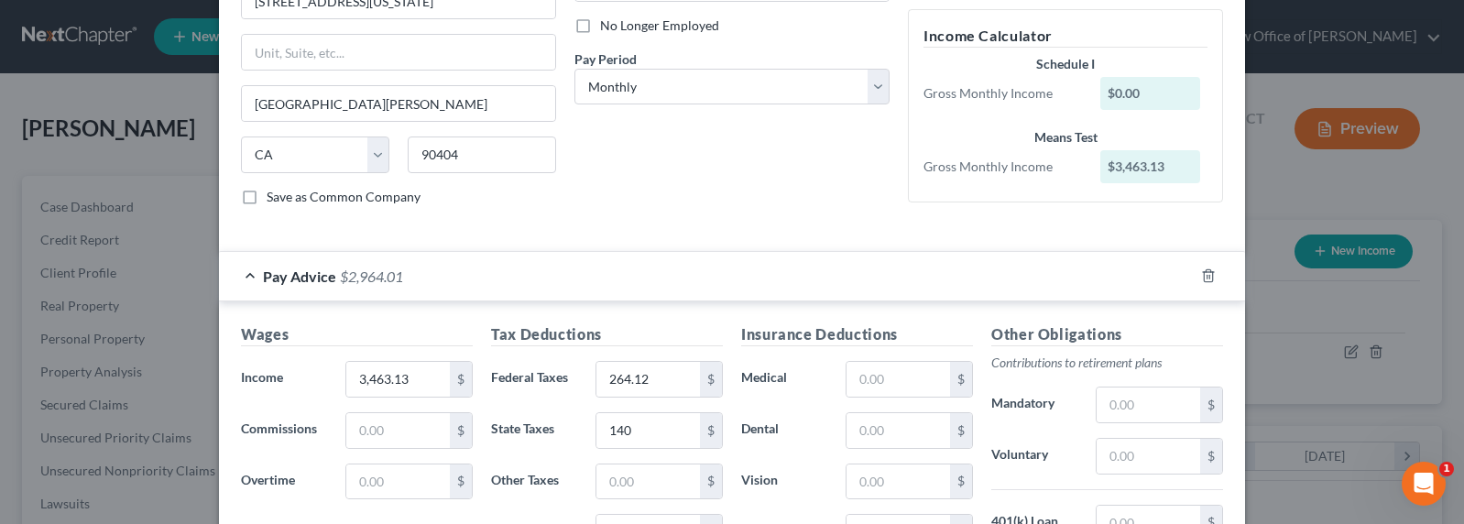
drag, startPoint x: 338, startPoint y: 396, endPoint x: 363, endPoint y: 397, distance: 24.8
click at [339, 397] on div "Wages Income * 3,463.13 $ Commissions $ Overtime $" at bounding box center [357, 469] width 250 height 293
click at [439, 383] on input "3,463.13" at bounding box center [398, 379] width 104 height 35
drag, startPoint x: 417, startPoint y: 382, endPoint x: 311, endPoint y: 373, distance: 105.7
click at [311, 373] on div "Income * 3,463.13 $" at bounding box center [357, 379] width 250 height 37
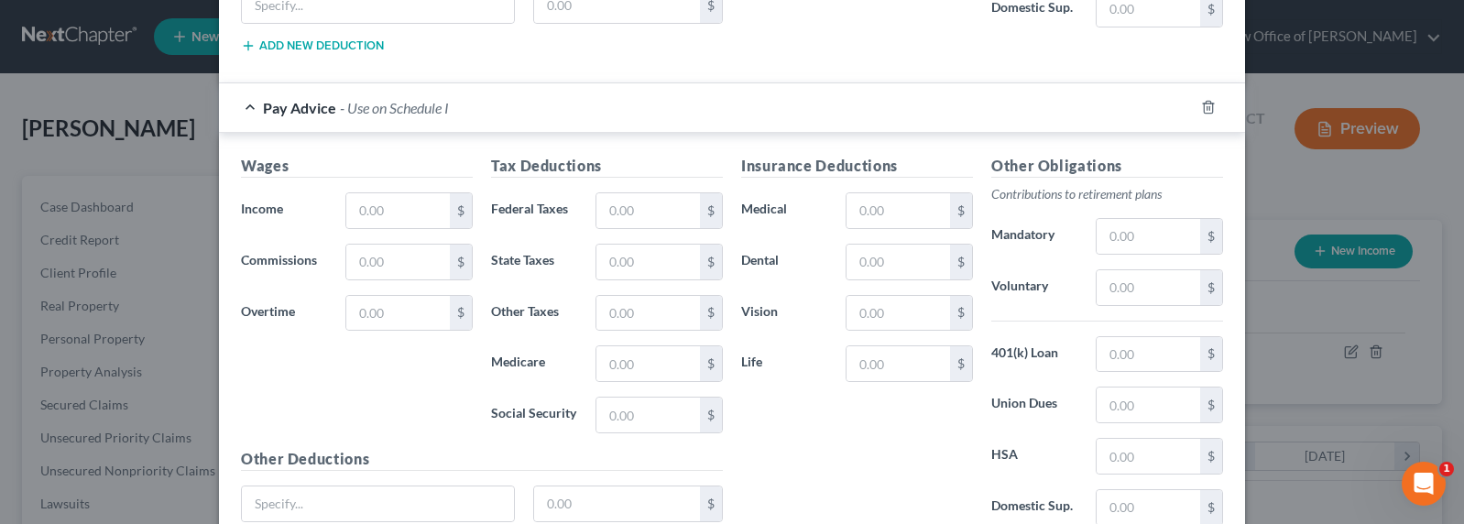
scroll to position [1065, 0]
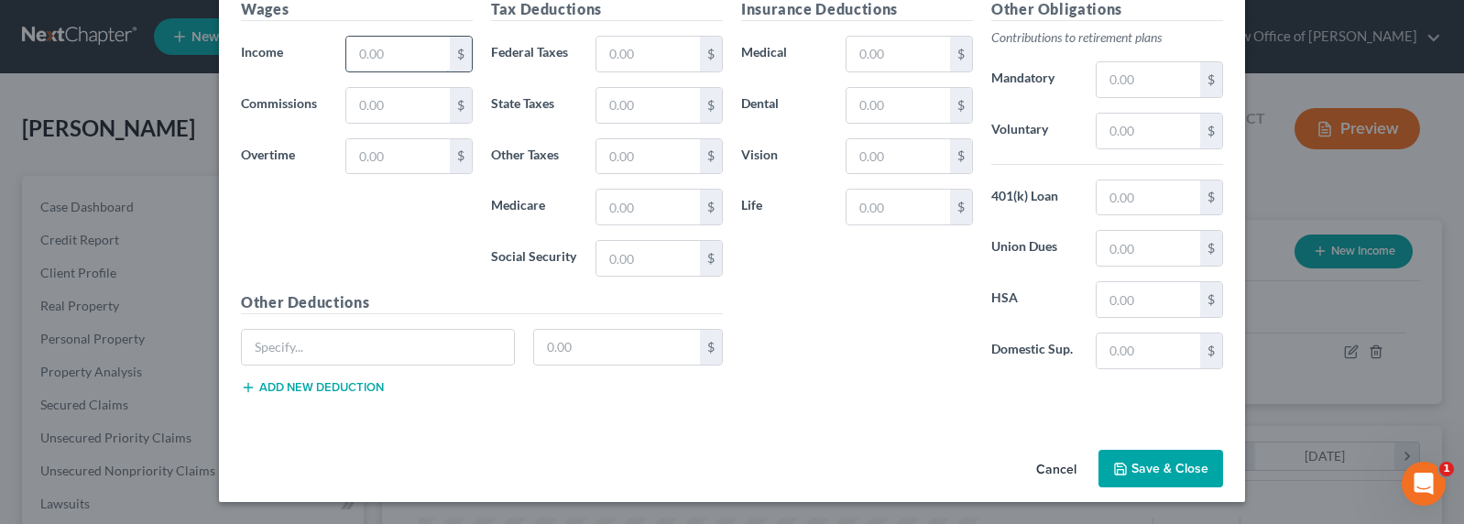
click at [381, 48] on input "text" at bounding box center [398, 54] width 104 height 35
paste input "3,463.13"
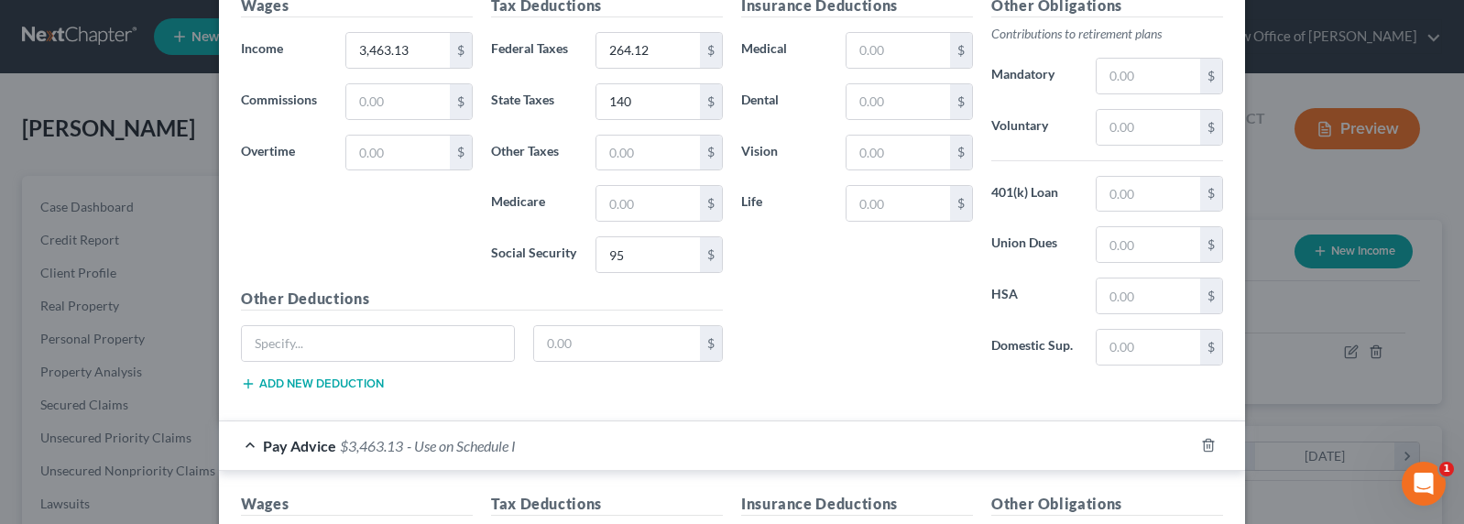
scroll to position [437, 0]
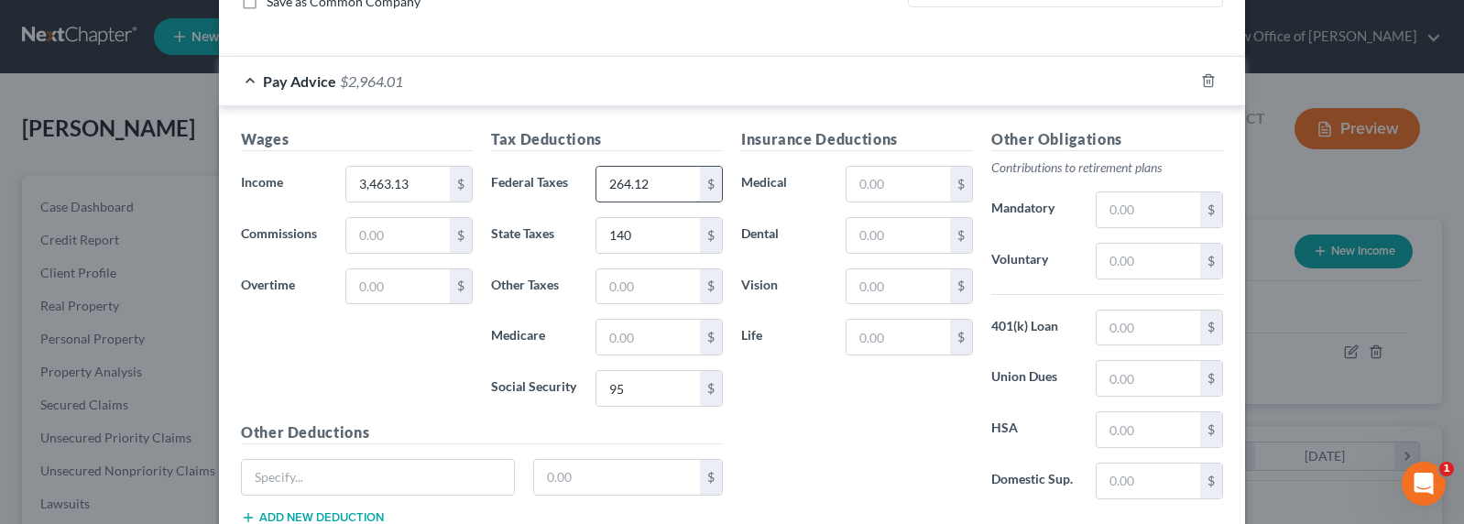
type input "3,463.13"
drag, startPoint x: 646, startPoint y: 187, endPoint x: 660, endPoint y: 182, distance: 14.5
click at [660, 182] on input "264.12" at bounding box center [648, 184] width 104 height 35
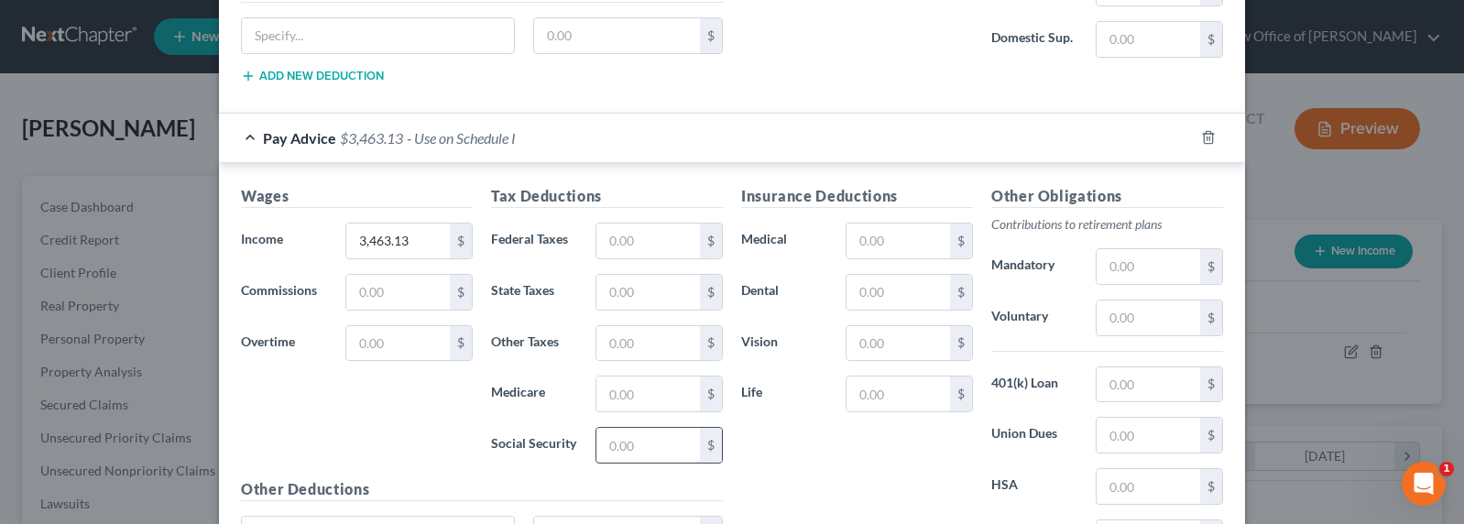
scroll to position [1065, 0]
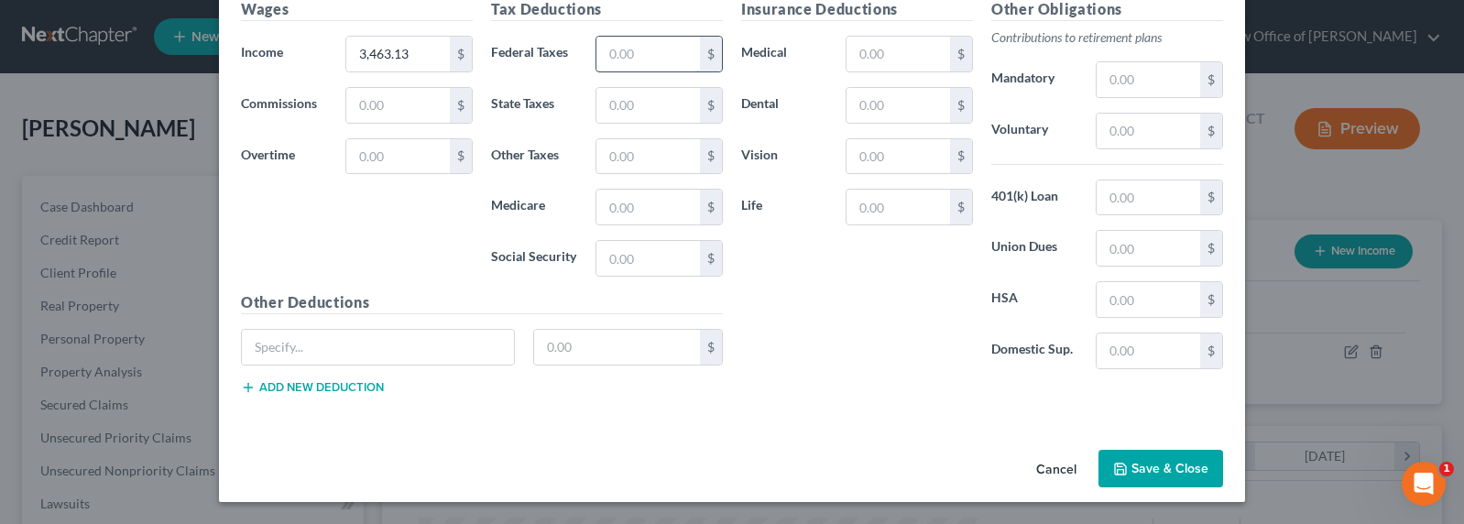
click at [625, 47] on input "text" at bounding box center [648, 54] width 104 height 35
paste input "264.12"
type input "264.12"
click at [634, 108] on input "text" at bounding box center [648, 105] width 104 height 35
drag, startPoint x: 664, startPoint y: 110, endPoint x: 629, endPoint y: 107, distance: 34.9
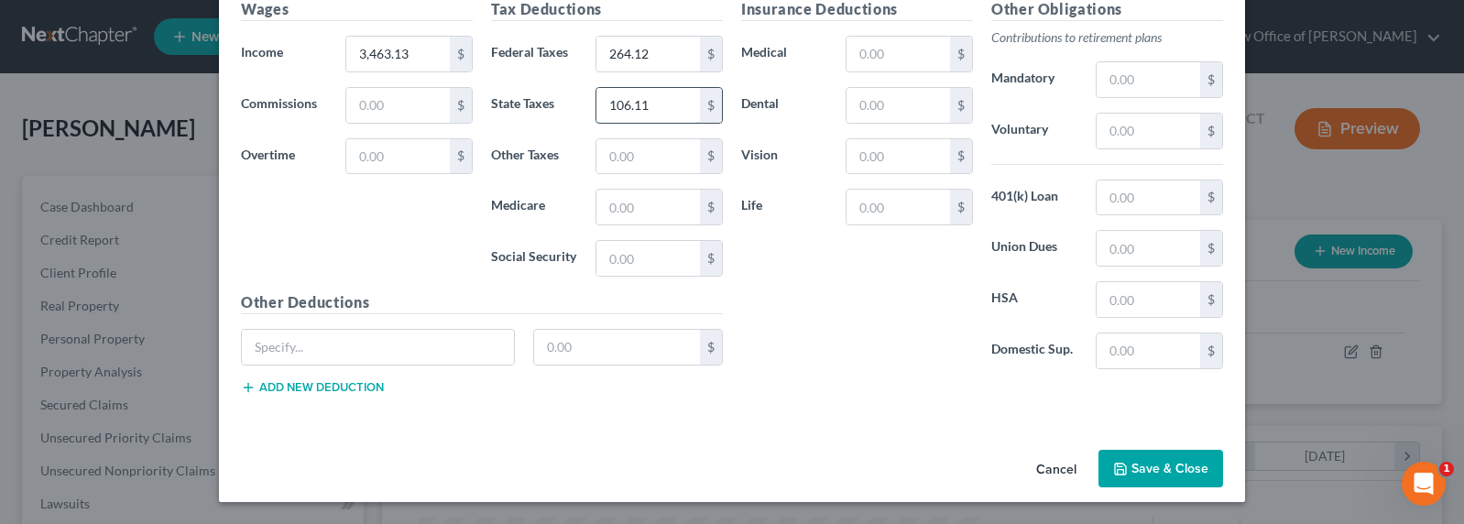
click at [629, 107] on input "106.11" at bounding box center [648, 105] width 104 height 35
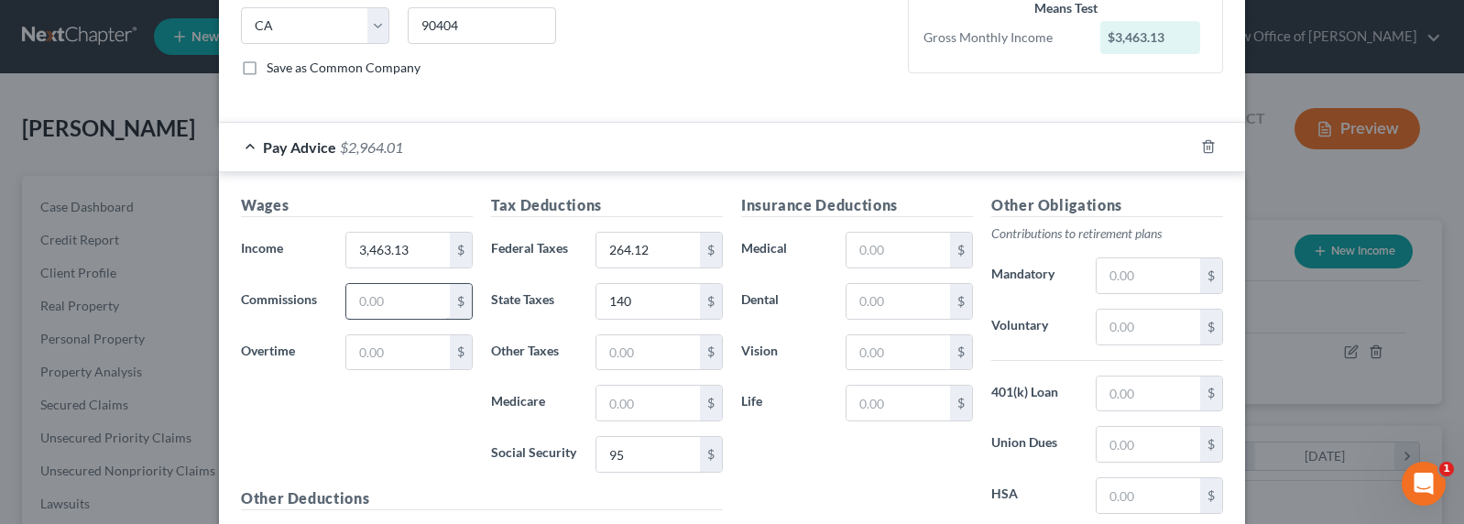
scroll to position [398, 0]
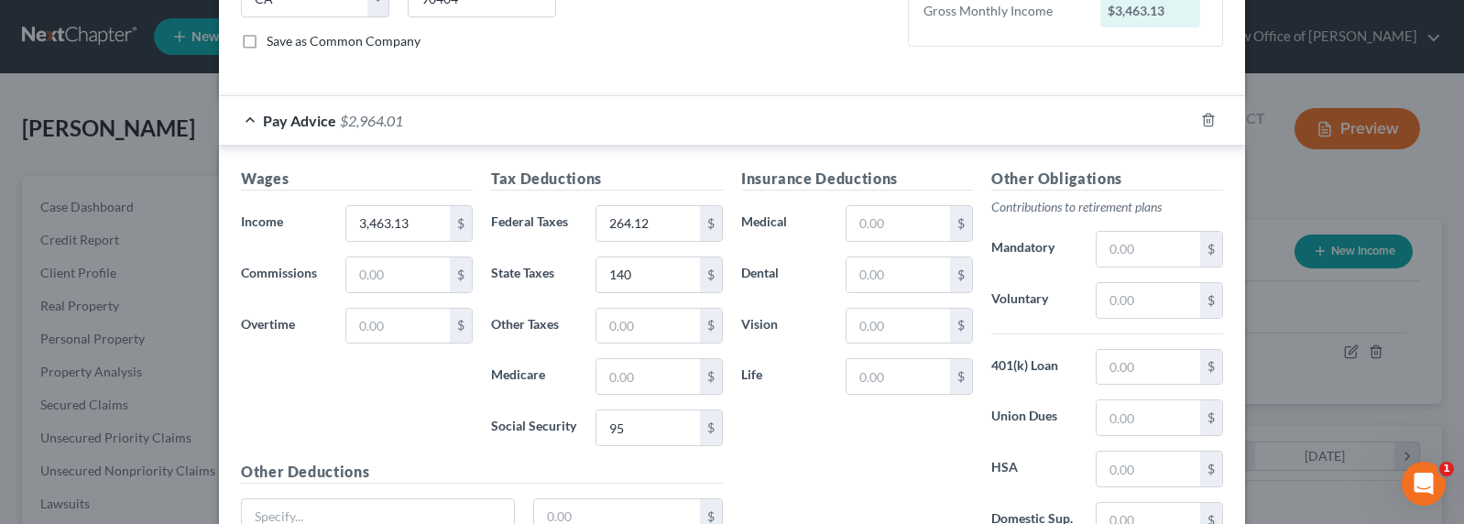
type input "106.7"
click at [382, 224] on input "3,463.13" at bounding box center [398, 223] width 104 height 35
drag, startPoint x: 403, startPoint y: 225, endPoint x: 332, endPoint y: 220, distance: 71.7
click at [336, 220] on div "3,463.13 $" at bounding box center [409, 223] width 146 height 37
type input "1,311.10"
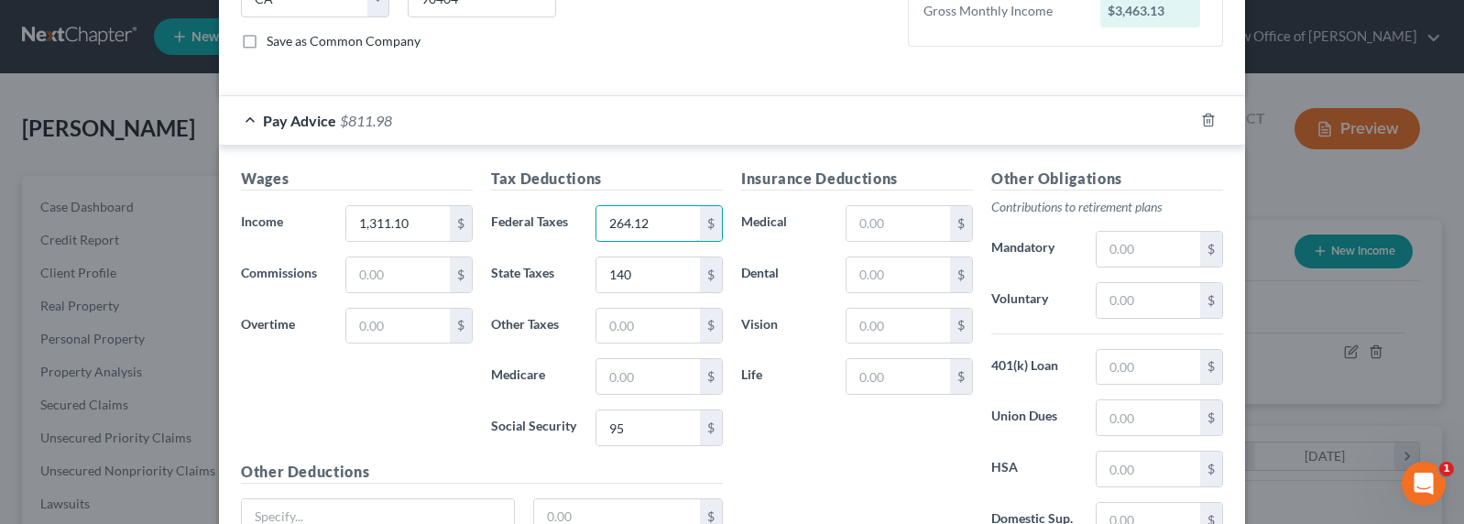
drag, startPoint x: 683, startPoint y: 225, endPoint x: 584, endPoint y: 224, distance: 99.9
click at [586, 224] on div "264.12 $" at bounding box center [659, 223] width 146 height 37
drag, startPoint x: 649, startPoint y: 223, endPoint x: 575, endPoint y: 224, distance: 73.3
click at [575, 224] on div "Federal Taxes 264.12 $" at bounding box center [607, 223] width 250 height 37
drag, startPoint x: 660, startPoint y: 279, endPoint x: 551, endPoint y: 278, distance: 108.1
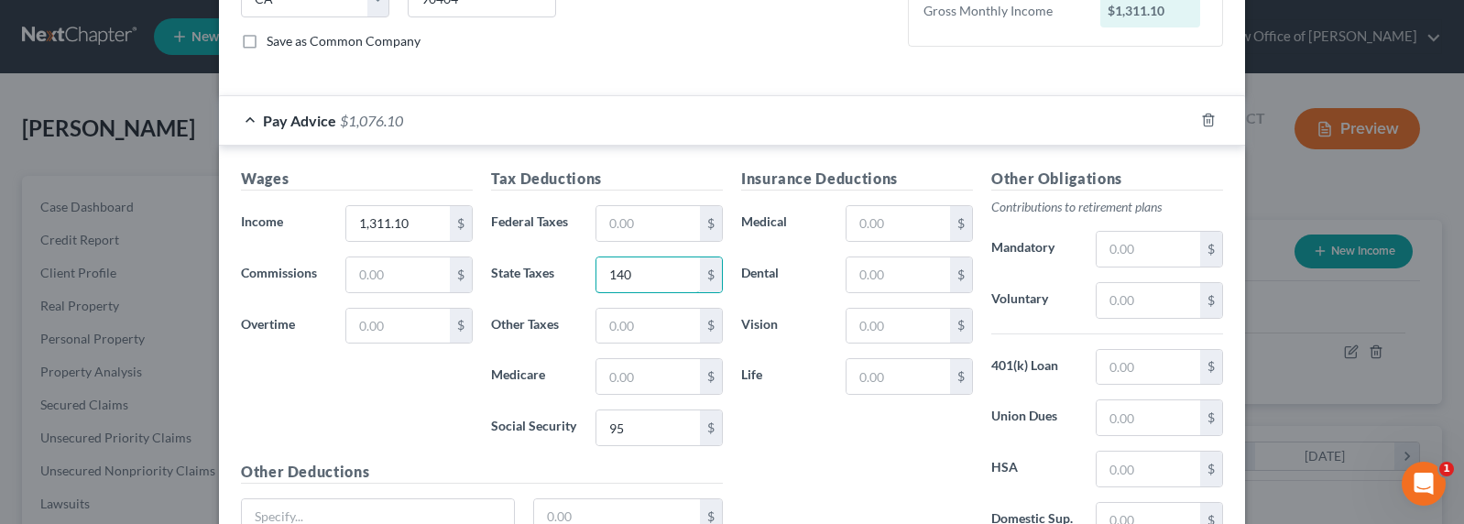
click at [551, 278] on div "State Taxes 140 $" at bounding box center [607, 274] width 250 height 37
drag, startPoint x: 833, startPoint y: 469, endPoint x: 841, endPoint y: 463, distance: 10.4
click at [835, 468] on div "Insurance Deductions Medical $ Dental $ Vision $ Life $" at bounding box center [857, 361] width 250 height 386
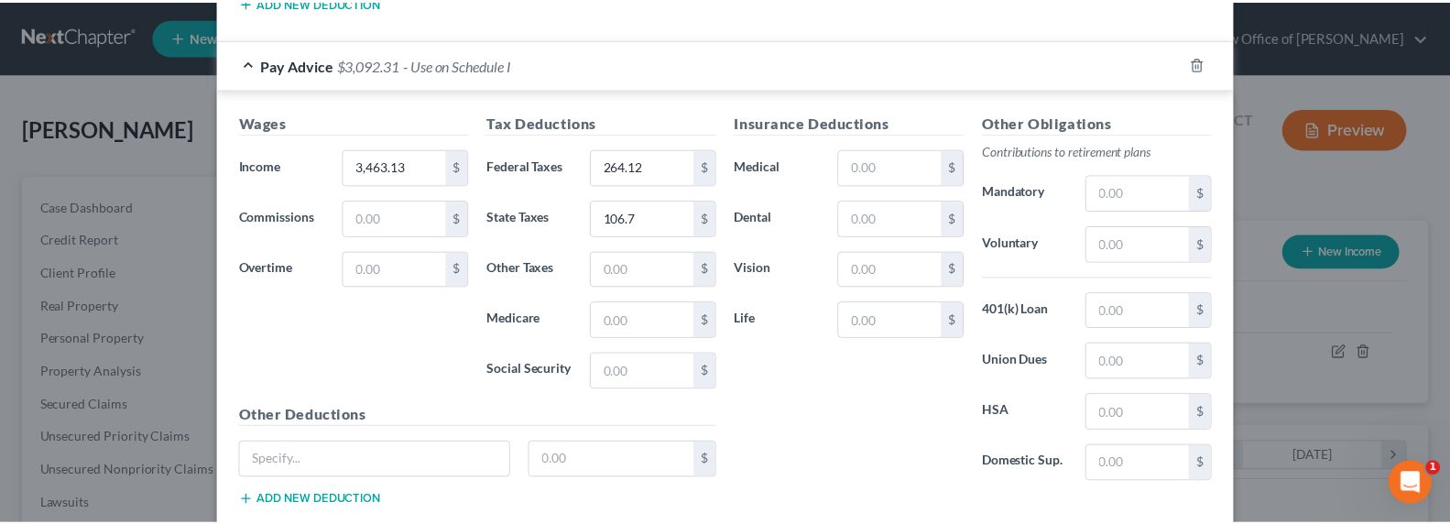
scroll to position [1065, 0]
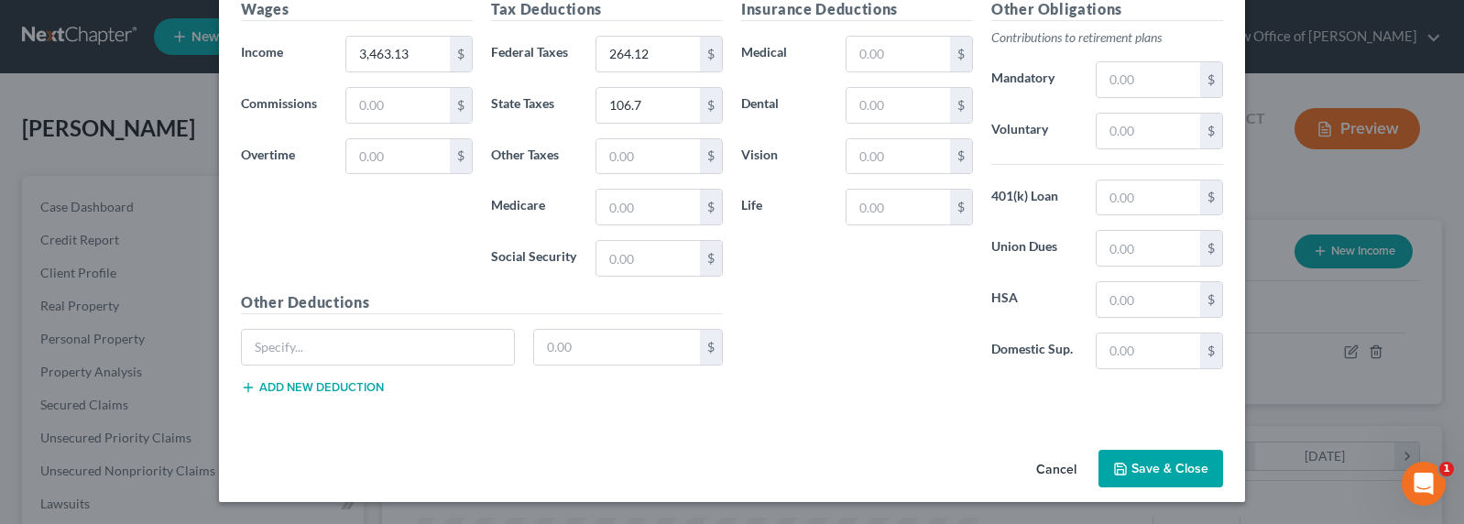
click at [1200, 472] on button "Save & Close" at bounding box center [1160, 469] width 125 height 38
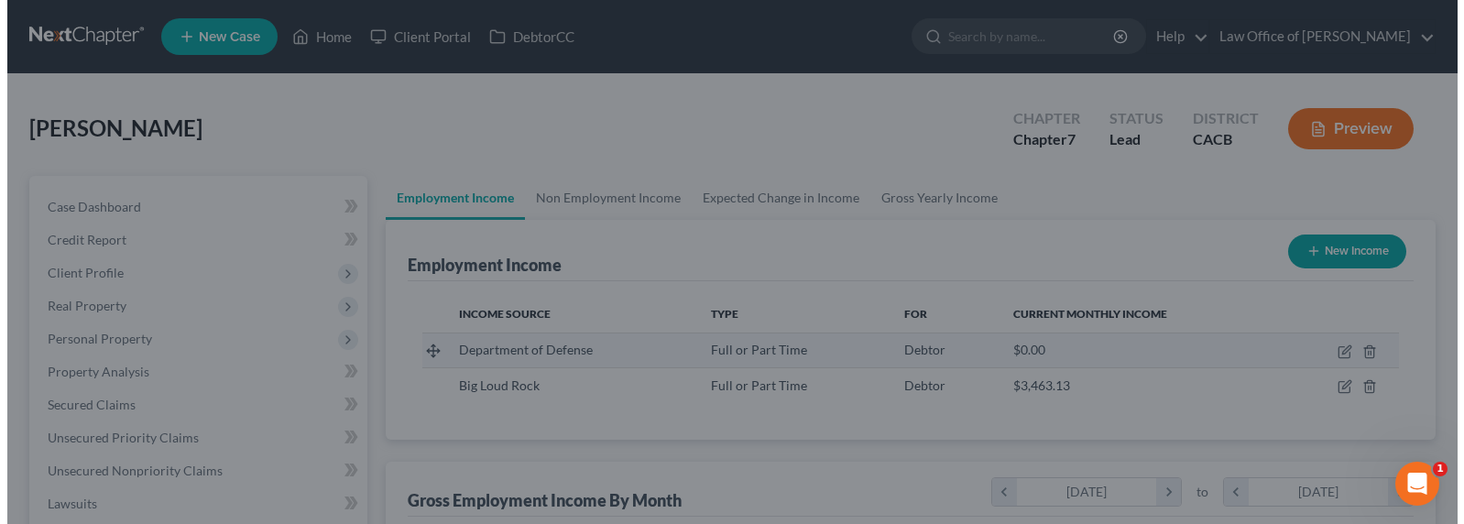
scroll to position [915742, 915479]
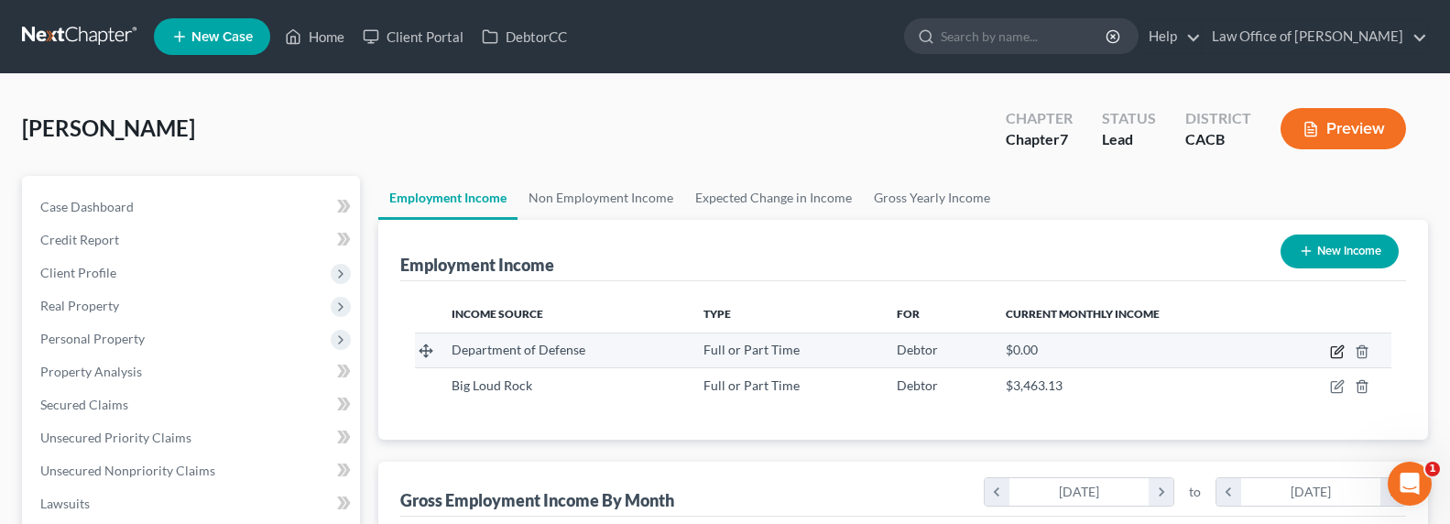
click at [1341, 352] on icon "button" at bounding box center [1337, 351] width 15 height 15
select select "0"
select select "4"
select select "2"
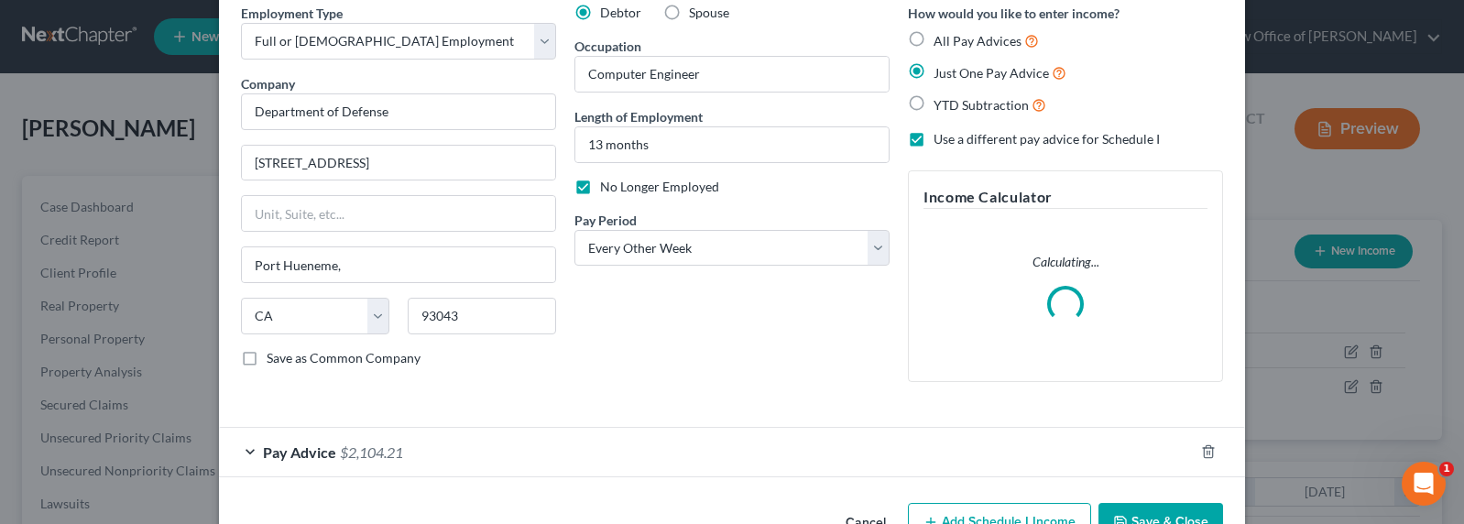
scroll to position [134, 0]
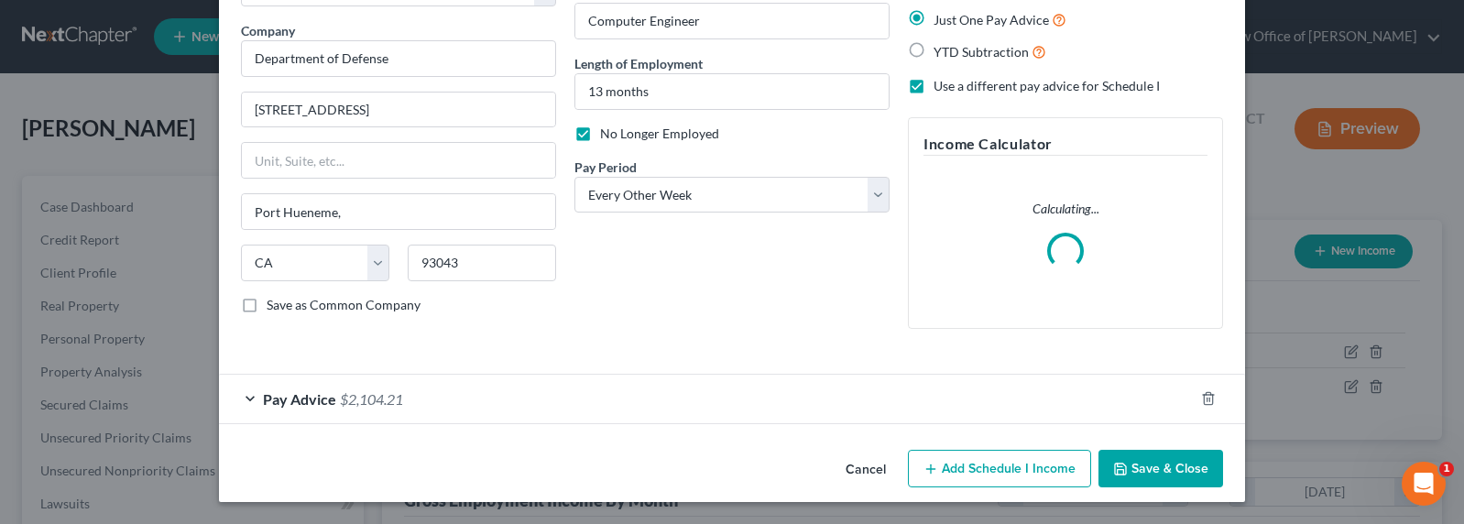
click at [346, 396] on span "$2,104.21" at bounding box center [371, 398] width 63 height 17
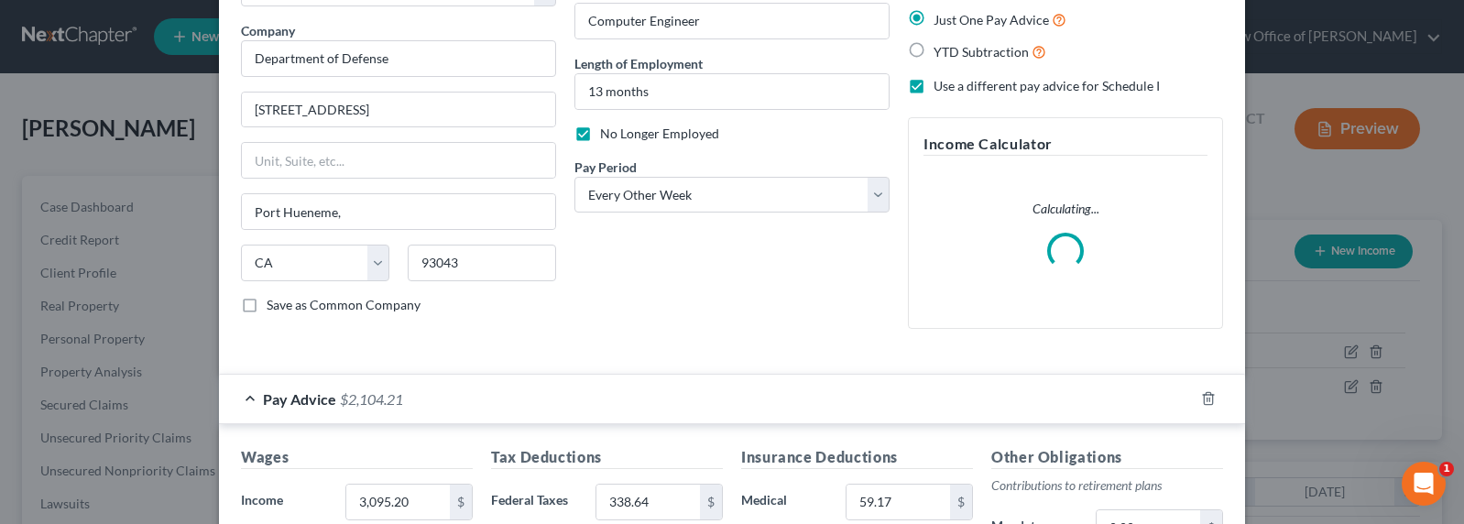
scroll to position [321, 0]
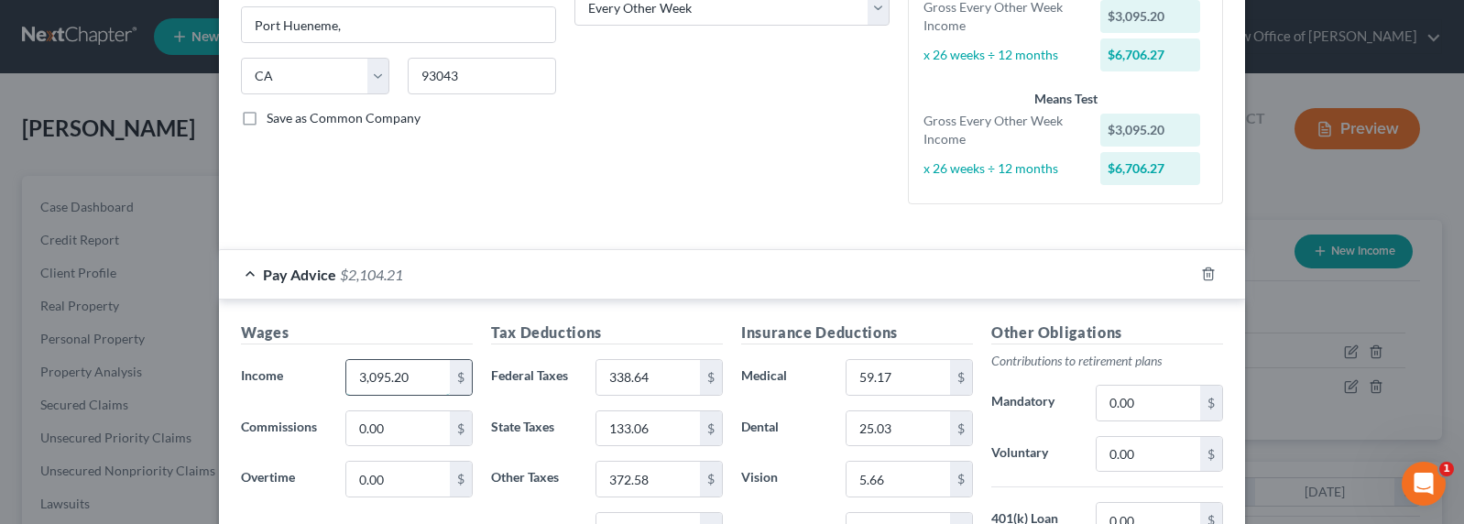
click at [402, 373] on input "3,095.20" at bounding box center [398, 377] width 104 height 35
click at [411, 376] on input "3,095.20" at bounding box center [398, 377] width 104 height 35
drag, startPoint x: 410, startPoint y: 377, endPoint x: 322, endPoint y: 377, distance: 87.9
click at [322, 377] on div "Income * 3,095.20 $" at bounding box center [357, 377] width 250 height 37
type input "3,353.13"
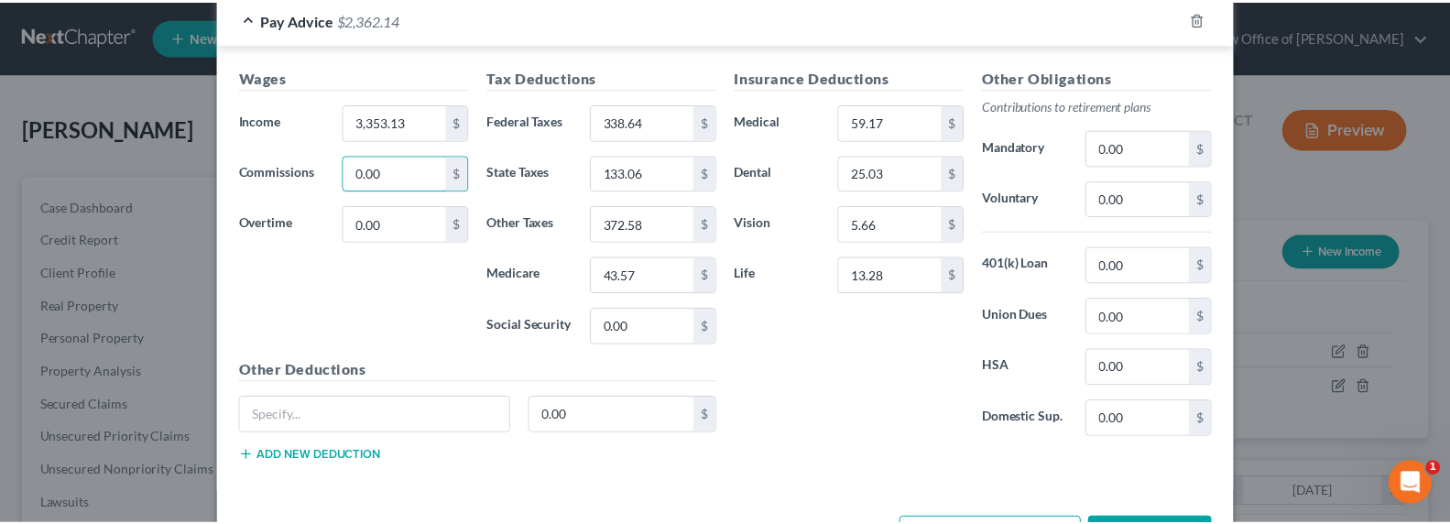
scroll to position [644, 0]
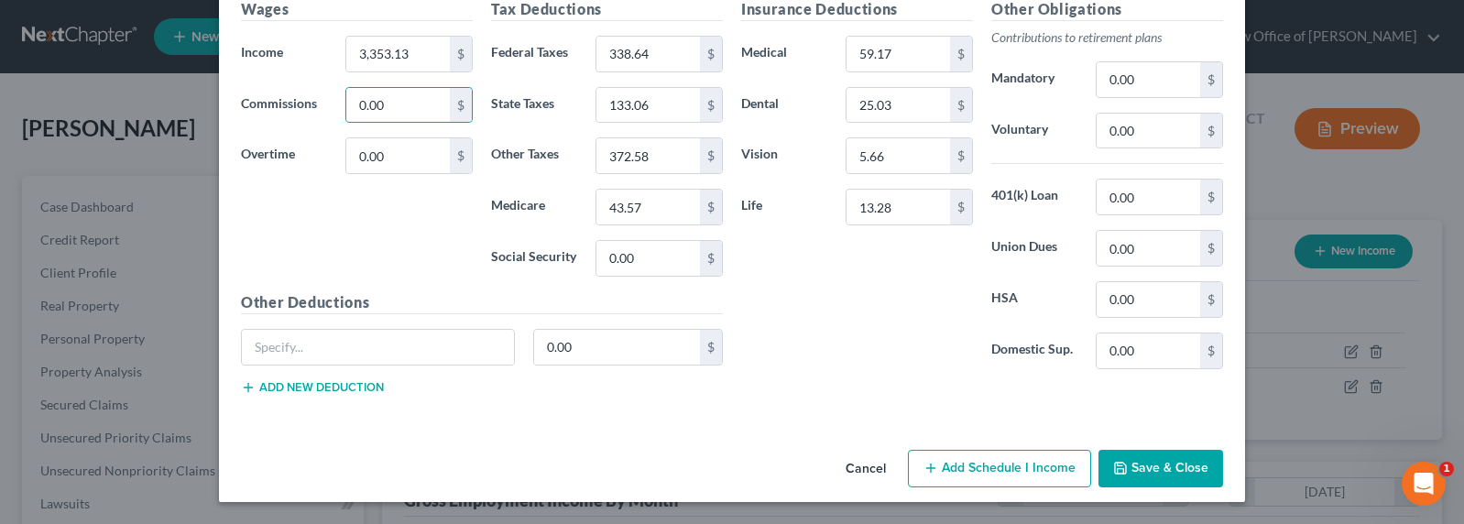
click at [1162, 471] on button "Save & Close" at bounding box center [1160, 469] width 125 height 38
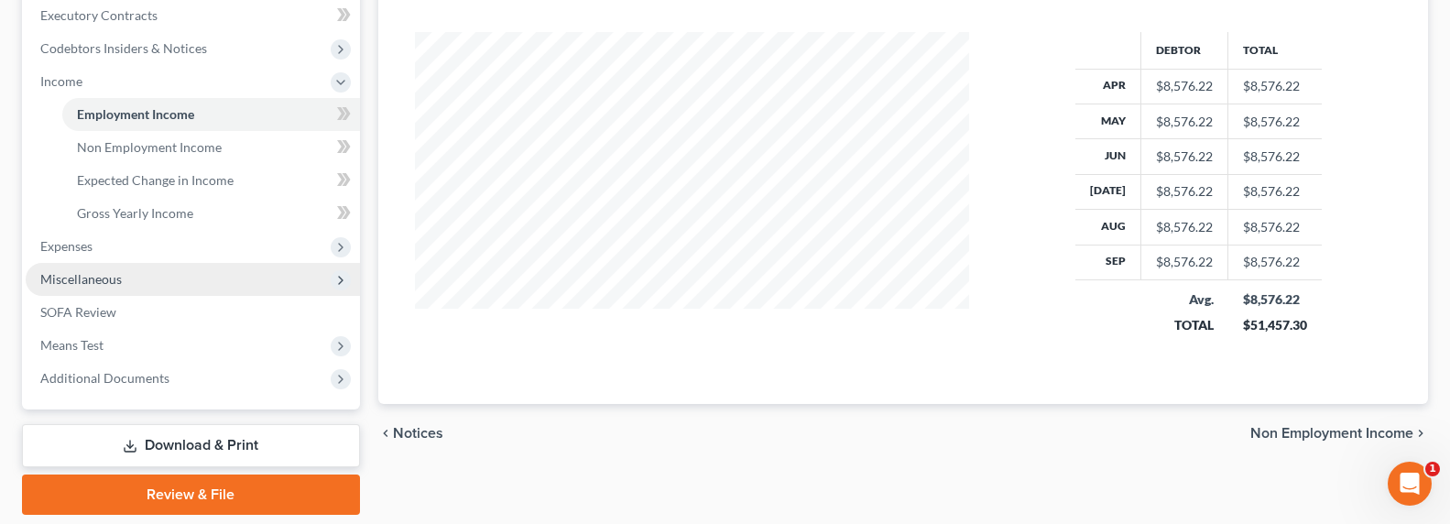
scroll to position [580, 0]
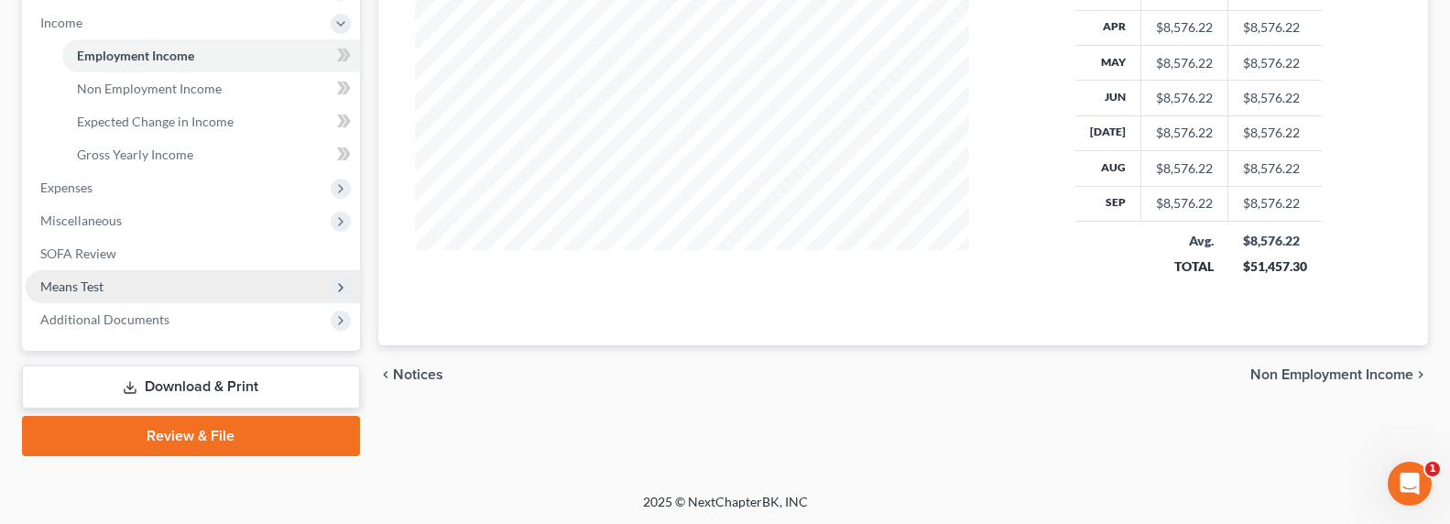
click at [89, 278] on span "Means Test" at bounding box center [71, 286] width 63 height 16
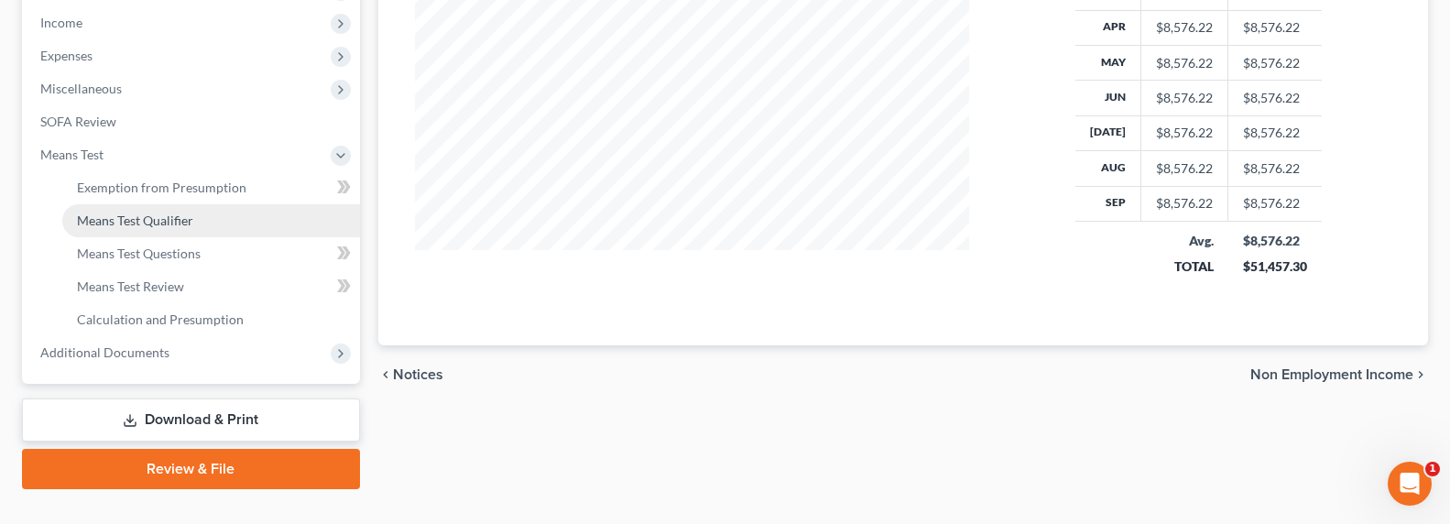
click at [138, 213] on span "Means Test Qualifier" at bounding box center [135, 221] width 116 height 16
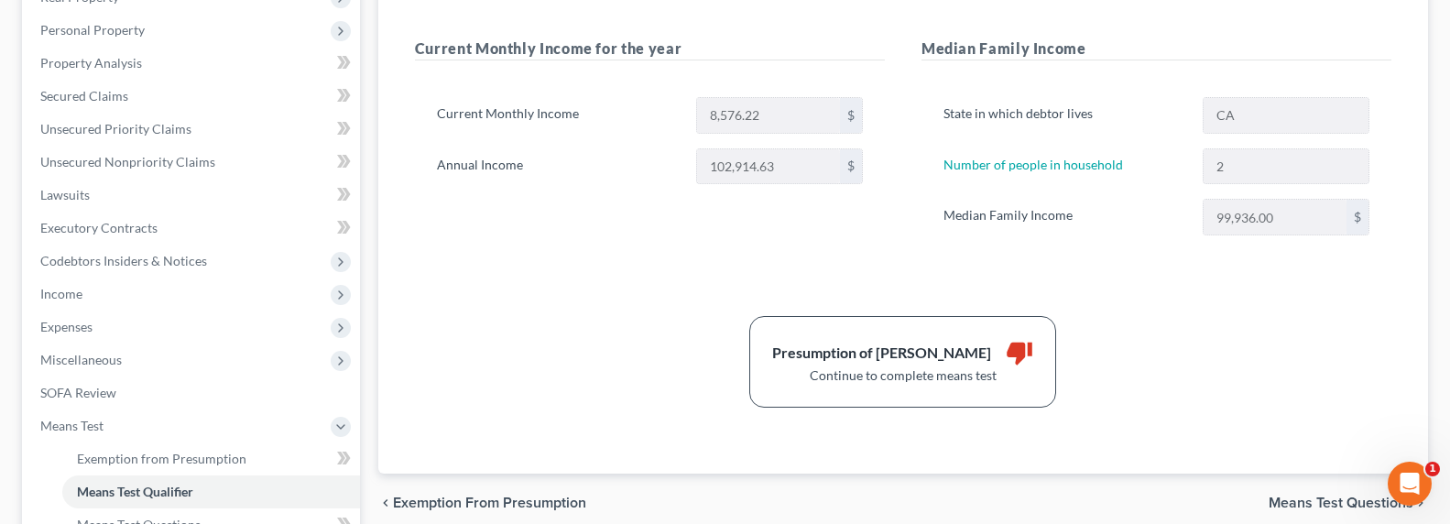
scroll to position [401, 0]
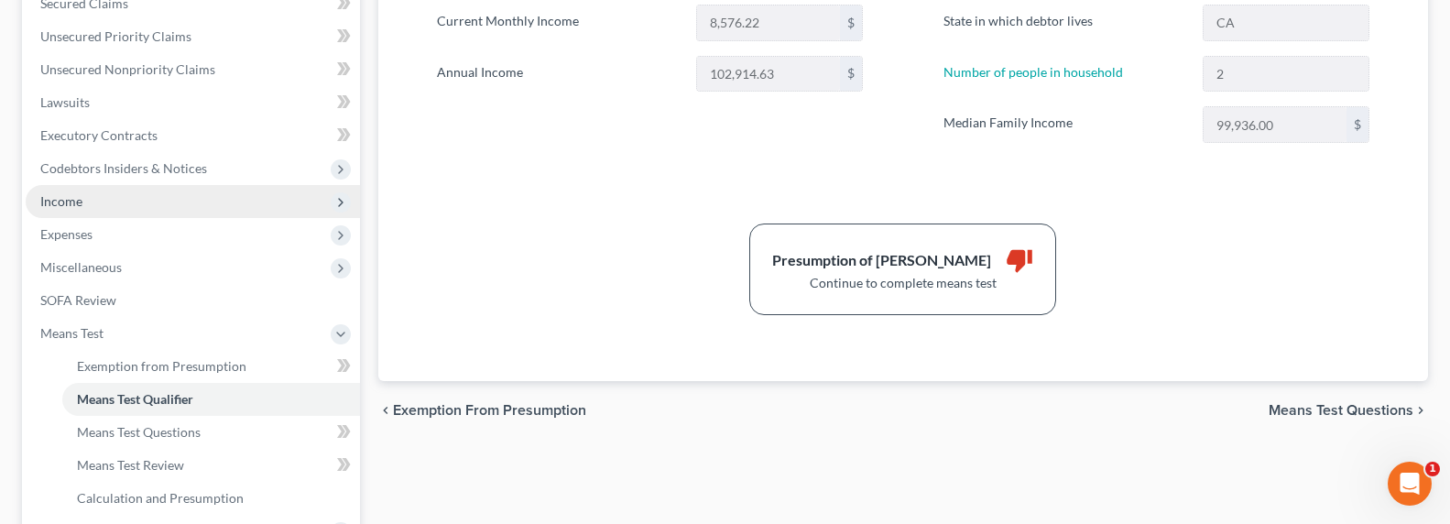
click at [74, 204] on span "Income" at bounding box center [61, 201] width 42 height 16
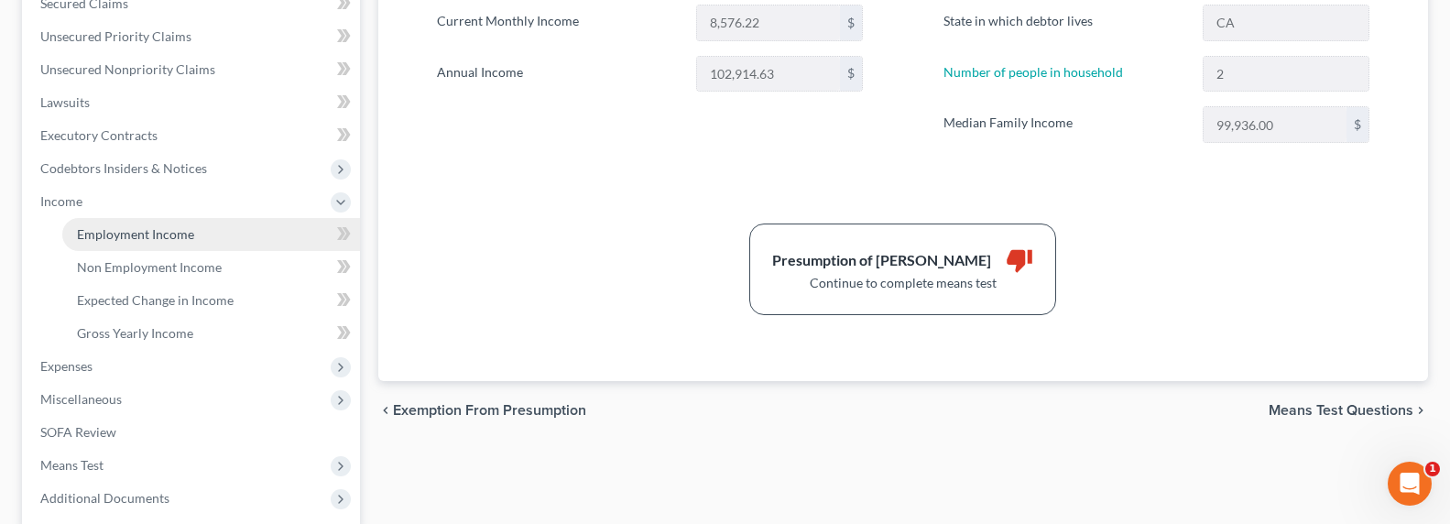
click at [151, 228] on span "Employment Income" at bounding box center [135, 234] width 117 height 16
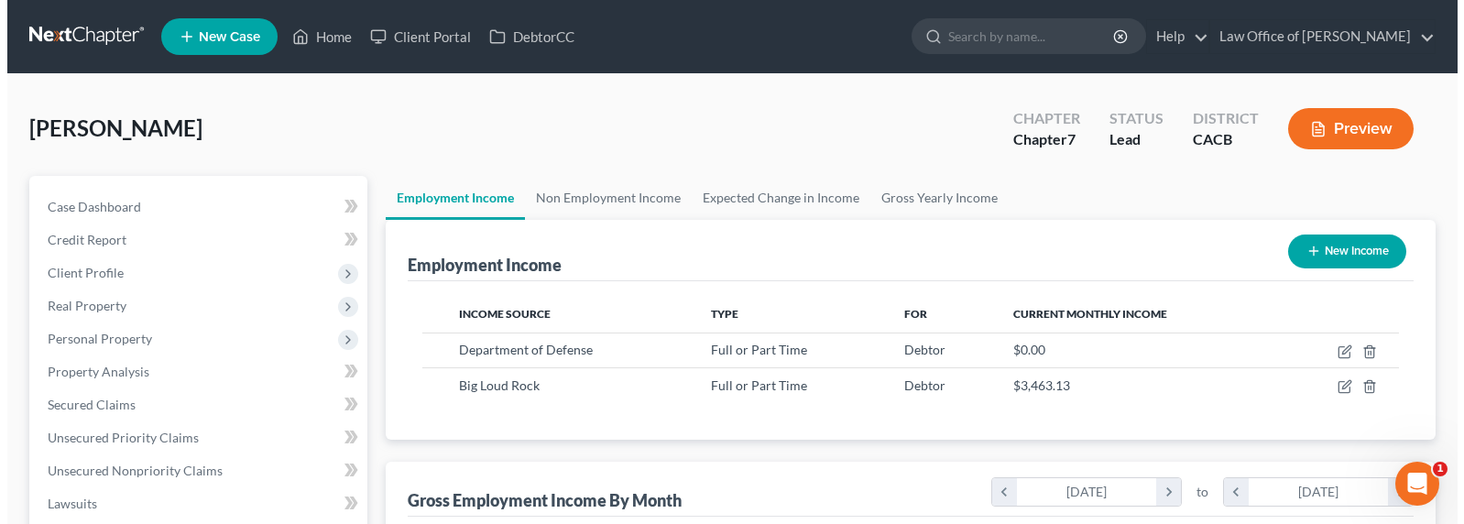
scroll to position [328, 591]
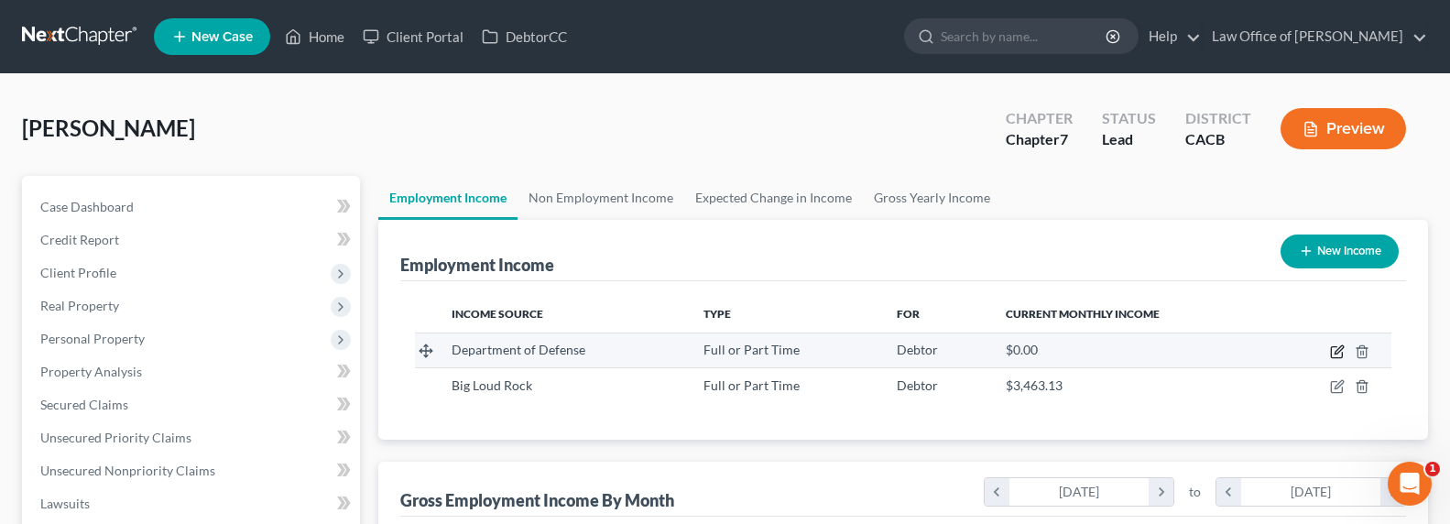
click at [1338, 352] on icon "button" at bounding box center [1339, 349] width 8 height 8
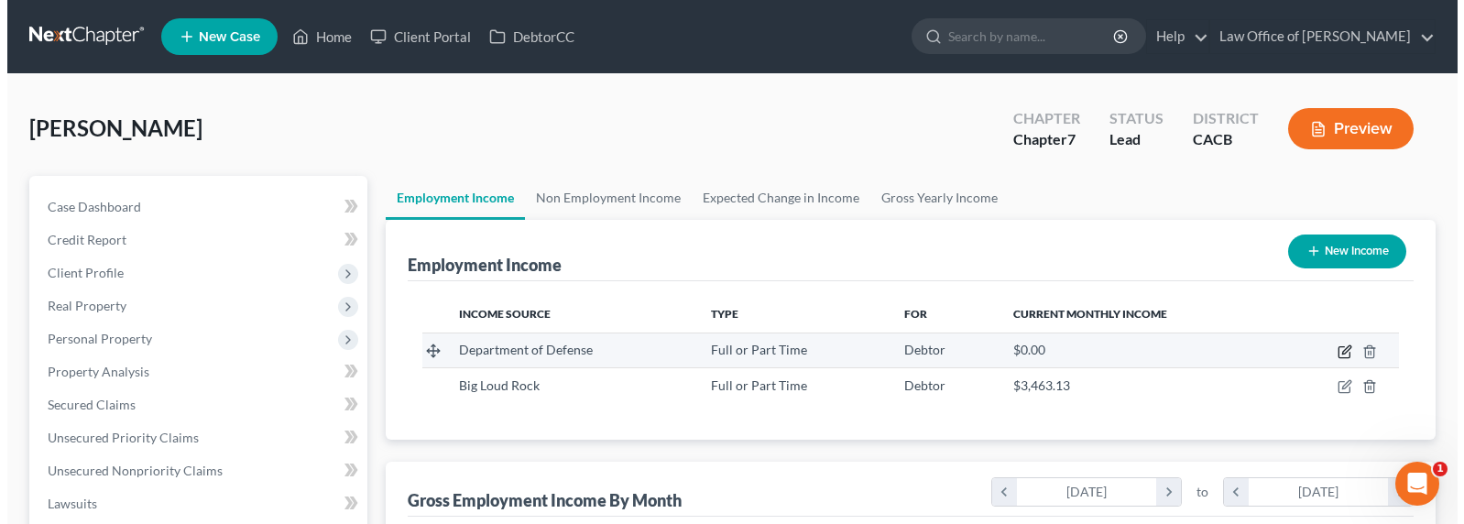
scroll to position [328, 597]
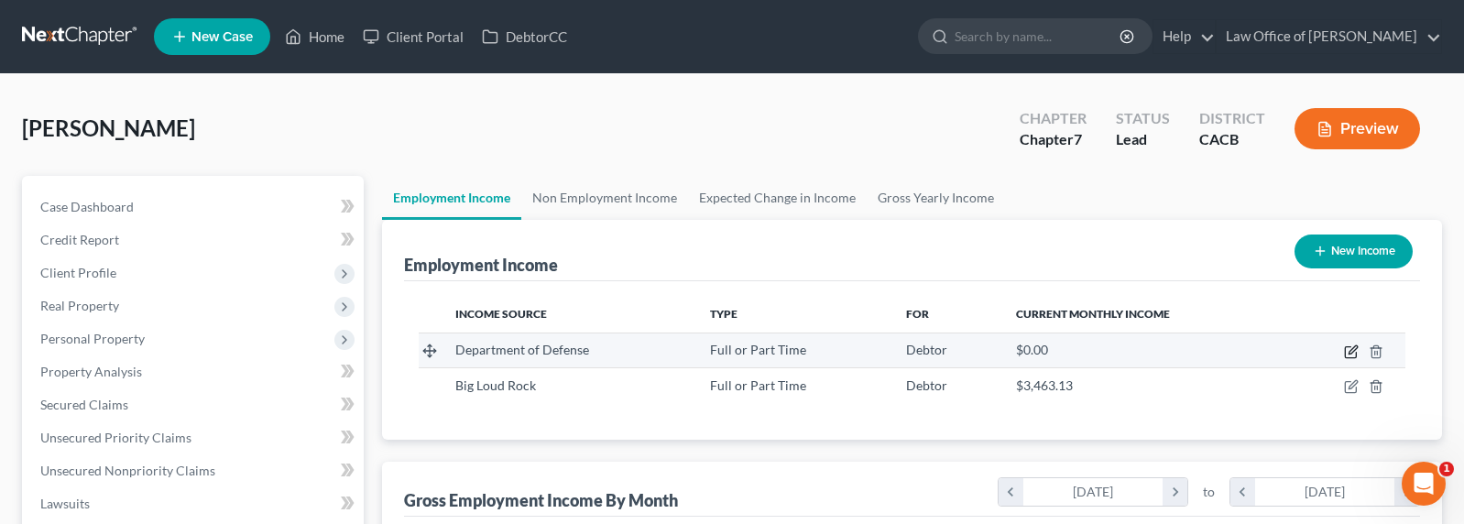
select select "0"
select select "4"
select select "2"
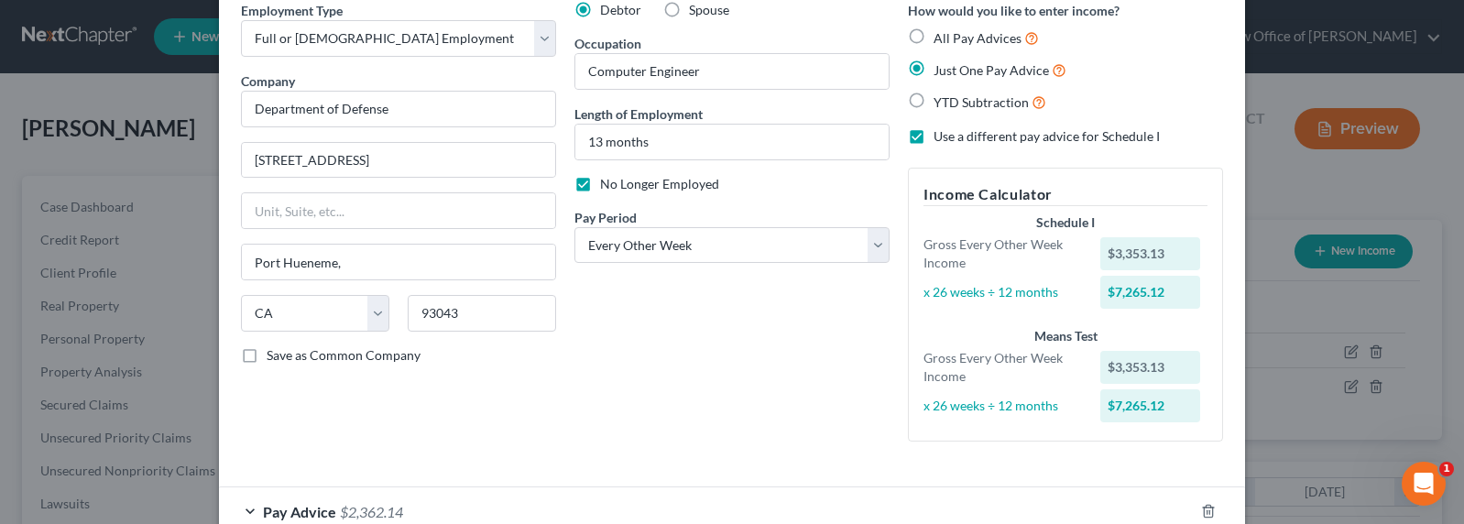
scroll to position [171, 0]
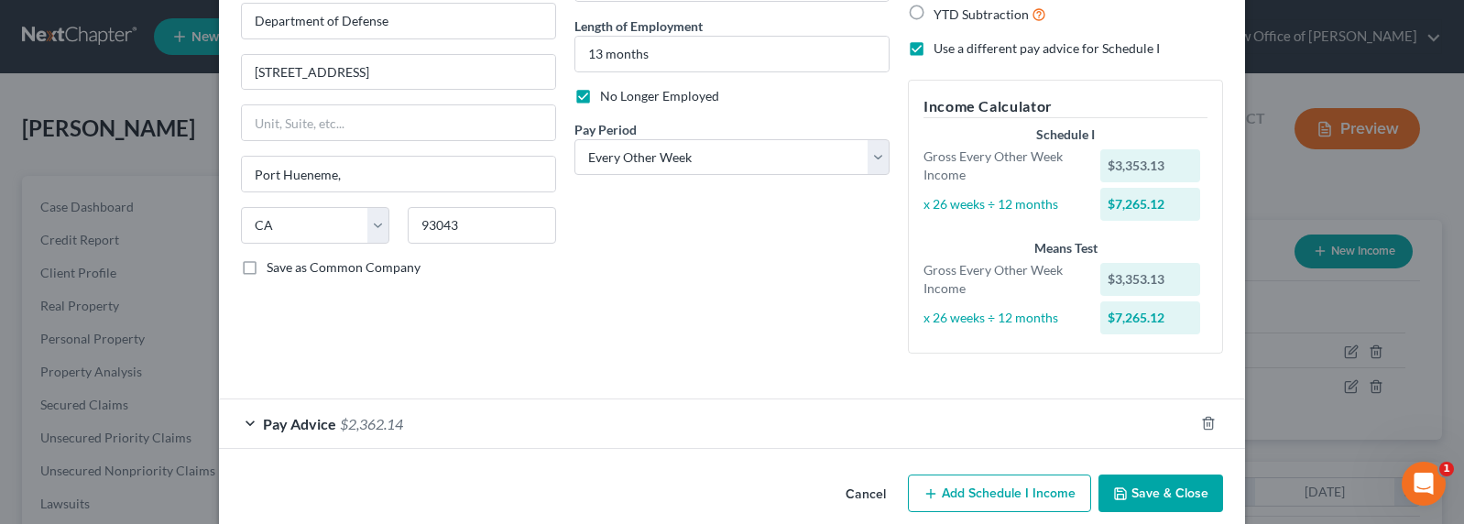
click at [611, 436] on div "Pay Advice $2,362.14" at bounding box center [706, 423] width 975 height 49
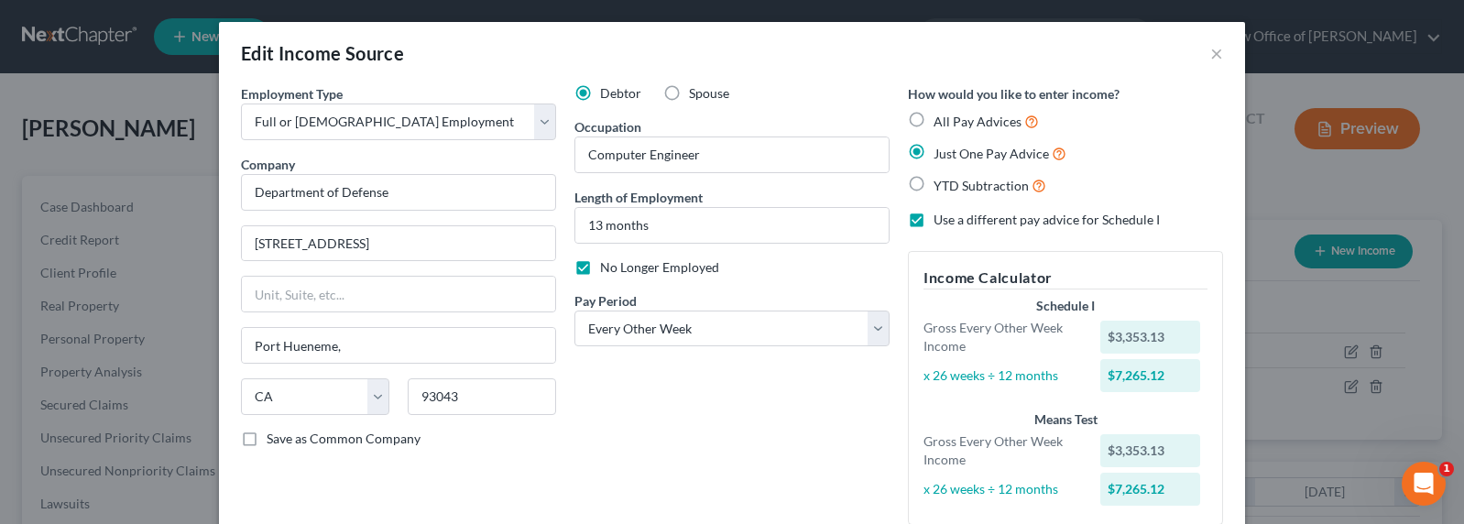
scroll to position [393, 0]
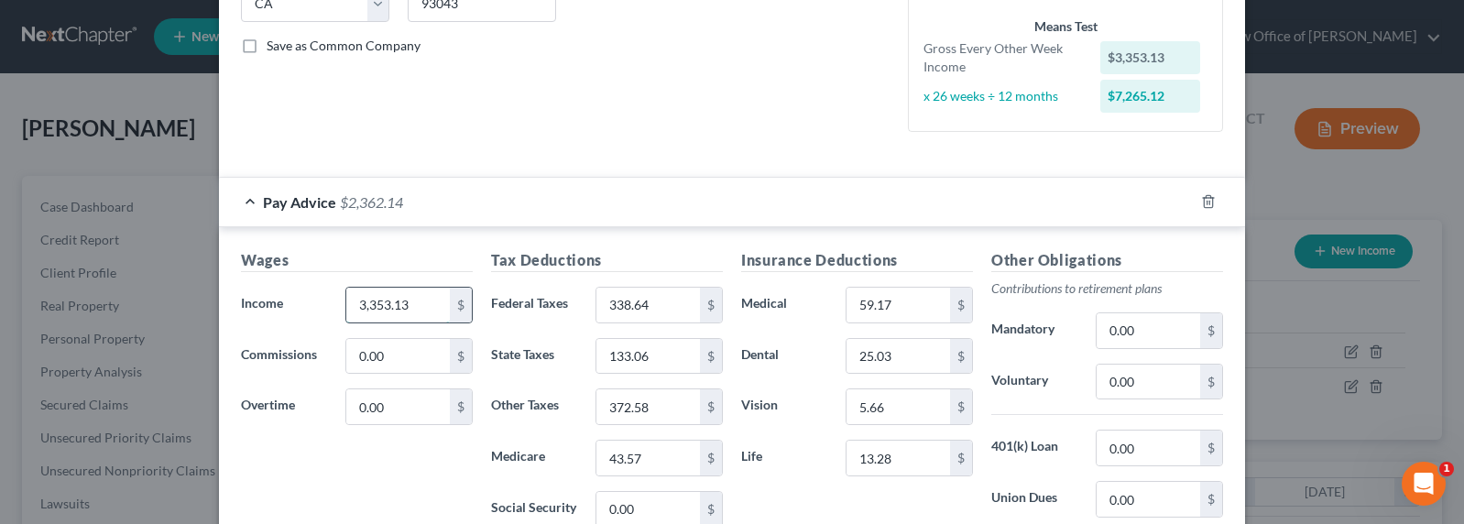
drag, startPoint x: 419, startPoint y: 306, endPoint x: 405, endPoint y: 304, distance: 13.9
click at [405, 304] on input "3,353.13" at bounding box center [398, 305] width 104 height 35
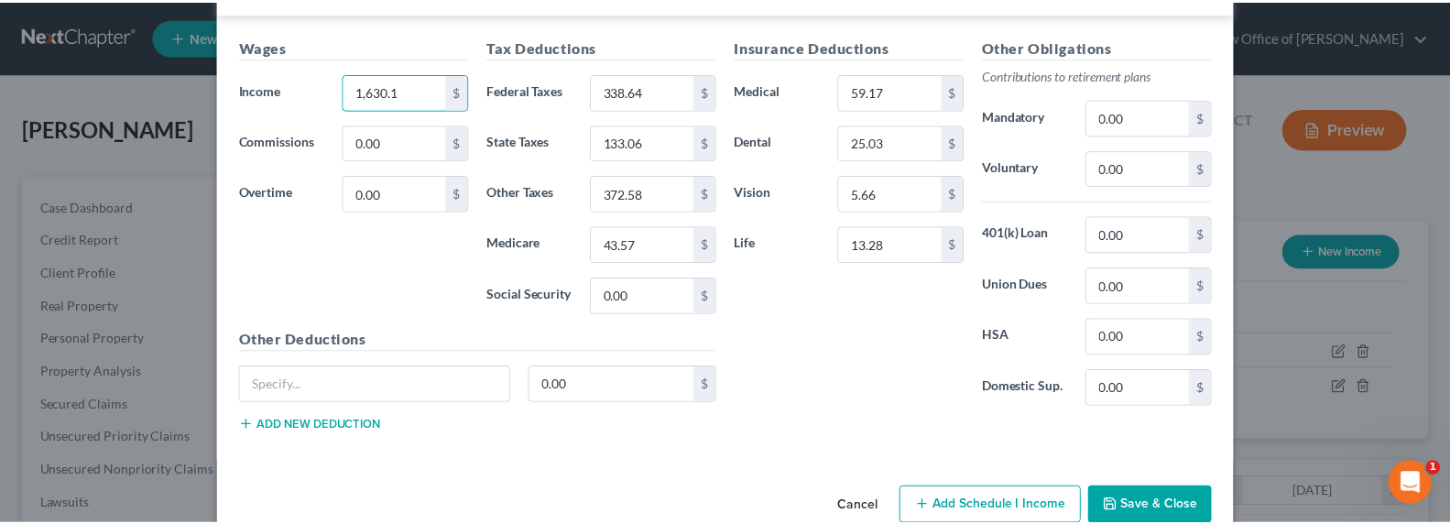
scroll to position [644, 0]
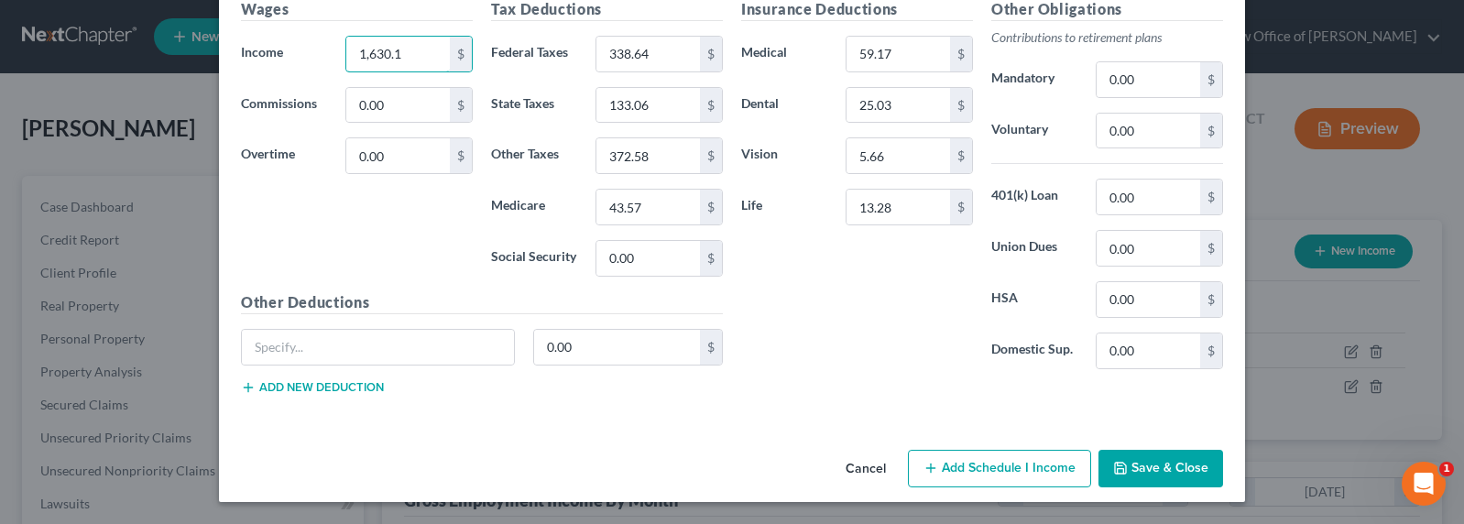
type input "1,630.1"
click at [1129, 469] on button "Save & Close" at bounding box center [1160, 469] width 125 height 38
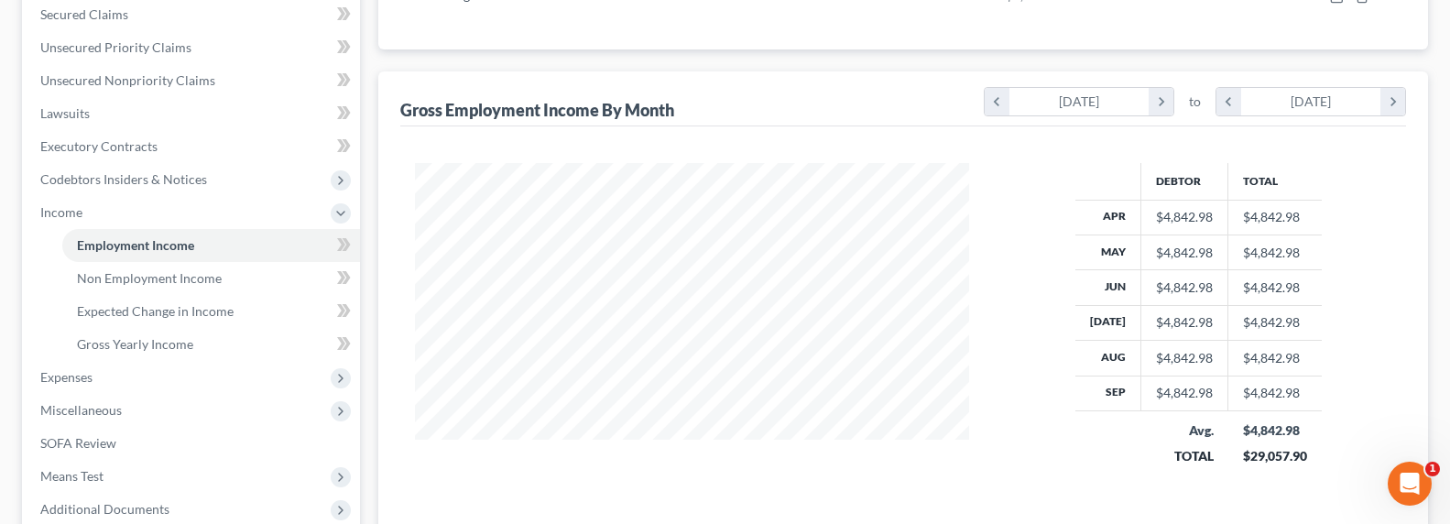
scroll to position [580, 0]
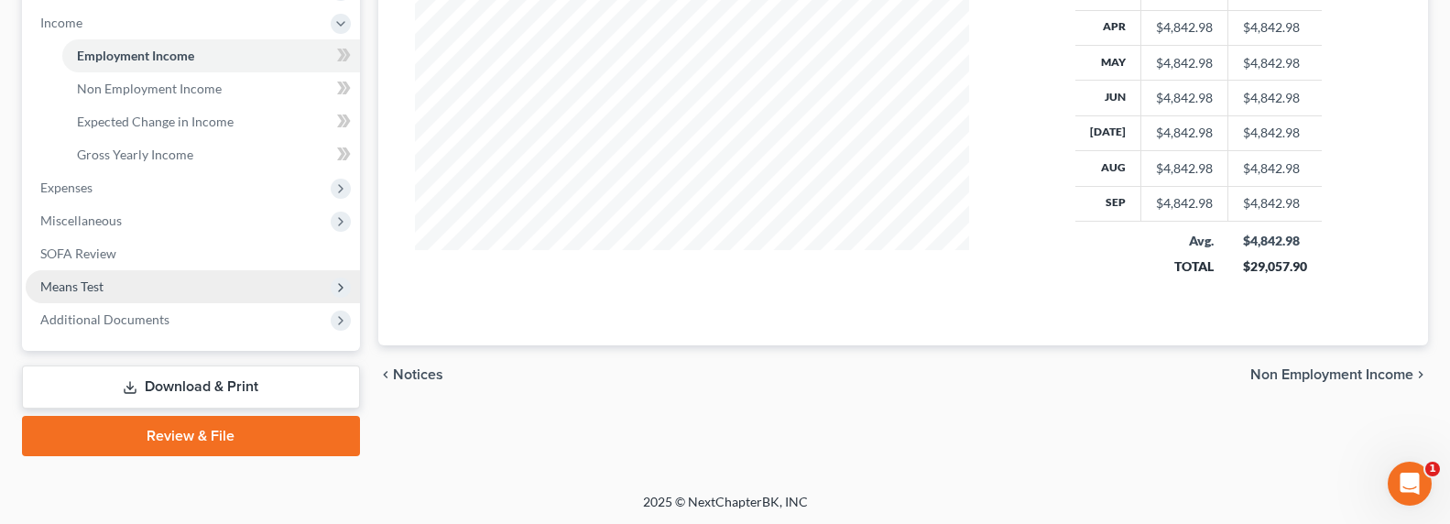
click at [66, 292] on span "Means Test" at bounding box center [71, 286] width 63 height 16
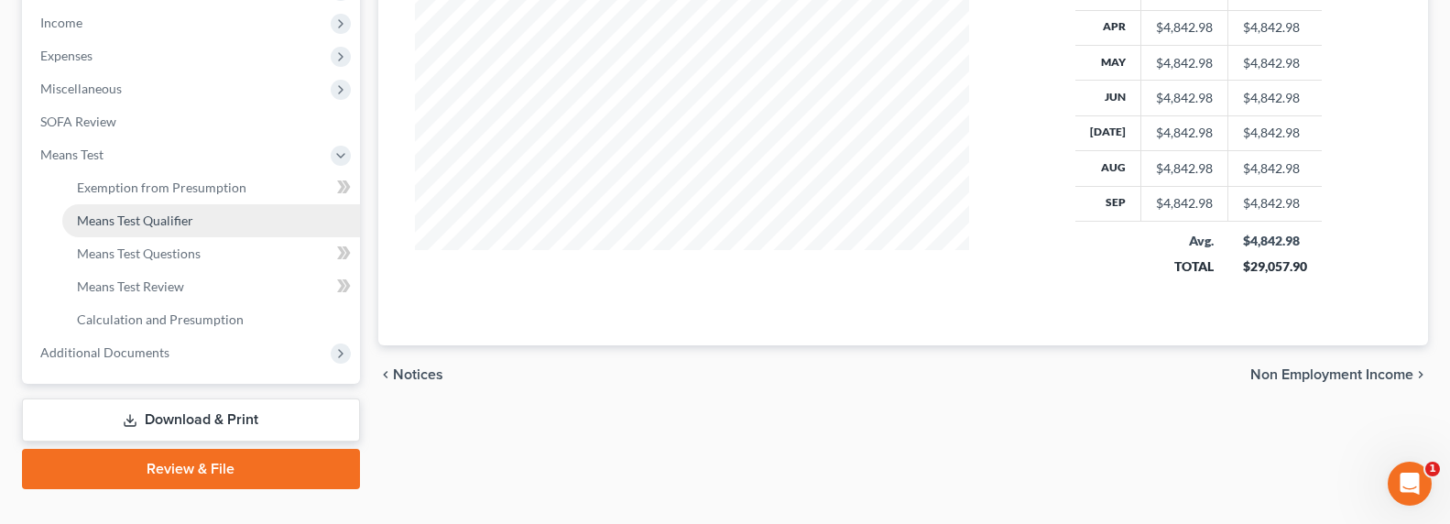
click at [102, 222] on span "Means Test Qualifier" at bounding box center [135, 221] width 116 height 16
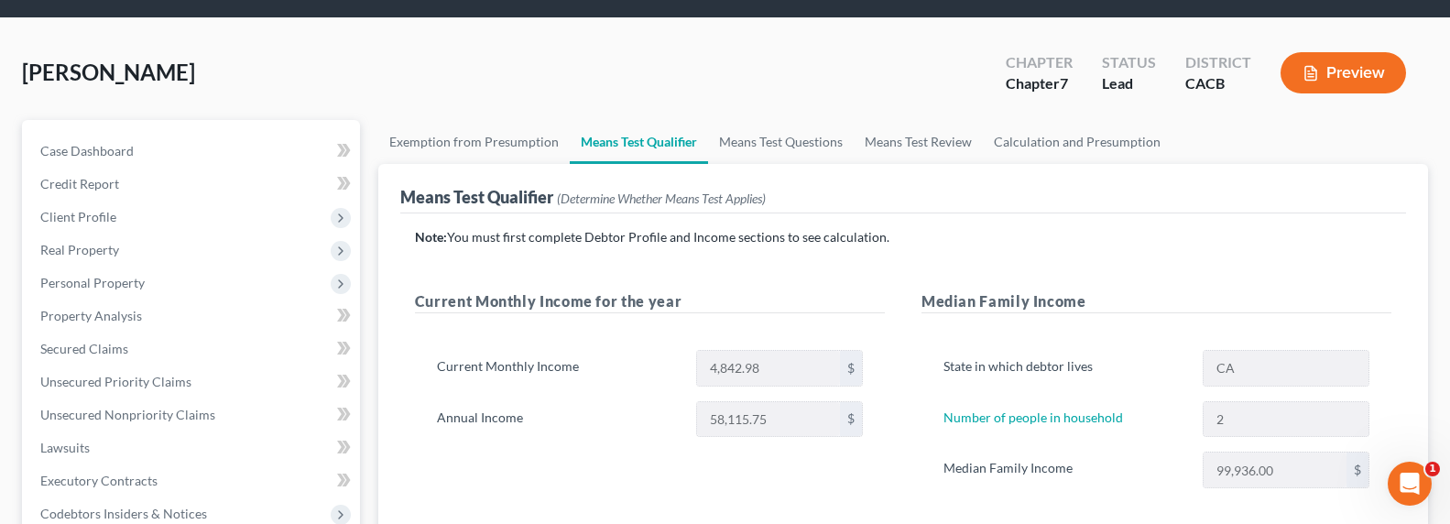
scroll to position [386, 0]
